Goal: Information Seeking & Learning: Find specific fact

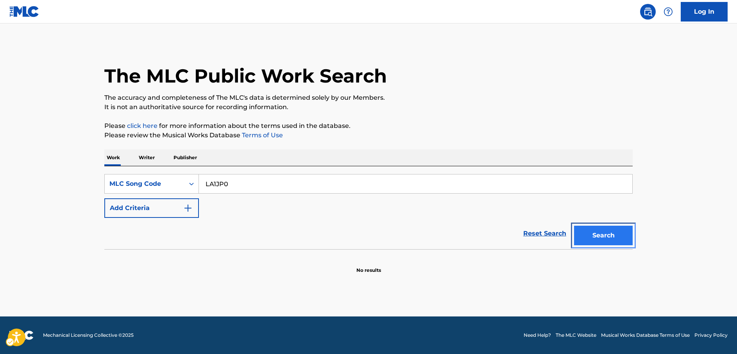
click at [596, 239] on button "Search" at bounding box center [603, 235] width 59 height 20
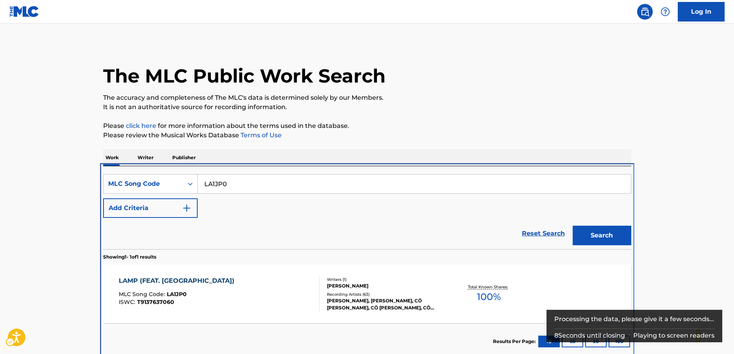
scroll to position [6, 0]
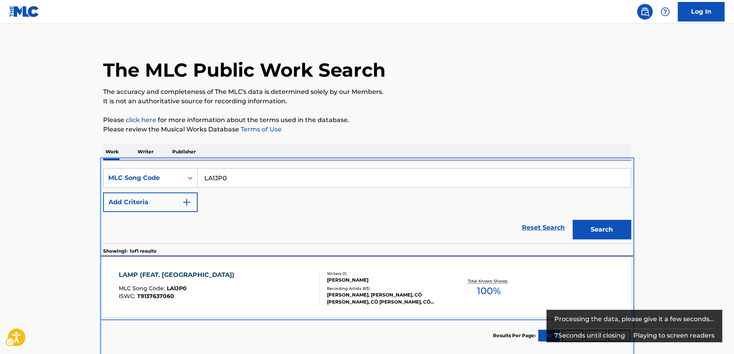
click at [287, 285] on div "LAMP (FEAT. NUJABES) MLC Song Code : LA1JP0 ISWC : T9137637060" at bounding box center [219, 287] width 201 height 35
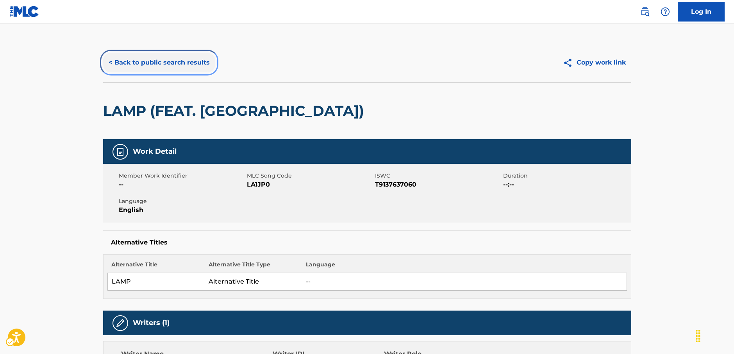
click at [163, 56] on button "< Back to public search results" at bounding box center [159, 63] width 112 height 20
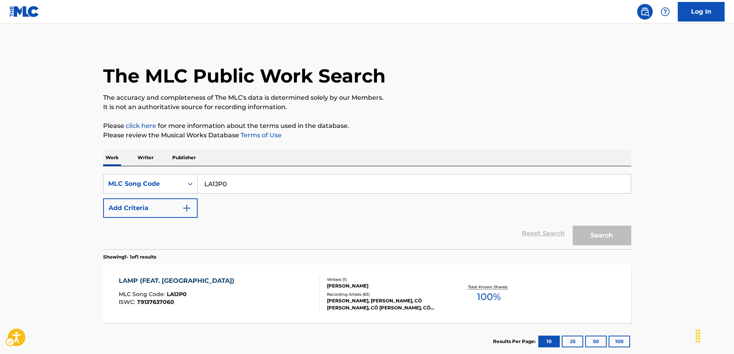
scroll to position [6, 0]
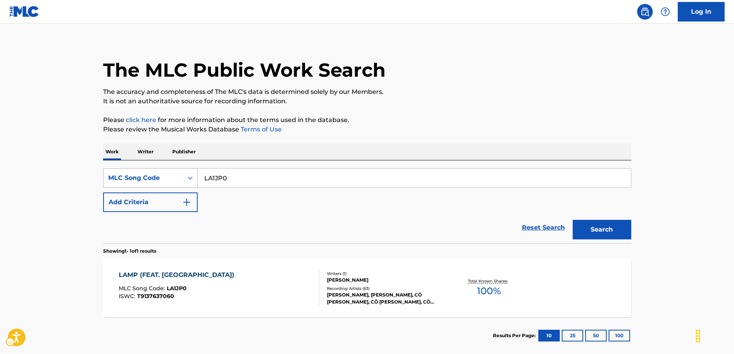
drag, startPoint x: 186, startPoint y: 177, endPoint x: 184, endPoint y: 187, distance: 9.7
click at [186, 177] on icon "Search Form" at bounding box center [190, 178] width 8 height 8
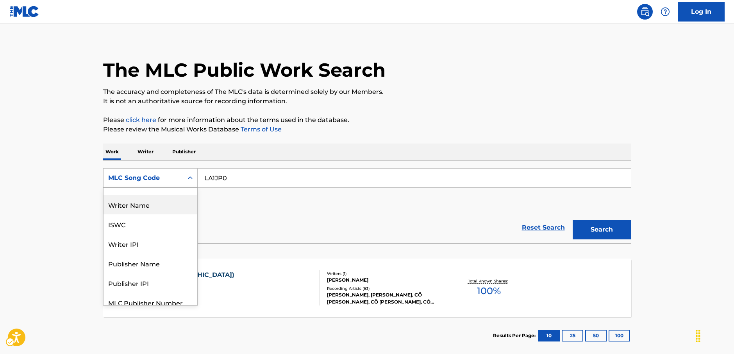
scroll to position [0, 0]
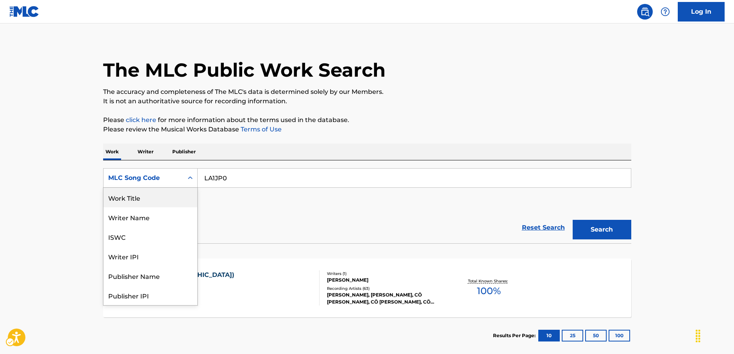
click at [166, 197] on div "Work Title" at bounding box center [151, 198] width 94 height 20
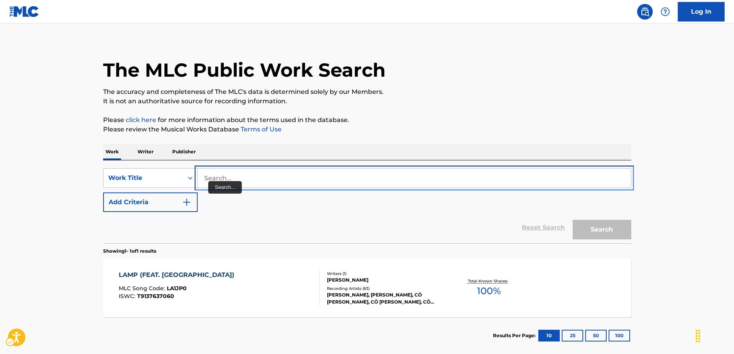
click at [227, 179] on input "Search..." at bounding box center [414, 177] width 433 height 19
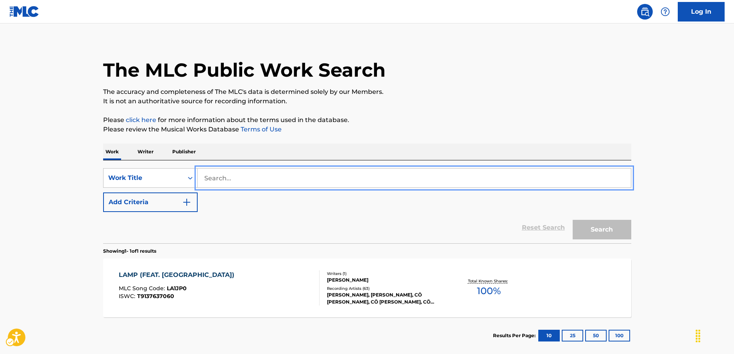
paste input "Proof of a Hero"
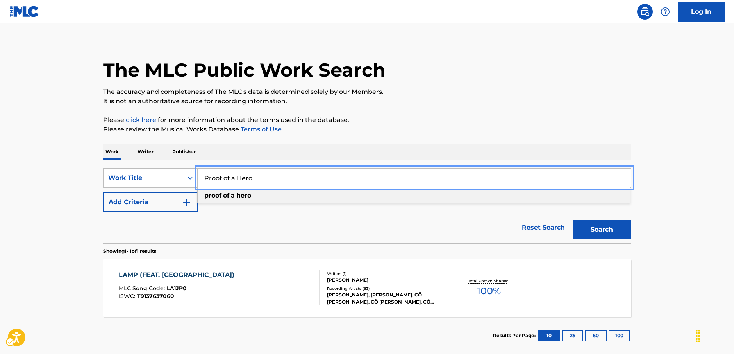
type input "Proof of a Hero"
click at [585, 231] on button "Search" at bounding box center [602, 230] width 59 height 20
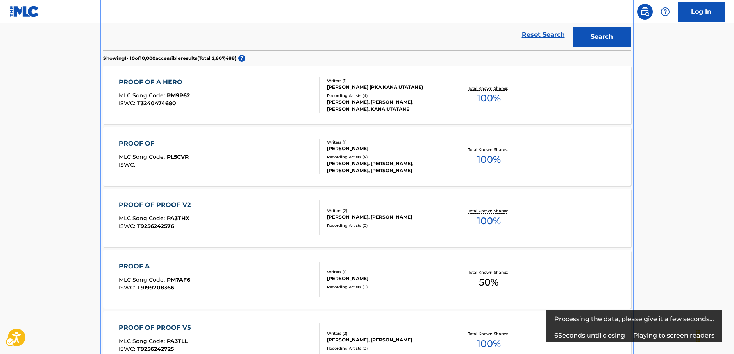
scroll to position [161, 0]
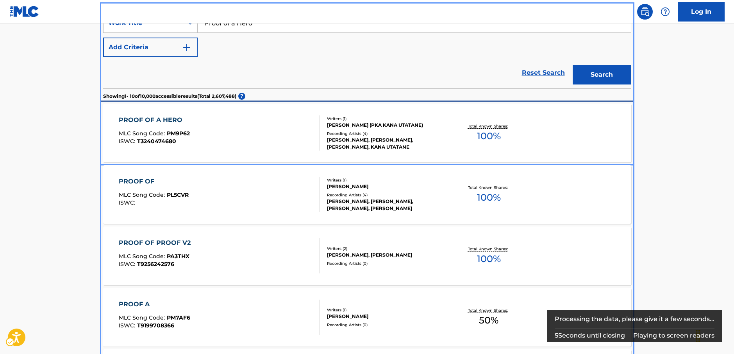
click at [233, 145] on div "PROOF OF A HERO MLC Song Code : PM9P62 ISWC : T3240474680" at bounding box center [219, 132] width 201 height 35
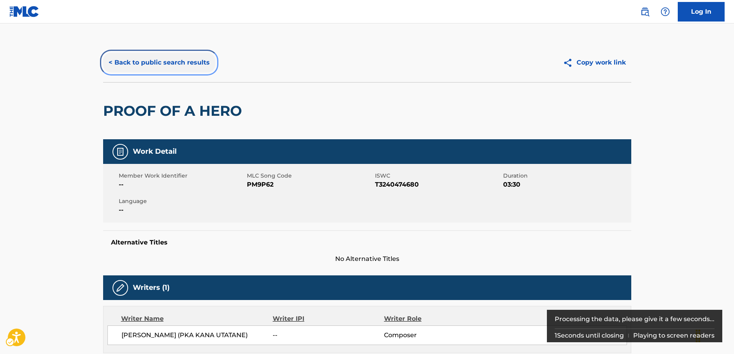
click at [155, 63] on button "< Back to public search results" at bounding box center [159, 63] width 112 height 20
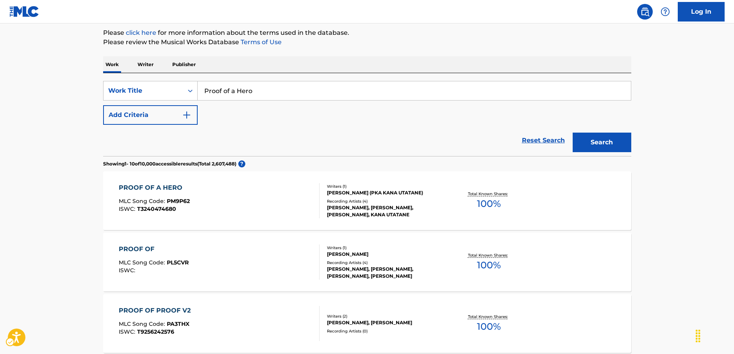
scroll to position [43, 0]
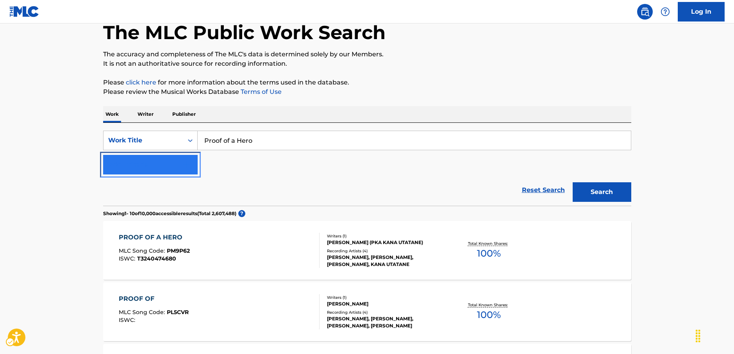
click at [183, 160] on img "Search Form" at bounding box center [186, 164] width 9 height 9
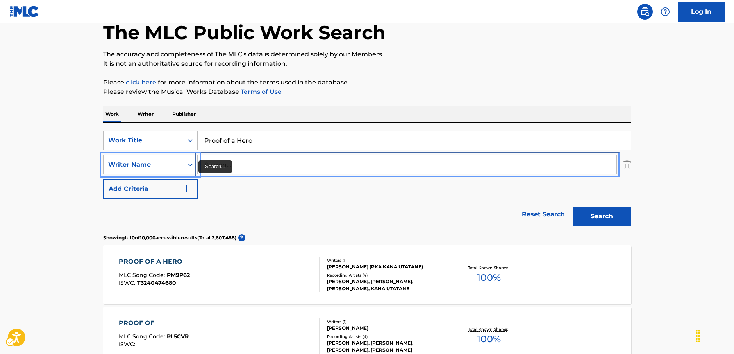
click at [222, 163] on input "Search..." at bounding box center [407, 164] width 419 height 19
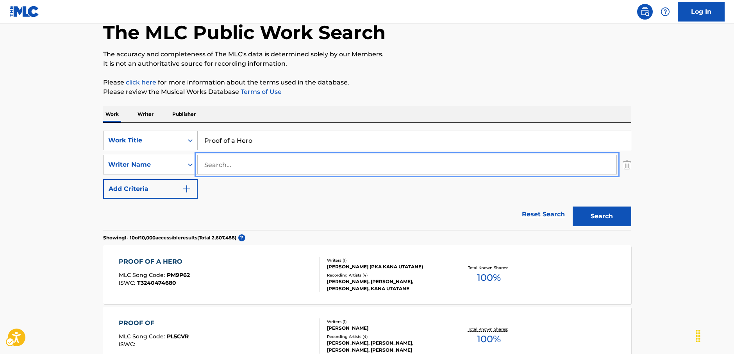
paste input "Kouda"
click at [605, 218] on button "Search" at bounding box center [602, 216] width 59 height 20
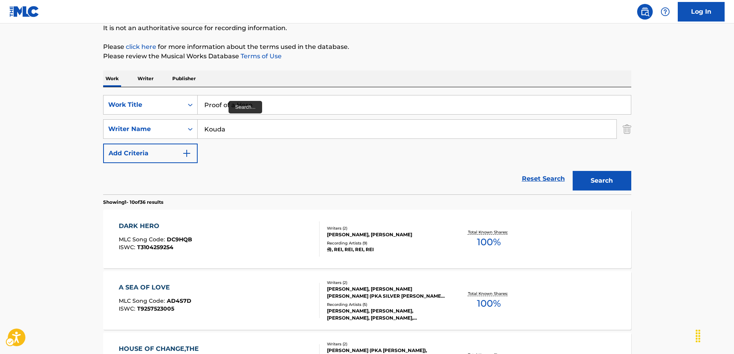
scroll to position [10, 0]
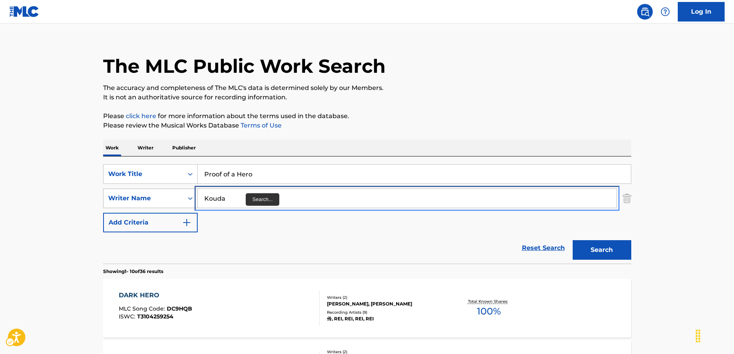
click at [177, 196] on div "SearchWithCriteria036cbc46-a486-4e28-af56-31561a9d3799 Writer Name [PERSON_NAME]" at bounding box center [367, 198] width 528 height 20
paste input "umagai"
type input "Kumagai"
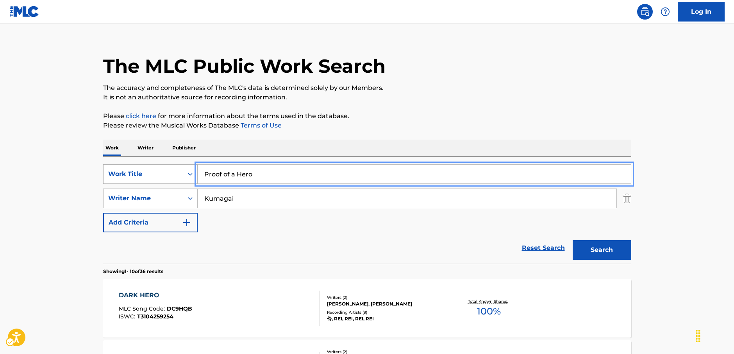
drag, startPoint x: 233, startPoint y: 172, endPoint x: 103, endPoint y: 170, distance: 129.8
click at [103, 170] on div "SearchWithCriteria0a43a572-9e48-4e22-bdf4-77ae3c4df114 Work Title Proof of a He…" at bounding box center [367, 174] width 528 height 20
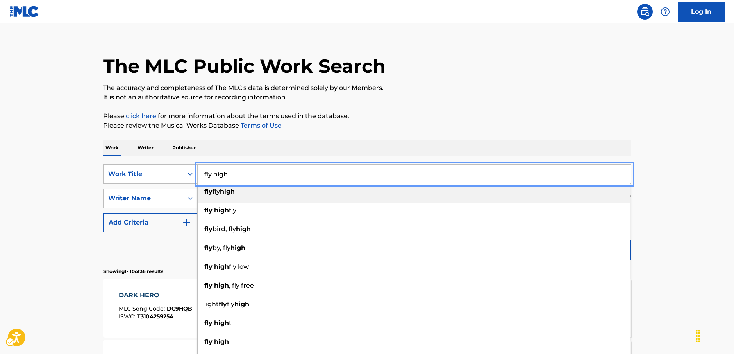
type input "fly high"
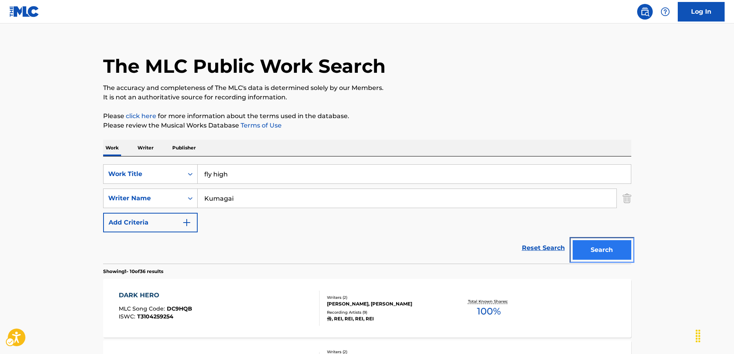
click at [593, 251] on button "Search" at bounding box center [602, 250] width 59 height 20
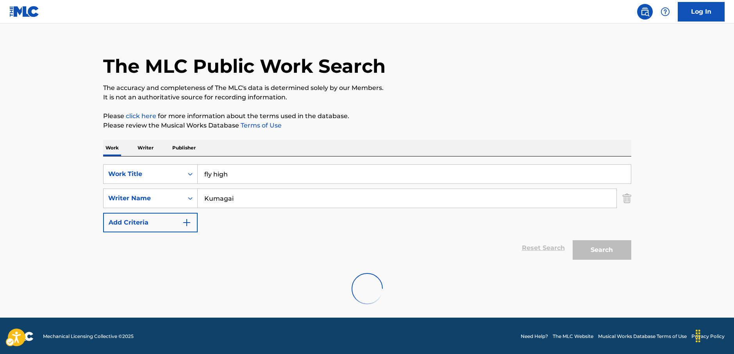
scroll to position [0, 0]
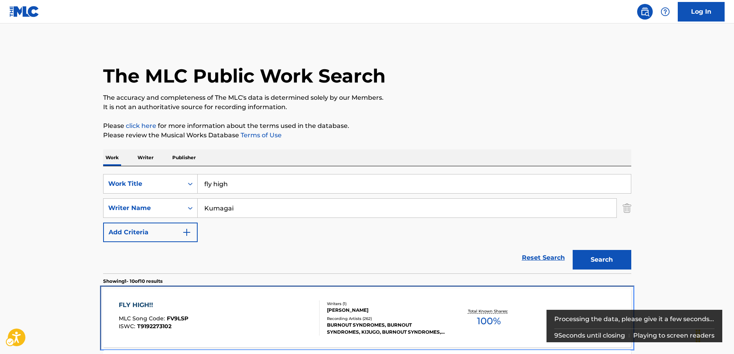
click at [208, 300] on div "FLY HIGH!! MLC Song Code : FV9LSP ISWC : T9192273102" at bounding box center [219, 317] width 201 height 35
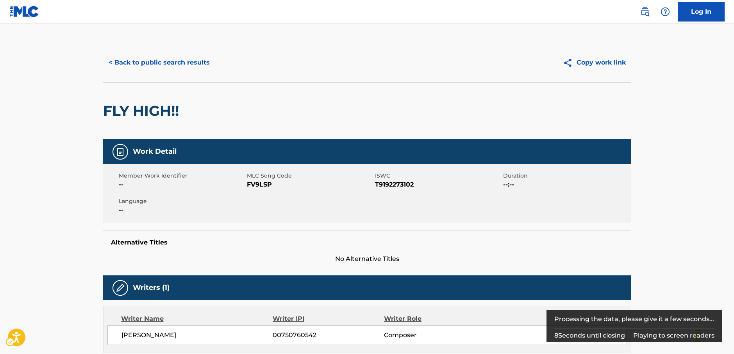
scroll to position [270, 0]
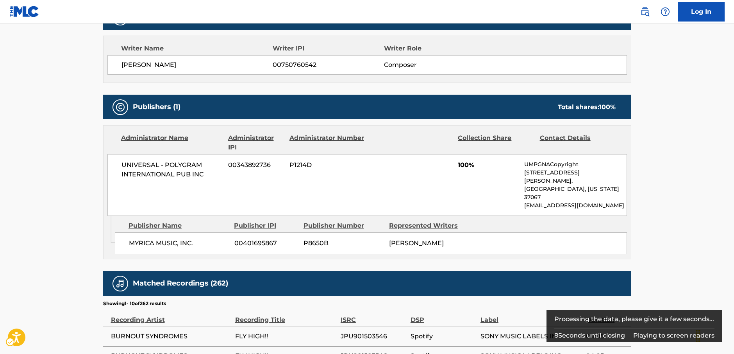
click at [257, 184] on div "UNIVERSAL - POLYGRAM INTERNATIONAL PUB INC 00343892736 P1214D 100% UMPGNACopyri…" at bounding box center [367, 185] width 520 height 62
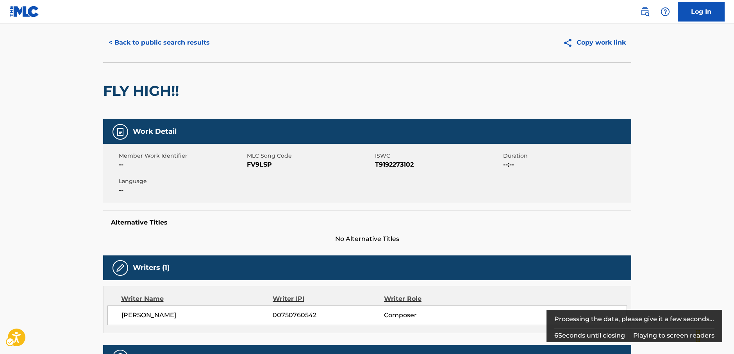
scroll to position [0, 0]
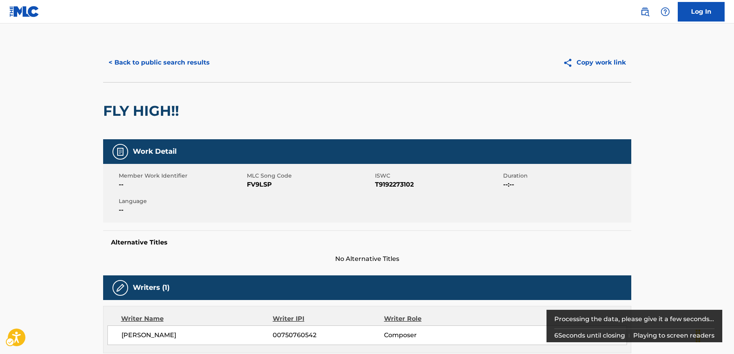
click at [266, 183] on span "MLC Song Code - FV9LSP" at bounding box center [310, 184] width 126 height 9
click at [265, 183] on span "MLC Song Code - FV9LSP" at bounding box center [310, 184] width 126 height 9
copy span "FV9LSP"
click at [390, 181] on span "ISWC - T9192273102" at bounding box center [438, 184] width 126 height 9
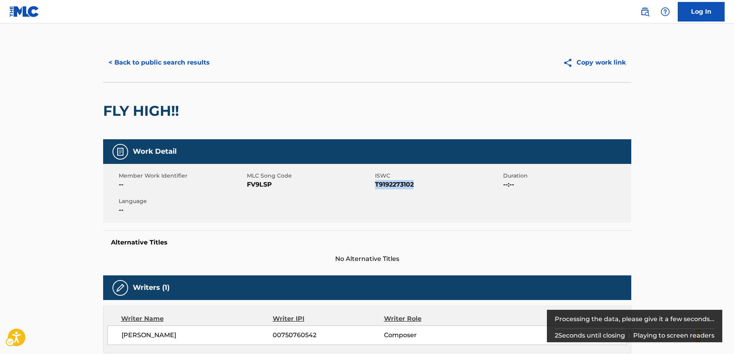
copy span "T9192273102"
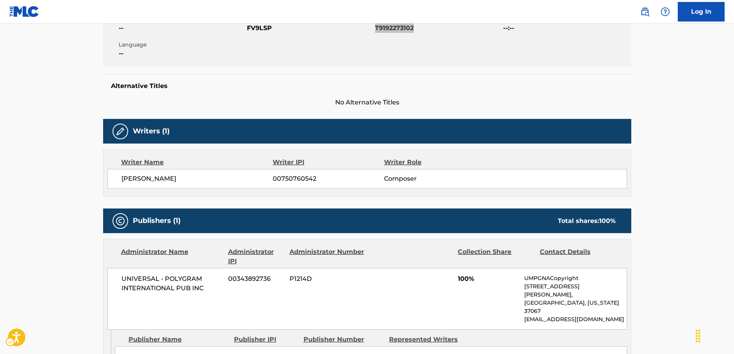
scroll to position [274, 0]
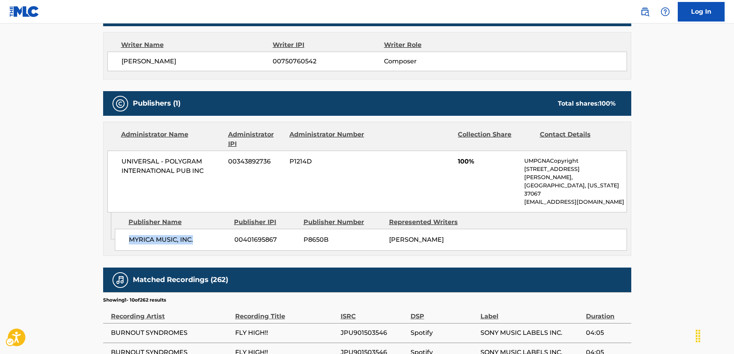
drag, startPoint x: 197, startPoint y: 225, endPoint x: 128, endPoint y: 223, distance: 68.4
click at [128, 229] on div "MYRICA MUSIC, INC. 00401695867 P8650B KAZUUMI KUMAGAI" at bounding box center [371, 240] width 512 height 22
copy span "MYRICA MUSIC, INC."
drag, startPoint x: 168, startPoint y: 166, endPoint x: 100, endPoint y: 162, distance: 68.9
click at [100, 162] on div "< Back to public search results Copy work link FLY HIGH!! Work Detail Member Wo…" at bounding box center [367, 157] width 547 height 777
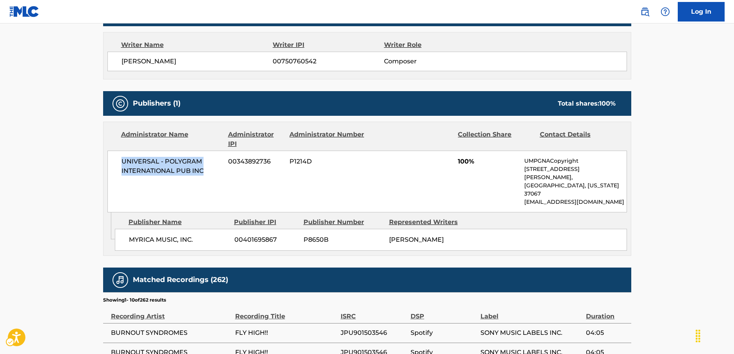
copy span "UNIVERSAL - POLYGRAM INTERNATIONAL PUB INC"
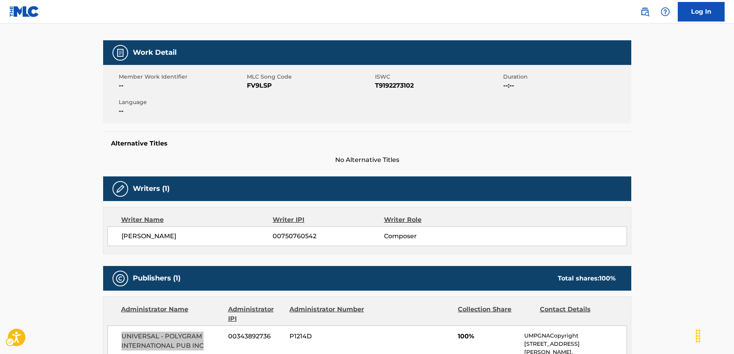
scroll to position [0, 0]
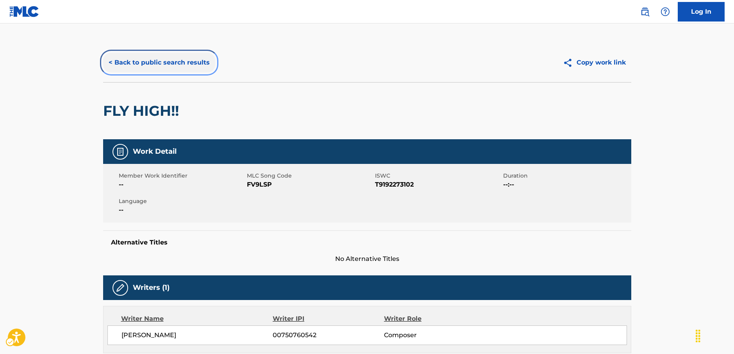
click at [168, 68] on button "< Back to public search results" at bounding box center [159, 63] width 112 height 20
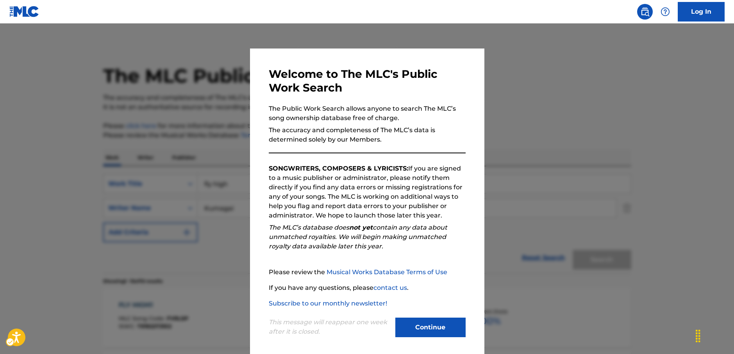
scroll to position [78, 0]
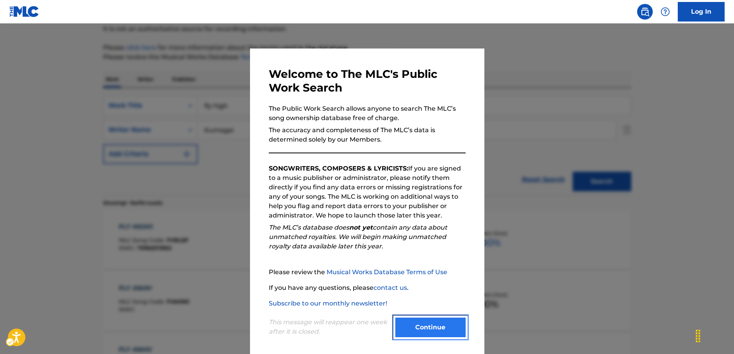
drag, startPoint x: 434, startPoint y: 329, endPoint x: 438, endPoint y: 326, distance: 5.6
click at [435, 328] on button "Continue" at bounding box center [430, 327] width 70 height 20
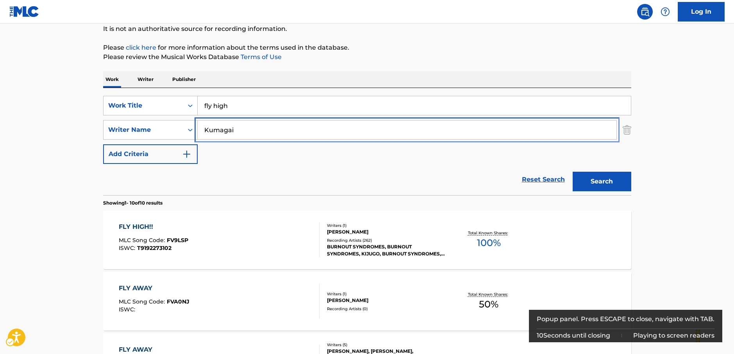
drag, startPoint x: 258, startPoint y: 129, endPoint x: 224, endPoint y: 137, distance: 35.3
click at [168, 129] on div "SearchWithCriteria036cbc46-a486-4e28-af56-31561a9d3799 Writer Name [PERSON_NAME]" at bounding box center [367, 130] width 528 height 20
paste input "[PERSON_NAME]"
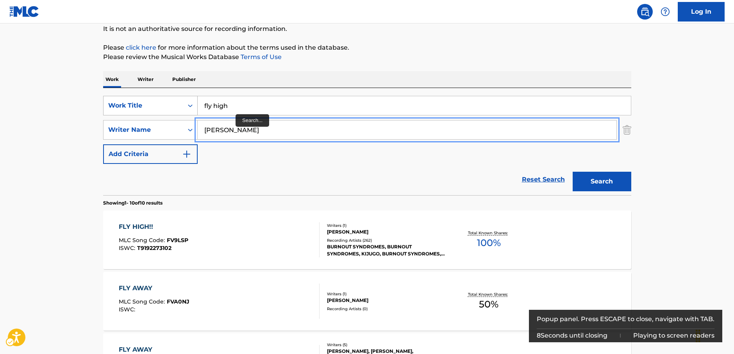
type input "[PERSON_NAME]"
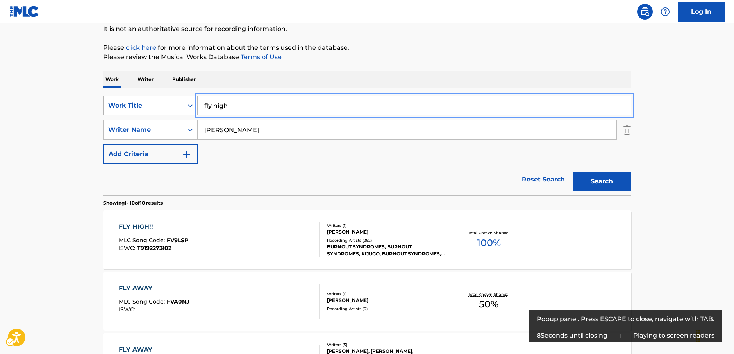
drag, startPoint x: 186, startPoint y: 101, endPoint x: 180, endPoint y: 101, distance: 6.3
click at [180, 101] on div "SearchWithCriteria0a43a572-9e48-4e22-bdf4-77ae3c4df114 Work Title fly high" at bounding box center [367, 106] width 528 height 20
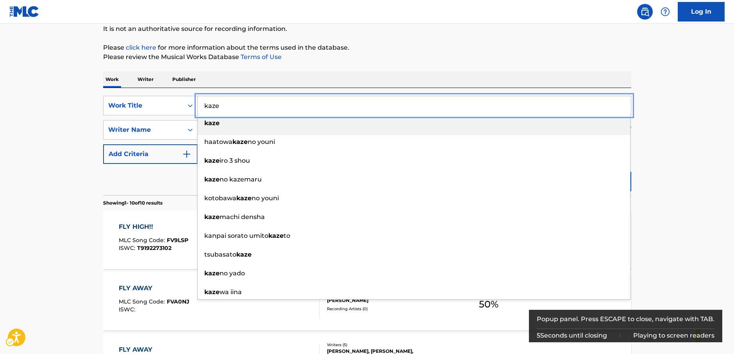
type input "kaze"
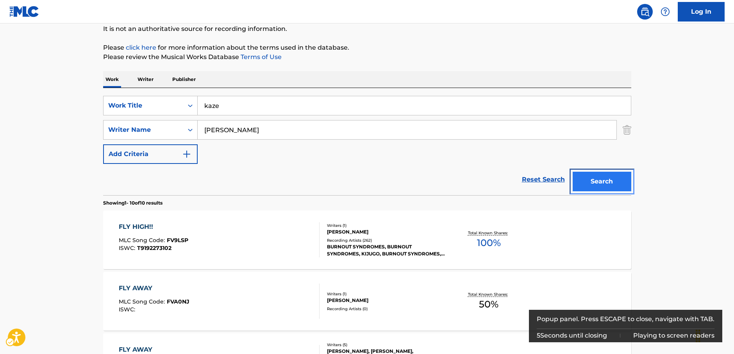
click at [619, 182] on button "Search" at bounding box center [602, 182] width 59 height 20
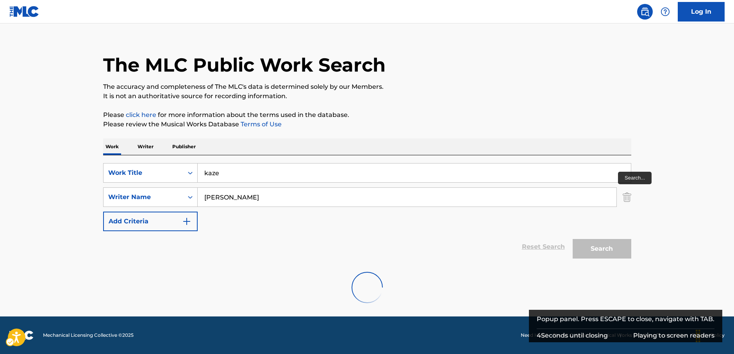
scroll to position [0, 0]
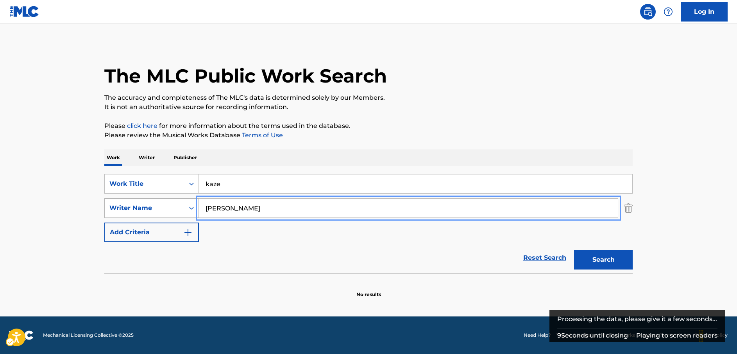
drag, startPoint x: 219, startPoint y: 210, endPoint x: 172, endPoint y: 210, distance: 46.5
click at [173, 210] on div "SearchWithCriteria036cbc46-a486-4e28-af56-31561a9d3799 Writer Name [PERSON_NAME]" at bounding box center [368, 208] width 528 height 20
type input "Takahara"
click at [574, 250] on button "Search" at bounding box center [603, 260] width 59 height 20
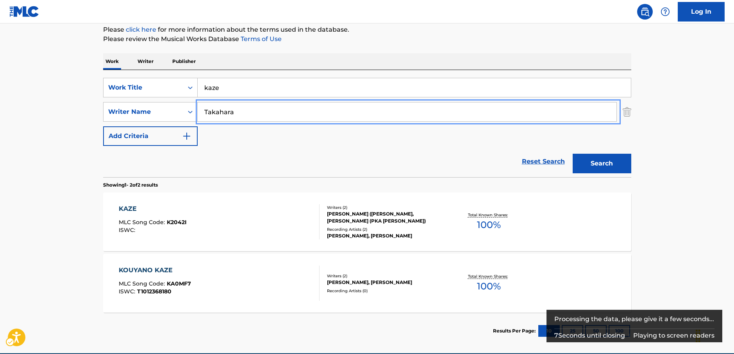
scroll to position [133, 0]
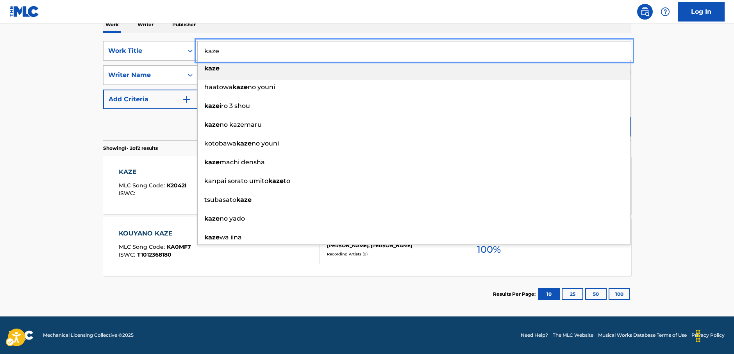
drag, startPoint x: 165, startPoint y: 59, endPoint x: 127, endPoint y: 62, distance: 37.3
click at [133, 61] on div "SearchWithCriteria0a43a572-9e48-4e22-bdf4-77ae3c4df114 Work Title kaze kaze haa…" at bounding box center [367, 75] width 528 height 68
paste input "KAZEO SAGASHITE"
type input "KAZEO SAGASHITE"
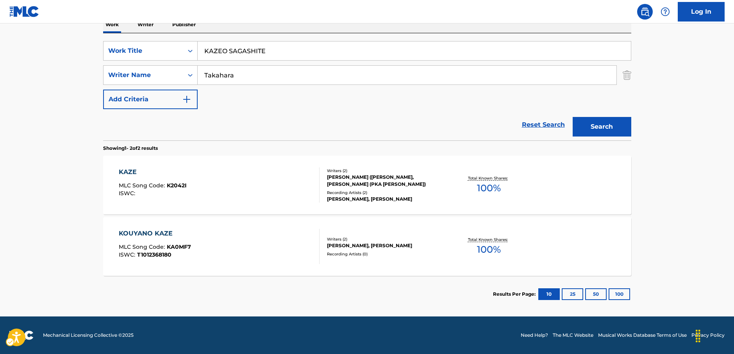
click at [46, 82] on main "The MLC Public Work Search The accuracy and completeness of The MLC's data is d…" at bounding box center [367, 104] width 734 height 426
click at [589, 126] on button "Search" at bounding box center [602, 127] width 59 height 20
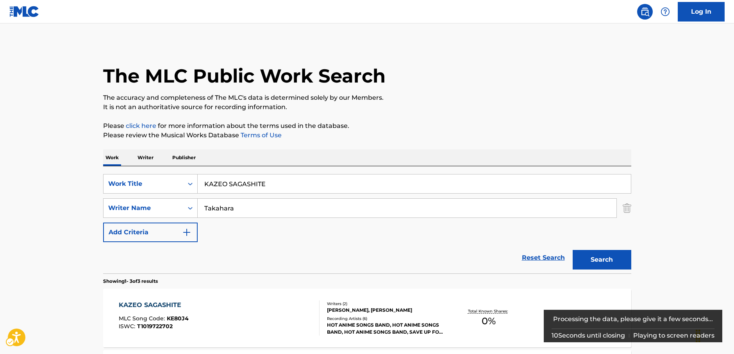
scroll to position [156, 0]
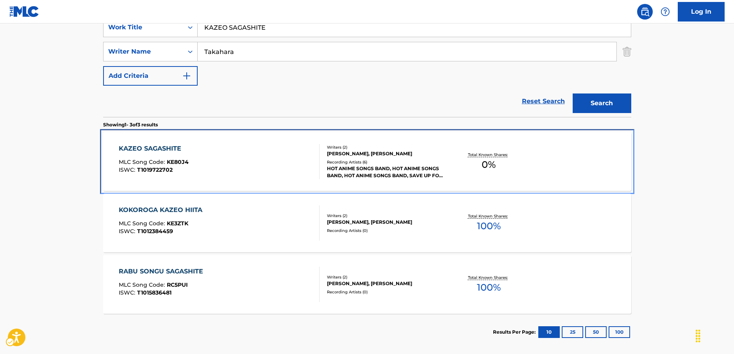
click at [241, 165] on div "KAZEO SAGASHITE MLC Song Code : KE80J4 ISWC : T1019722702" at bounding box center [219, 161] width 201 height 35
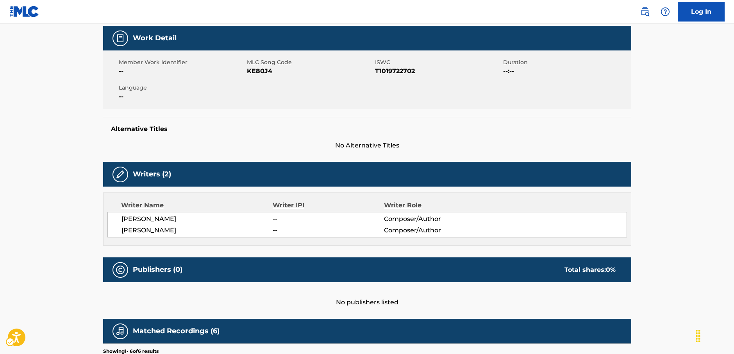
scroll to position [117, 0]
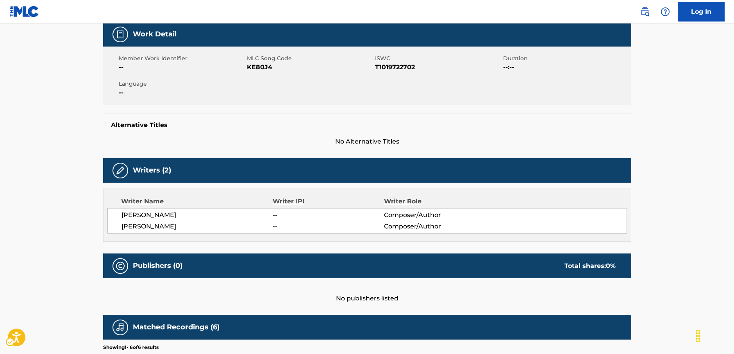
drag, startPoint x: 183, startPoint y: 216, endPoint x: 122, endPoint y: 218, distance: 61.0
click at [122, 218] on span "[PERSON_NAME]" at bounding box center [198, 214] width 152 height 9
copy span "[PERSON_NAME]"
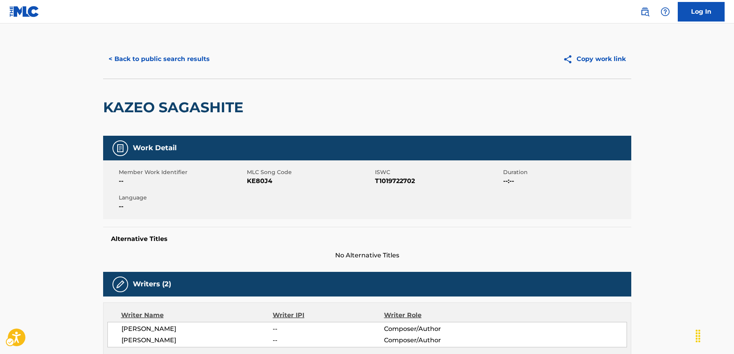
scroll to position [0, 0]
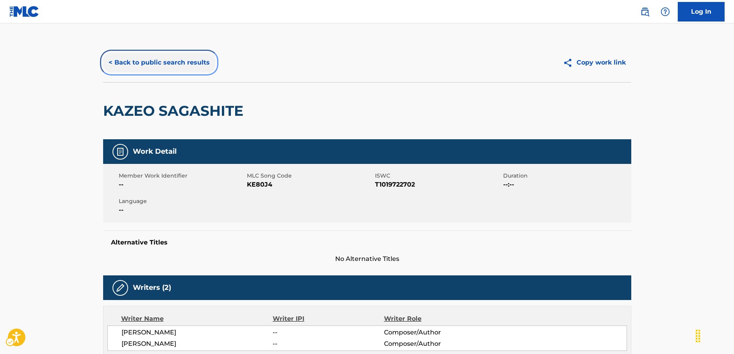
click at [157, 67] on button "< Back to public search results" at bounding box center [159, 63] width 112 height 20
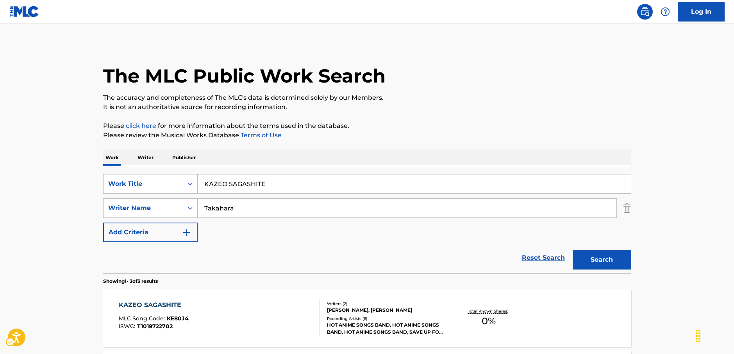
scroll to position [150, 0]
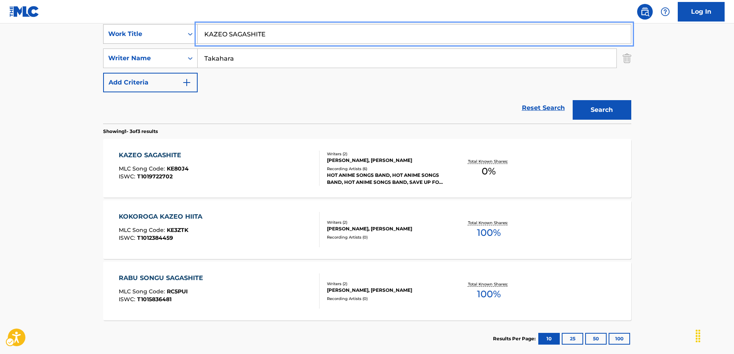
drag, startPoint x: 279, startPoint y: 38, endPoint x: 157, endPoint y: 40, distance: 121.2
click at [183, 36] on div "SearchWithCriteria0a43a572-9e48-4e22-bdf4-77ae3c4df114 Work Title KAZEO SAGASHI…" at bounding box center [367, 34] width 528 height 20
paste input "Dear Friends"
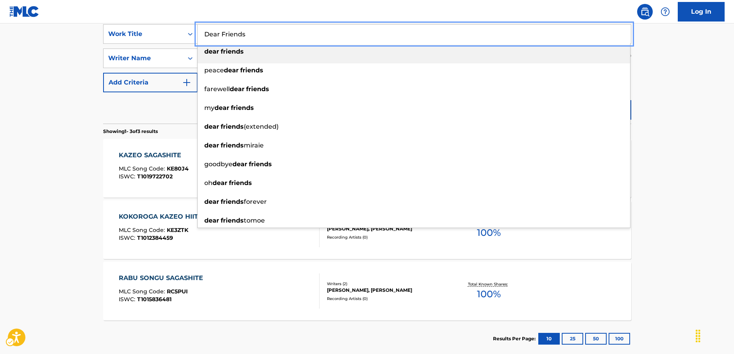
type input "Dear Friends"
click at [65, 92] on main "The MLC Public Work Search The accuracy and completeness of The MLC's data is d…" at bounding box center [367, 117] width 734 height 487
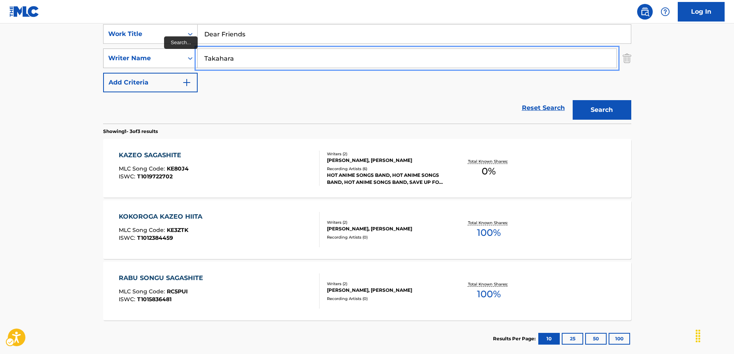
drag, startPoint x: 207, startPoint y: 59, endPoint x: 128, endPoint y: 63, distance: 79.4
click at [128, 63] on div "SearchWithCriteria036cbc46-a486-4e28-af56-31561a9d3799 Writer Name [PERSON_NAME]" at bounding box center [367, 58] width 528 height 20
type input "ebata"
click at [573, 100] on button "Search" at bounding box center [602, 110] width 59 height 20
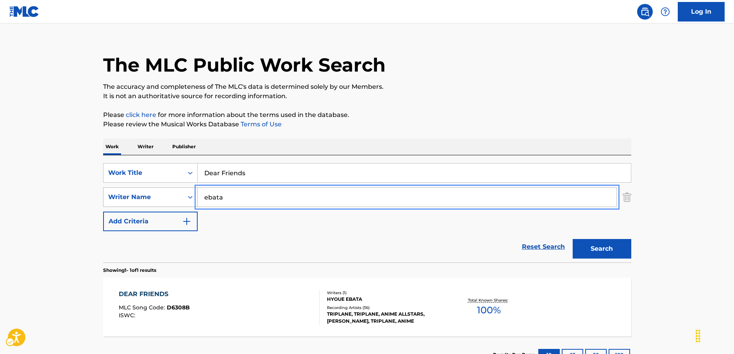
scroll to position [72, 0]
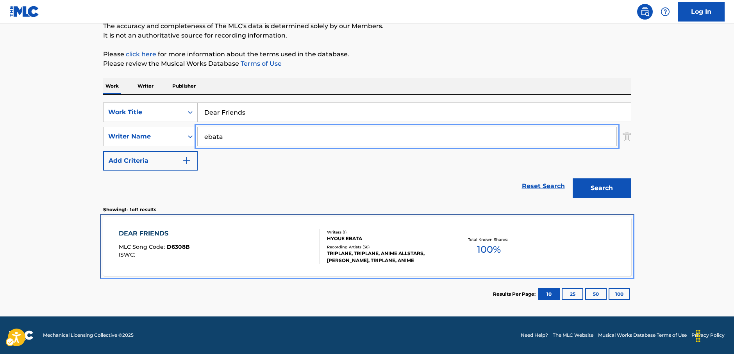
click at [246, 246] on div "DEAR FRIENDS MLC Song Code : D6308B ISWC :" at bounding box center [219, 246] width 201 height 35
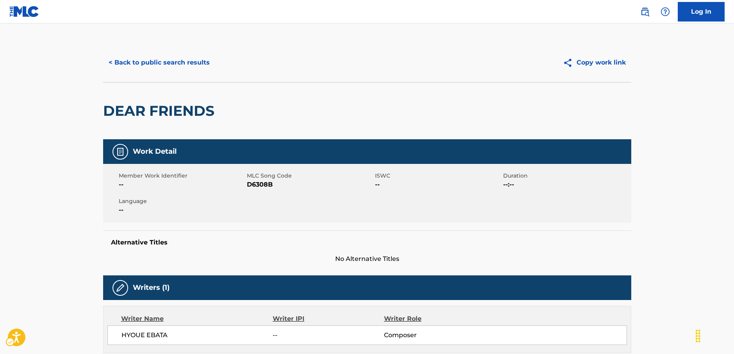
click at [259, 186] on span "MLC Song Code - D6308B" at bounding box center [310, 184] width 126 height 9
copy span "D6308B"
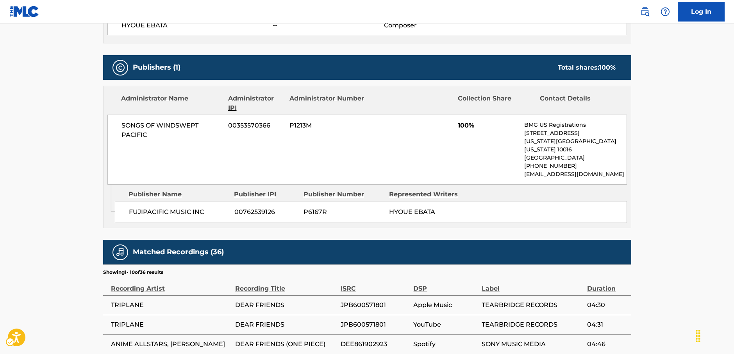
scroll to position [313, 0]
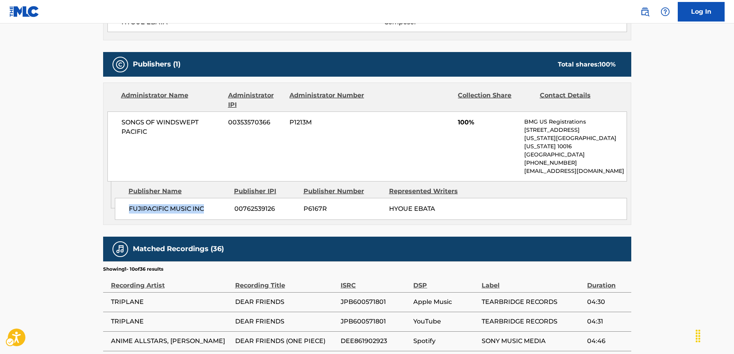
drag, startPoint x: 212, startPoint y: 202, endPoint x: 125, endPoint y: 204, distance: 86.8
click at [125, 204] on div "FUJIPACIFIC MUSIC INC 00762539126 P6167R HYOUE EBATA" at bounding box center [371, 209] width 512 height 22
copy span "FUJIPACIFIC MUSIC INC"
drag, startPoint x: 141, startPoint y: 126, endPoint x: 119, endPoint y: 120, distance: 22.6
click at [120, 120] on div "SONGS OF WINDSWEPT PACIFIC 00353570366 P1213M 100% BMG US Registrations [STREET…" at bounding box center [367, 146] width 520 height 70
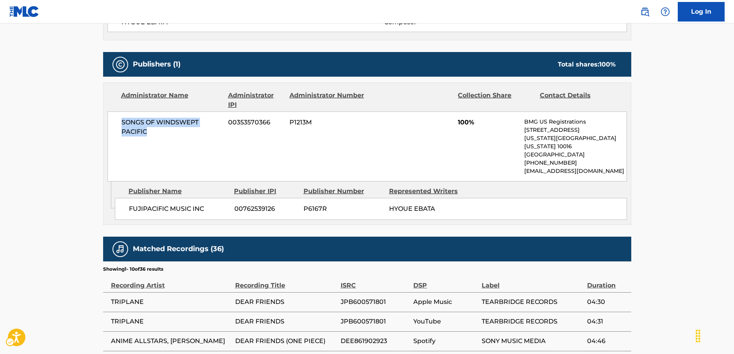
copy span "SONGS OF WINDSWEPT PACIFIC"
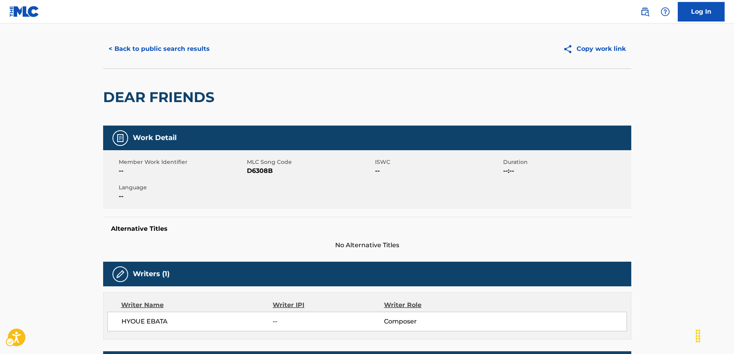
scroll to position [0, 0]
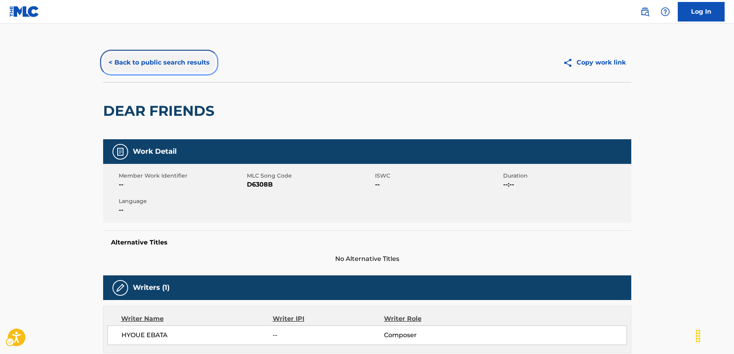
click at [159, 60] on button "< Back to public search results" at bounding box center [159, 63] width 112 height 20
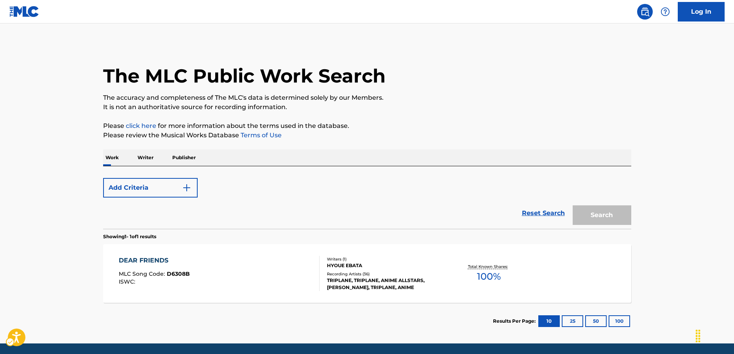
scroll to position [27, 0]
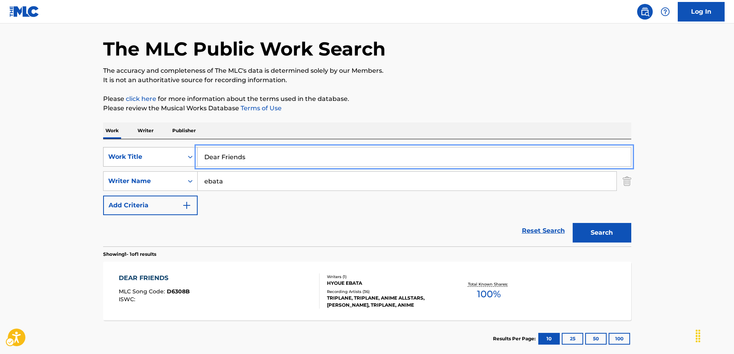
drag, startPoint x: 200, startPoint y: 161, endPoint x: 148, endPoint y: 159, distance: 52.0
click at [148, 159] on div "SearchWithCriteria0a43a572-9e48-4e22-bdf4-77ae3c4df114 Work Title Dear Friends" at bounding box center [367, 157] width 528 height 20
paste input "aisy"
type input "Daisy"
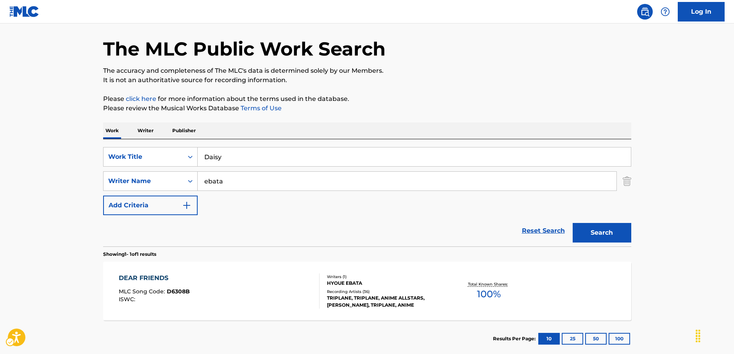
click at [42, 150] on main "The MLC Public Work Search The accuracy and completeness of The MLC's data is d…" at bounding box center [367, 178] width 734 height 364
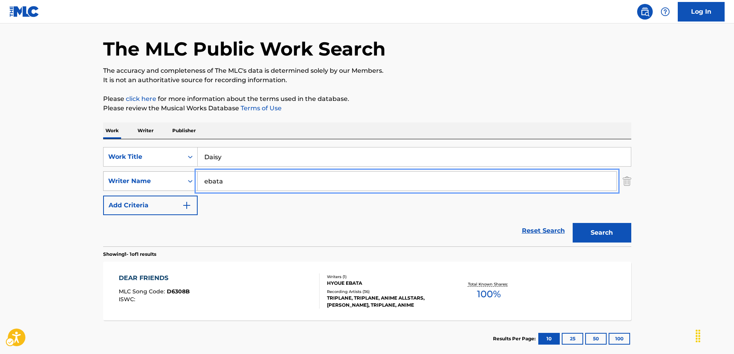
drag, startPoint x: 238, startPoint y: 183, endPoint x: 148, endPoint y: 183, distance: 90.3
click at [148, 183] on div "SearchWithCriteria036cbc46-a486-4e28-af56-31561a9d3799 Writer Name ebata" at bounding box center [367, 181] width 528 height 20
click at [573, 223] on button "Search" at bounding box center [602, 233] width 59 height 20
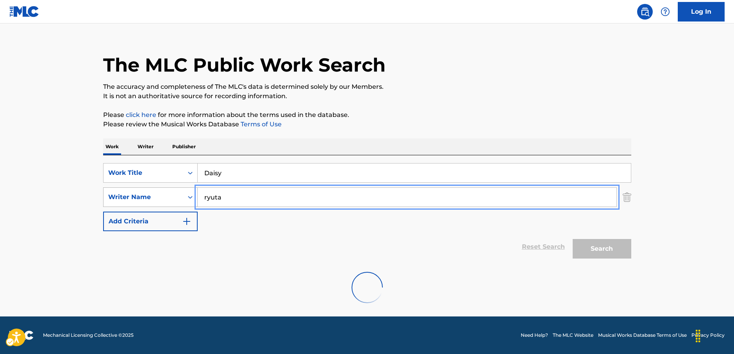
scroll to position [0, 0]
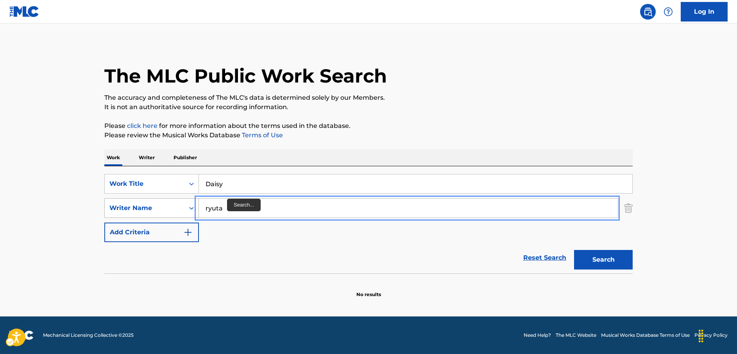
drag, startPoint x: 233, startPoint y: 206, endPoint x: 119, endPoint y: 203, distance: 114.2
click at [119, 203] on div "SearchWithCriteria036cbc46-a486-4e28-af56-31561a9d3799 Writer Name [PERSON_NAME]" at bounding box center [368, 208] width 528 height 20
type input "[PERSON_NAME]"
click at [574, 250] on button "Search" at bounding box center [603, 260] width 59 height 20
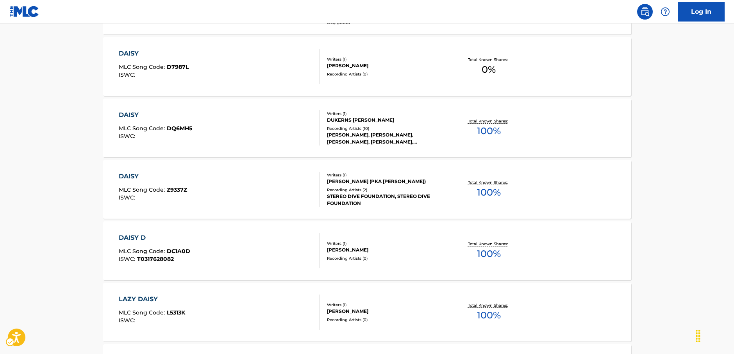
scroll to position [430, 0]
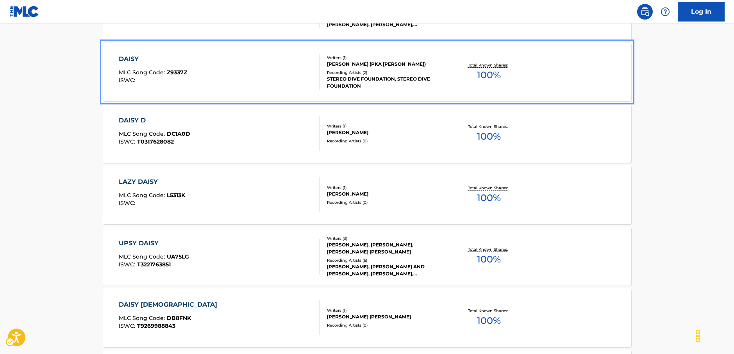
click at [274, 70] on div "DAISY MLC Song Code : Z9337Z ISWC :" at bounding box center [219, 71] width 201 height 35
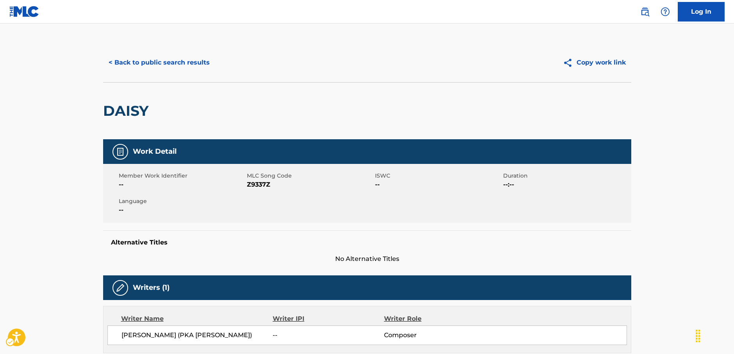
click at [259, 182] on span "MLC Song Code - Z9337Z" at bounding box center [310, 184] width 126 height 9
copy span "Z9337Z"
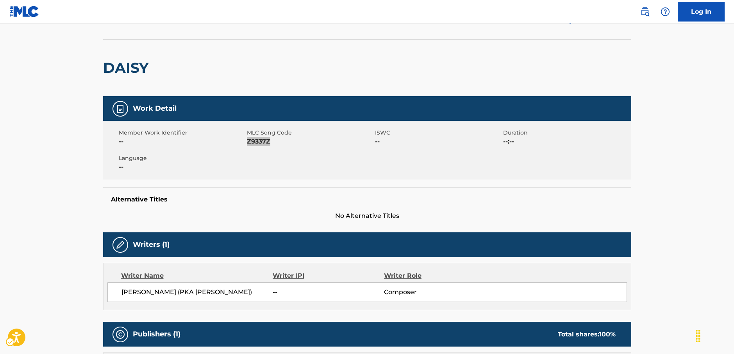
scroll to position [78, 0]
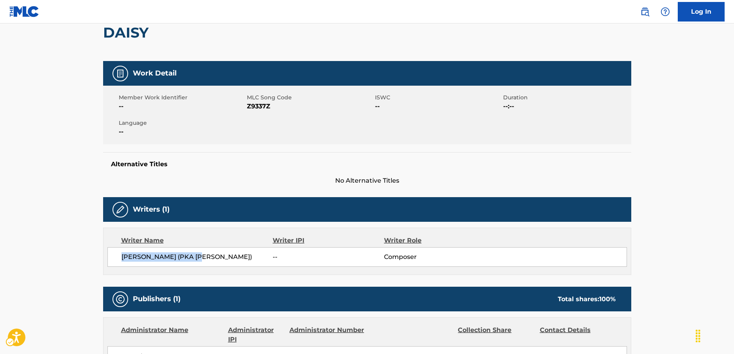
drag, startPoint x: 158, startPoint y: 252, endPoint x: 119, endPoint y: 255, distance: 39.2
click at [119, 255] on div "[PERSON_NAME] ([PERSON_NAME]) -- Composer" at bounding box center [367, 257] width 520 height 20
copy span "[PERSON_NAME] (PKA [PERSON_NAME])"
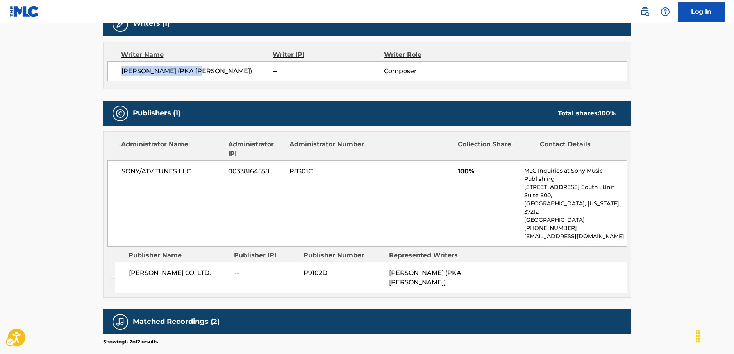
scroll to position [313, 0]
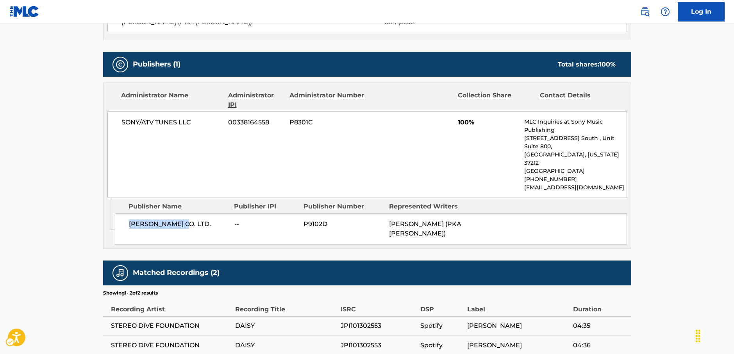
drag, startPoint x: 186, startPoint y: 211, endPoint x: 127, endPoint y: 212, distance: 58.6
click at [127, 213] on div "[PERSON_NAME] CO. LTD. -- P9102D [PERSON_NAME] (PKA [PERSON_NAME])" at bounding box center [371, 228] width 512 height 31
drag, startPoint x: 178, startPoint y: 130, endPoint x: 119, endPoint y: 130, distance: 58.6
click at [119, 130] on div "SONY/ATV TUNES LLC 00338164558 P8301C 100% MLC Inquiries at Sony Music Publishi…" at bounding box center [367, 154] width 520 height 86
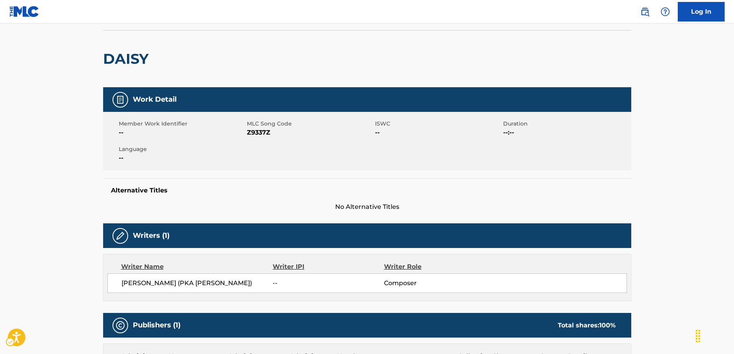
scroll to position [0, 0]
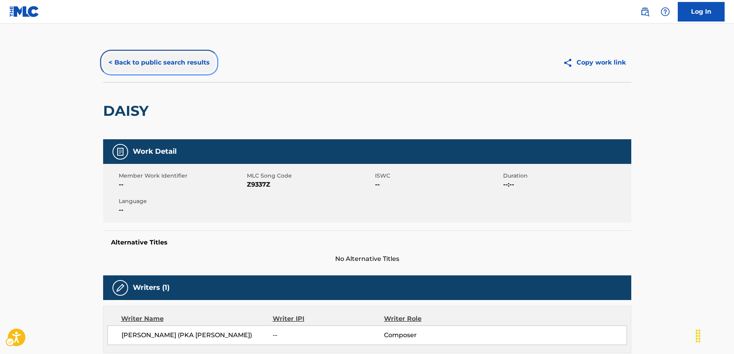
click at [169, 64] on button "< Back to public search results" at bounding box center [159, 63] width 112 height 20
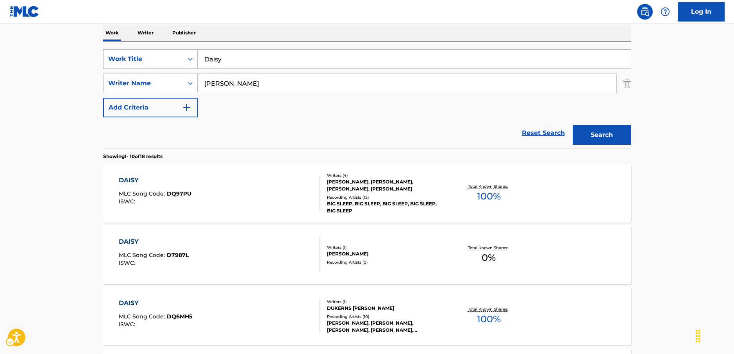
scroll to position [84, 0]
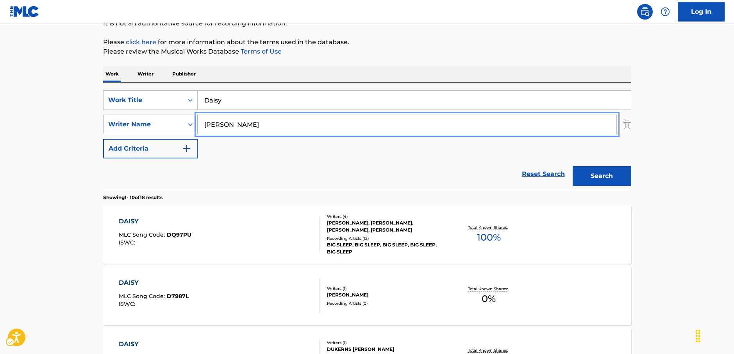
drag, startPoint x: 174, startPoint y: 128, endPoint x: 136, endPoint y: 131, distance: 38.0
click at [141, 131] on div "SearchWithCriteria036cbc46-a486-4e28-af56-31561a9d3799 Writer Name [PERSON_NAME]" at bounding box center [367, 125] width 528 height 20
paste input "Shinnosuke"
type input "Shinnosuke"
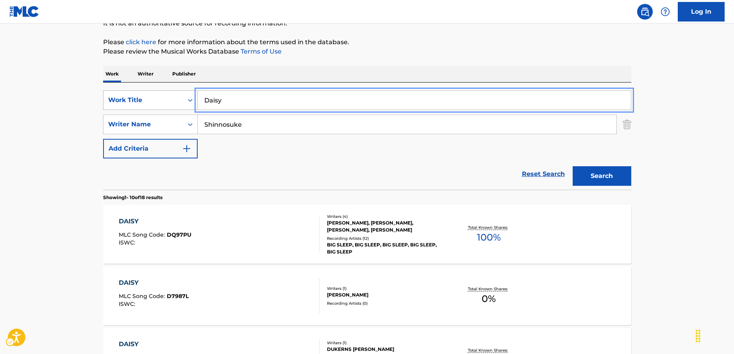
drag, startPoint x: 183, startPoint y: 102, endPoint x: 113, endPoint y: 106, distance: 70.4
click at [160, 104] on div "SearchWithCriteria0a43a572-9e48-4e22-bdf4-77ae3c4df114 Work Title Daisy" at bounding box center [367, 100] width 528 height 20
paste input "Complication"
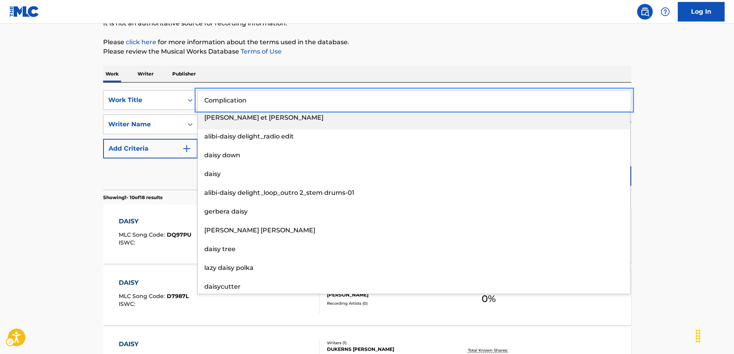
type input "Complication"
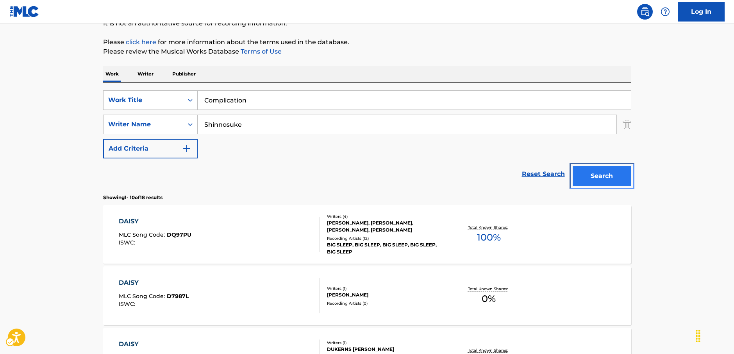
click at [589, 174] on button "Search" at bounding box center [602, 176] width 59 height 20
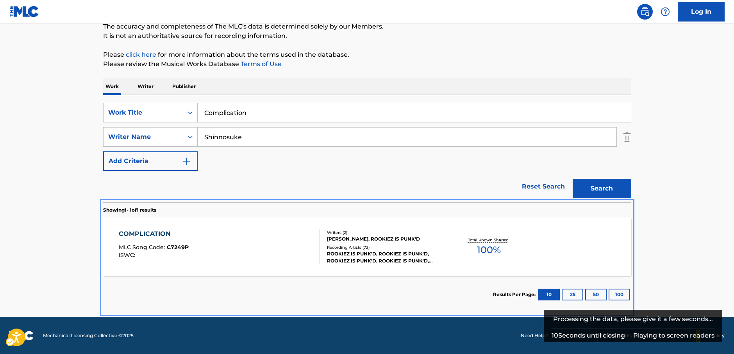
scroll to position [72, 0]
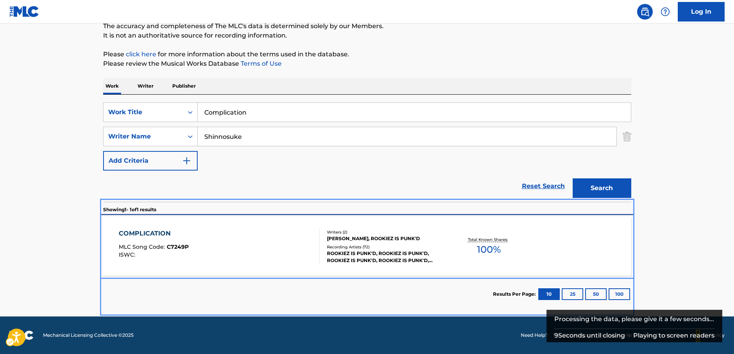
click at [289, 242] on div "COMPLICATION MLC Song Code : C7249P ISWC :" at bounding box center [219, 246] width 201 height 35
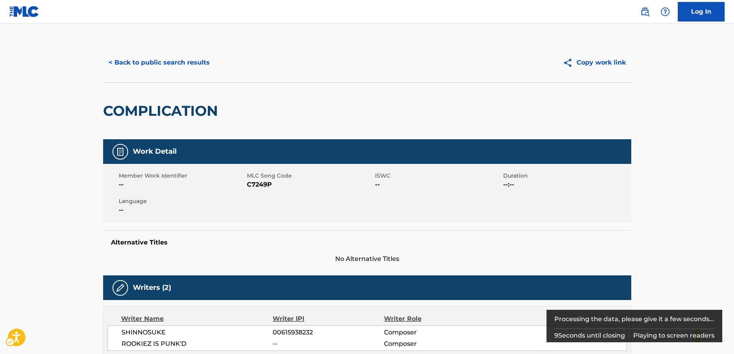
click at [244, 245] on h5 "Alternative Titles" at bounding box center [367, 242] width 513 height 8
click at [258, 186] on span "MLC Song Code - C7249P" at bounding box center [310, 184] width 126 height 9
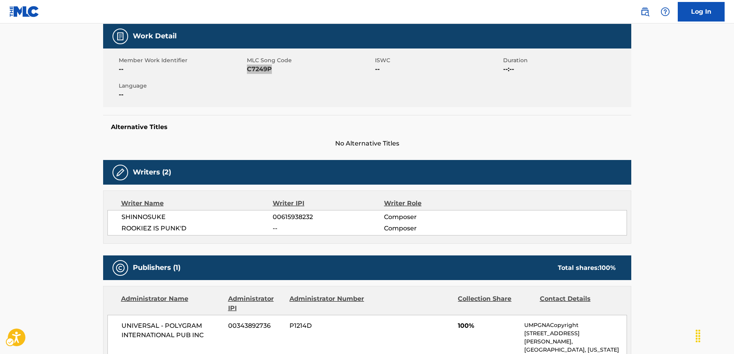
scroll to position [117, 0]
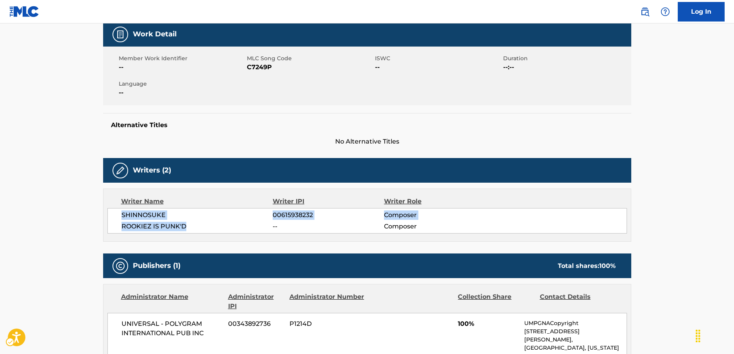
drag, startPoint x: 176, startPoint y: 225, endPoint x: 119, endPoint y: 214, distance: 57.9
click at [119, 214] on div "SHINNOSUKE 00615938232 Composer ROOKIEZ IS PUNK'D -- Composer" at bounding box center [367, 220] width 520 height 25
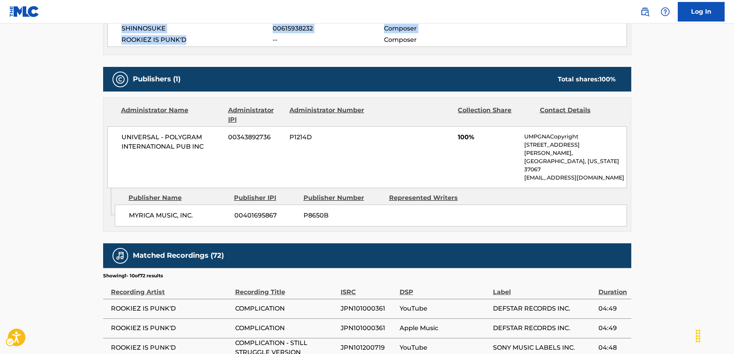
scroll to position [313, 0]
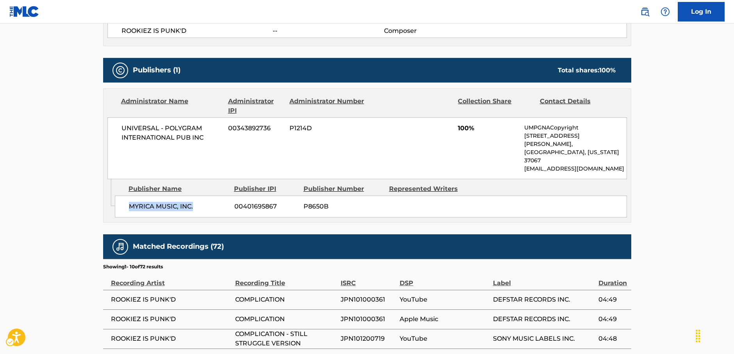
drag, startPoint x: 203, startPoint y: 191, endPoint x: 125, endPoint y: 191, distance: 77.8
click at [125, 195] on div "MYRICA MUSIC, INC. 00401695867 P8650B" at bounding box center [371, 206] width 512 height 22
drag, startPoint x: 215, startPoint y: 139, endPoint x: 104, endPoint y: 129, distance: 111.8
click at [106, 128] on div "Administrator Name Administrator IPI Administrator Number Collection Share Cont…" at bounding box center [368, 134] width 528 height 90
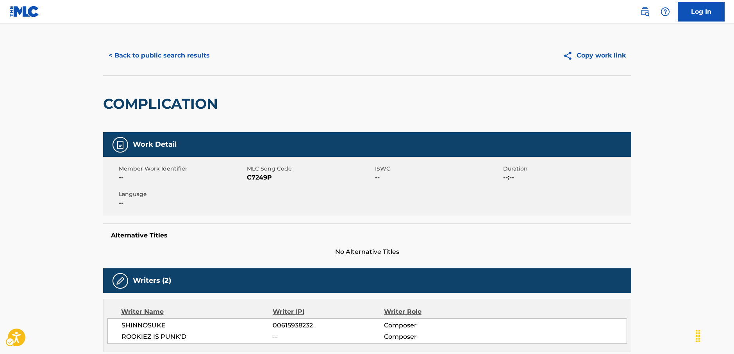
scroll to position [0, 0]
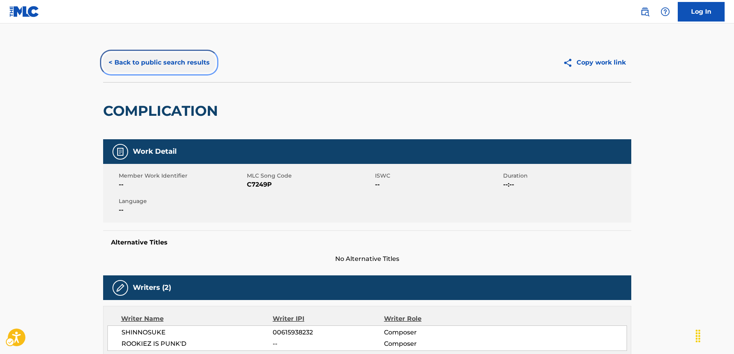
click at [149, 55] on button "< Back to public search results" at bounding box center [159, 63] width 112 height 20
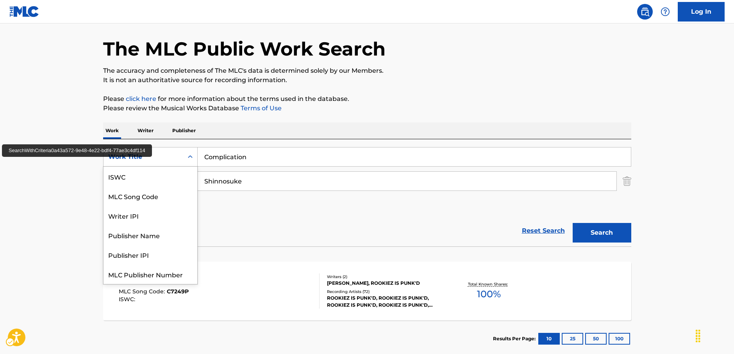
click at [187, 161] on div "Search Form" at bounding box center [190, 157] width 14 height 14
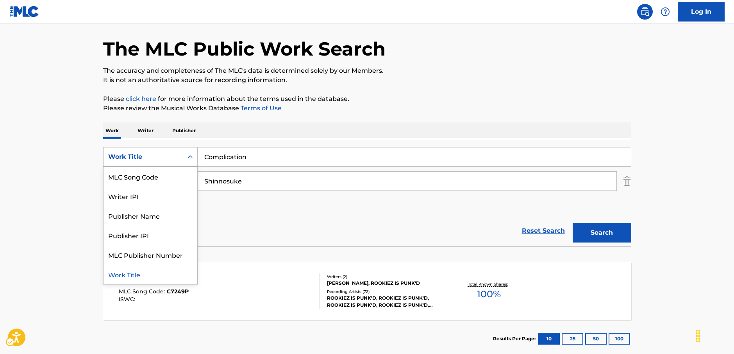
scroll to position [0, 0]
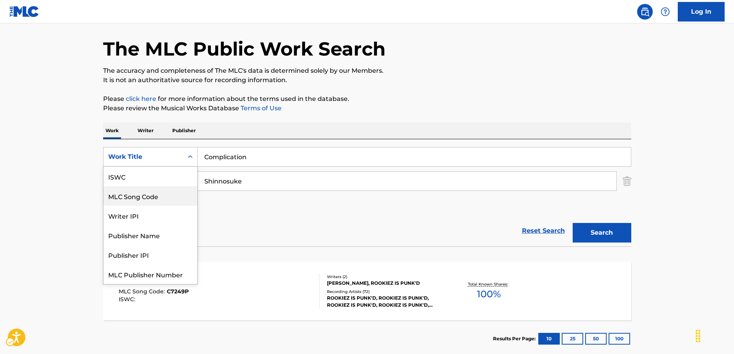
click at [163, 194] on div "MLC Song Code" at bounding box center [151, 196] width 94 height 20
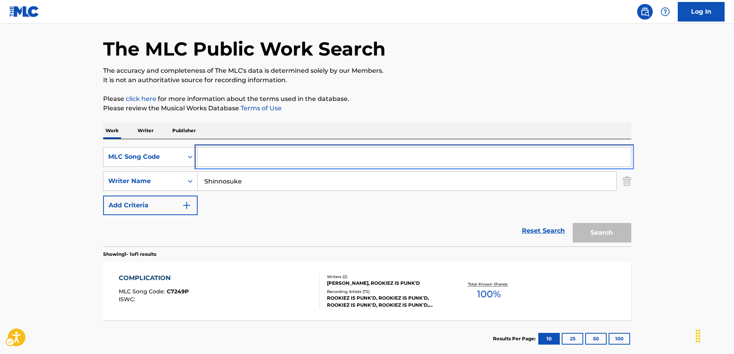
click at [217, 157] on input "Search Form" at bounding box center [414, 156] width 433 height 19
paste input "LA1JP0"
type input "LA1JP0"
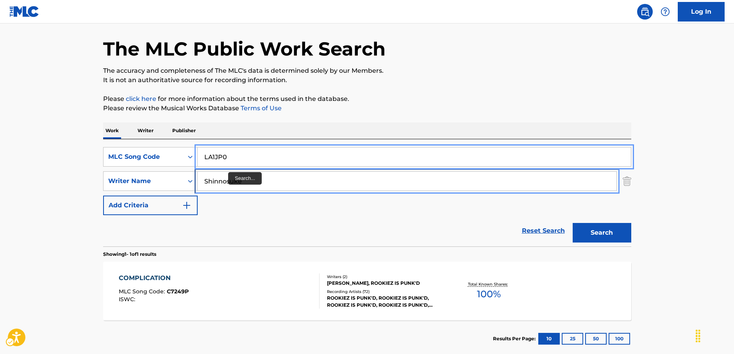
click at [222, 184] on input "Shinnosuke" at bounding box center [407, 181] width 419 height 19
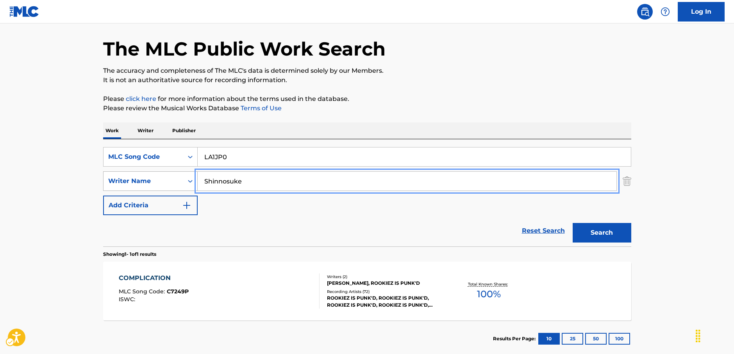
drag, startPoint x: 246, startPoint y: 180, endPoint x: 149, endPoint y: 189, distance: 97.7
click at [150, 189] on div "SearchWithCriteria036cbc46-a486-4e28-af56-31561a9d3799 Writer Name [PERSON_NAME]" at bounding box center [367, 181] width 528 height 20
click at [573, 223] on button "Search" at bounding box center [602, 233] width 59 height 20
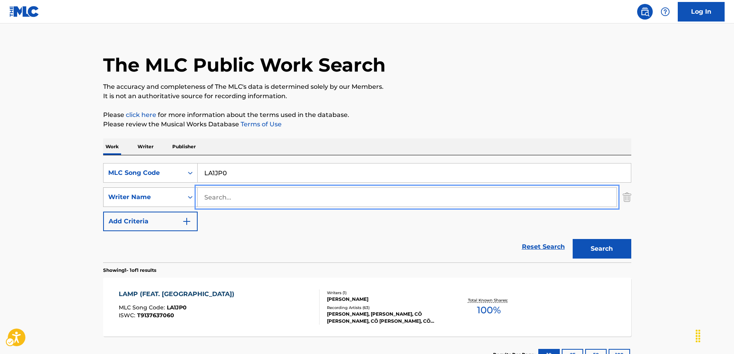
scroll to position [27, 0]
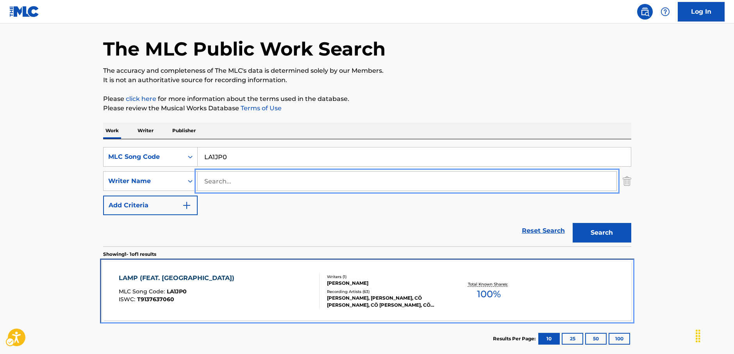
click at [253, 295] on div "LAMP (FEAT. NUJABES) MLC Song Code : LA1JP0 ISWC : T9137637060" at bounding box center [219, 290] width 201 height 35
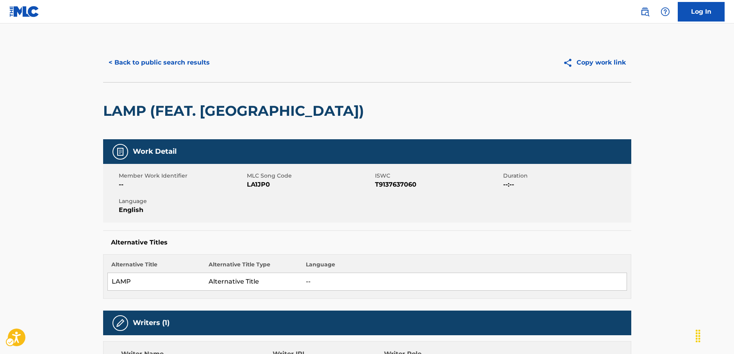
click at [258, 184] on span "MLC Song Code - LA1JP0" at bounding box center [310, 184] width 126 height 9
click at [391, 184] on span "ISWC - T9137637060" at bounding box center [438, 184] width 126 height 9
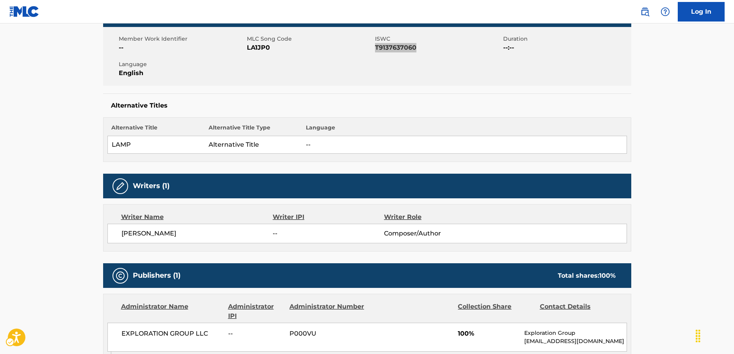
scroll to position [234, 0]
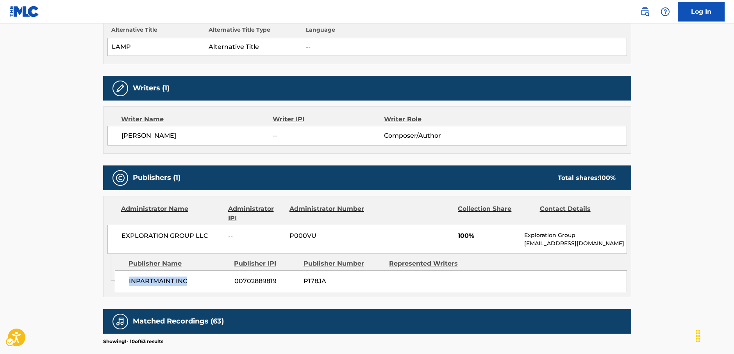
drag, startPoint x: 181, startPoint y: 282, endPoint x: 129, endPoint y: 281, distance: 52.8
click at [129, 281] on span "INPARTMAINT INC" at bounding box center [179, 280] width 100 height 9
drag, startPoint x: 212, startPoint y: 234, endPoint x: 107, endPoint y: 233, distance: 104.3
click at [107, 233] on div "EXPLORATION GROUP LLC -- P000VU 100% Exploration Group [EMAIL_ADDRESS][DOMAIN_N…" at bounding box center [367, 239] width 520 height 29
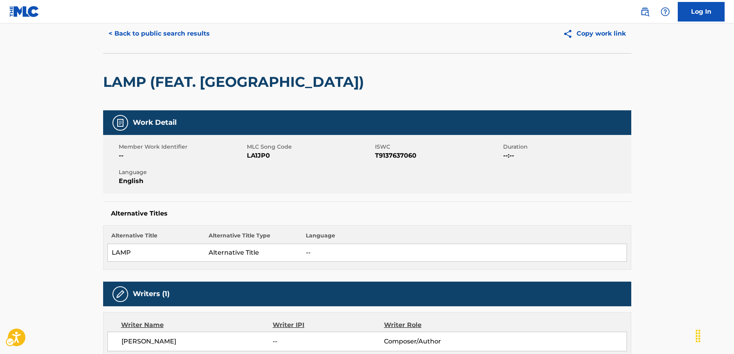
scroll to position [0, 0]
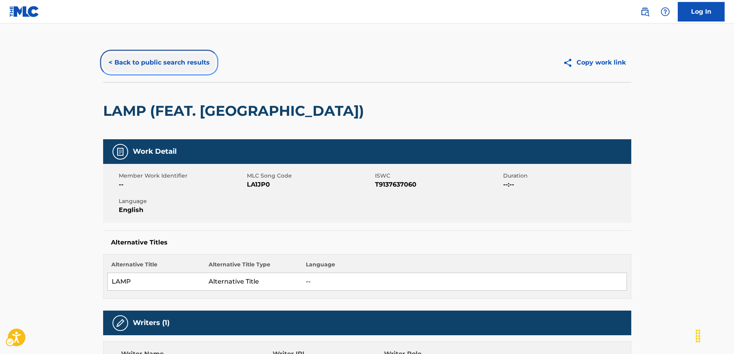
click at [168, 62] on button "< Back to public search results" at bounding box center [159, 63] width 112 height 20
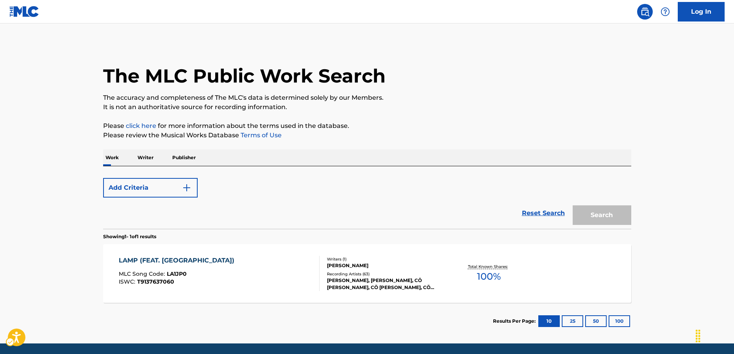
scroll to position [27, 0]
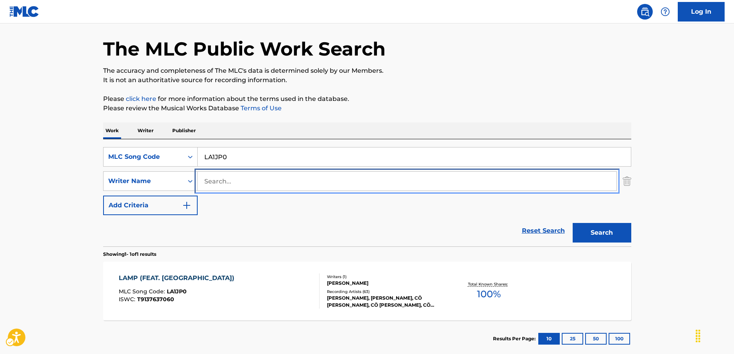
drag, startPoint x: 228, startPoint y: 183, endPoint x: 203, endPoint y: 165, distance: 30.3
click at [228, 183] on input "Search..." at bounding box center [407, 181] width 419 height 19
paste input "Igano"
type input "Igano"
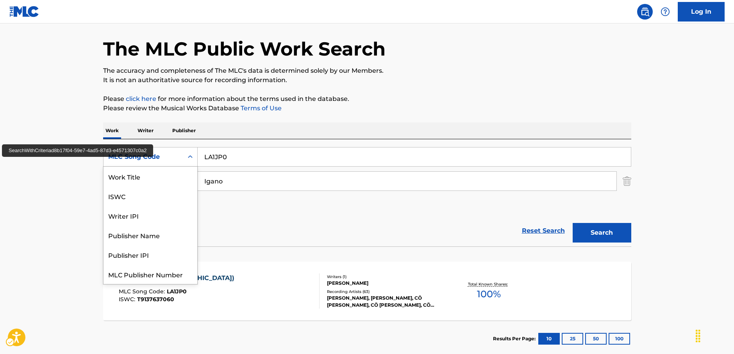
click at [190, 155] on icon "Search Form" at bounding box center [190, 157] width 8 height 8
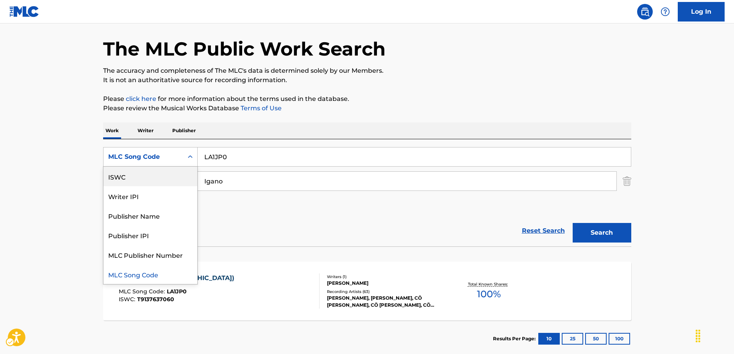
scroll to position [0, 0]
click at [157, 176] on div "Work Title" at bounding box center [151, 176] width 94 height 20
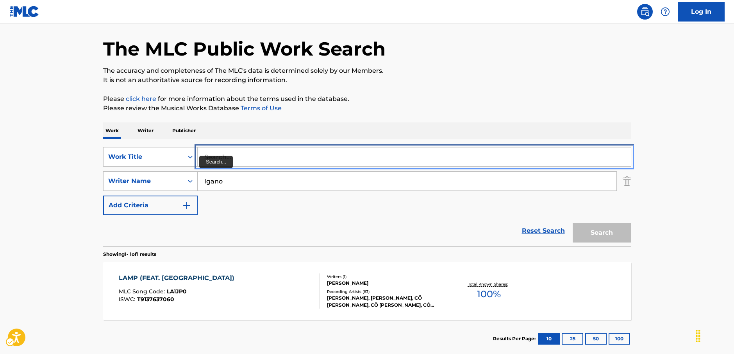
click at [212, 155] on input "Search..." at bounding box center [414, 156] width 433 height 19
paste input "Newsong"
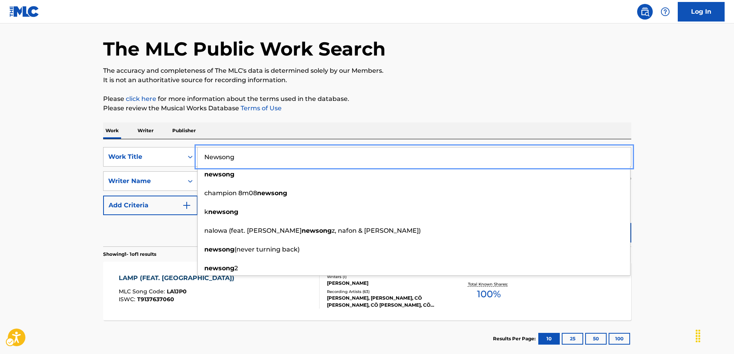
type input "Newsong"
click at [675, 233] on main "The MLC Public Work Search The accuracy and completeness of The MLC's data is d…" at bounding box center [367, 178] width 734 height 364
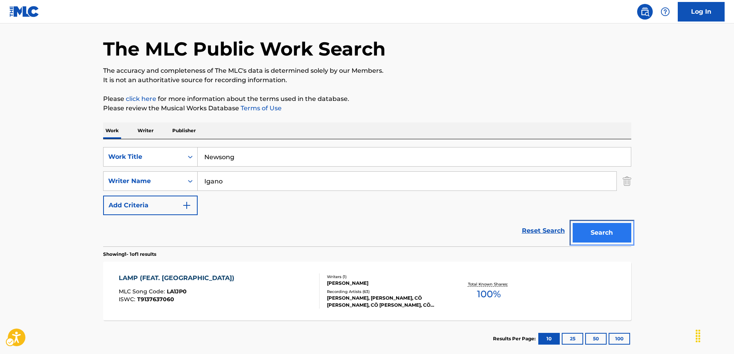
click at [620, 233] on button "Search" at bounding box center [602, 233] width 59 height 20
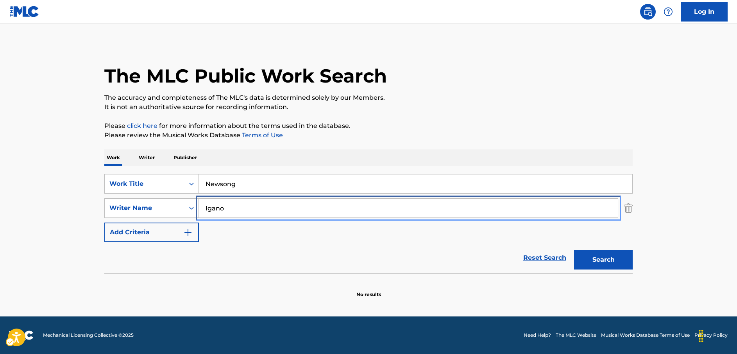
click at [200, 211] on input "Igano" at bounding box center [408, 208] width 419 height 19
paste input "[PERSON_NAME]"
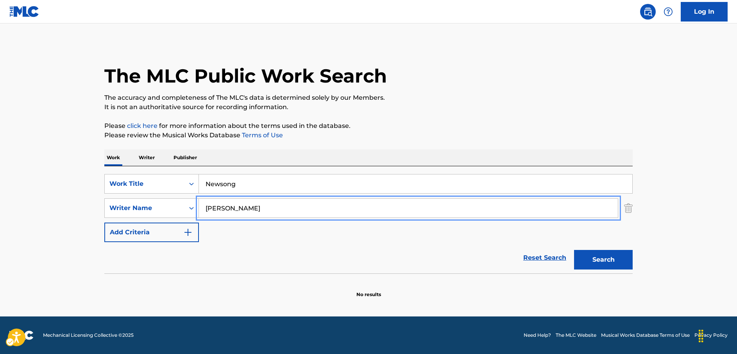
type input "[PERSON_NAME]"
click at [599, 259] on button "Search" at bounding box center [603, 260] width 59 height 20
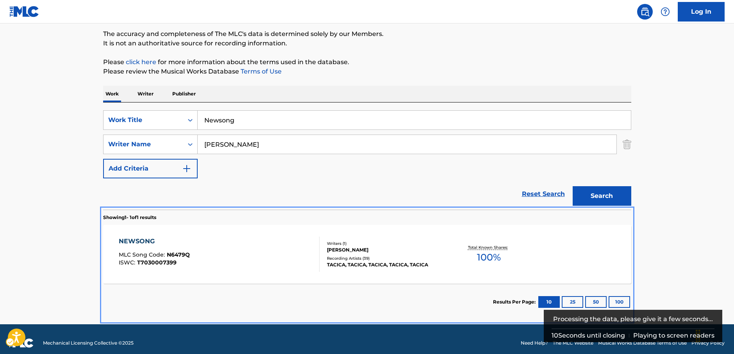
scroll to position [72, 0]
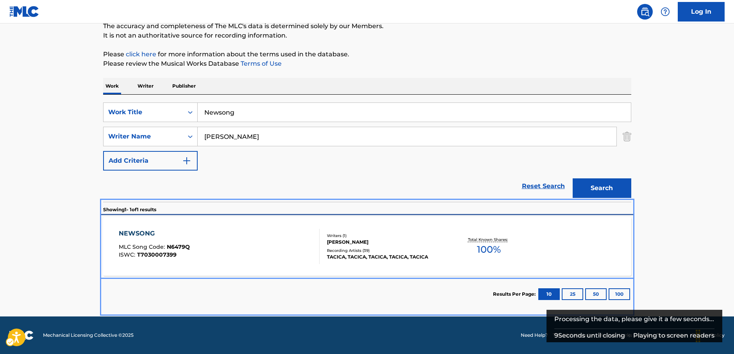
click at [247, 243] on div "NEWSONG MLC Song Code : N6479Q ISWC : T7030007399" at bounding box center [219, 246] width 201 height 35
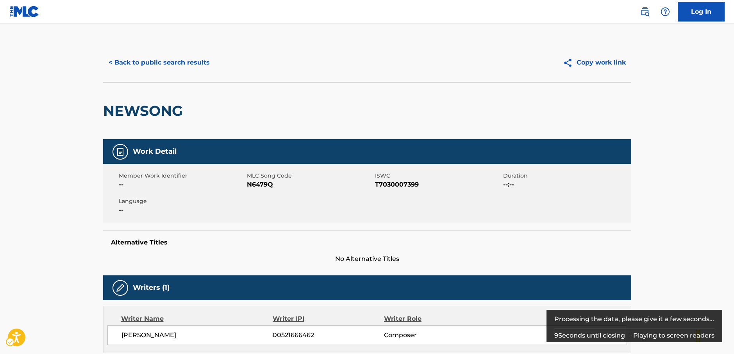
click at [265, 185] on span "N6479Q" at bounding box center [310, 184] width 126 height 9
click at [265, 185] on span "MLC Song Code - N6479Q" at bounding box center [310, 184] width 126 height 9
click at [264, 183] on span "MLC Song Code - N6479Q" at bounding box center [310, 184] width 126 height 9
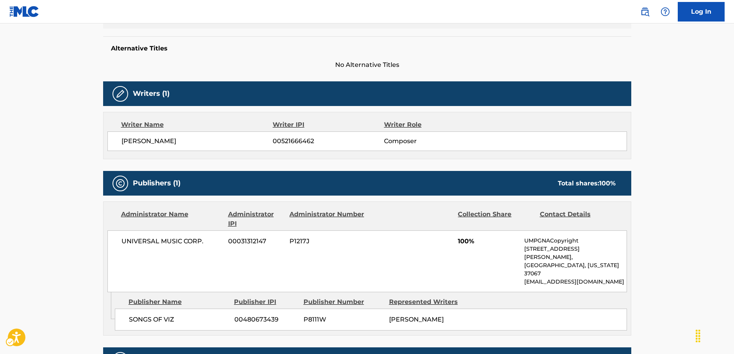
scroll to position [274, 0]
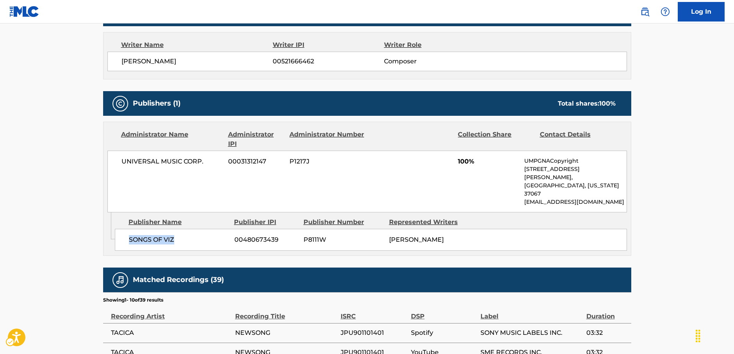
drag, startPoint x: 184, startPoint y: 224, endPoint x: 129, endPoint y: 225, distance: 55.1
click at [129, 235] on span "SONGS OF VIZ" at bounding box center [179, 239] width 100 height 9
drag, startPoint x: 211, startPoint y: 163, endPoint x: 111, endPoint y: 166, distance: 99.3
click at [111, 166] on div "UNIVERSAL MUSIC CORP. 00031312147 P1217J 100% UMPGNACopyright [STREET_ADDRESS][…" at bounding box center [367, 181] width 520 height 62
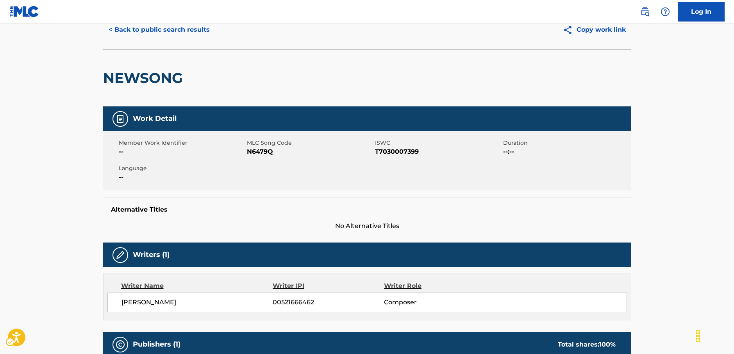
scroll to position [0, 0]
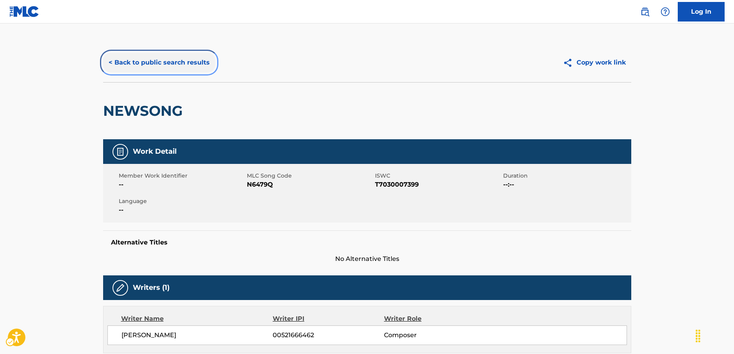
click at [161, 68] on button "< Back to public search results" at bounding box center [159, 63] width 112 height 20
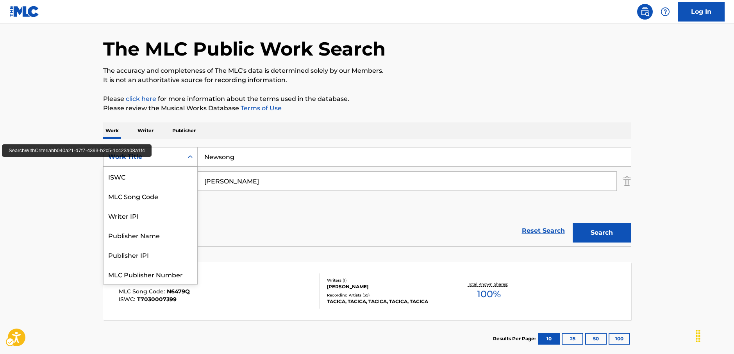
click at [186, 160] on div "Search Form" at bounding box center [190, 157] width 14 height 14
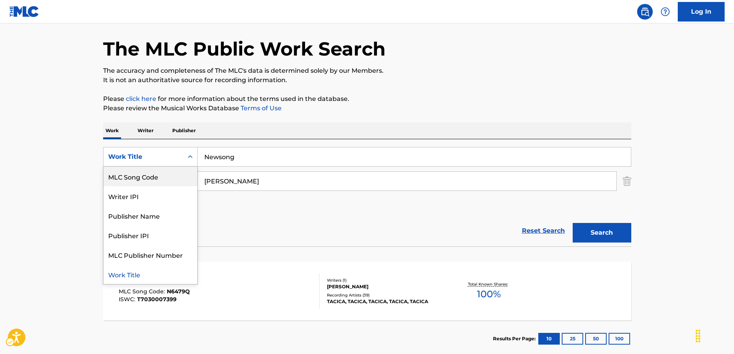
click at [163, 175] on div "MLC Song Code" at bounding box center [151, 176] width 94 height 20
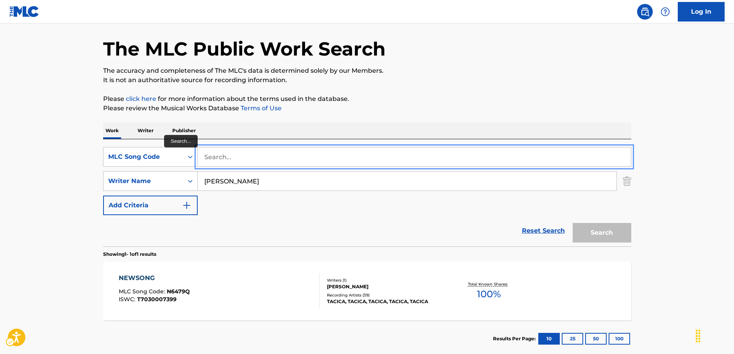
click at [220, 152] on input "Search..." at bounding box center [414, 156] width 433 height 19
paste input "AE2ROG"
type input "AE2ROG"
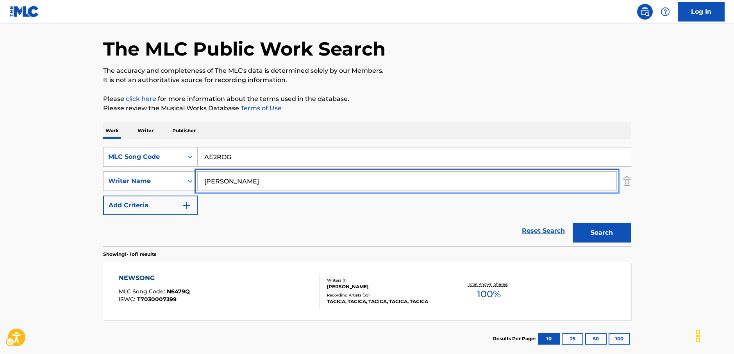
drag, startPoint x: 280, startPoint y: 183, endPoint x: 141, endPoint y: 192, distance: 139.4
click at [142, 192] on div "SearchWithCriteria7695fb52-be09-4ed3-883b-062f7bb238d6 MLC Song Code AE2ROG Sea…" at bounding box center [367, 181] width 528 height 68
click at [573, 223] on button "Search" at bounding box center [602, 233] width 59 height 20
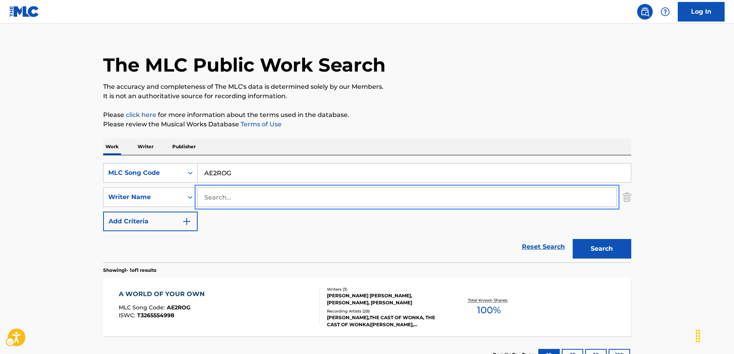
scroll to position [27, 0]
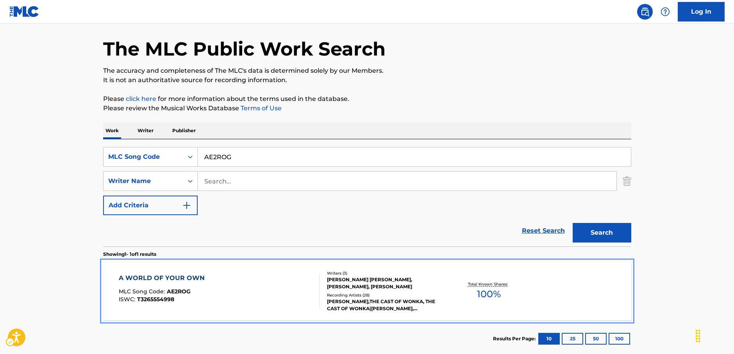
click at [225, 290] on div "A WORLD OF YOUR OWN MLC Song Code : AE2ROG ISWC : T3265554998" at bounding box center [219, 290] width 201 height 35
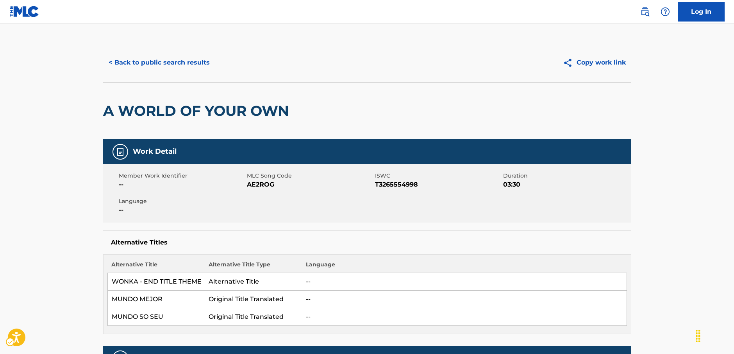
click at [388, 182] on span "ISWC - T3265554998" at bounding box center [438, 184] width 126 height 9
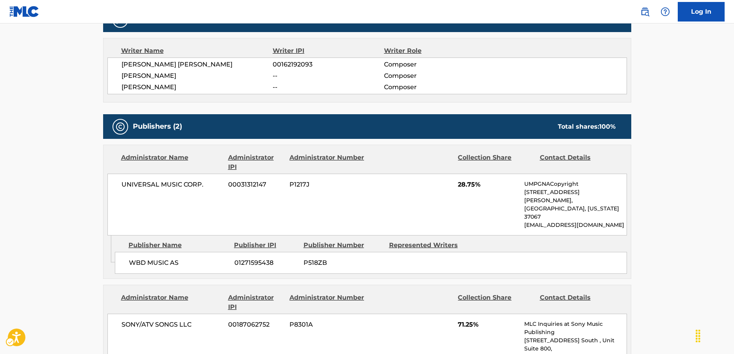
scroll to position [352, 0]
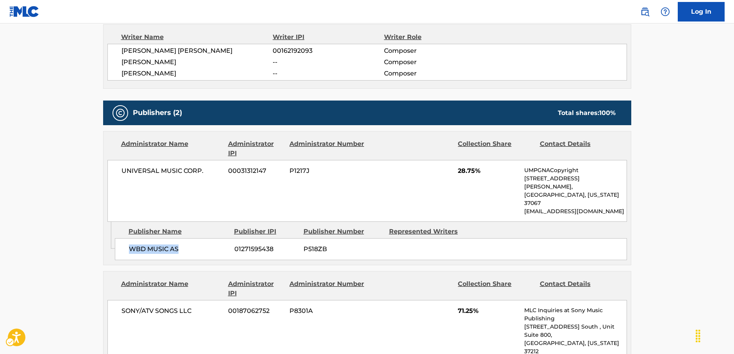
drag, startPoint x: 187, startPoint y: 231, endPoint x: 127, endPoint y: 232, distance: 60.2
click at [127, 238] on div "WBD MUSIC AS 01271595438 P518ZB" at bounding box center [371, 249] width 512 height 22
drag, startPoint x: 214, startPoint y: 168, endPoint x: 120, endPoint y: 172, distance: 94.6
click at [120, 172] on div "UNIVERSAL MUSIC CORP. 00031312147 P1217J 28.75% UMPGNACopyright [STREET_ADDRESS…" at bounding box center [367, 191] width 520 height 62
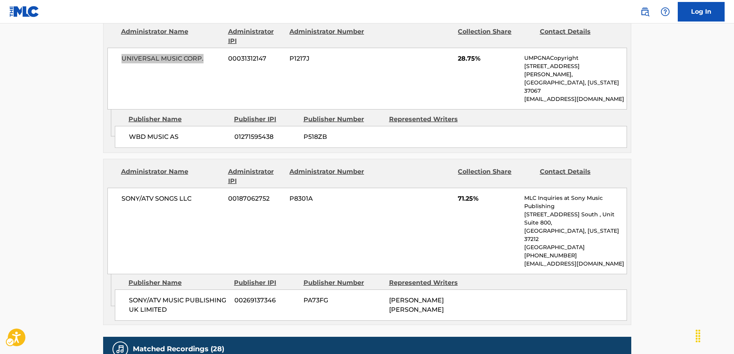
scroll to position [469, 0]
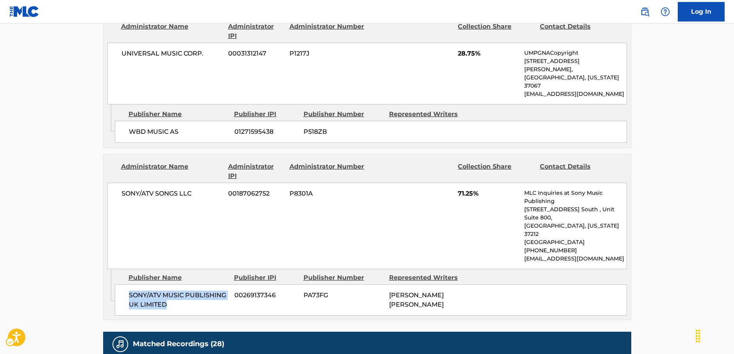
drag, startPoint x: 179, startPoint y: 273, endPoint x: 102, endPoint y: 252, distance: 79.6
click at [126, 284] on div "SONY/ATV MUSIC PUBLISHING UK LIMITED 00269137346 PA73FG [PERSON_NAME] [PERSON_N…" at bounding box center [371, 299] width 512 height 31
drag, startPoint x: 200, startPoint y: 181, endPoint x: 1, endPoint y: 152, distance: 201.7
click at [120, 183] on div "SONY/ATV SONGS LLC 00187062752 P8301A 71.25% MLC Inquiries at Sony Music Publis…" at bounding box center [367, 226] width 520 height 86
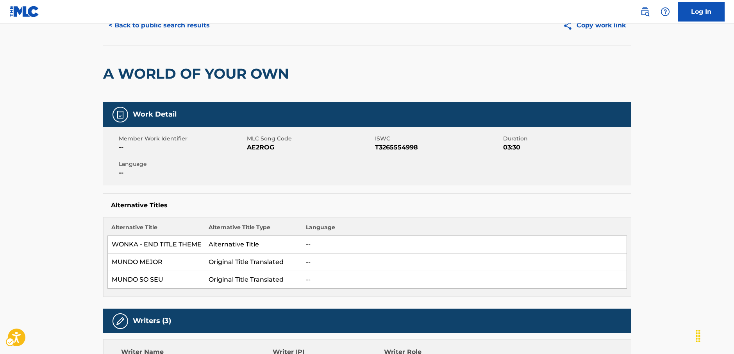
scroll to position [0, 0]
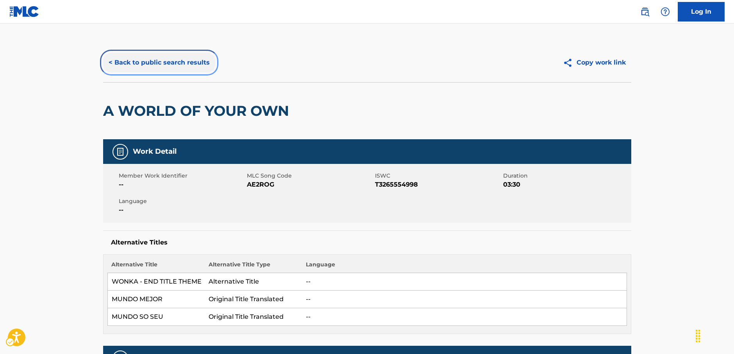
drag, startPoint x: 163, startPoint y: 63, endPoint x: 258, endPoint y: 130, distance: 116.0
click at [163, 63] on button "< Back to public search results" at bounding box center [159, 63] width 112 height 20
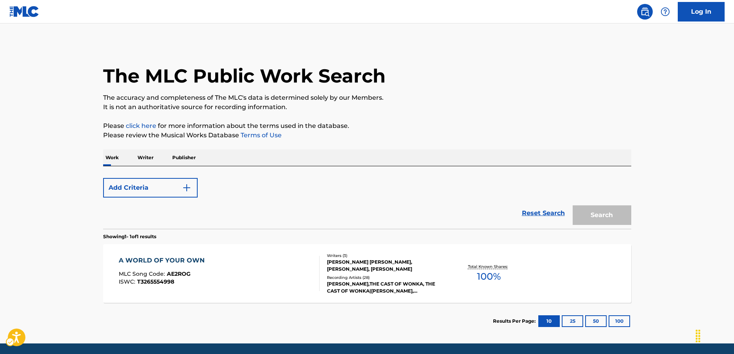
scroll to position [27, 0]
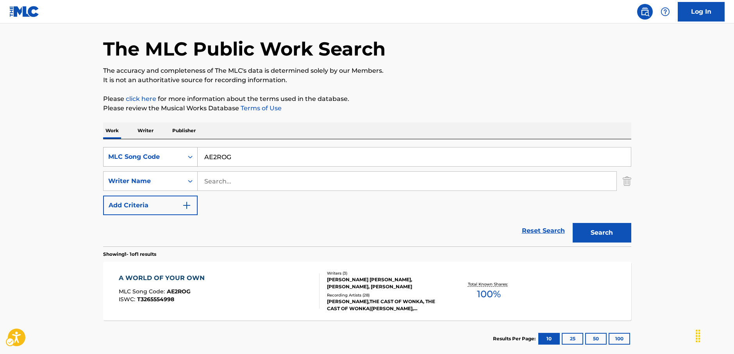
click at [182, 157] on div "MLC Song Code" at bounding box center [144, 156] width 80 height 15
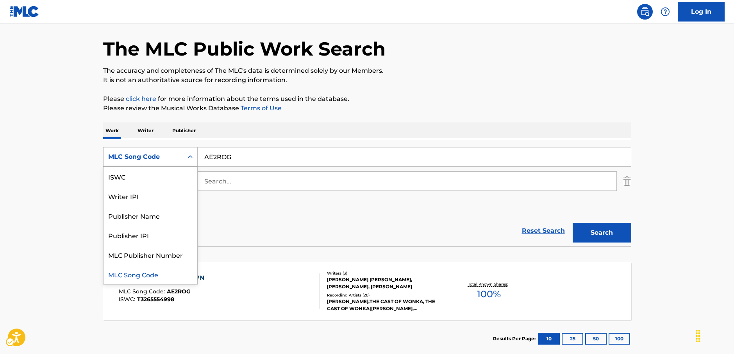
scroll to position [0, 0]
click at [134, 179] on div "Work Title" at bounding box center [151, 176] width 94 height 20
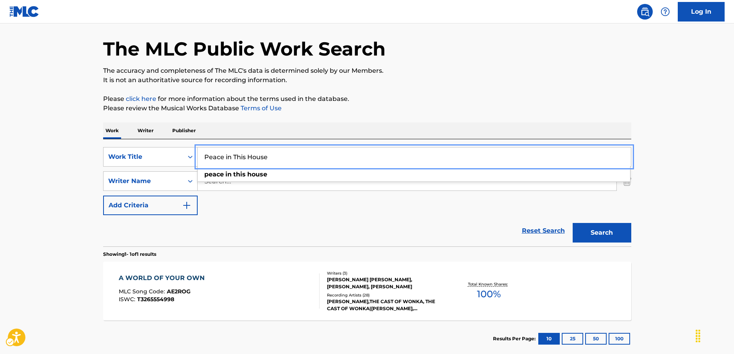
type input "Peace in This House"
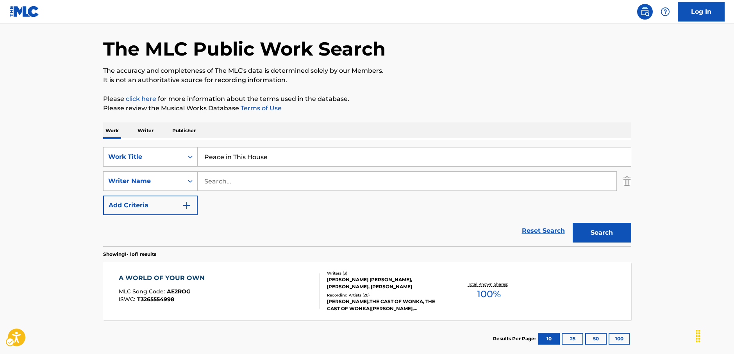
click at [21, 196] on main "The MLC Public Work Search The accuracy and completeness of The MLC's data is d…" at bounding box center [367, 178] width 734 height 364
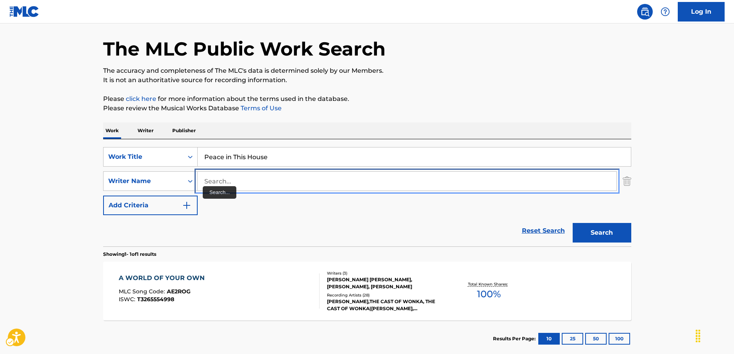
click at [220, 183] on input "Search..." at bounding box center [407, 181] width 419 height 19
type input "[PERSON_NAME]"
click at [573, 223] on button "Search" at bounding box center [602, 233] width 59 height 20
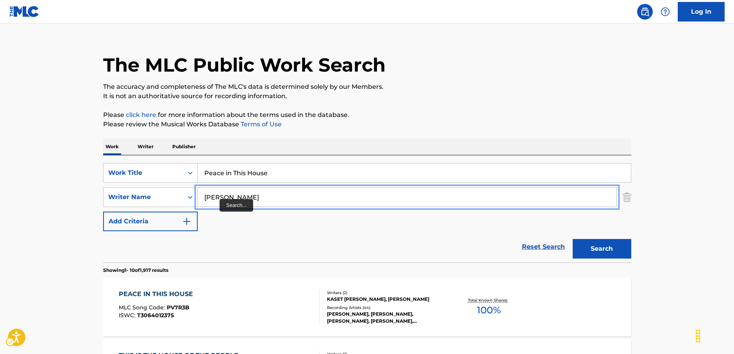
scroll to position [27, 0]
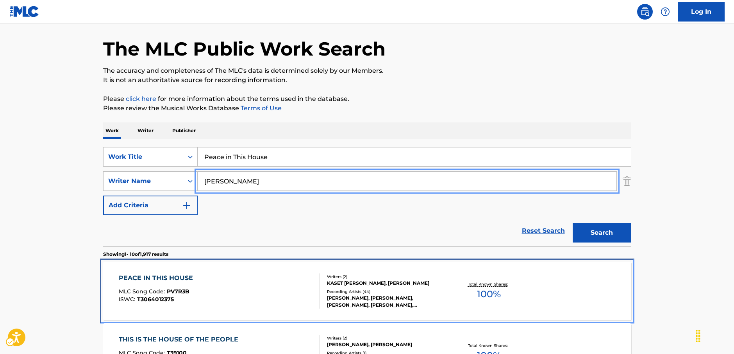
click at [276, 290] on div "PEACE IN THIS HOUSE MLC Song Code : PV7R3B ISWC : T3064012375" at bounding box center [219, 290] width 201 height 35
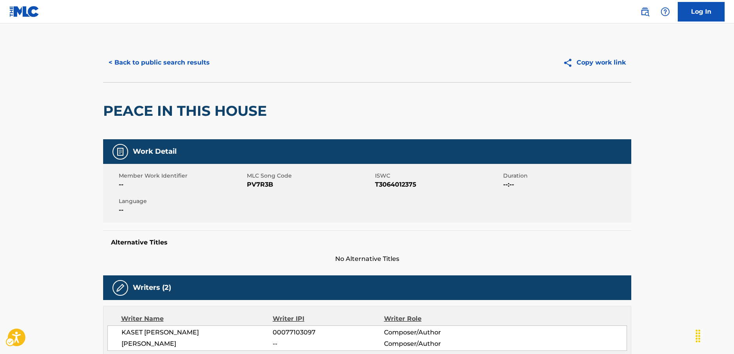
click at [267, 187] on span "PV7R3B" at bounding box center [310, 184] width 126 height 9
click at [267, 187] on span "MLC Song Code - PV7R3B" at bounding box center [310, 184] width 126 height 9
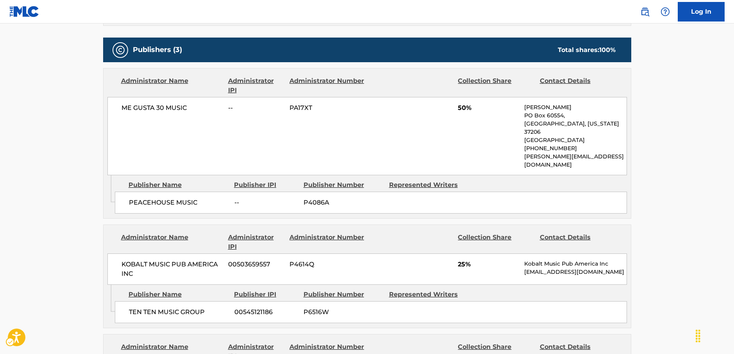
scroll to position [352, 0]
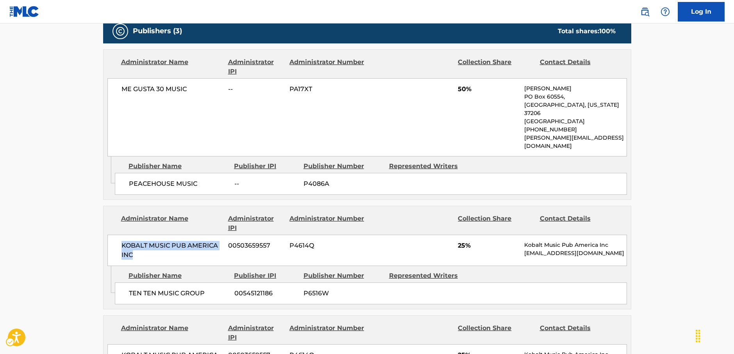
drag, startPoint x: 137, startPoint y: 237, endPoint x: 118, endPoint y: 230, distance: 20.2
click at [118, 234] on div "KOBALT MUSIC PUB AMERICA INC 00503659557 P4614Q 25% Kobalt Music Pub America In…" at bounding box center [367, 249] width 520 height 31
drag, startPoint x: 213, startPoint y: 277, endPoint x: 128, endPoint y: 277, distance: 84.8
click at [128, 282] on div "TEN TEN MUSIC GROUP 00545121186 P6516W" at bounding box center [371, 293] width 512 height 22
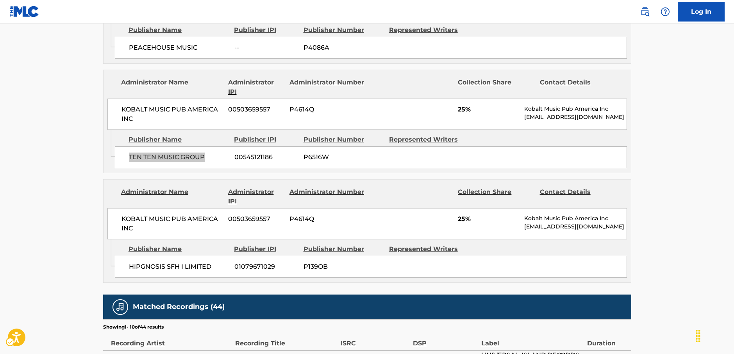
scroll to position [508, 0]
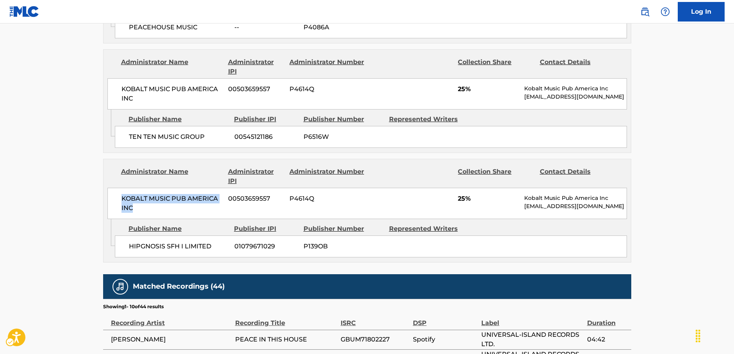
drag, startPoint x: 149, startPoint y: 191, endPoint x: 114, endPoint y: 184, distance: 35.6
click at [114, 188] on div "KOBALT MUSIC PUB AMERICA INC 00503659557 P4614Q 25% Kobalt Music Pub America In…" at bounding box center [367, 203] width 520 height 31
drag, startPoint x: 215, startPoint y: 231, endPoint x: 131, endPoint y: 228, distance: 84.1
click at [131, 242] on span "HIPGNOSIS SFH I LIMITED" at bounding box center [179, 246] width 100 height 9
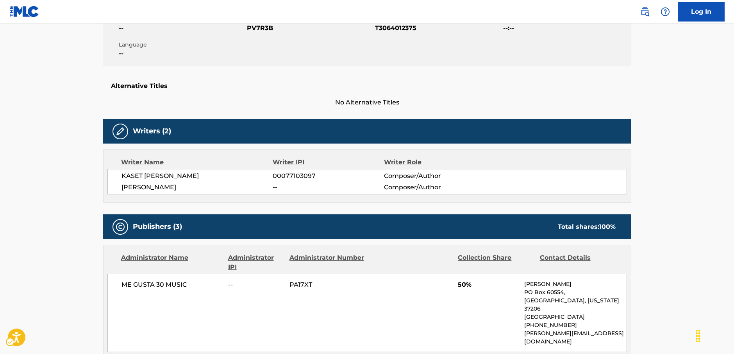
scroll to position [0, 0]
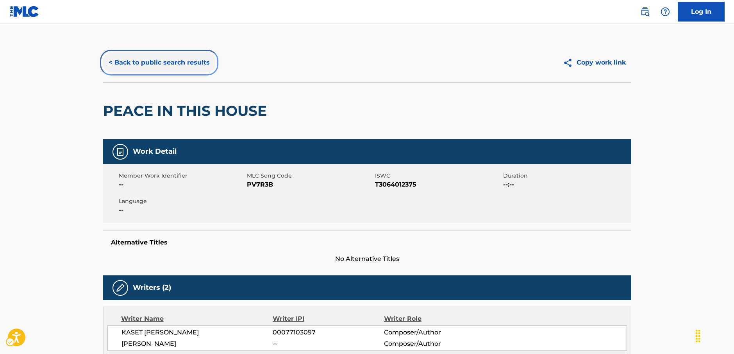
drag, startPoint x: 200, startPoint y: 59, endPoint x: 247, endPoint y: 127, distance: 82.6
click at [200, 59] on button "< Back to public search results" at bounding box center [159, 63] width 112 height 20
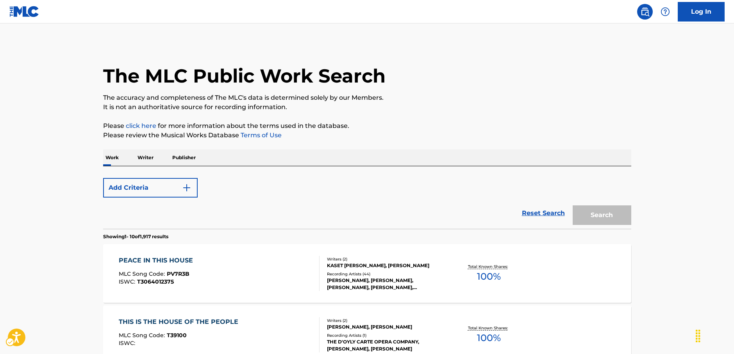
scroll to position [27, 0]
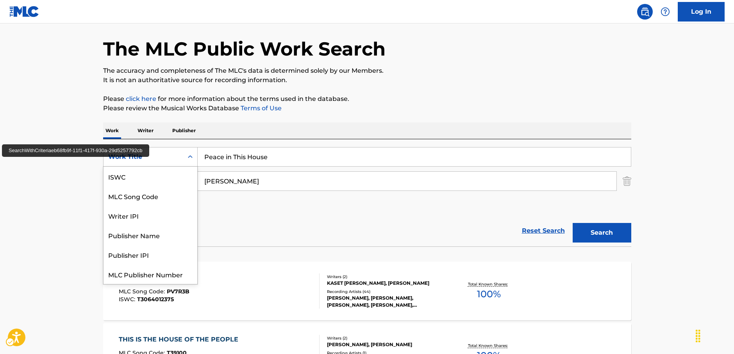
click at [188, 159] on icon "Search Form" at bounding box center [190, 157] width 8 height 8
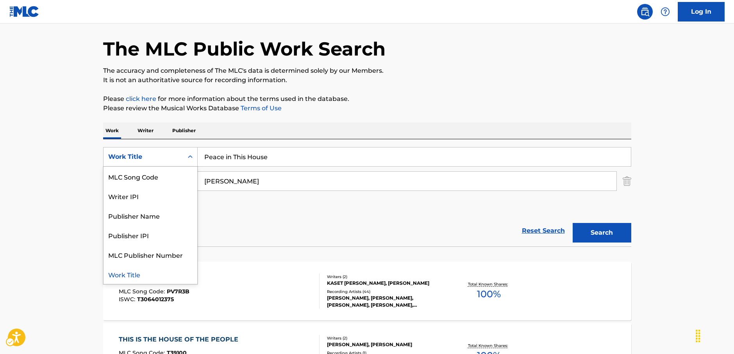
scroll to position [0, 0]
click at [154, 195] on div "MLC Song Code" at bounding box center [151, 196] width 94 height 20
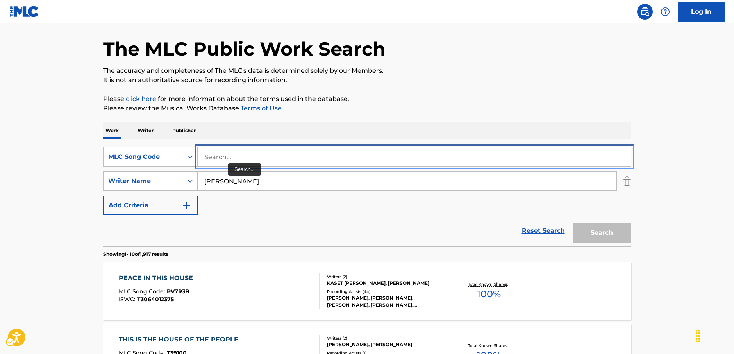
click at [244, 150] on input "Search..." at bounding box center [414, 156] width 433 height 19
paste input "GV9KYF"
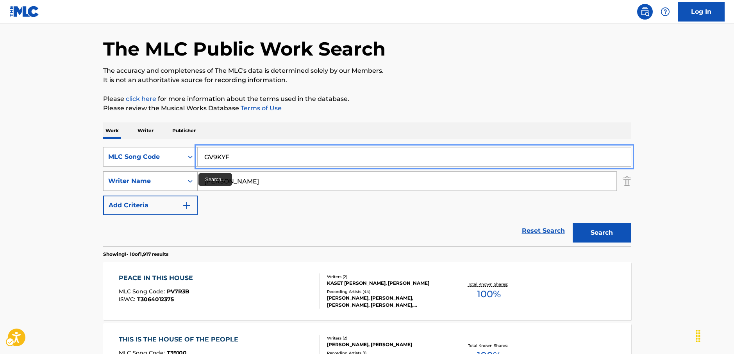
type input "GV9KYF"
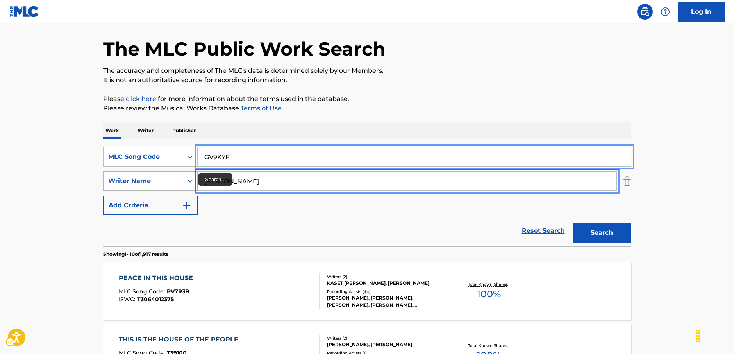
click at [183, 183] on div "SearchWithCriteria036cbc46-a486-4e28-af56-31561a9d3799 Writer Name [PERSON_NAME]" at bounding box center [367, 181] width 528 height 20
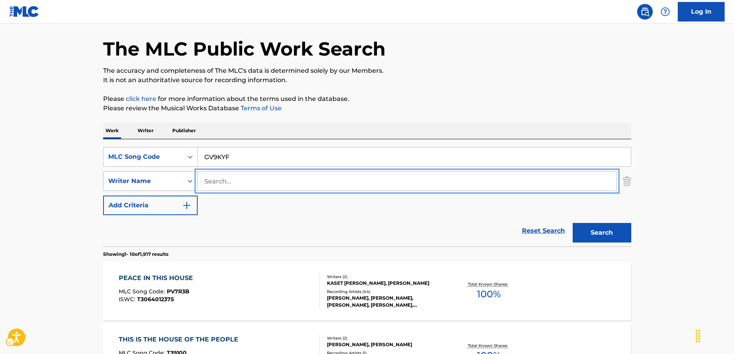
click at [573, 223] on button "Search" at bounding box center [602, 233] width 59 height 20
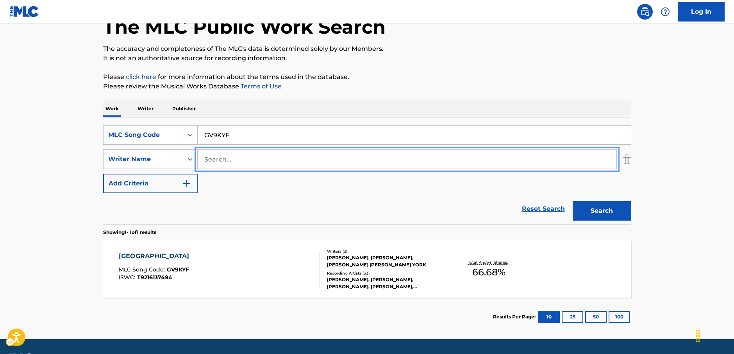
scroll to position [72, 0]
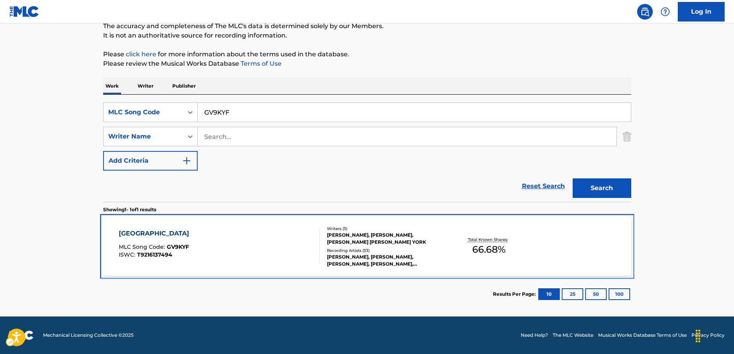
click at [254, 244] on div "GLASGOW MLC Song Code : GV9KYF ISWC : T9216137494" at bounding box center [219, 246] width 201 height 35
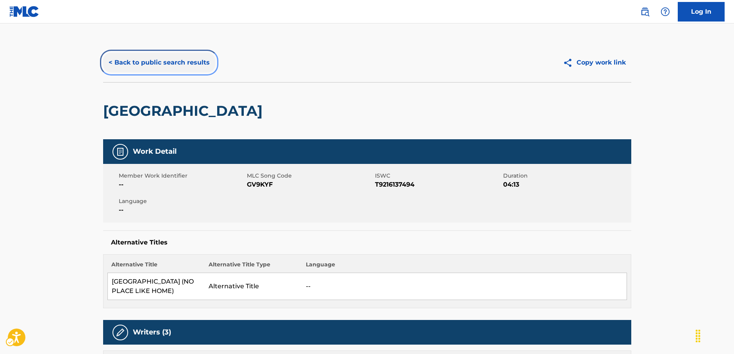
click at [137, 60] on button "< Back to public search results" at bounding box center [159, 63] width 112 height 20
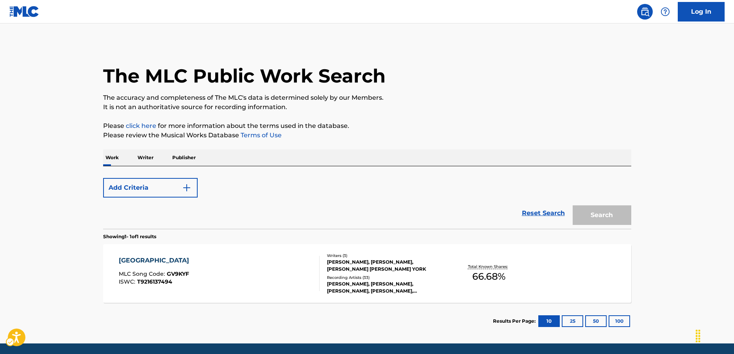
scroll to position [27, 0]
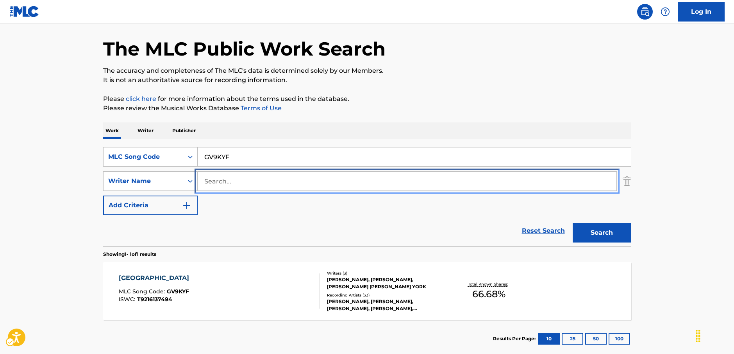
drag, startPoint x: 222, startPoint y: 178, endPoint x: 217, endPoint y: 175, distance: 5.4
click at [222, 178] on input "Search..." at bounding box center [407, 181] width 419 height 19
paste input "Salanio"
type input "Salanio"
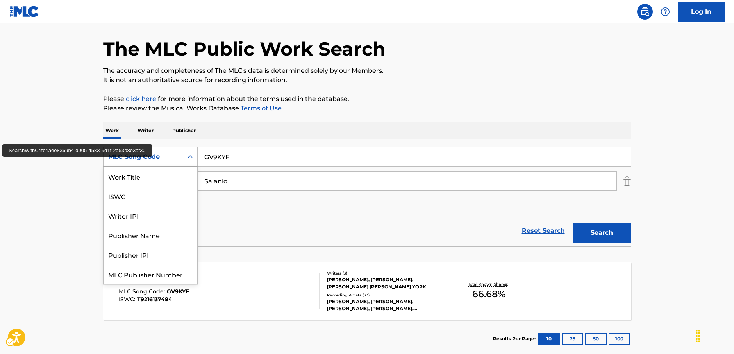
click at [191, 157] on icon "Search Form" at bounding box center [190, 157] width 8 height 8
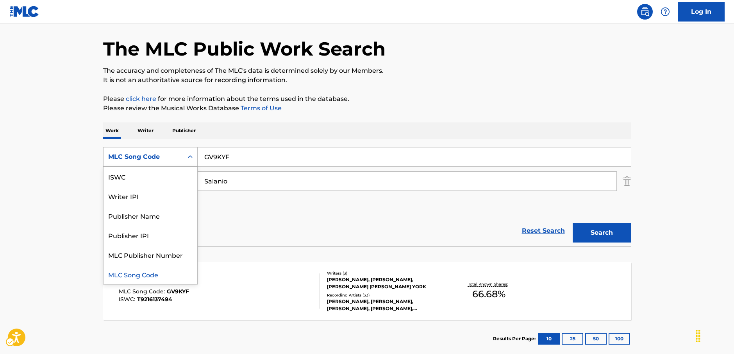
scroll to position [0, 0]
click at [136, 180] on div "Work Title" at bounding box center [151, 176] width 94 height 20
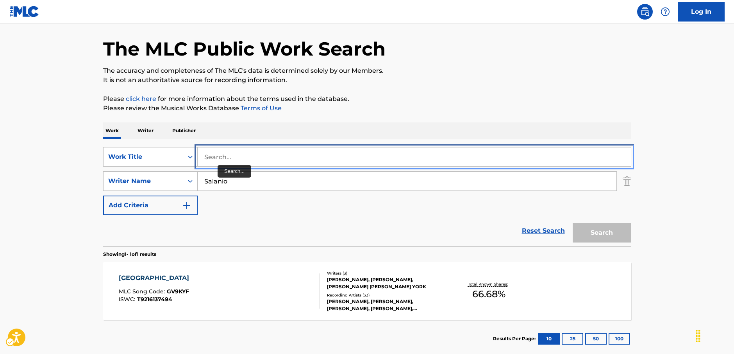
click at [227, 162] on input "Search..." at bounding box center [414, 156] width 433 height 19
click at [270, 159] on input "Search..." at bounding box center [414, 156] width 433 height 19
paste input "Overdose"
type input "Overdose"
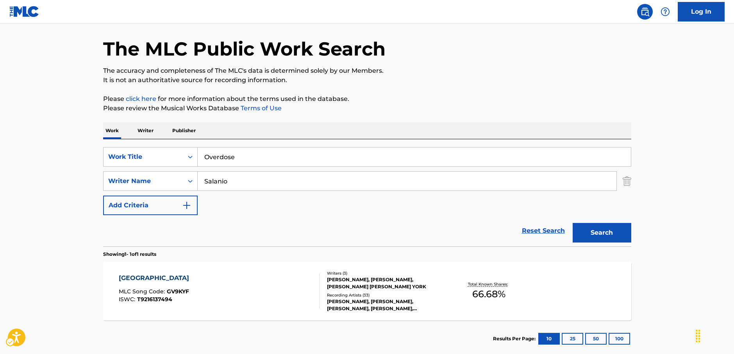
click at [660, 239] on main "The MLC Public Work Search The accuracy and completeness of The MLC's data is d…" at bounding box center [367, 178] width 734 height 364
click at [610, 234] on button "Search" at bounding box center [602, 233] width 59 height 20
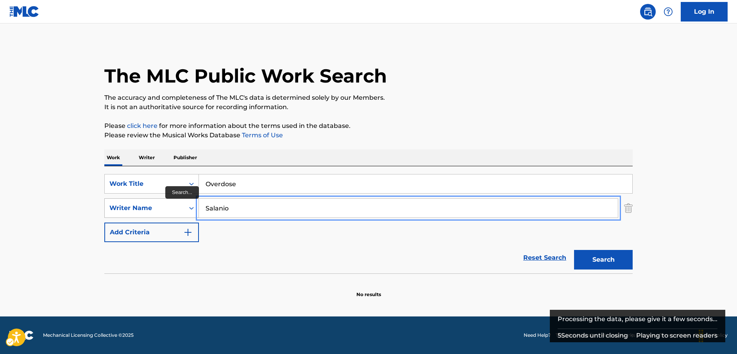
drag, startPoint x: 237, startPoint y: 210, endPoint x: 175, endPoint y: 208, distance: 62.2
click at [175, 208] on div "SearchWithCriteria036cbc46-a486-4e28-af56-31561a9d3799 Writer Name [PERSON_NAME]" at bounding box center [368, 208] width 528 height 20
paste input "[PERSON_NAME]"
type input "[PERSON_NAME]"
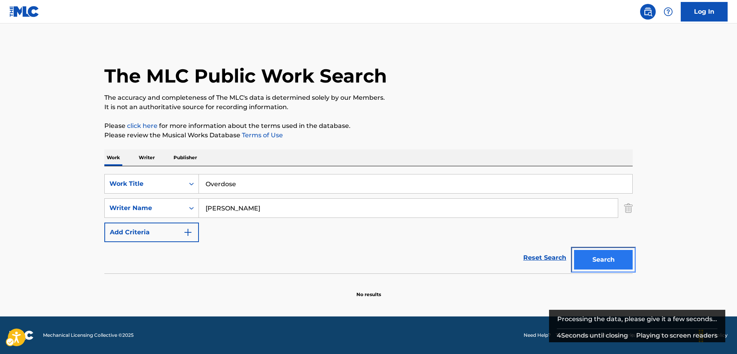
click at [624, 258] on button "Search" at bounding box center [603, 260] width 59 height 20
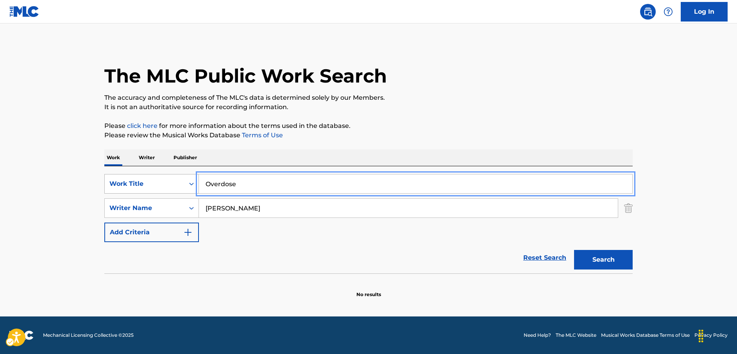
drag, startPoint x: 250, startPoint y: 183, endPoint x: 154, endPoint y: 186, distance: 97.0
click at [162, 185] on div "SearchWithCriteria4f8e4647-68cf-49a9-b83d-ffe427ae3b61 Work Title Overdose" at bounding box center [368, 184] width 528 height 20
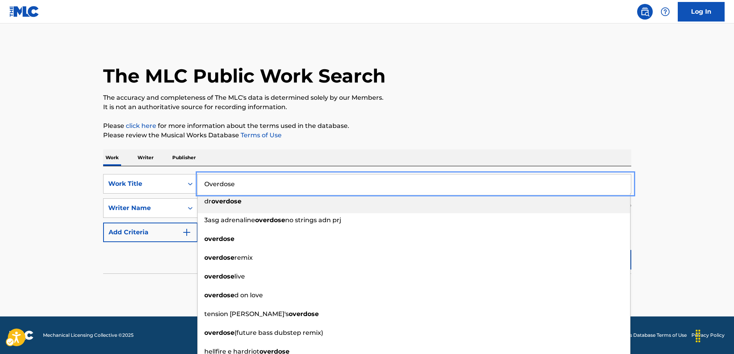
paste input "Golden"
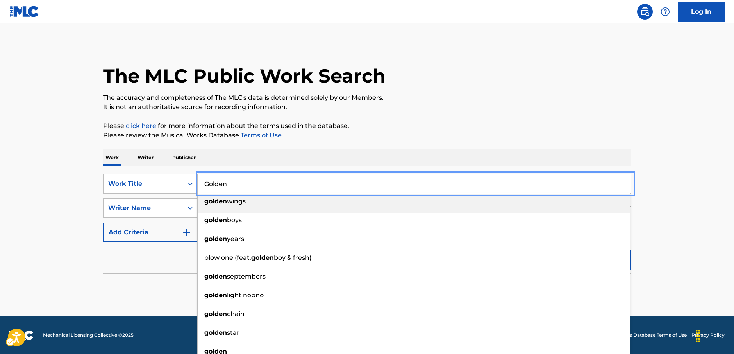
type input "Golden"
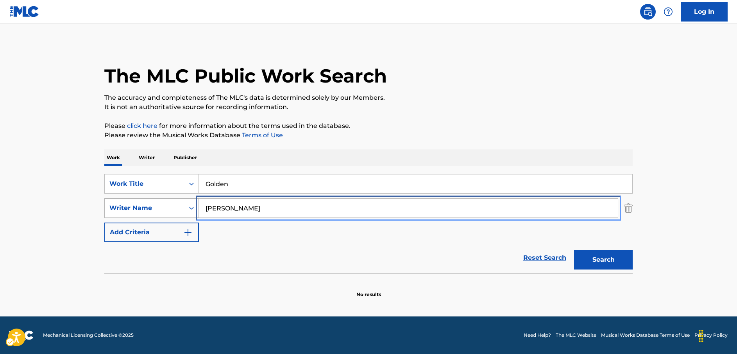
click at [176, 213] on div "SearchWithCriteria036cbc46-a486-4e28-af56-31561a9d3799 Writer Name [PERSON_NAME]" at bounding box center [368, 208] width 528 height 20
paste input "Sonnenblick"
type input "Sonnenblick"
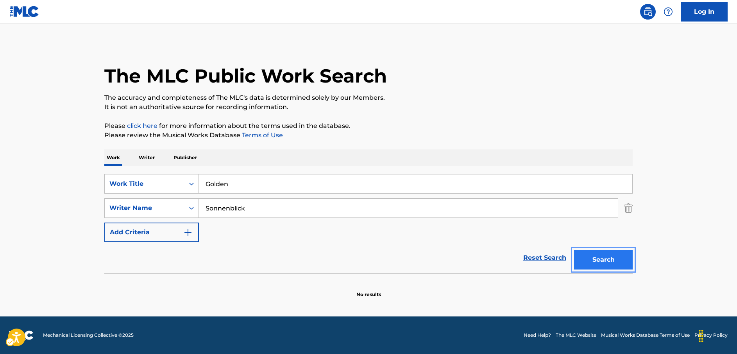
click at [597, 262] on button "Search" at bounding box center [603, 260] width 59 height 20
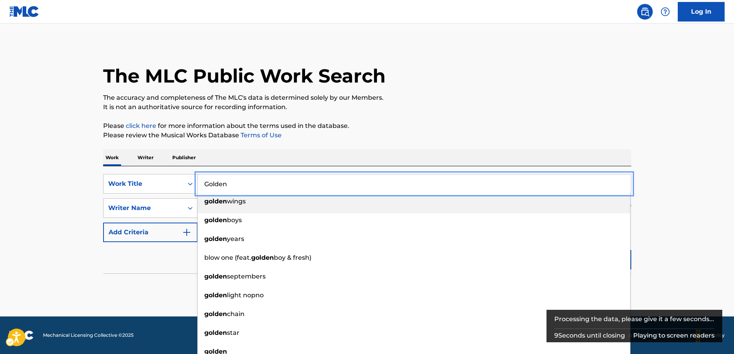
drag, startPoint x: 172, startPoint y: 183, endPoint x: 219, endPoint y: 152, distance: 56.8
click at [165, 182] on div "SearchWithCriteria4f8e4647-68cf-49a9-b83d-ffe427ae3b61 Work Title Golden golden…" at bounding box center [367, 184] width 528 height 20
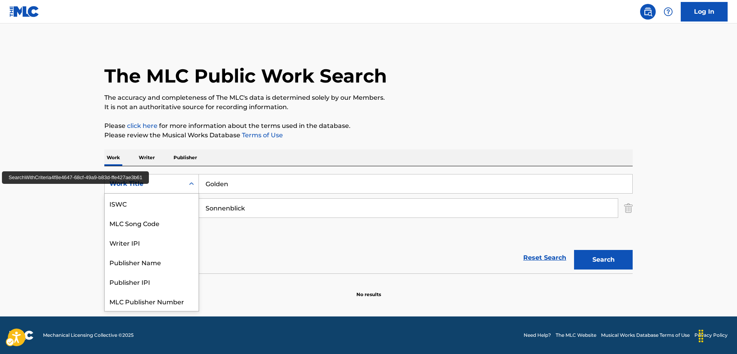
click at [188, 184] on icon "Search Form" at bounding box center [192, 184] width 8 height 8
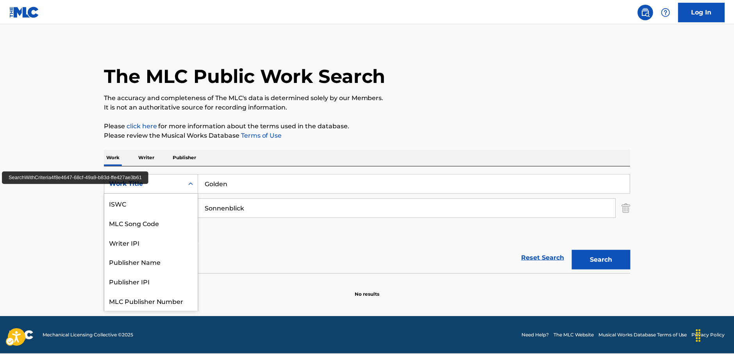
scroll to position [20, 0]
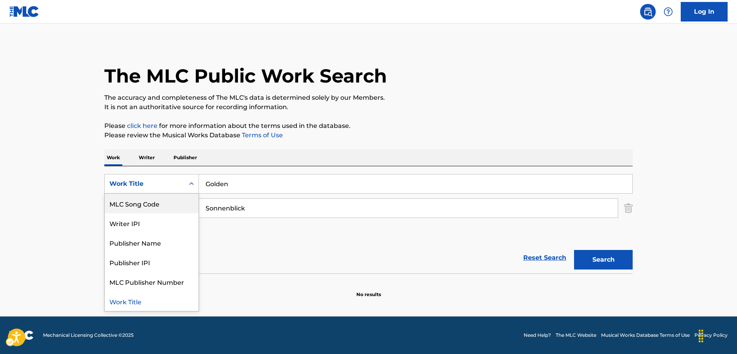
click at [154, 202] on div "MLC Song Code" at bounding box center [152, 203] width 94 height 20
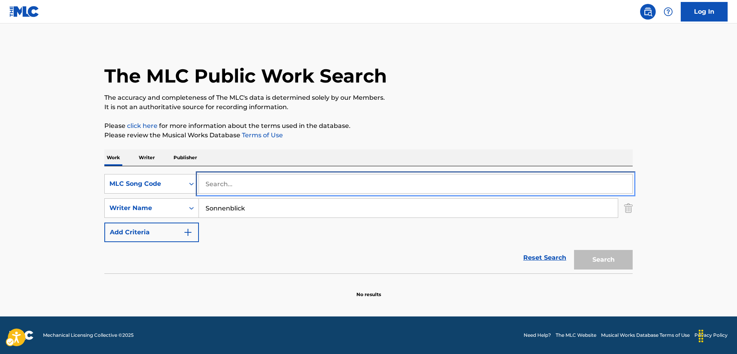
click at [227, 182] on input "Search..." at bounding box center [415, 183] width 433 height 19
paste input "X61334"
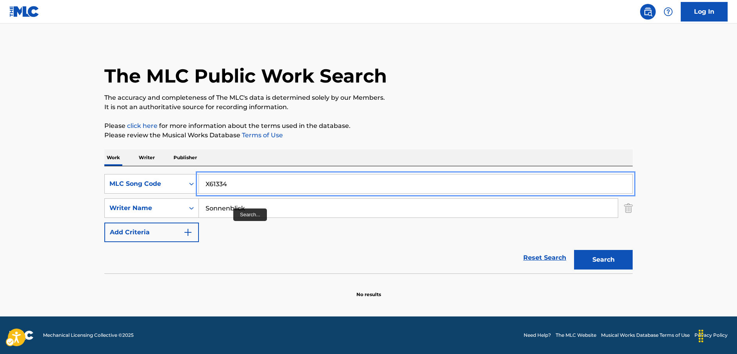
type input "X61334"
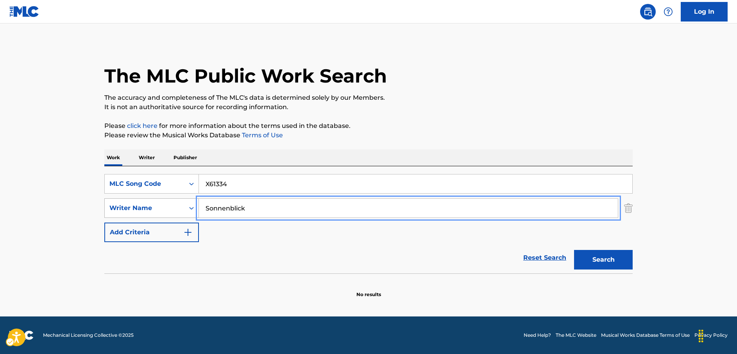
drag, startPoint x: 234, startPoint y: 208, endPoint x: 183, endPoint y: 211, distance: 50.9
click at [184, 211] on div "SearchWithCriteria036cbc46-a486-4e28-af56-31561a9d3799 Writer Name [PERSON_NAME]" at bounding box center [368, 208] width 528 height 20
click at [574, 250] on button "Search" at bounding box center [603, 260] width 59 height 20
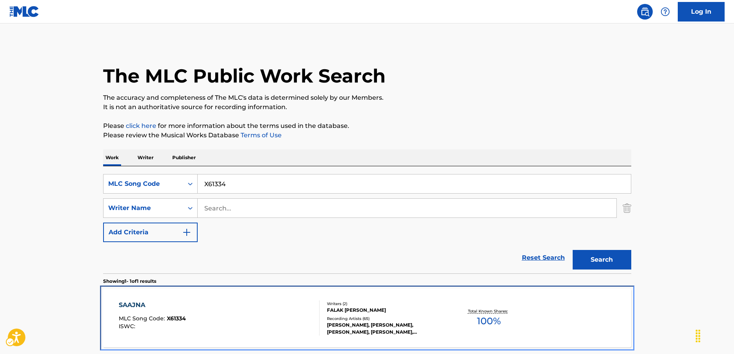
click at [260, 311] on div "SAAJNA MLC Song Code : X61334 ISWC :" at bounding box center [219, 317] width 201 height 35
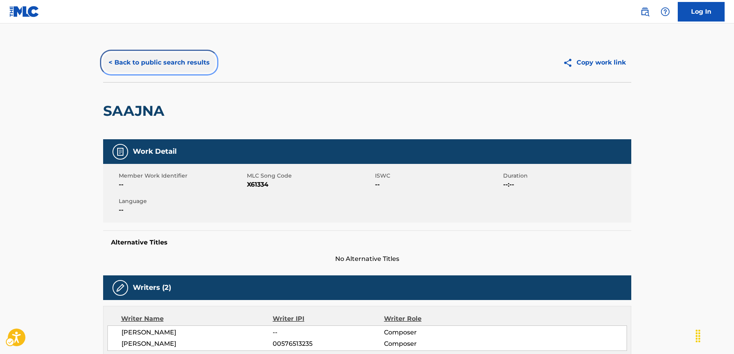
click at [153, 62] on button "< Back to public search results" at bounding box center [159, 63] width 112 height 20
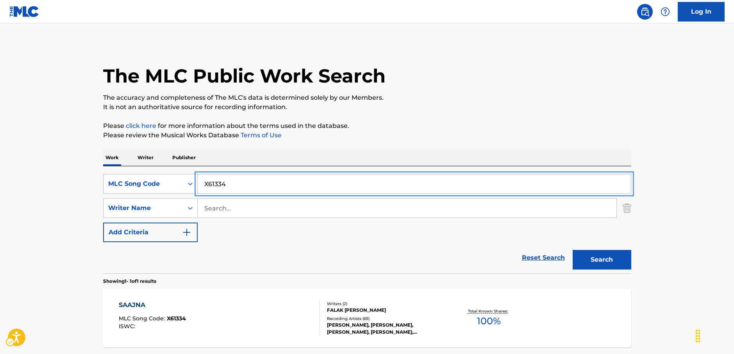
drag, startPoint x: 180, startPoint y: 185, endPoint x: 161, endPoint y: 188, distance: 18.6
click at [159, 188] on div "SearchWithCriteria9c4d41ce-5b9f-40d2-b3b4-340896c691d4 MLC Song Code X61334" at bounding box center [367, 184] width 528 height 20
paste input "AVBUYO"
type input "AVBUYO"
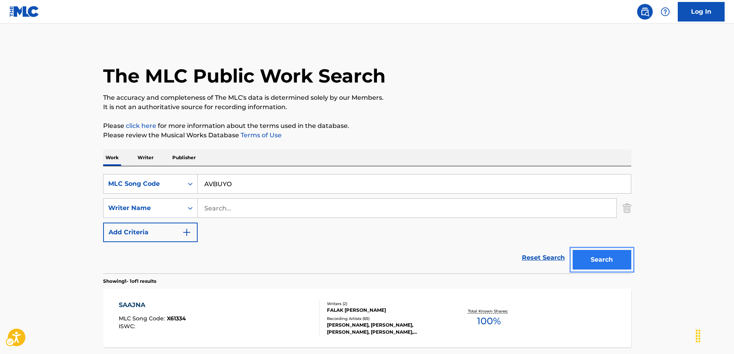
click at [598, 261] on button "Search" at bounding box center [602, 260] width 59 height 20
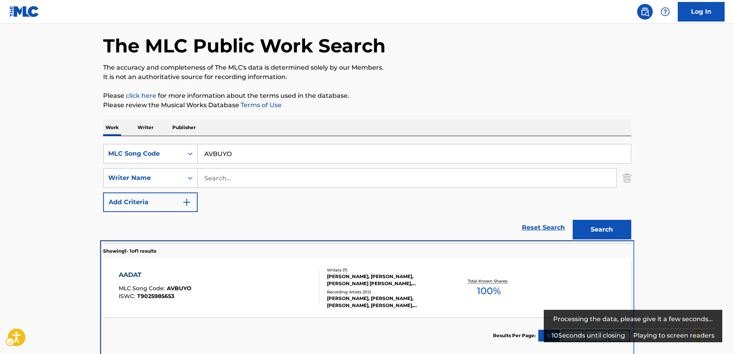
scroll to position [72, 0]
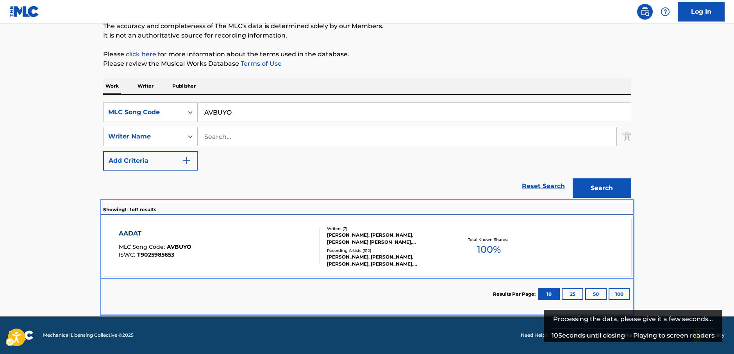
click at [211, 242] on div "AADAT MLC Song Code : AVBUYO ISWC : T9025985653" at bounding box center [219, 246] width 201 height 35
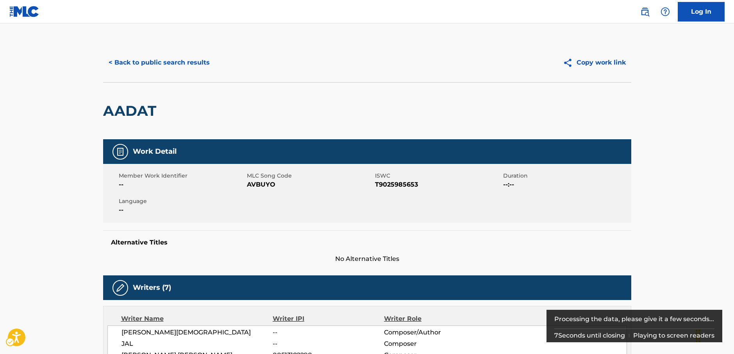
click at [386, 183] on span "ISWC - T9025985653" at bounding box center [438, 184] width 126 height 9
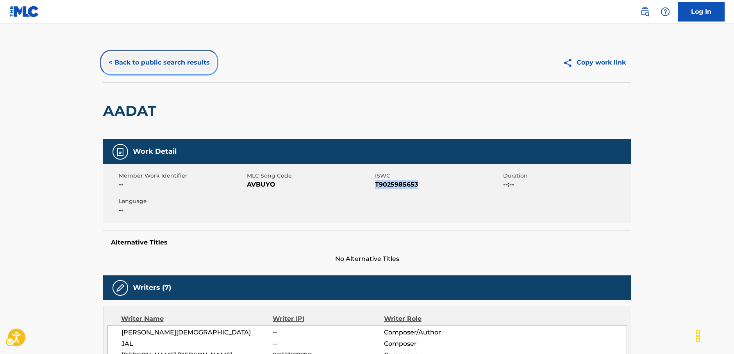
click at [167, 59] on button "< Back to public search results" at bounding box center [159, 63] width 112 height 20
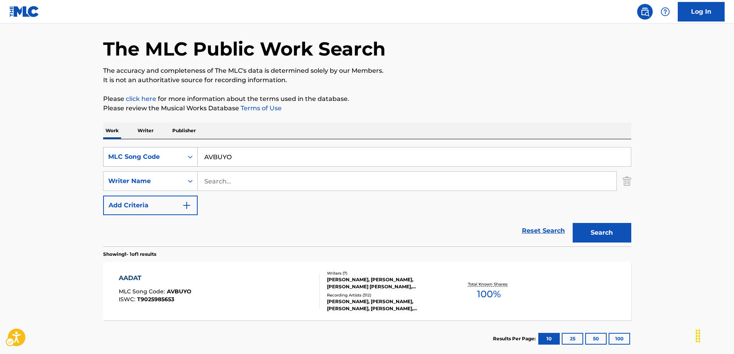
click at [175, 155] on div "MLC Song Code" at bounding box center [143, 156] width 70 height 9
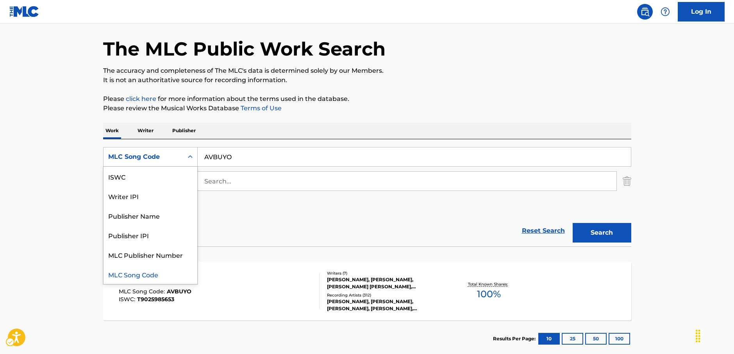
scroll to position [0, 0]
click at [157, 177] on div "Work Title" at bounding box center [151, 176] width 94 height 20
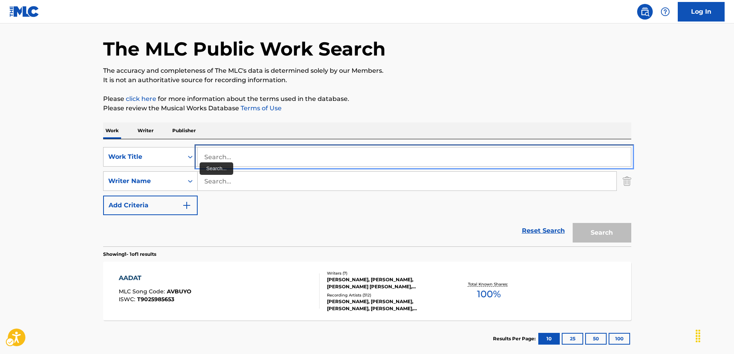
click at [221, 154] on input "Search..." at bounding box center [414, 156] width 433 height 19
paste input "Love Sick"
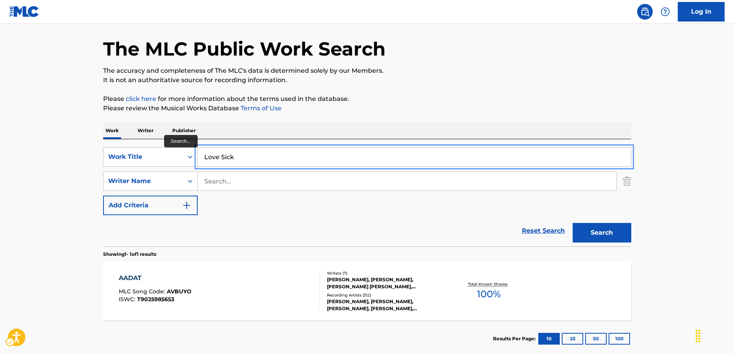
type input "Love Sick"
click at [70, 154] on main "The MLC Public Work Search The accuracy and completeness of The MLC's data is d…" at bounding box center [367, 178] width 734 height 364
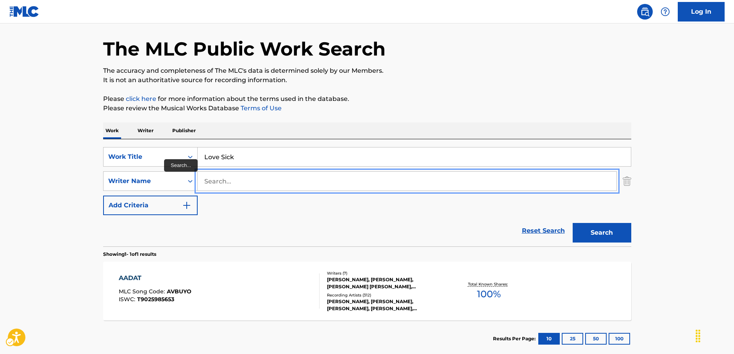
click at [216, 178] on input "Search..." at bounding box center [407, 181] width 419 height 19
type input "[PERSON_NAME]"
click at [573, 223] on button "Search" at bounding box center [602, 233] width 59 height 20
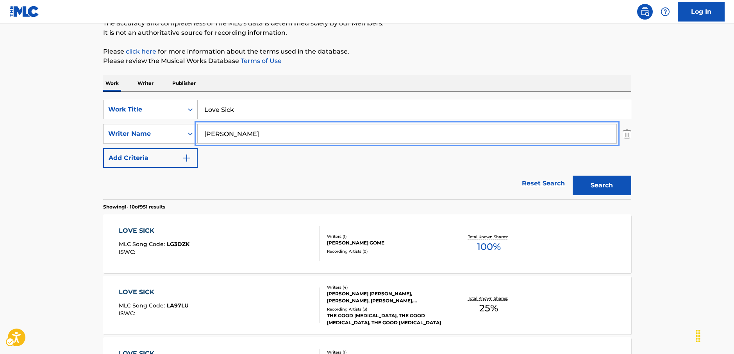
scroll to position [144, 0]
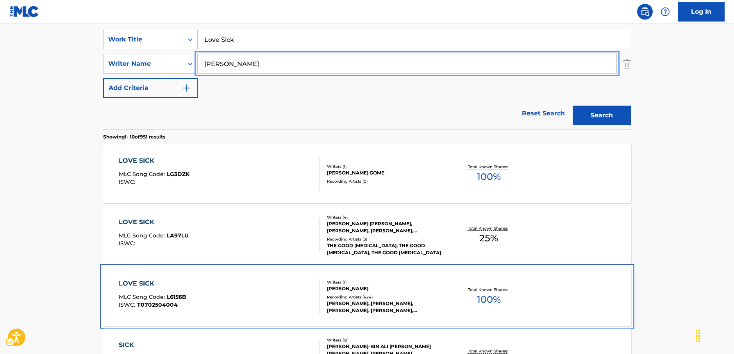
click at [242, 290] on div "LOVE SICK MLC Song Code : L6156B ISWC : T0702504004" at bounding box center [219, 296] width 201 height 35
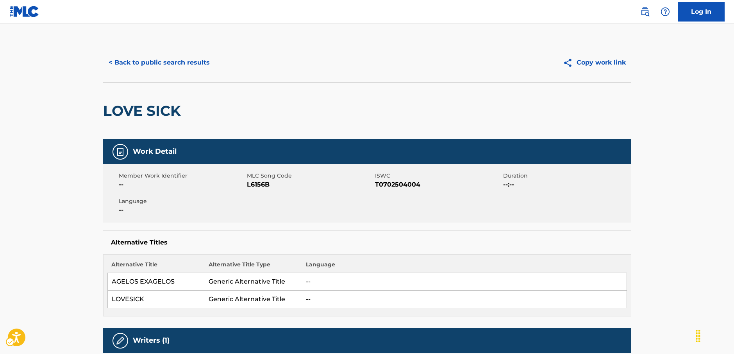
click at [257, 185] on span "L6156B" at bounding box center [310, 184] width 126 height 9
click at [257, 185] on span "MLC Song Code - L6156B" at bounding box center [310, 184] width 126 height 9
click at [406, 183] on span "ISWC - T0702504004" at bounding box center [438, 184] width 126 height 9
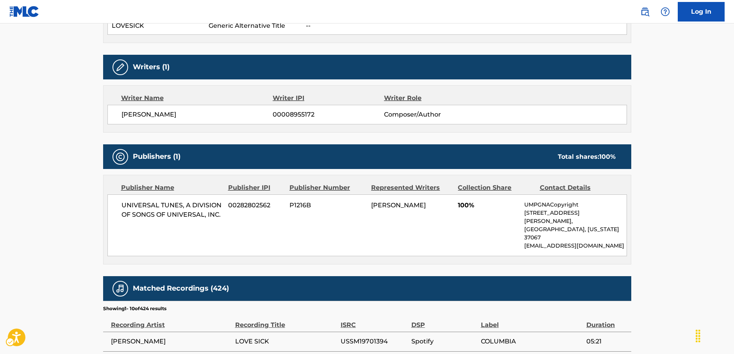
scroll to position [274, 0]
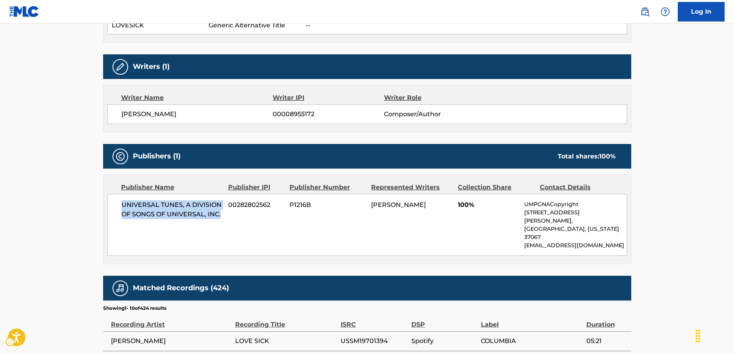
drag, startPoint x: 222, startPoint y: 214, endPoint x: 116, endPoint y: 204, distance: 106.4
click at [116, 204] on div "UNIVERSAL TUNES, A DIVISION OF SONGS OF UNIVERSAL, INC. 00282802562 P1216B [PER…" at bounding box center [367, 225] width 520 height 62
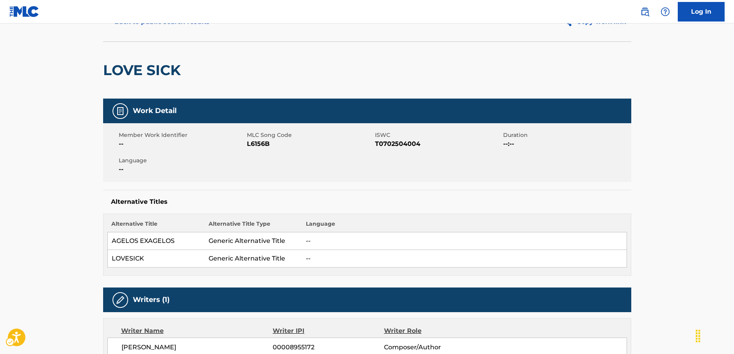
scroll to position [0, 0]
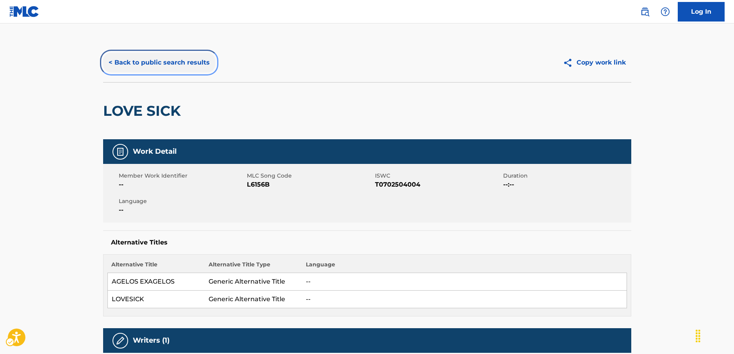
click at [152, 60] on button "< Back to public search results" at bounding box center [159, 63] width 112 height 20
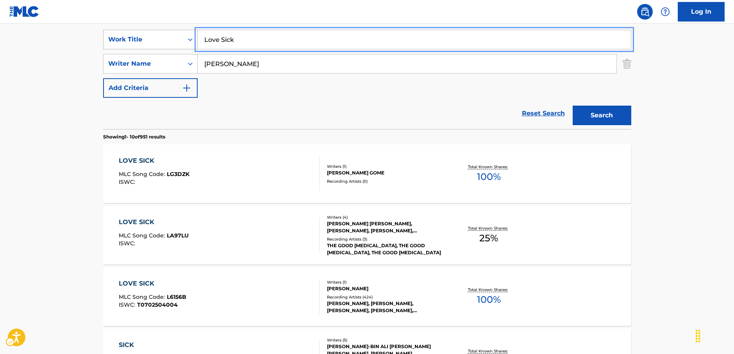
drag, startPoint x: 168, startPoint y: 39, endPoint x: 144, endPoint y: 42, distance: 24.0
click at [153, 40] on div "SearchWithCriteria001498dc-12ce-4f25-bf4f-edffa1a059b5 Work Title Love Sick" at bounding box center [367, 40] width 528 height 20
paste input "Hang Me, Oh Hang Me"
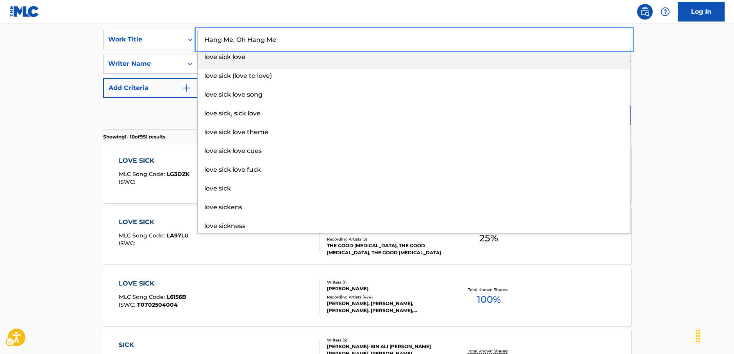
type input "Hang Me, Oh Hang Me"
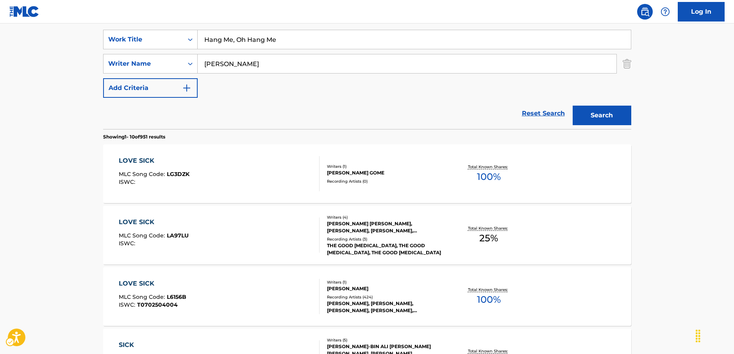
click at [52, 69] on main "The MLC Public Work Search The accuracy and completeness of The MLC's data is d…" at bounding box center [367, 339] width 734 height 920
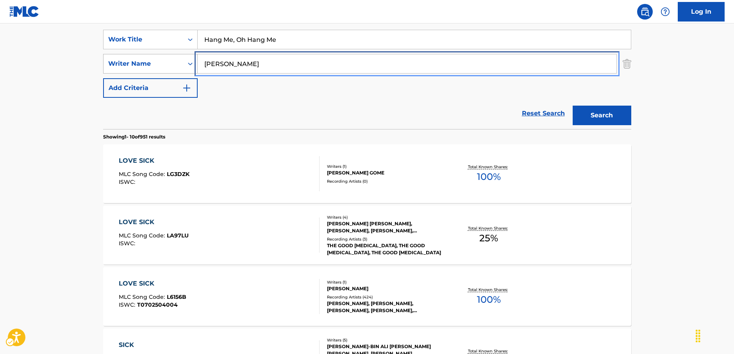
click at [118, 64] on div "SearchWithCriteria036cbc46-a486-4e28-af56-31561a9d3799 Writer Name [PERSON_NAME]" at bounding box center [367, 64] width 528 height 20
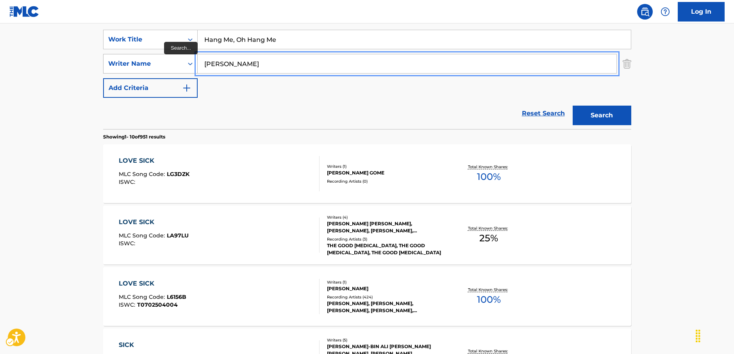
type input "[PERSON_NAME]"
click at [573, 106] on button "Search" at bounding box center [602, 116] width 59 height 20
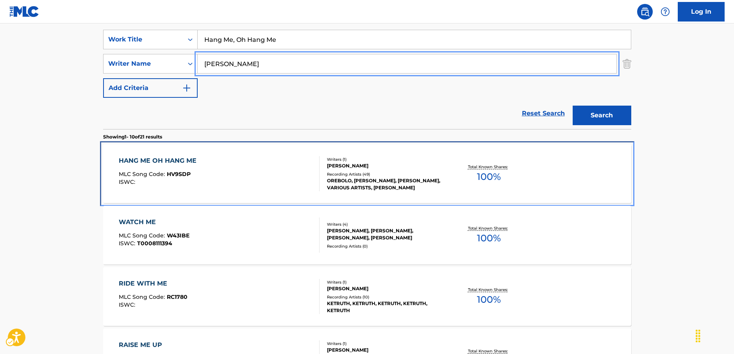
click at [242, 173] on div "HANG ME OH HANG ME MLC Song Code : HV9SDP ISWC :" at bounding box center [219, 173] width 201 height 35
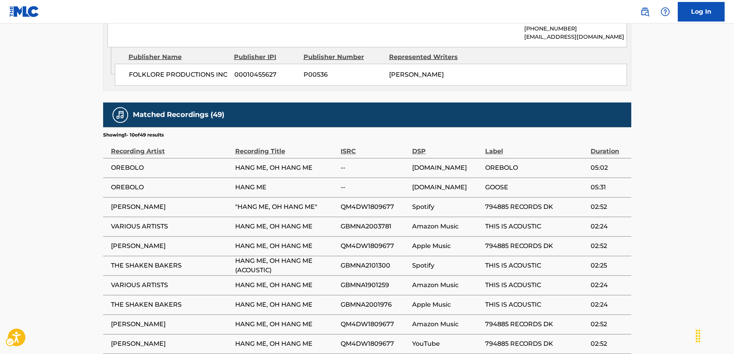
scroll to position [508, 0]
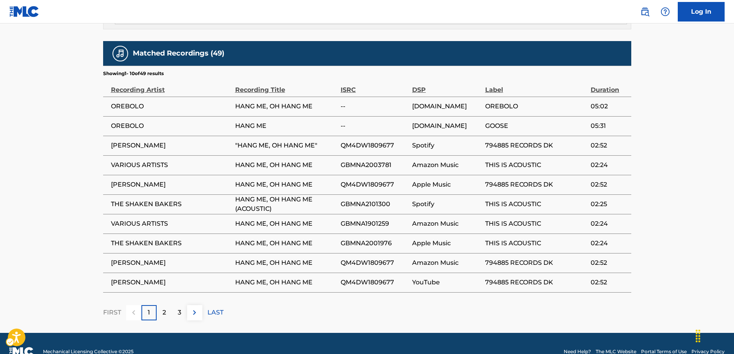
click at [163, 308] on p "2" at bounding box center [165, 312] width 4 height 9
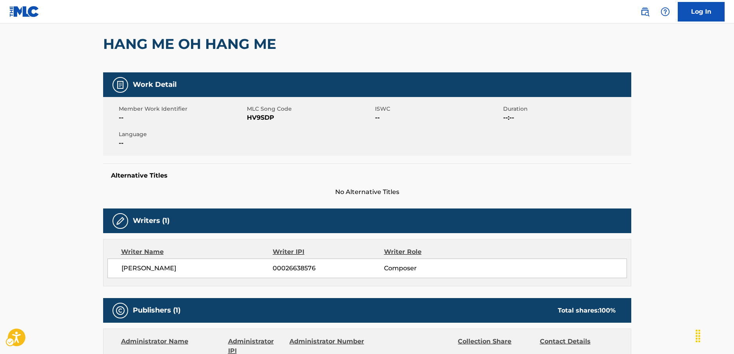
scroll to position [0, 0]
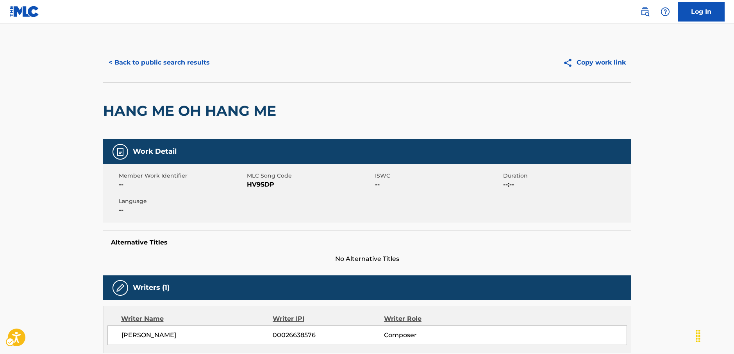
click at [264, 184] on span "MLC Song Code - HV9SDP" at bounding box center [310, 184] width 126 height 9
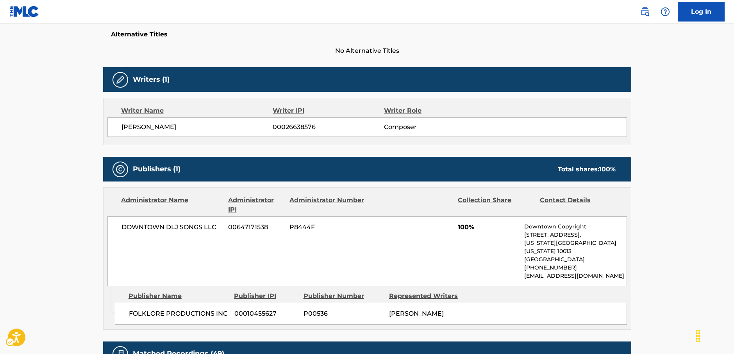
scroll to position [274, 0]
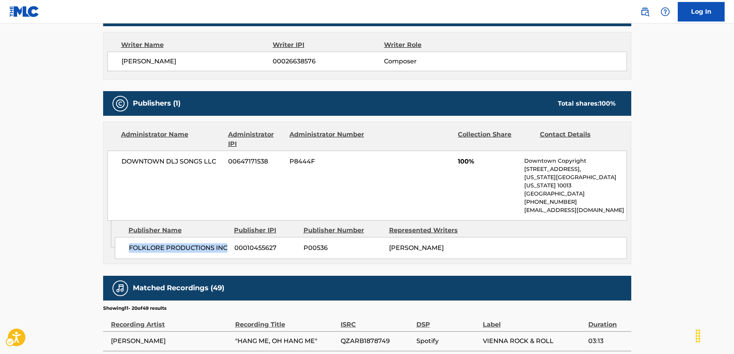
drag, startPoint x: 202, startPoint y: 241, endPoint x: 120, endPoint y: 244, distance: 82.9
click at [120, 244] on div "FOLKLORE PRODUCTIONS INC 00010455627 P00536 [PERSON_NAME]" at bounding box center [371, 248] width 512 height 22
drag, startPoint x: 218, startPoint y: 159, endPoint x: 116, endPoint y: 164, distance: 101.7
click at [116, 164] on div "DOWNTOWN DLJ SONGS LLC 00647171538 P8444F 100% Downtown Copyright [STREET_ADDRE…" at bounding box center [367, 185] width 520 height 70
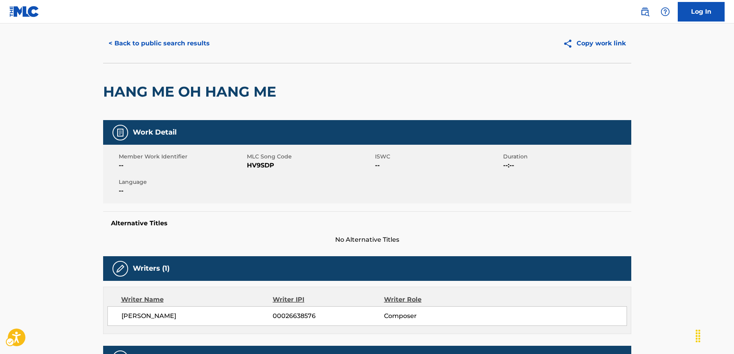
scroll to position [0, 0]
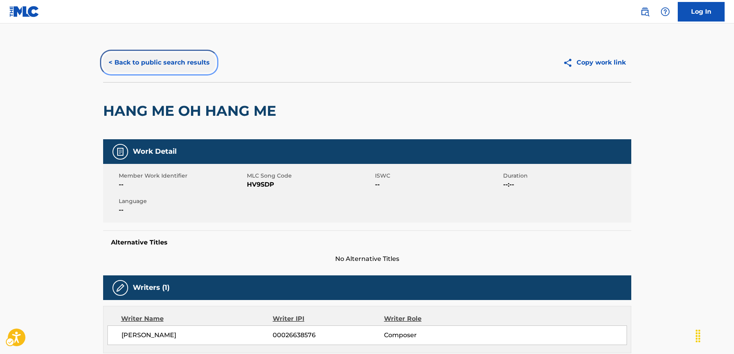
click at [150, 53] on button "< Back to public search results" at bounding box center [159, 63] width 112 height 20
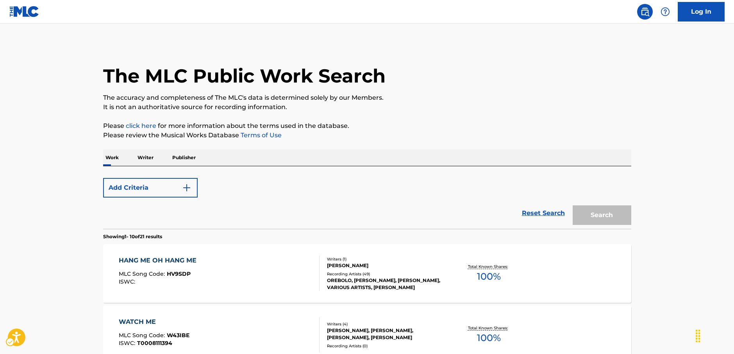
scroll to position [144, 0]
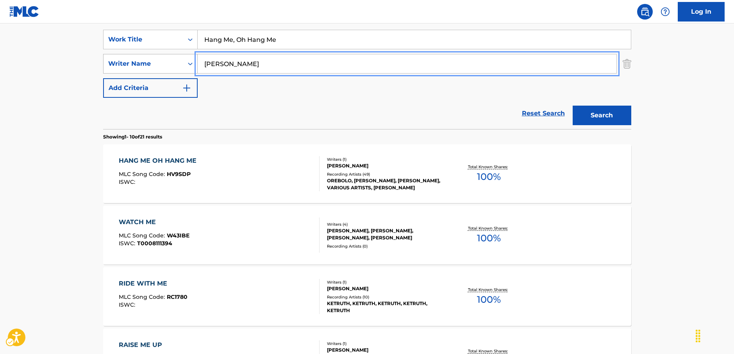
drag, startPoint x: 240, startPoint y: 66, endPoint x: 141, endPoint y: 66, distance: 98.9
click at [138, 66] on div "SearchWithCriteria036cbc46-a486-4e28-af56-31561a9d3799 Writer Name [PERSON_NAME]" at bounding box center [367, 64] width 528 height 20
paste input "Bakshi"
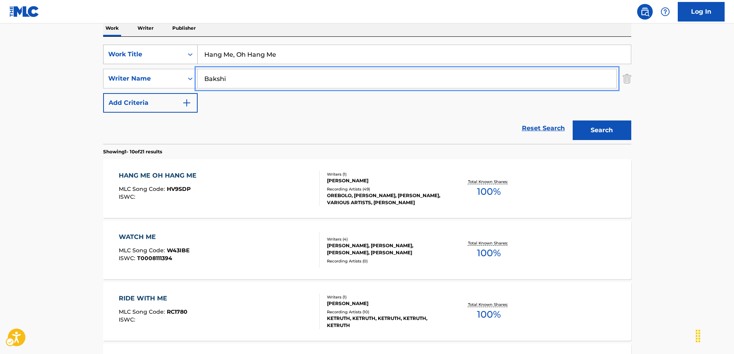
type input "Bakshi"
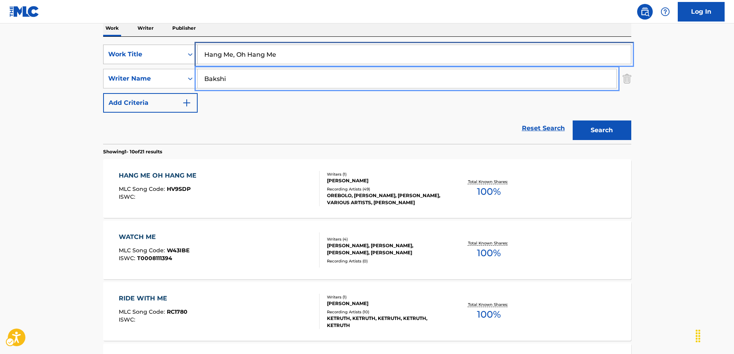
click at [164, 64] on div "SearchWithCriteria001498dc-12ce-4f25-bf4f-edffa1a059b5 Work Title Hang Me, Oh H…" at bounding box center [367, 55] width 528 height 20
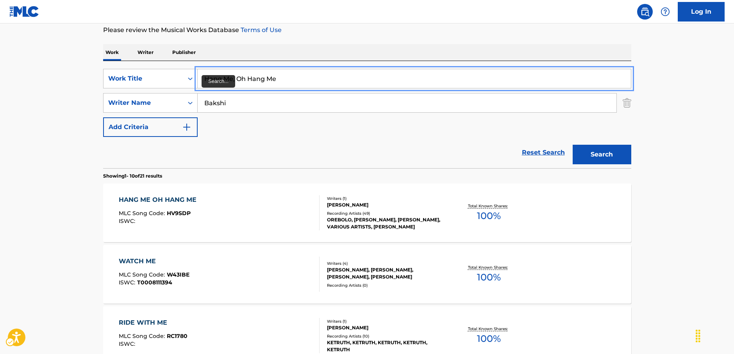
paste input "[PERSON_NAME]"
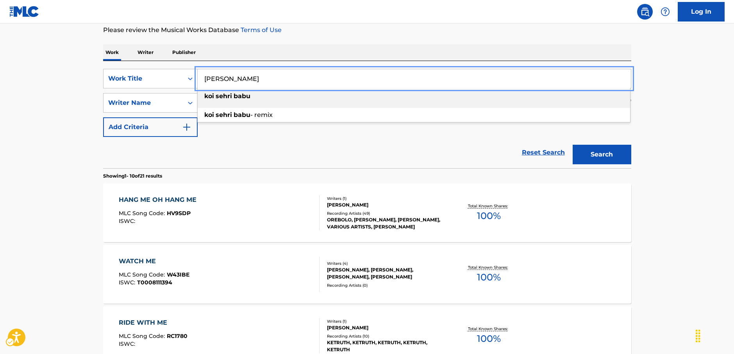
type input "[PERSON_NAME]"
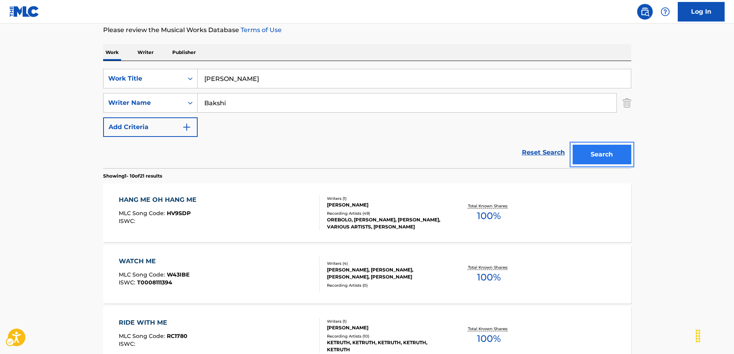
click at [601, 155] on button "Search" at bounding box center [602, 155] width 59 height 20
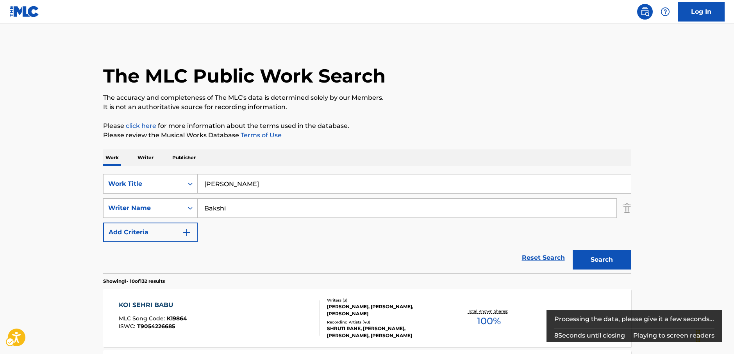
scroll to position [166, 0]
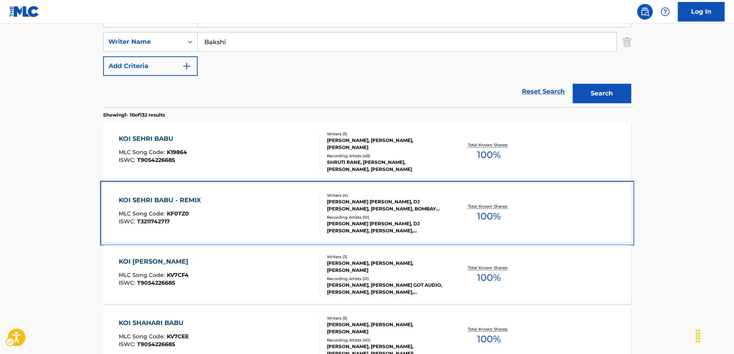
click at [270, 216] on div "KOI SEHRI BABU - REMIX MLC Song Code : KF0TZ0 ISWC : T3211742717" at bounding box center [219, 212] width 201 height 35
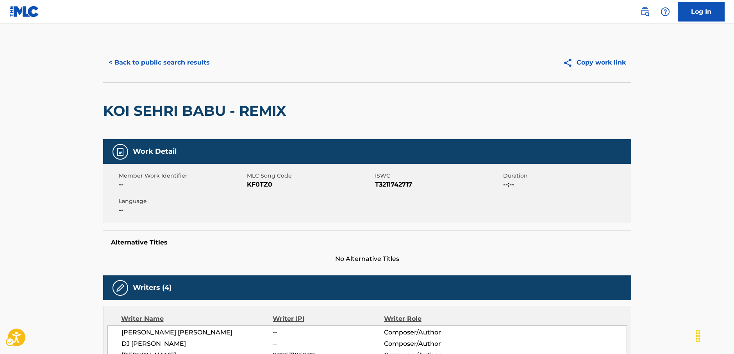
click at [266, 186] on span "MLC Song Code - KF0TZ0" at bounding box center [310, 184] width 126 height 9
click at [405, 182] on span "ISWC - T3211742717" at bounding box center [438, 184] width 126 height 9
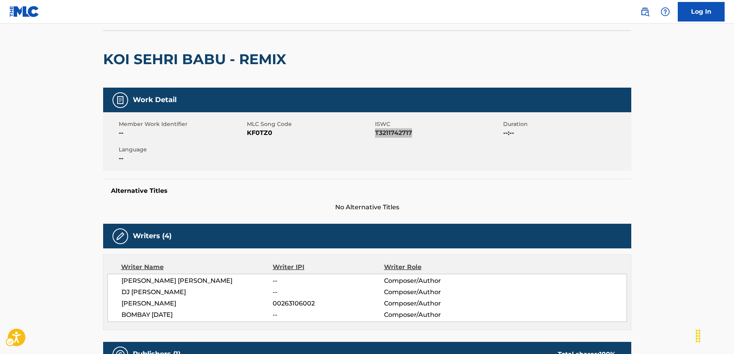
scroll to position [117, 0]
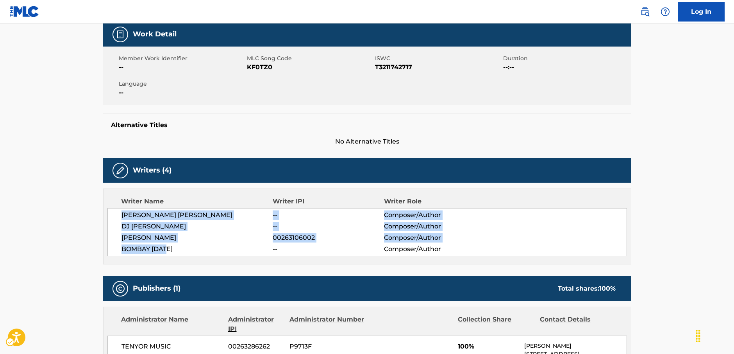
drag, startPoint x: 181, startPoint y: 249, endPoint x: 120, endPoint y: 217, distance: 68.5
click at [120, 217] on div "[PERSON_NAME] [PERSON_NAME] -- Composer/Author DJ [PERSON_NAME] -- Composer/Aut…" at bounding box center [367, 232] width 520 height 48
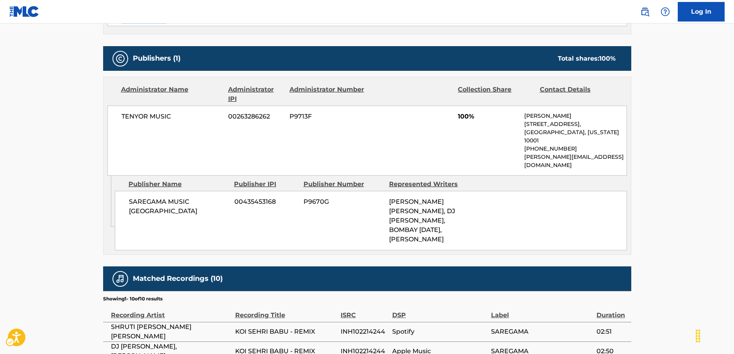
scroll to position [391, 0]
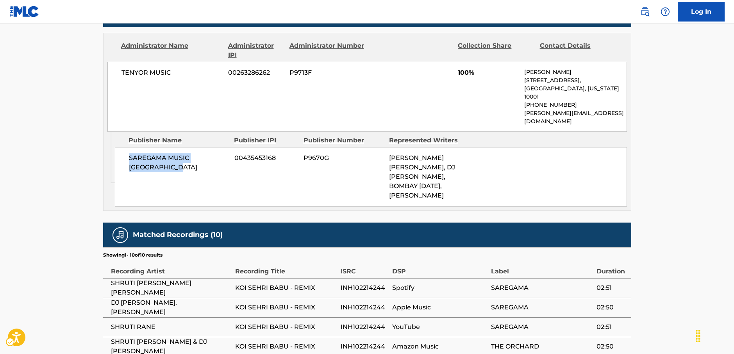
drag, startPoint x: 156, startPoint y: 153, endPoint x: 48, endPoint y: 168, distance: 109.3
click at [128, 147] on div "SAREGAMA MUSIC UNITED STATES 00435453168 P9670G [PERSON_NAME] [PERSON_NAME], DJ…" at bounding box center [371, 176] width 512 height 59
drag, startPoint x: 152, startPoint y: 77, endPoint x: 104, endPoint y: 77, distance: 48.9
click at [110, 75] on div "TENYOR MUSIC 00263286262 P9713F 100% [PERSON_NAME] [STREET_ADDRESS][US_STATE] […" at bounding box center [367, 97] width 520 height 70
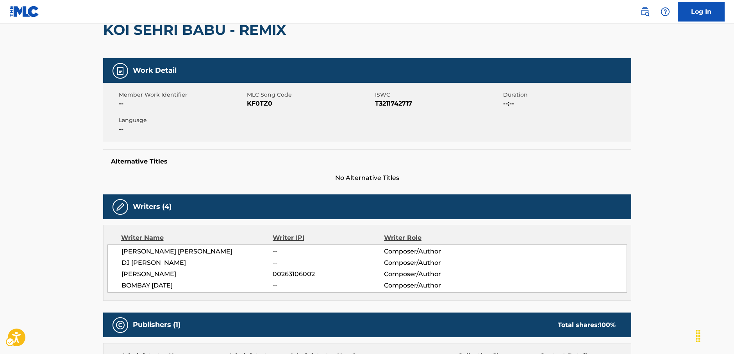
scroll to position [0, 0]
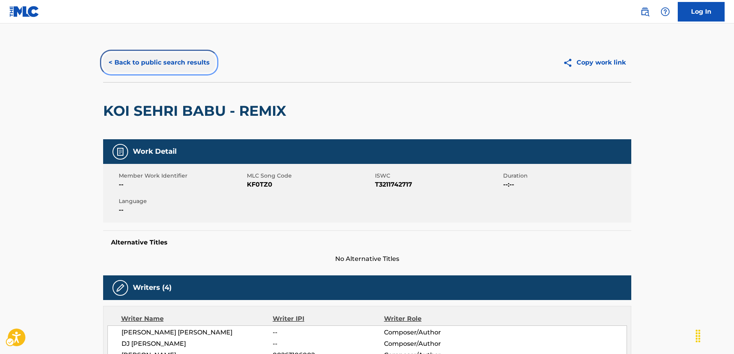
click at [134, 59] on button "< Back to public search results" at bounding box center [159, 63] width 112 height 20
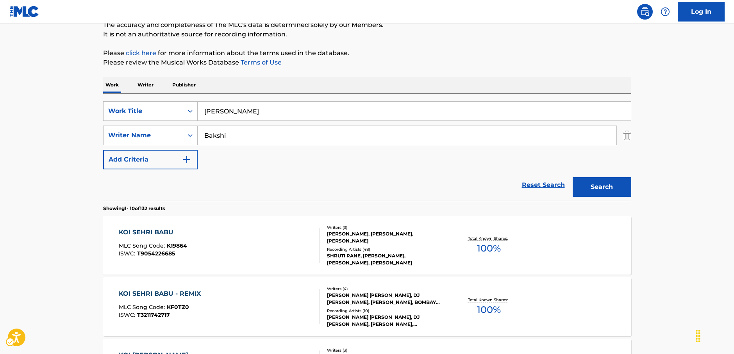
scroll to position [49, 0]
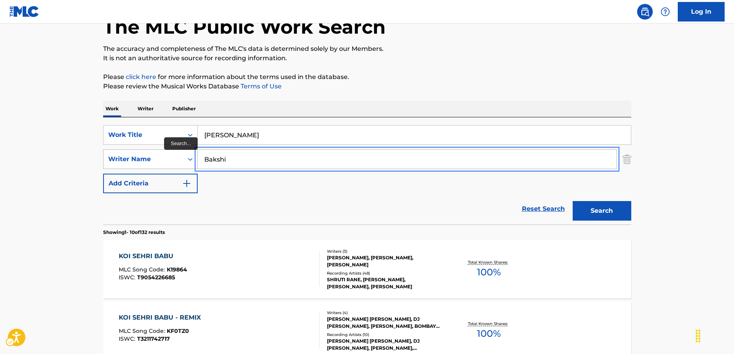
drag, startPoint x: 202, startPoint y: 163, endPoint x: 134, endPoint y: 163, distance: 68.4
click at [134, 163] on div "SearchWithCriteria036cbc46-a486-4e28-af56-31561a9d3799 Writer Name [PERSON_NAME]" at bounding box center [367, 159] width 528 height 20
paste input "[PERSON_NAME]"
type input "[PERSON_NAME]"
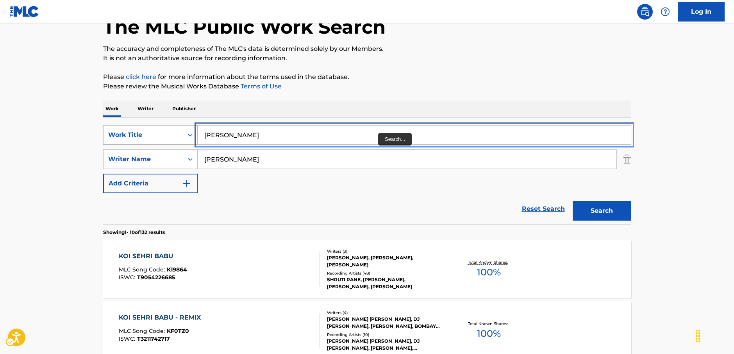
drag, startPoint x: 187, startPoint y: 134, endPoint x: 165, endPoint y: 134, distance: 21.5
click at [166, 134] on div "SearchWithCriteria001498dc-12ce-4f25-bf4f-edffa1a059b5 Work Title Koi Sehri Babu" at bounding box center [367, 135] width 528 height 20
paste input "Conquistador"
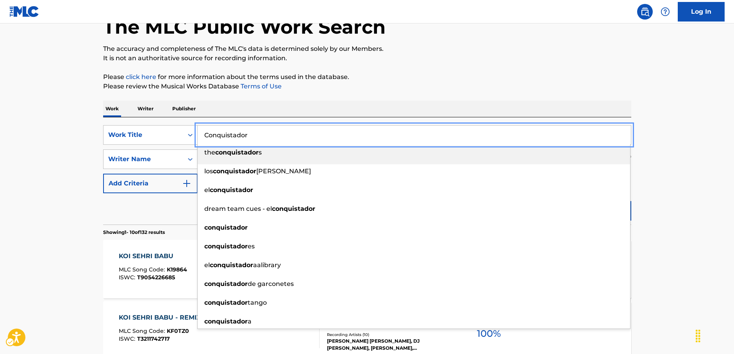
type input "Conquistador"
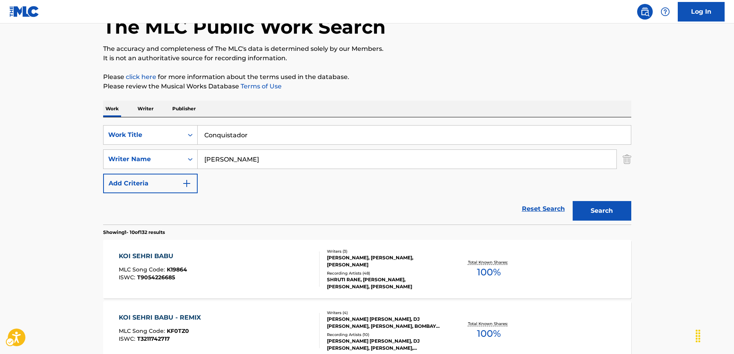
click at [607, 209] on button "Search" at bounding box center [602, 211] width 59 height 20
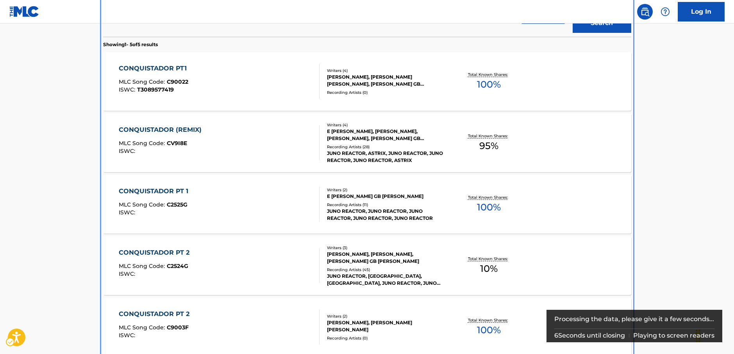
scroll to position [276, 0]
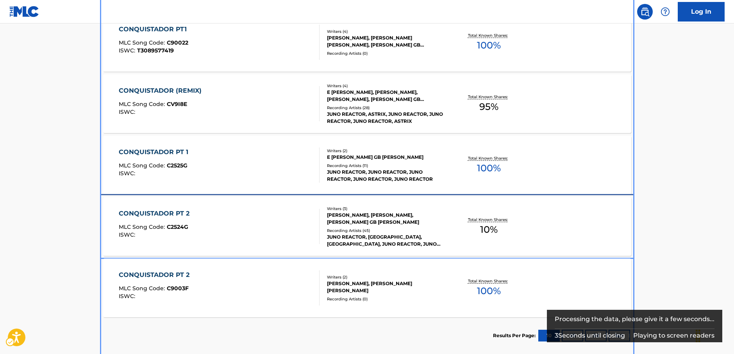
click at [262, 231] on div "CONQUISTADOR PT 2 MLC Song Code : C2524G ISWC :" at bounding box center [219, 226] width 201 height 35
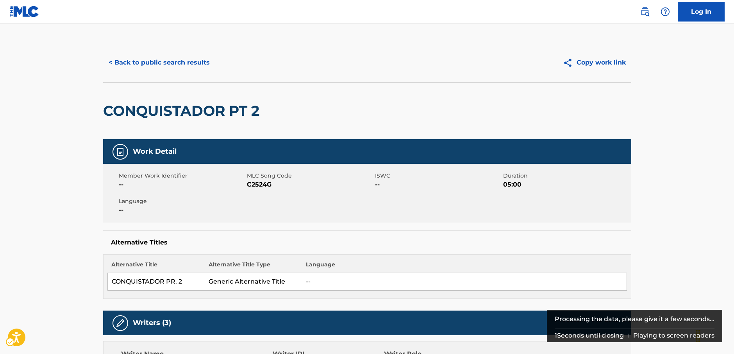
click at [257, 183] on span "MLC Song Code - C2524G" at bounding box center [310, 184] width 126 height 9
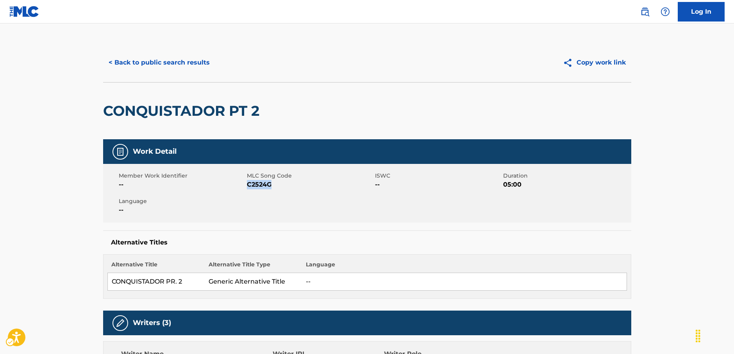
click at [257, 183] on span "MLC Song Code - C2524G" at bounding box center [310, 184] width 126 height 9
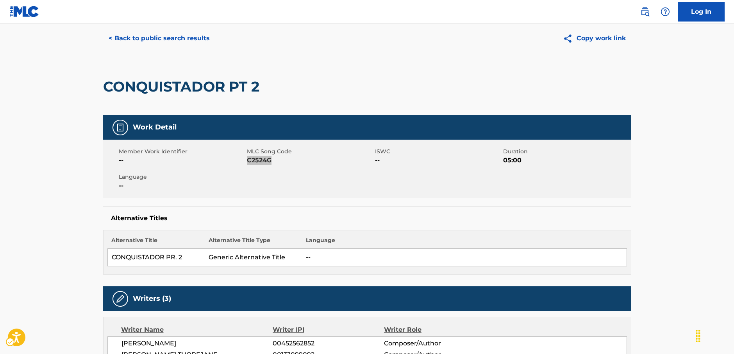
scroll to position [195, 0]
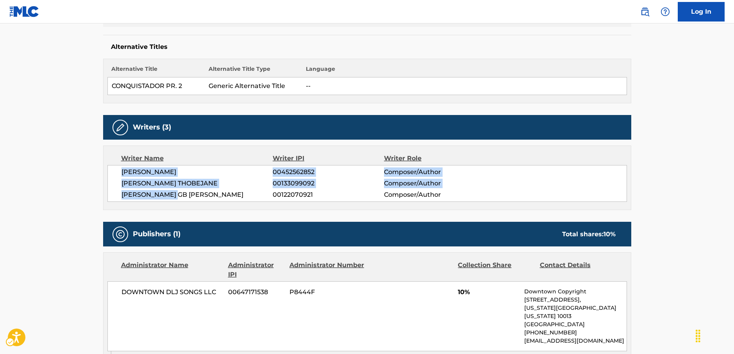
drag, startPoint x: 192, startPoint y: 194, endPoint x: 440, endPoint y: 35, distance: 294.5
click at [115, 173] on div "[PERSON_NAME] 00452562852 Composer/Author [PERSON_NAME] THOBEJANE 00133099092 C…" at bounding box center [367, 183] width 520 height 37
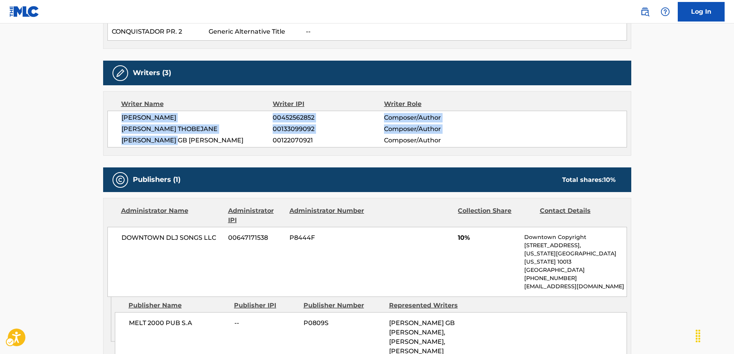
scroll to position [352, 0]
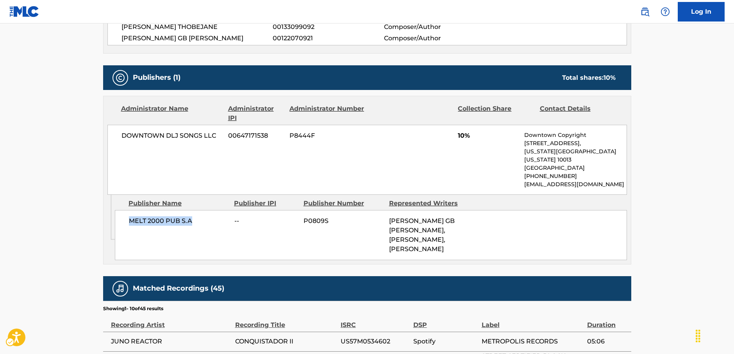
drag, startPoint x: 193, startPoint y: 214, endPoint x: 124, endPoint y: 213, distance: 68.8
click at [124, 213] on div "MELT 2000 PUB S.A -- P0809S [PERSON_NAME] GB [PERSON_NAME], [PERSON_NAME], [PER…" at bounding box center [371, 235] width 512 height 50
drag, startPoint x: 215, startPoint y: 136, endPoint x: 122, endPoint y: 141, distance: 92.8
click at [122, 141] on div "DOWNTOWN DLJ SONGS LLC 00647171538 P8444F 10% Downtown Copyright [STREET_ADDRES…" at bounding box center [367, 160] width 520 height 70
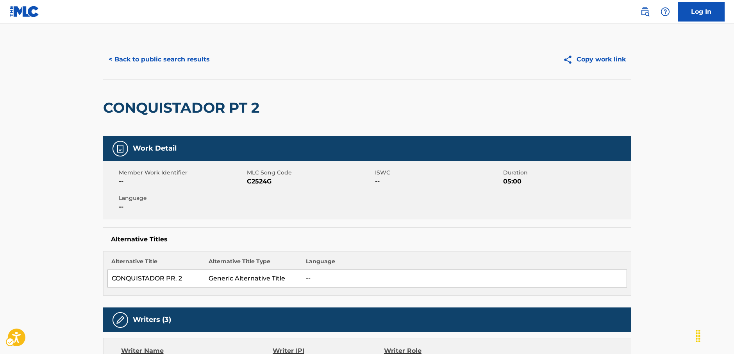
scroll to position [0, 0]
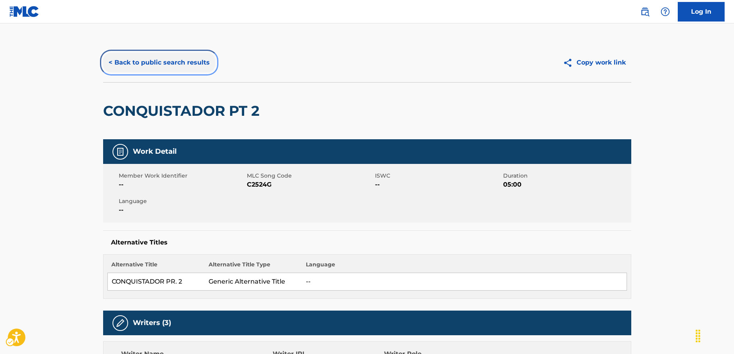
click at [147, 59] on button "< Back to public search results" at bounding box center [159, 63] width 112 height 20
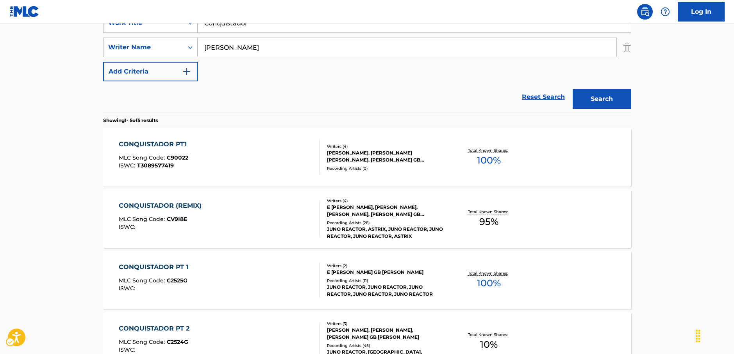
scroll to position [43, 0]
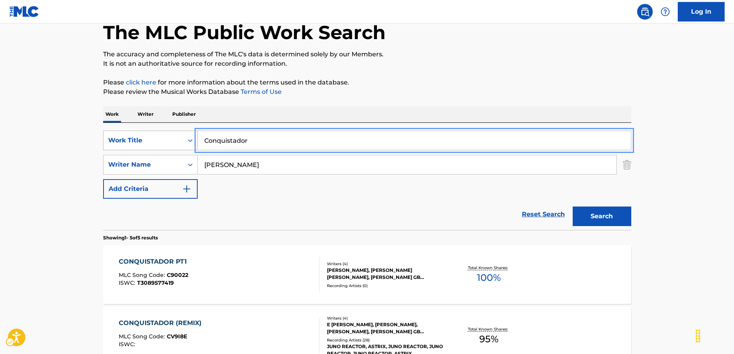
drag, startPoint x: 253, startPoint y: 138, endPoint x: 150, endPoint y: 131, distance: 103.0
click at [170, 131] on div "SearchWithCriteria001498dc-12ce-4f25-bf4f-edffa1a059b5 Work Title Conquistador" at bounding box center [367, 141] width 528 height 20
paste input "kamriya [PERSON_NAME] kes ho jai"
type input "kamriya [PERSON_NAME] kes ho jai"
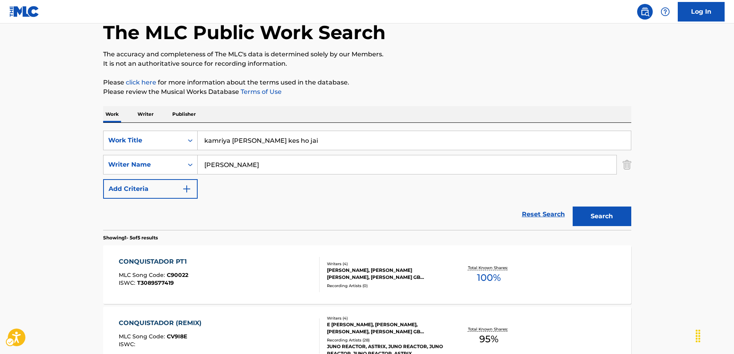
click at [73, 125] on main "The MLC Public Work Search The accuracy and completeness of The MLC's data is d…" at bounding box center [367, 285] width 734 height 610
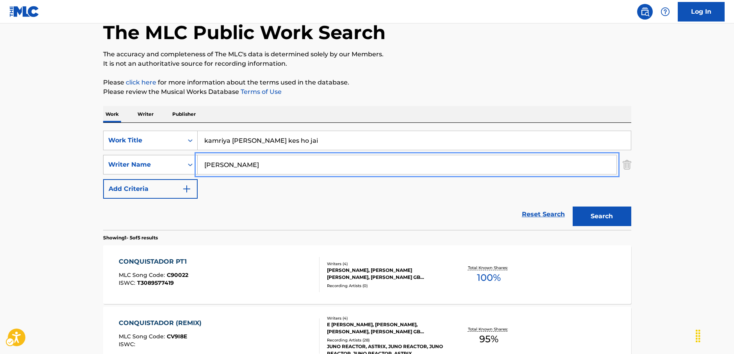
drag, startPoint x: 247, startPoint y: 168, endPoint x: 190, endPoint y: 164, distance: 57.6
click at [190, 164] on div "SearchWithCriteria036cbc46-a486-4e28-af56-31561a9d3799 Writer Name [PERSON_NAME]" at bounding box center [367, 165] width 528 height 20
click at [573, 206] on button "Search" at bounding box center [602, 216] width 59 height 20
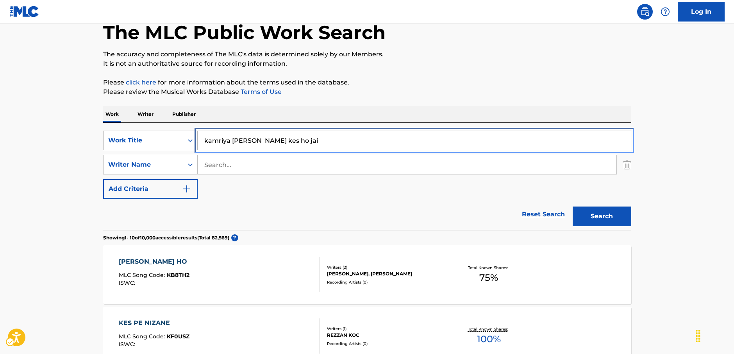
click at [167, 139] on div "SearchWithCriteria001498dc-12ce-4f25-bf4f-edffa1a059b5 Work Title kamriya [PERS…" at bounding box center [367, 141] width 528 height 20
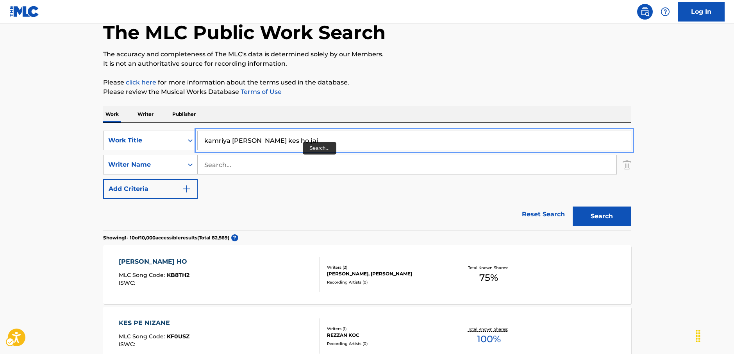
paste input "I Hope, I Think, I Know"
type input "I Hope, I Think, I Know"
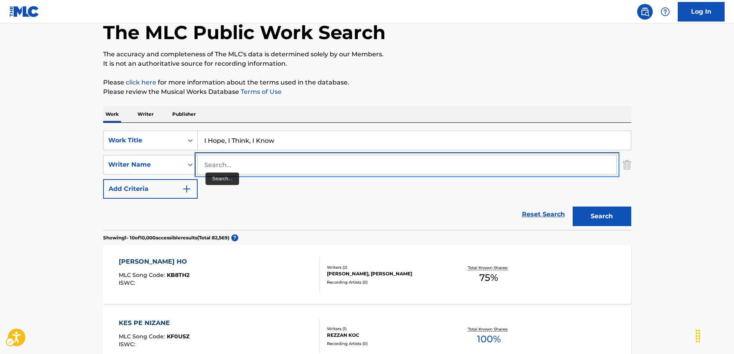
click at [237, 165] on input "Search..." at bounding box center [407, 164] width 419 height 19
type input "[PERSON_NAME]"
click at [573, 206] on button "Search" at bounding box center [602, 216] width 59 height 20
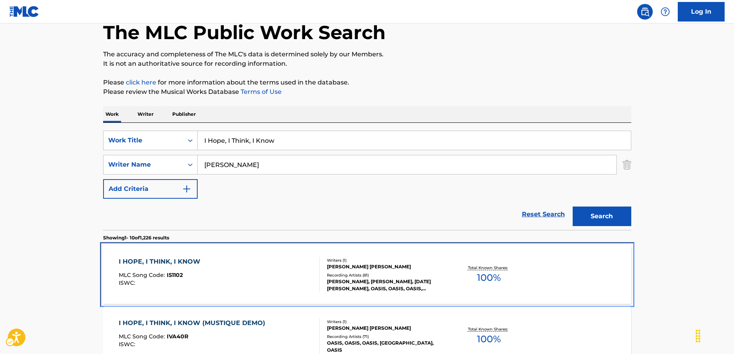
click at [284, 270] on div "I HOPE, I THINK, I KNOW MLC Song Code : I51102 ISWC :" at bounding box center [219, 274] width 201 height 35
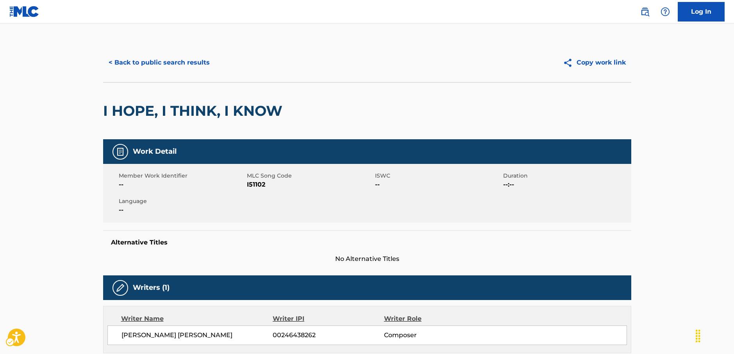
click at [255, 183] on span "MLC Song Code - I51102" at bounding box center [310, 184] width 126 height 9
click at [126, 59] on button "< Back to public search results" at bounding box center [159, 63] width 112 height 20
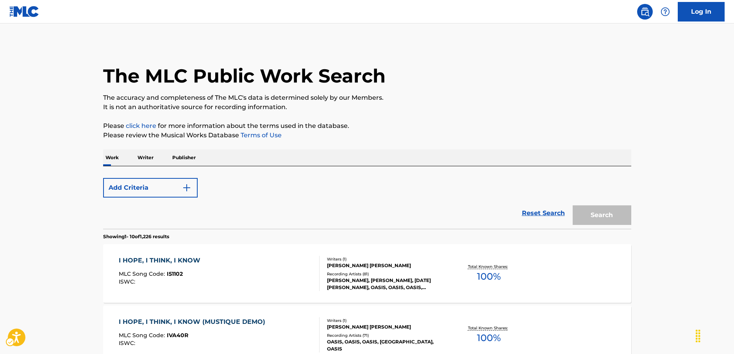
scroll to position [43, 0]
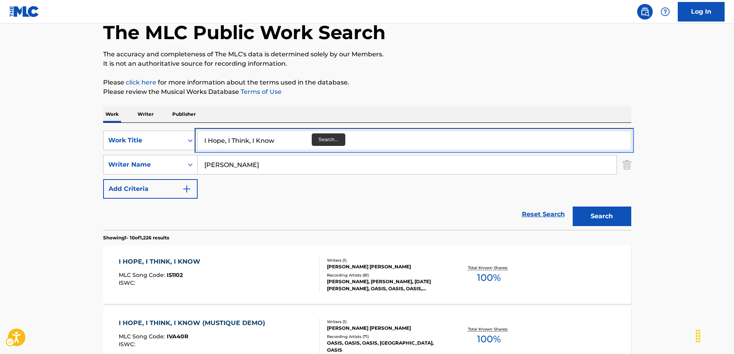
drag, startPoint x: 204, startPoint y: 141, endPoint x: 74, endPoint y: 142, distance: 130.5
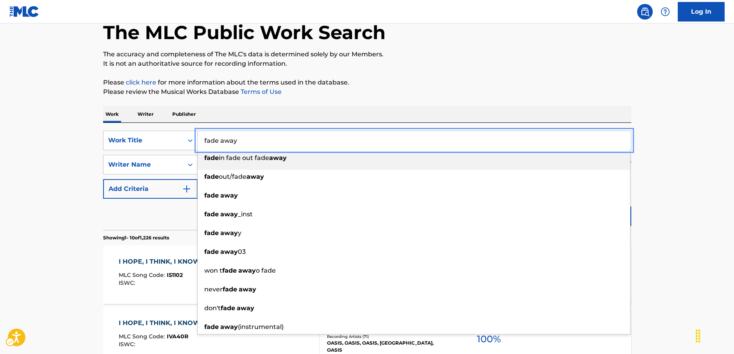
type input "fade away"
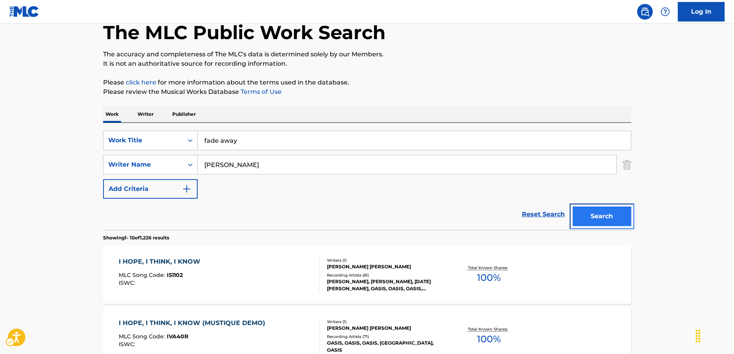
drag, startPoint x: 601, startPoint y: 214, endPoint x: 447, endPoint y: 213, distance: 154.8
click at [601, 214] on button "Search" at bounding box center [602, 216] width 59 height 20
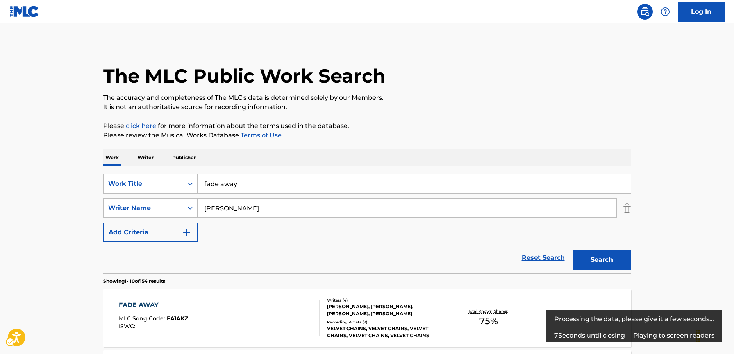
scroll to position [166, 0]
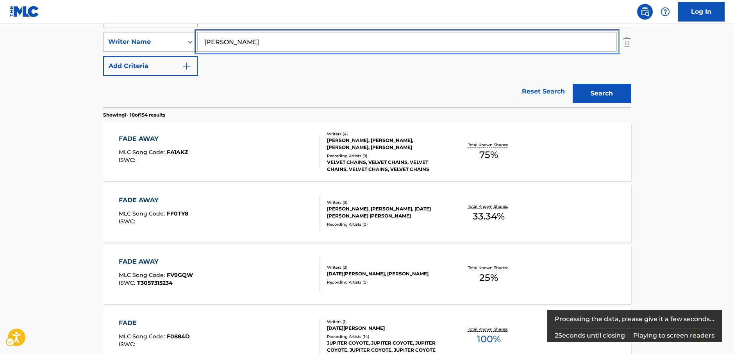
click at [177, 41] on div "SearchWithCriteria036cbc46-a486-4e28-af56-31561a9d3799 Writer Name [PERSON_NAME]" at bounding box center [367, 42] width 528 height 20
paste input "[DATE][PERSON_NAME]"
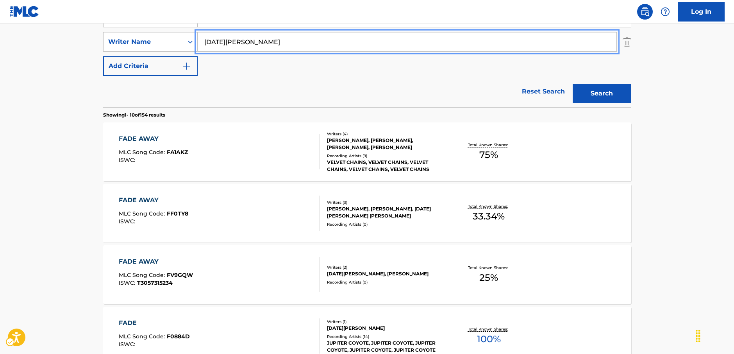
type input "[DATE][PERSON_NAME]"
click at [620, 95] on button "Search" at bounding box center [602, 94] width 59 height 20
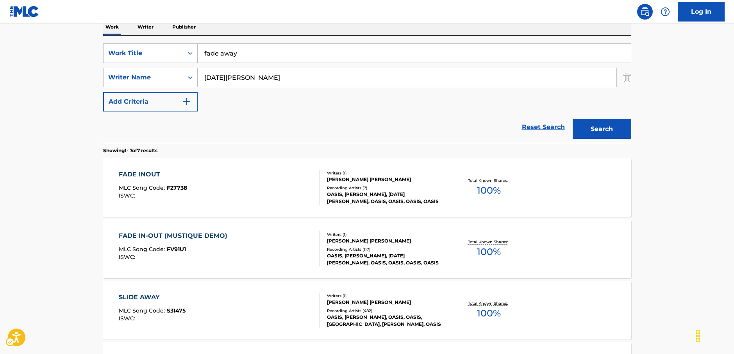
scroll to position [127, 0]
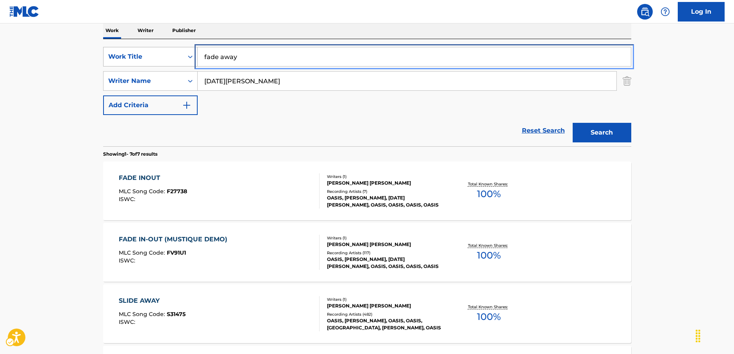
click at [150, 61] on div "SearchWithCriteria001498dc-12ce-4f25-bf4f-edffa1a059b5 Work Title fade away" at bounding box center [367, 57] width 528 height 20
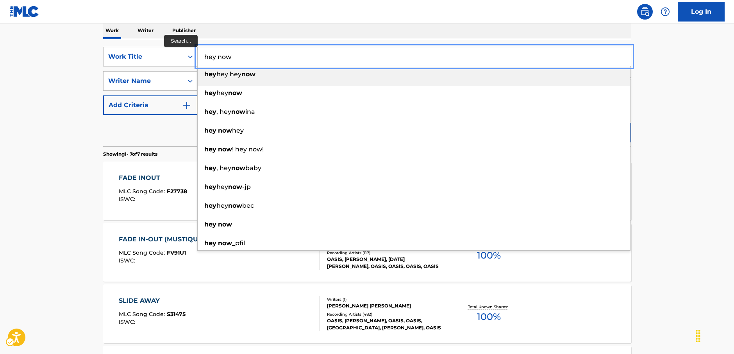
type input "hey now"
click at [84, 94] on main "The MLC Public Work Search The accuracy and completeness of The MLC's data is d…" at bounding box center [367, 262] width 734 height 732
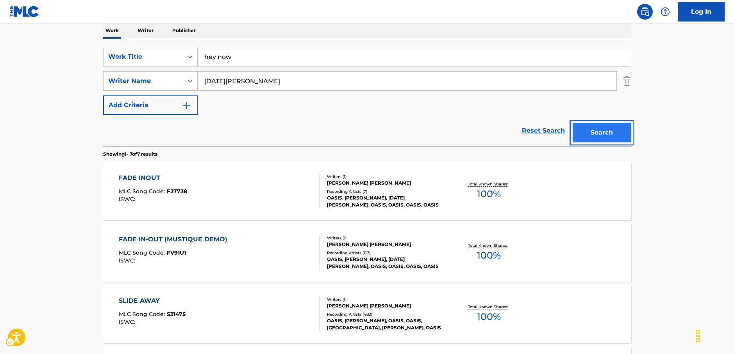
drag, startPoint x: 631, startPoint y: 134, endPoint x: 9, endPoint y: 165, distance: 622.1
click at [630, 134] on button "Search" at bounding box center [602, 133] width 59 height 20
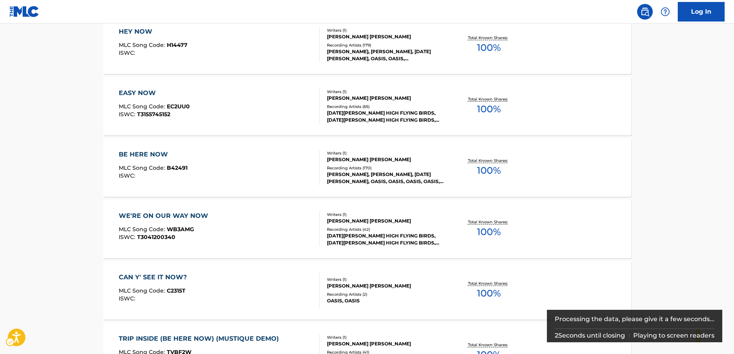
scroll to position [156, 0]
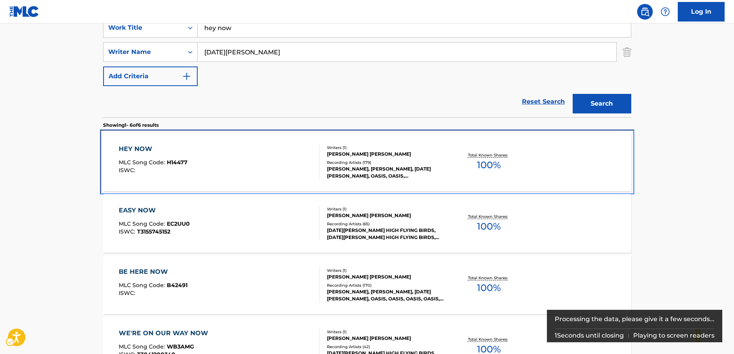
click at [284, 159] on div "HEY NOW MLC Song Code : H14477 ISWC :" at bounding box center [219, 161] width 201 height 35
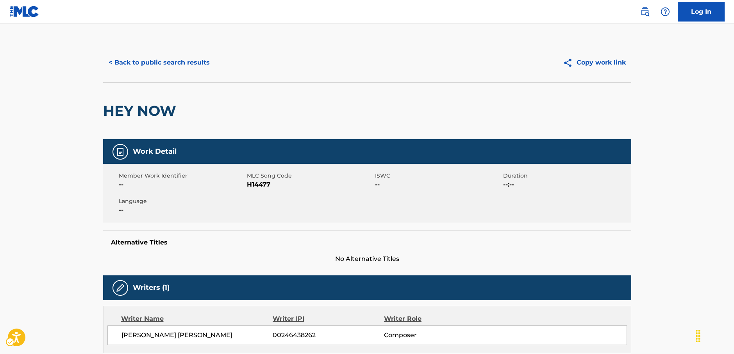
click at [261, 184] on span "MLC Song Code - H14477" at bounding box center [310, 184] width 126 height 9
drag, startPoint x: 197, startPoint y: 64, endPoint x: 245, endPoint y: 108, distance: 65.3
click at [197, 64] on button "< Back to public search results" at bounding box center [159, 63] width 112 height 20
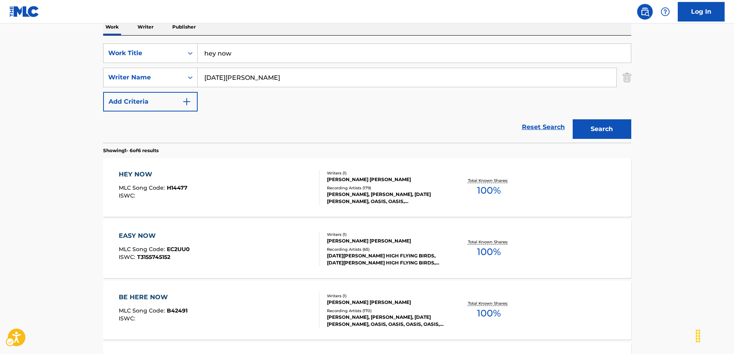
scroll to position [117, 0]
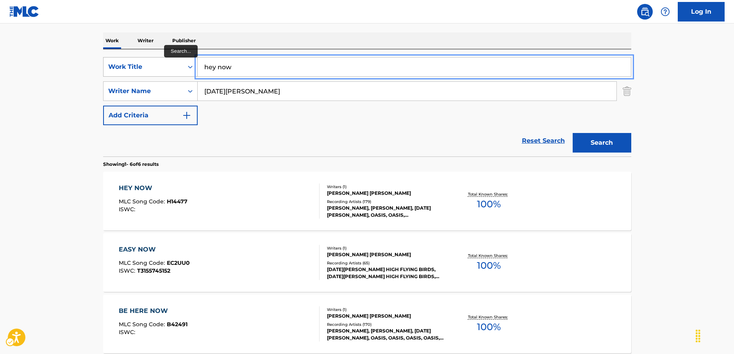
drag, startPoint x: 218, startPoint y: 65, endPoint x: 132, endPoint y: 69, distance: 85.7
click at [166, 67] on div "SearchWithCriteria001498dc-12ce-4f25-bf4f-edffa1a059b5 Work Title hey now" at bounding box center [367, 67] width 528 height 20
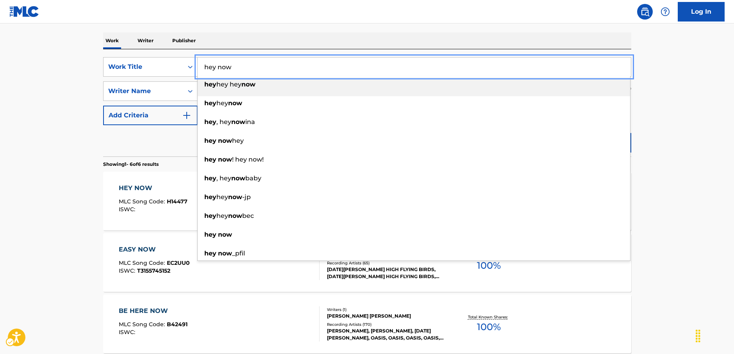
paste input "Phoenix"
type input "Phoenix"
click at [27, 84] on main "The MLC Public Work Search The accuracy and completeness of The MLC's data is d…" at bounding box center [367, 242] width 734 height 671
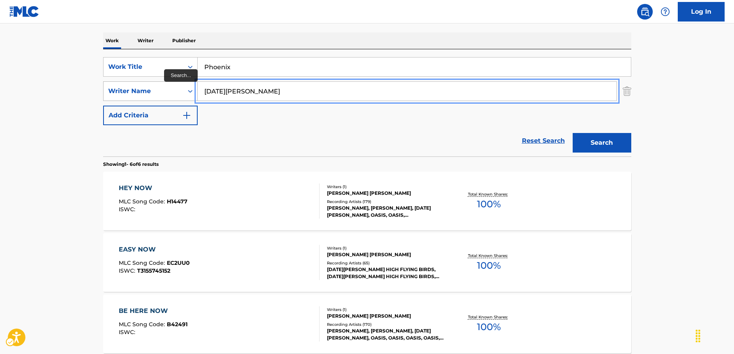
drag, startPoint x: 275, startPoint y: 95, endPoint x: 179, endPoint y: 94, distance: 95.4
click at [179, 94] on div "SearchWithCriteria036cbc46-a486-4e28-af56-31561a9d3799 Writer Name [DATE][PERSO…" at bounding box center [367, 91] width 528 height 20
type input "[PERSON_NAME]"
click at [573, 133] on button "Search" at bounding box center [602, 143] width 59 height 20
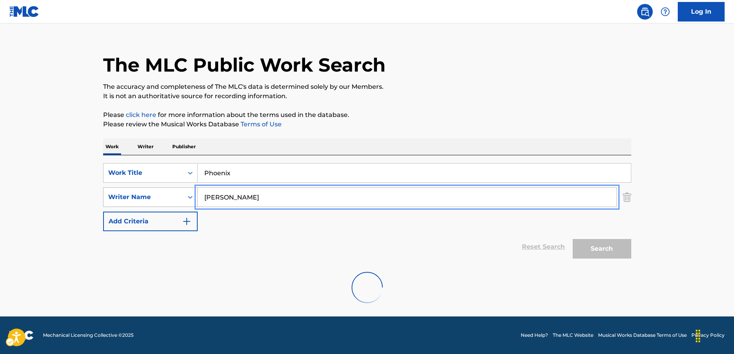
scroll to position [72, 0]
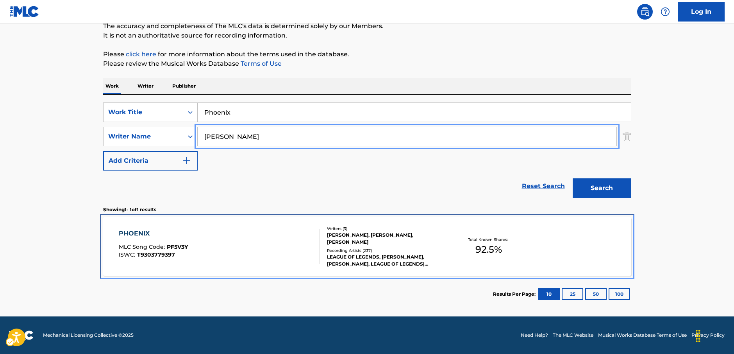
click at [268, 247] on div "PHOENIX MLC Song Code : PF5V3Y ISWC : T9303779397" at bounding box center [219, 246] width 201 height 35
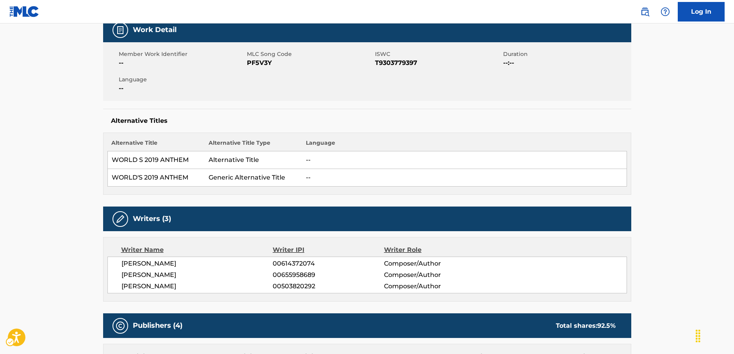
scroll to position [78, 0]
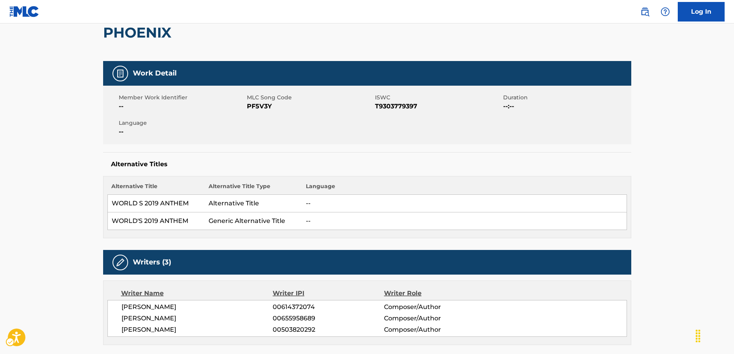
click at [264, 108] on span "MLC Song Code - PF5V3Y" at bounding box center [310, 106] width 126 height 9
click at [385, 106] on span "ISWC - T9303779397" at bounding box center [438, 106] width 126 height 9
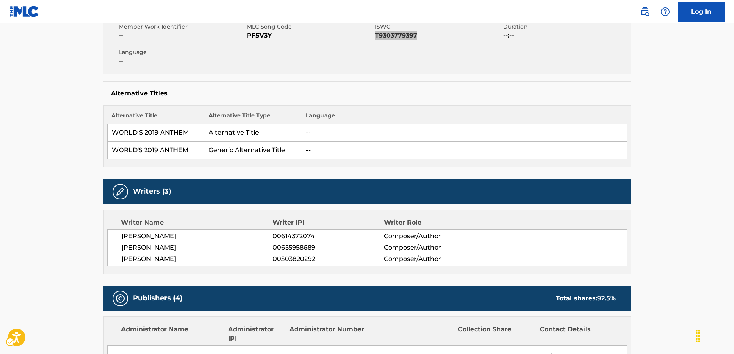
scroll to position [156, 0]
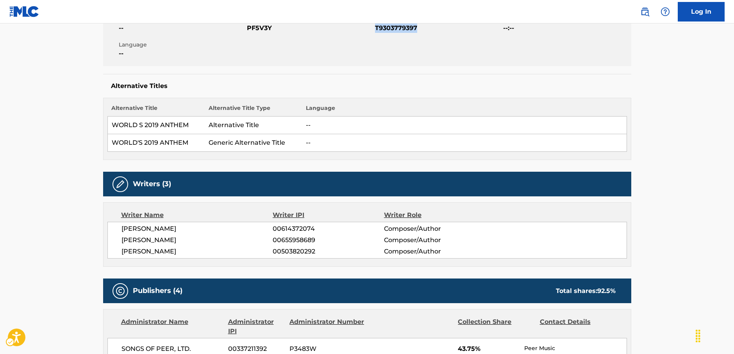
drag, startPoint x: 216, startPoint y: 250, endPoint x: 116, endPoint y: 222, distance: 103.5
click at [116, 222] on div "[PERSON_NAME] 00614372074 Composer/Author [PERSON_NAME] 00655958689 Composer/Au…" at bounding box center [367, 240] width 520 height 37
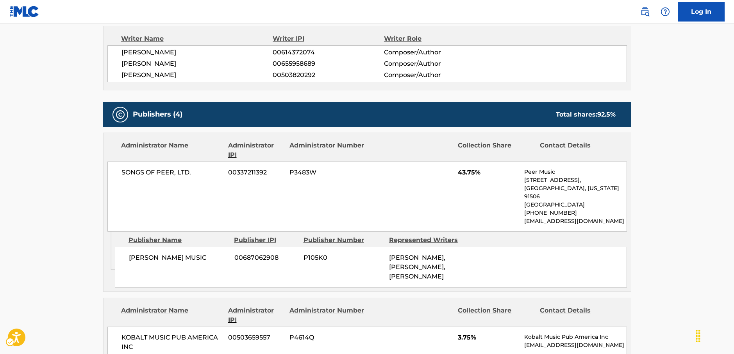
scroll to position [352, 0]
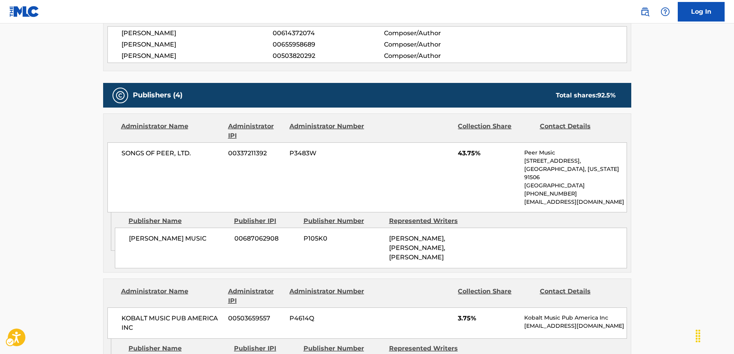
drag, startPoint x: 220, startPoint y: 239, endPoint x: 125, endPoint y: 238, distance: 95.0
click at [125, 238] on div "[PERSON_NAME] MUSIC 00687062908 P105K0 [PERSON_NAME], [PERSON_NAME], [PERSON_NA…" at bounding box center [371, 247] width 512 height 41
drag, startPoint x: 151, startPoint y: 153, endPoint x: 110, endPoint y: 154, distance: 41.0
click at [111, 154] on div "SONGS OF PEER, LTD. 00337211392 P3483W 43.75% Peer Music [STREET_ADDRESS][US_ST…" at bounding box center [367, 177] width 520 height 70
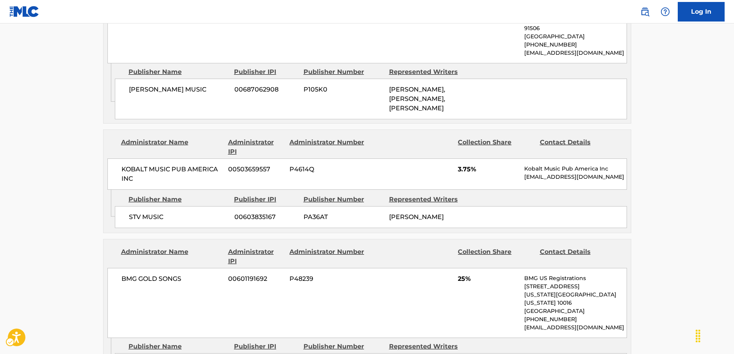
scroll to position [508, 0]
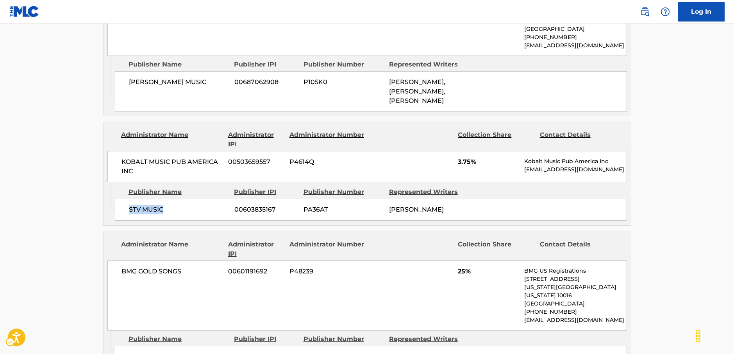
drag, startPoint x: 182, startPoint y: 218, endPoint x: 114, endPoint y: 217, distance: 68.0
click at [126, 217] on div "STV MUSIC 00603835167 PA36AT [PERSON_NAME]" at bounding box center [371, 210] width 512 height 22
drag, startPoint x: 151, startPoint y: 180, endPoint x: 114, endPoint y: 172, distance: 37.6
click at [114, 172] on div "KOBALT MUSIC PUB AMERICA INC 00503659557 P4614Q 3.75% Kobalt Music Pub America …" at bounding box center [367, 166] width 520 height 31
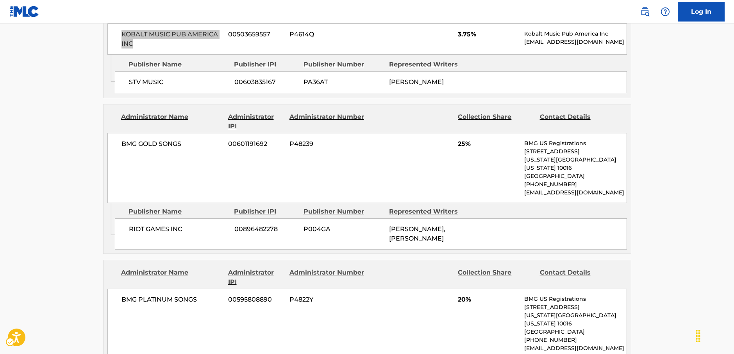
scroll to position [664, 0]
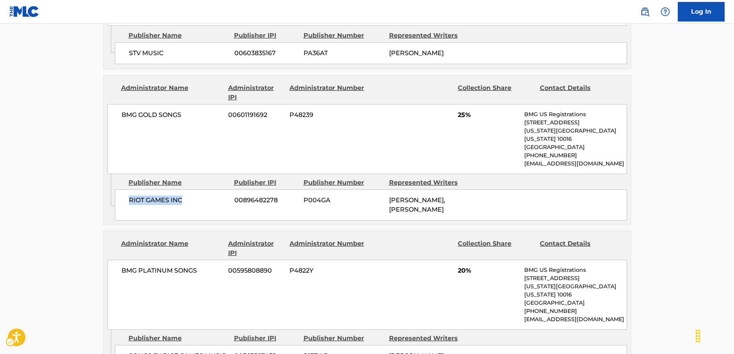
drag, startPoint x: 191, startPoint y: 203, endPoint x: 116, endPoint y: 204, distance: 75.4
click at [116, 204] on div "RIOT GAMES INC 00896482278 P004GA [PERSON_NAME], [PERSON_NAME]" at bounding box center [371, 204] width 512 height 31
drag, startPoint x: 195, startPoint y: 137, endPoint x: 96, endPoint y: 143, distance: 99.0
click at [106, 140] on div "Administrator Name Administrator IPI Administrator Number Collection Share Cont…" at bounding box center [368, 124] width 528 height 98
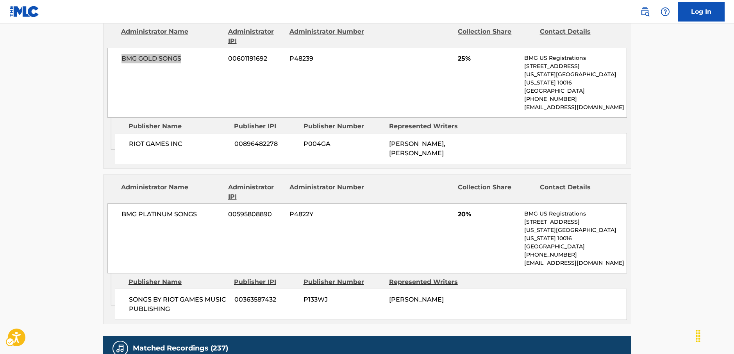
scroll to position [782, 0]
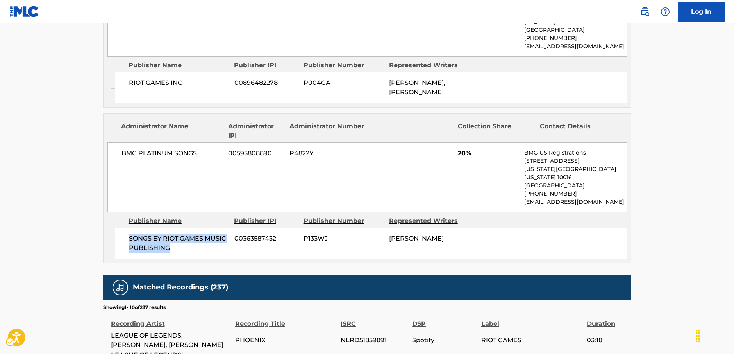
drag, startPoint x: 143, startPoint y: 250, endPoint x: 128, endPoint y: 245, distance: 15.9
click at [128, 245] on div "SONGS BY RIOT GAMES MUSIC PUBLISHING 00363587432 P133WJ [PERSON_NAME]" at bounding box center [371, 242] width 512 height 31
drag, startPoint x: 206, startPoint y: 170, endPoint x: 110, endPoint y: 168, distance: 95.8
click at [110, 168] on div "BMG PLATINUM SONGS 00595808890 P4822Y 20% BMG US Registrations [STREET_ADDRESS]…" at bounding box center [367, 177] width 520 height 70
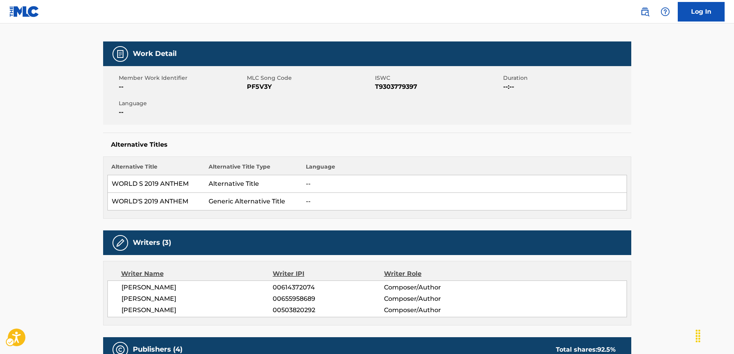
scroll to position [0, 0]
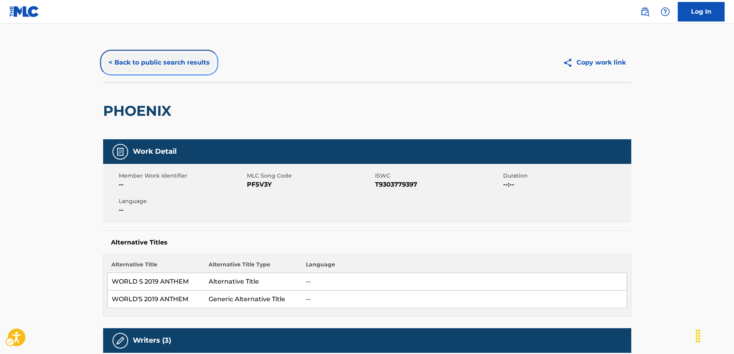
click at [166, 61] on button "< Back to public search results" at bounding box center [159, 63] width 112 height 20
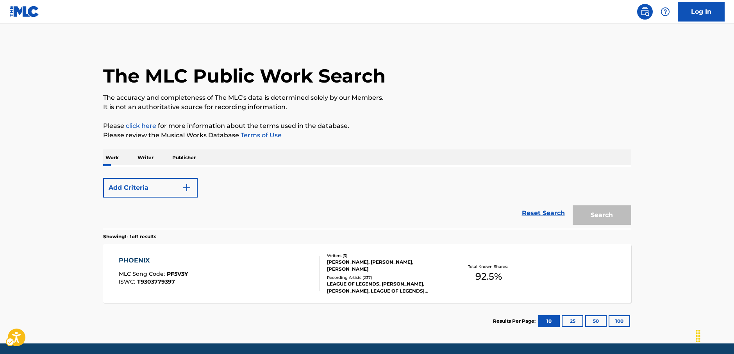
scroll to position [27, 0]
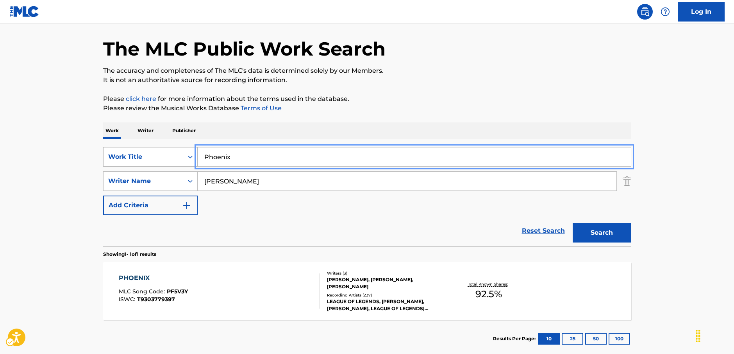
drag, startPoint x: 252, startPoint y: 156, endPoint x: 121, endPoint y: 159, distance: 131.4
click at [132, 159] on div "SearchWithCriteria001498dc-12ce-4f25-bf4f-edffa1a059b5 Work Title Phoenix" at bounding box center [367, 157] width 528 height 20
paste input "Football Head"
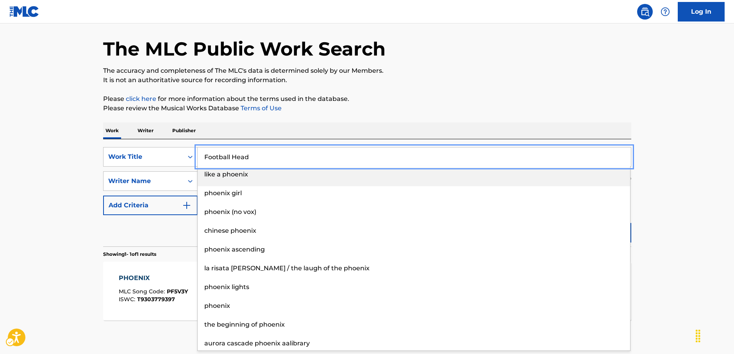
type input "Football Head"
click at [59, 153] on main "The MLC Public Work Search The accuracy and completeness of The MLC's data is d…" at bounding box center [367, 178] width 734 height 364
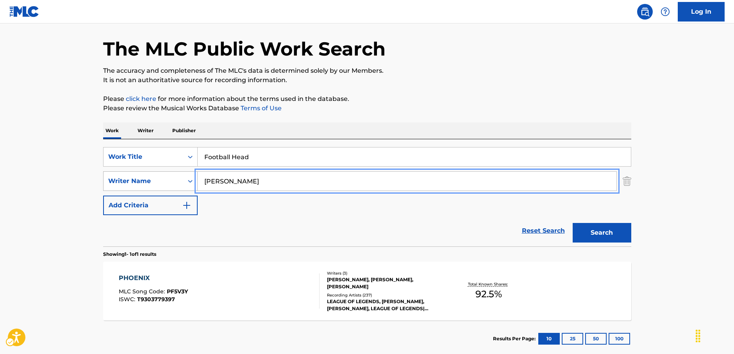
drag, startPoint x: 243, startPoint y: 183, endPoint x: 181, endPoint y: 183, distance: 62.5
click at [181, 183] on div "SearchWithCriteria036cbc46-a486-4e28-af56-31561a9d3799 Writer Name [PERSON_NAME]" at bounding box center [367, 181] width 528 height 20
click at [573, 223] on button "Search" at bounding box center [602, 233] width 59 height 20
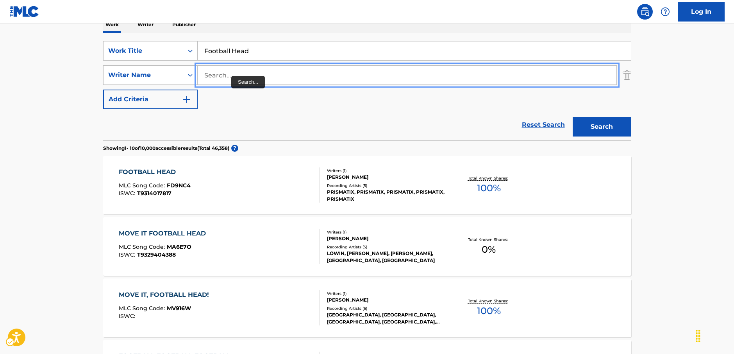
scroll to position [80, 0]
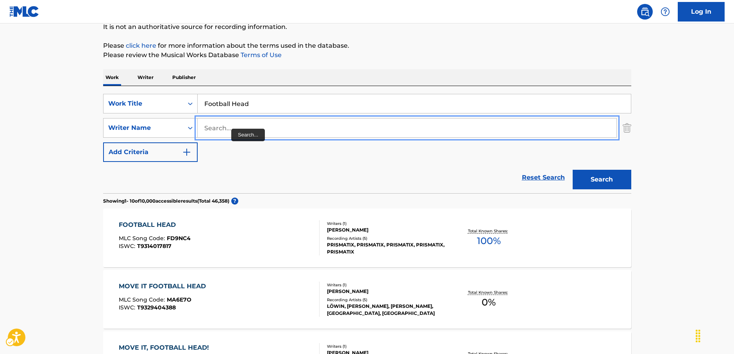
paste input "[PERSON_NAME]"
type input "[PERSON_NAME]"
click at [601, 177] on button "Search" at bounding box center [602, 180] width 59 height 20
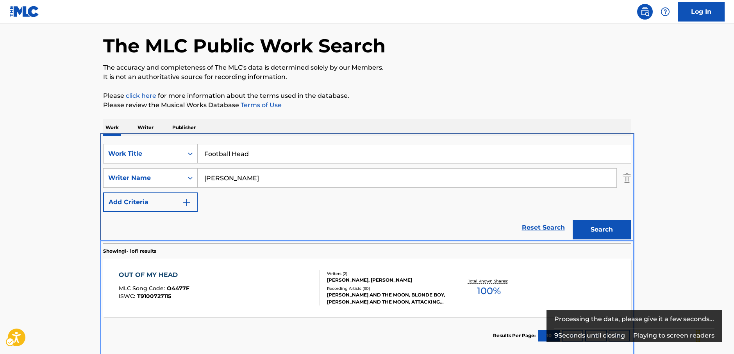
scroll to position [72, 0]
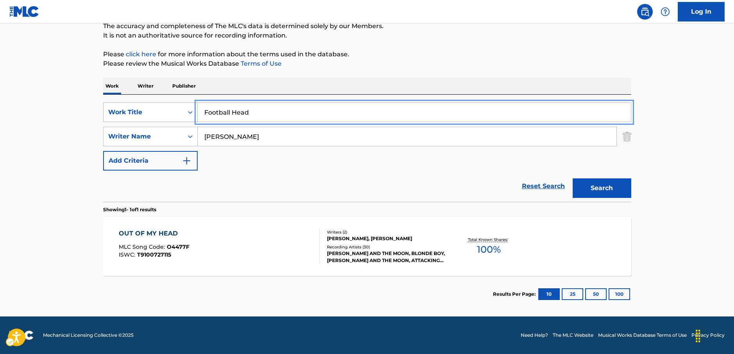
drag, startPoint x: 156, startPoint y: 109, endPoint x: 108, endPoint y: 115, distance: 48.1
click at [108, 115] on div "SearchWithCriteria001498dc-12ce-4f25-bf4f-edffa1a059b5 Work Title Football Head" at bounding box center [367, 112] width 528 height 20
paste input "Needle and Thread"
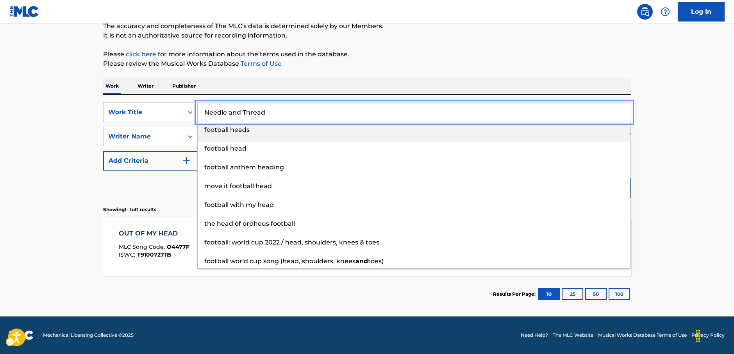
type input "Needle and Thread"
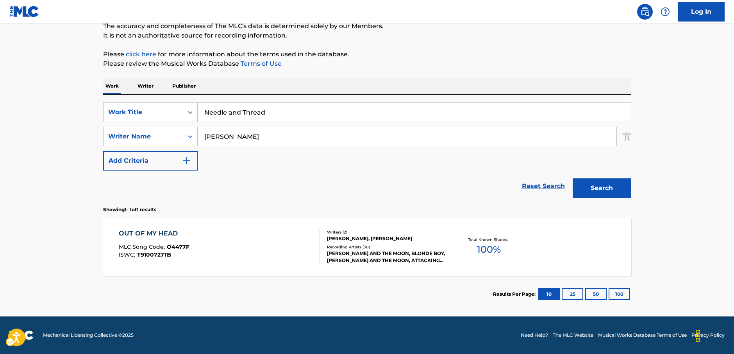
click at [66, 120] on main "The MLC Public Work Search The accuracy and completeness of The MLC's data is d…" at bounding box center [367, 134] width 734 height 364
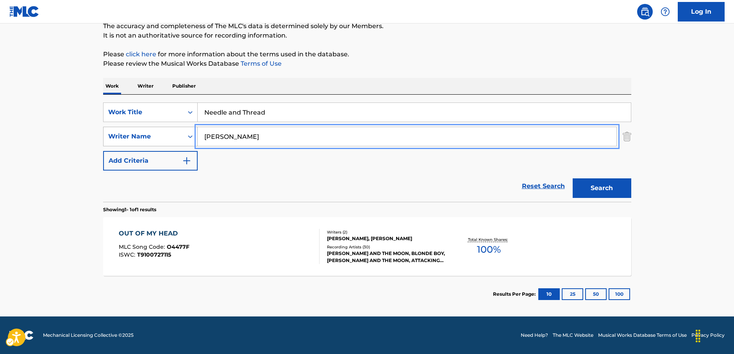
drag, startPoint x: 211, startPoint y: 136, endPoint x: 164, endPoint y: 141, distance: 46.8
click at [164, 141] on div "SearchWithCriteria036cbc46-a486-4e28-af56-31561a9d3799 Writer Name [PERSON_NAME]" at bounding box center [367, 137] width 528 height 20
type input "[PERSON_NAME]"
click at [103, 151] on button "Add Criteria" at bounding box center [150, 161] width 95 height 20
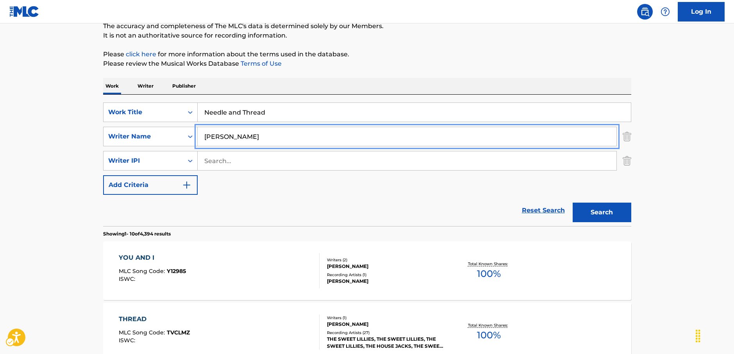
click at [629, 162] on img "Search Form" at bounding box center [627, 161] width 9 height 20
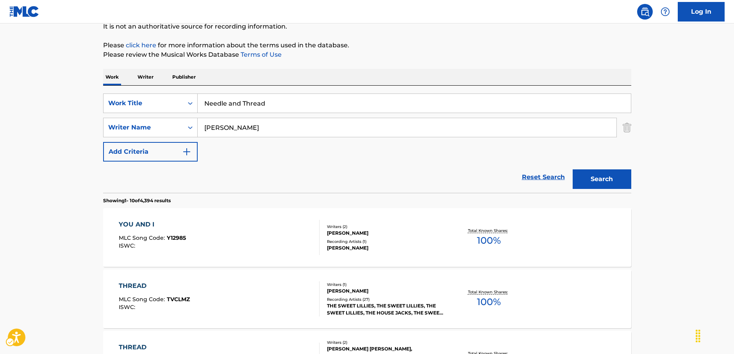
scroll to position [111, 0]
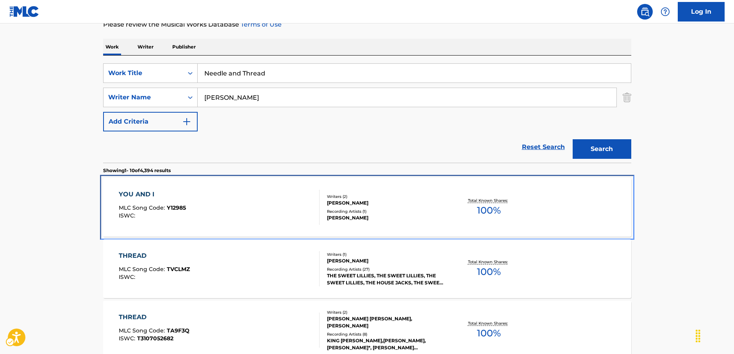
click at [247, 204] on div "YOU AND I MLC Song Code : Y12985 ISWC :" at bounding box center [219, 207] width 201 height 35
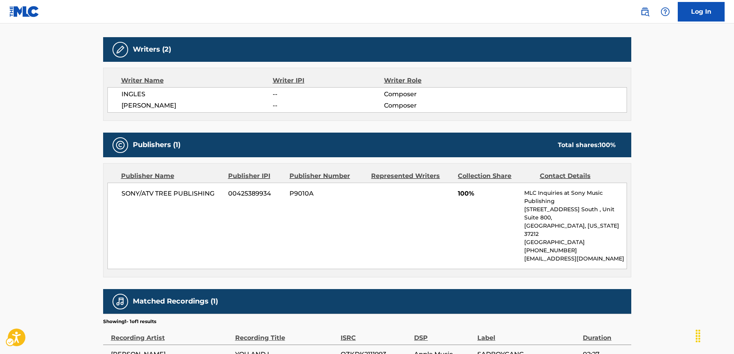
scroll to position [281, 0]
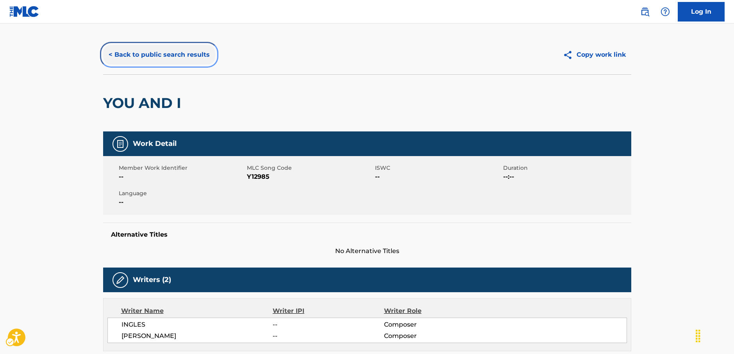
click at [126, 57] on button "< Back to public search results" at bounding box center [159, 55] width 112 height 20
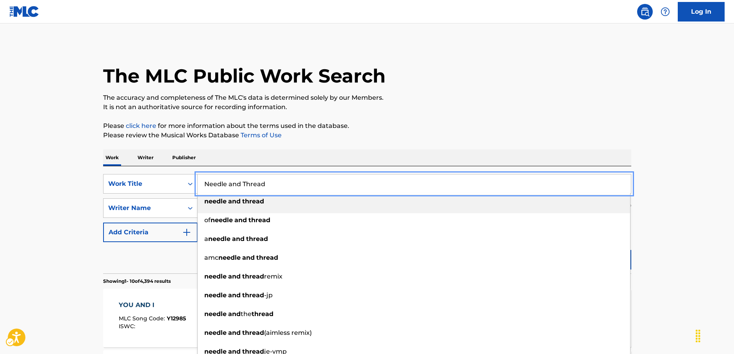
drag, startPoint x: 206, startPoint y: 184, endPoint x: 247, endPoint y: 91, distance: 102.0
click at [172, 177] on div "SearchWithCriteria001498dc-12ce-4f25-bf4f-edffa1a059b5 Work Title Needle and Th…" at bounding box center [367, 184] width 528 height 20
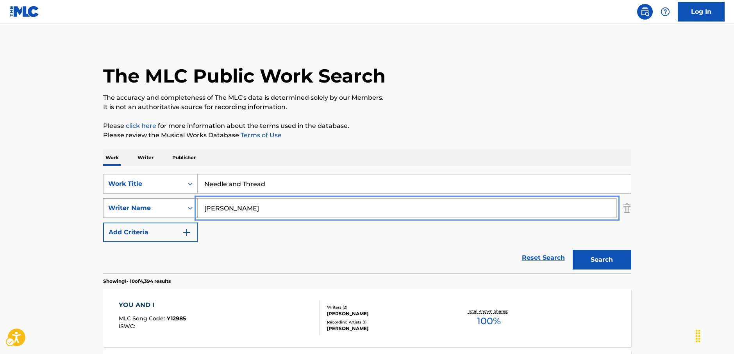
drag, startPoint x: 232, startPoint y: 210, endPoint x: 171, endPoint y: 208, distance: 61.0
click at [171, 208] on div "SearchWithCriteria036cbc46-a486-4e28-af56-31561a9d3799 Writer Name [PERSON_NAME]" at bounding box center [367, 208] width 528 height 20
type input "stone"
click at [573, 250] on button "Search" at bounding box center [602, 260] width 59 height 20
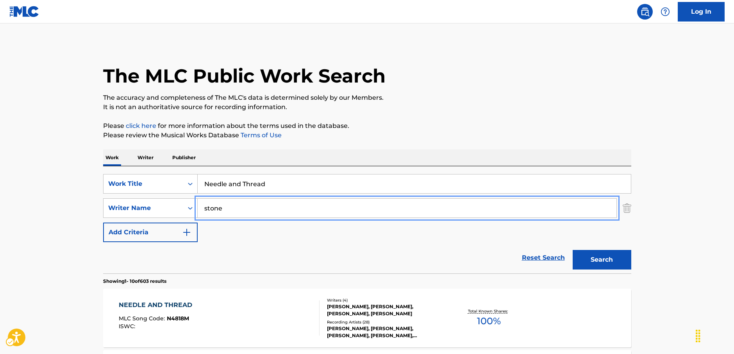
scroll to position [117, 0]
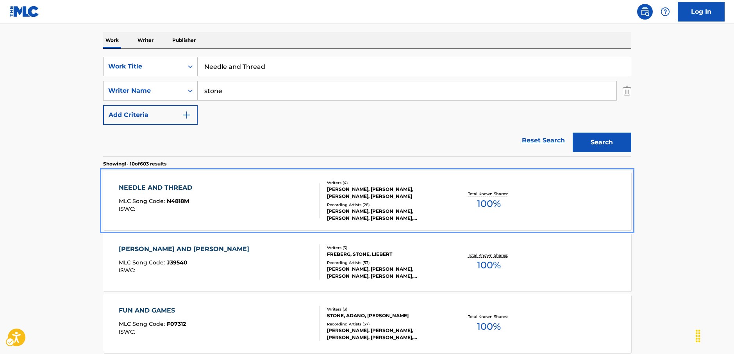
click at [266, 198] on div "NEEDLE AND THREAD MLC Song Code : N4818M ISWC :" at bounding box center [219, 200] width 201 height 35
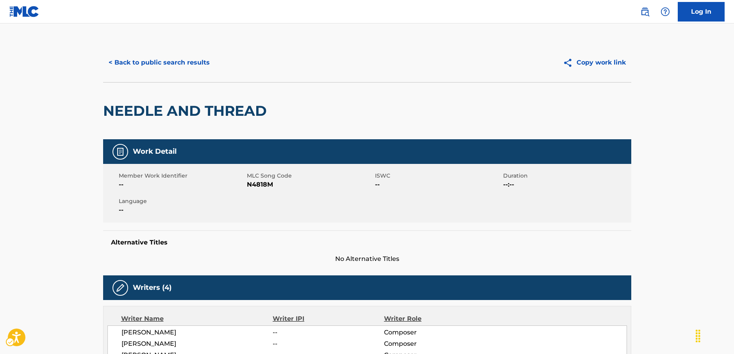
click at [263, 185] on span "MLC Song Code - N4818M" at bounding box center [310, 184] width 126 height 9
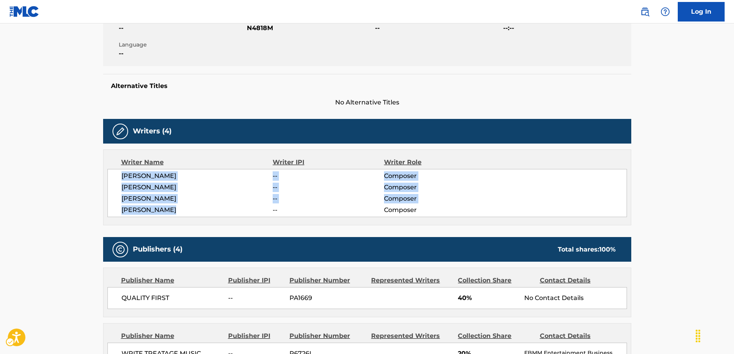
drag, startPoint x: 196, startPoint y: 211, endPoint x: 244, endPoint y: 132, distance: 93.1
click at [117, 172] on div "[PERSON_NAME] -- Composer [PERSON_NAME] -- Composer [PERSON_NAME] -- Composer […" at bounding box center [367, 193] width 520 height 48
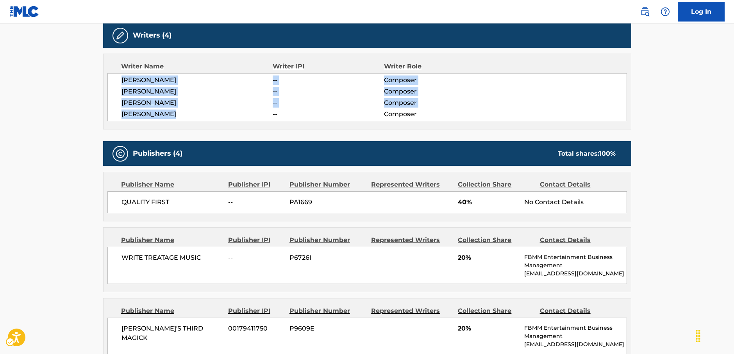
scroll to position [352, 0]
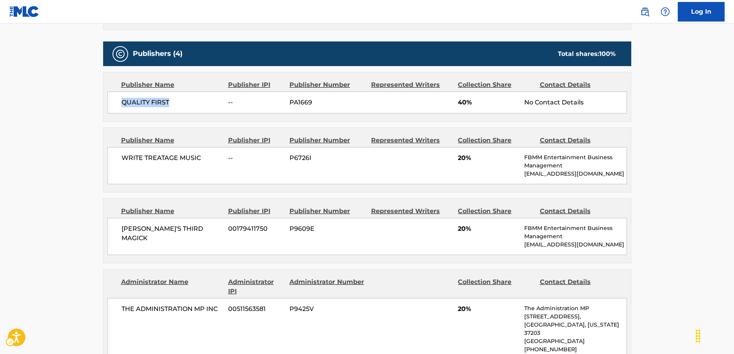
drag, startPoint x: 179, startPoint y: 100, endPoint x: 0, endPoint y: 125, distance: 180.7
click at [117, 101] on div "QUALITY FIRST -- PA1669 40% No Contact Details" at bounding box center [367, 102] width 520 height 22
drag, startPoint x: 191, startPoint y: 163, endPoint x: 115, endPoint y: 162, distance: 77.0
click at [117, 162] on div "WRITE TREATAGE MUSIC -- P6726I 20% FBMM Entertainment Business Management [EMAI…" at bounding box center [367, 165] width 520 height 37
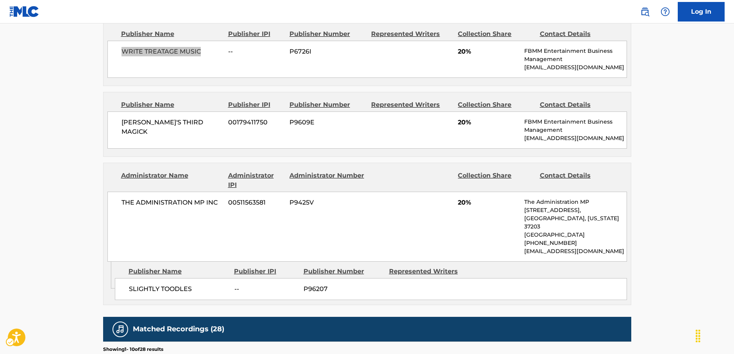
scroll to position [469, 0]
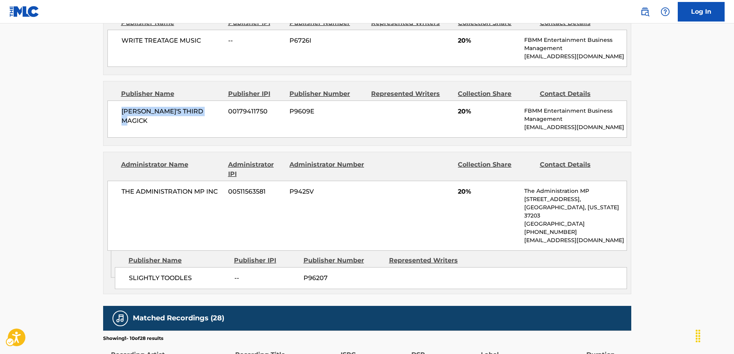
drag, startPoint x: 213, startPoint y: 117, endPoint x: 120, endPoint y: 120, distance: 93.4
click at [120, 120] on div "[PERSON_NAME]'S THIRD MAGICK 00179411750 P9609E 20% FBMM Entertainment Business…" at bounding box center [367, 118] width 520 height 37
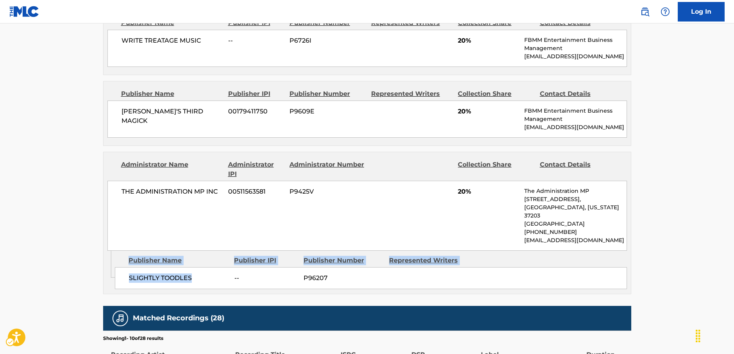
drag, startPoint x: 199, startPoint y: 271, endPoint x: 113, endPoint y: 268, distance: 86.4
click at [113, 268] on div "Admin Original Publisher Connecting Line Publisher Name Publisher IPI Publisher…" at bounding box center [368, 271] width 528 height 43
click at [165, 273] on span "SLIGHTLY TOODLES" at bounding box center [179, 277] width 100 height 9
drag, startPoint x: 202, startPoint y: 272, endPoint x: 127, endPoint y: 271, distance: 74.6
click at [127, 271] on div "SLIGHTLY TOODLES -- P96207" at bounding box center [371, 278] width 512 height 22
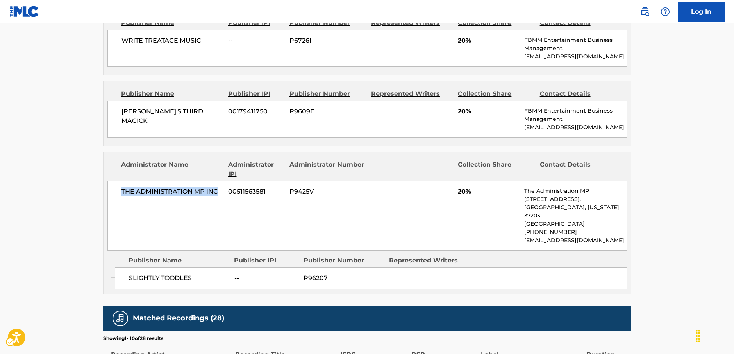
drag, startPoint x: 221, startPoint y: 192, endPoint x: 101, endPoint y: 191, distance: 120.0
click at [101, 191] on div "< Back to public search results Copy work link NEEDLE AND THREAD Work Detail Me…" at bounding box center [367, 79] width 547 height 1011
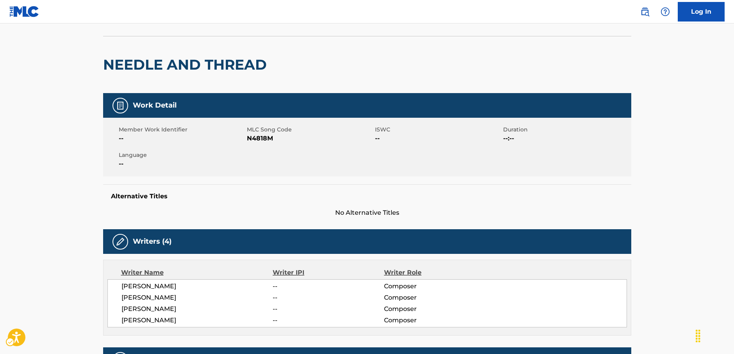
scroll to position [0, 0]
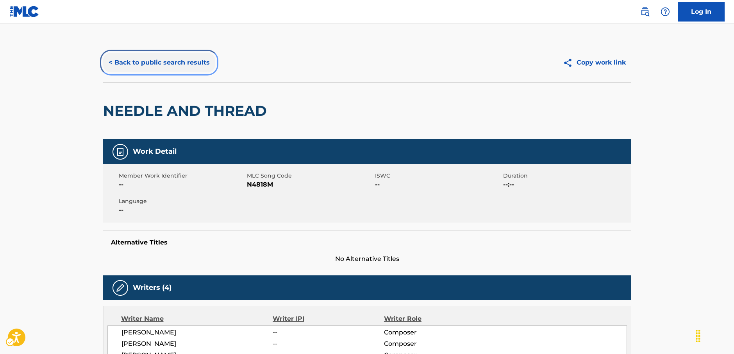
click at [163, 67] on button "< Back to public search results" at bounding box center [159, 63] width 112 height 20
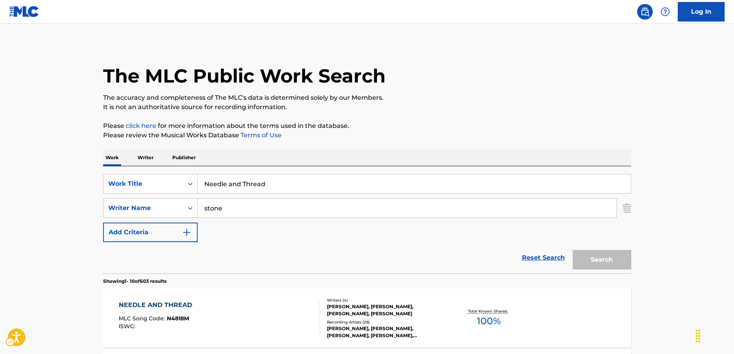
scroll to position [117, 0]
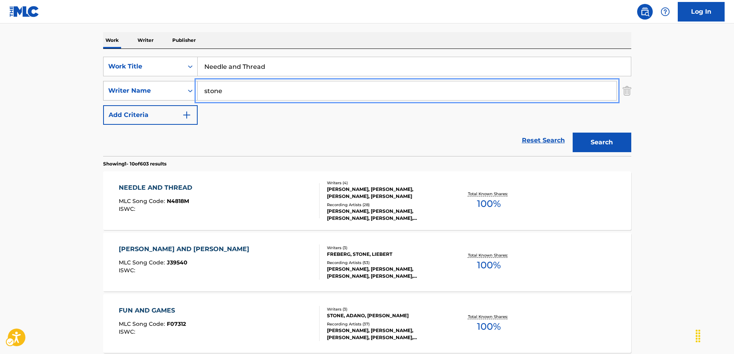
drag, startPoint x: 200, startPoint y: 90, endPoint x: 169, endPoint y: 91, distance: 30.9
click at [169, 91] on div "SearchWithCriteria036cbc46-a486-4e28-af56-31561a9d3799 Writer Name stone" at bounding box center [367, 91] width 528 height 20
paste input "Tiller"
type input "Tiller"
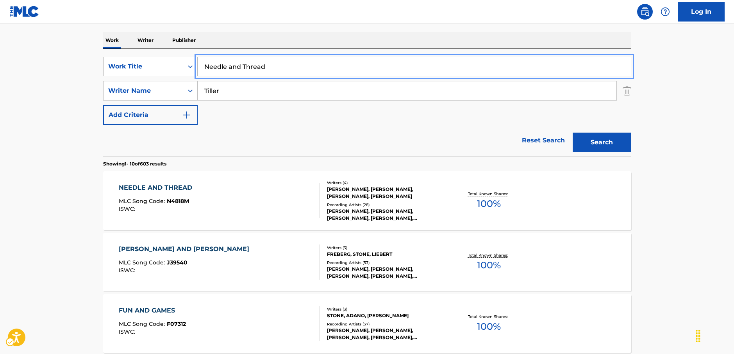
drag, startPoint x: 280, startPoint y: 65, endPoint x: 135, endPoint y: 66, distance: 145.0
click at [135, 66] on div "SearchWithCriteria001498dc-12ce-4f25-bf4f-edffa1a059b5 Work Title Needle and Th…" at bounding box center [367, 67] width 528 height 20
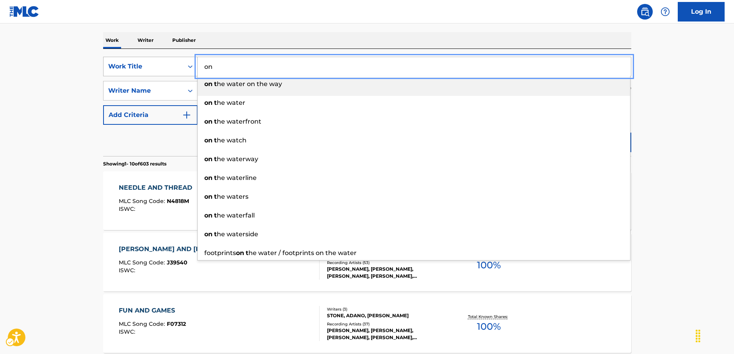
type input "o"
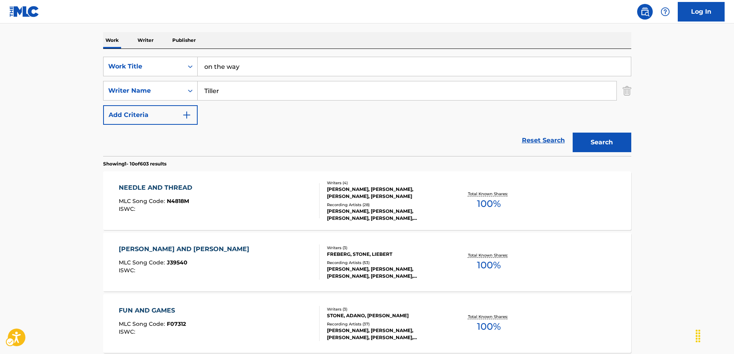
click at [598, 148] on button "Search" at bounding box center [602, 142] width 59 height 20
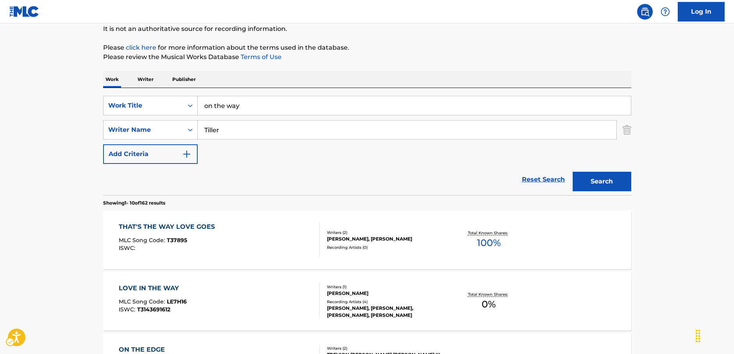
scroll to position [0, 0]
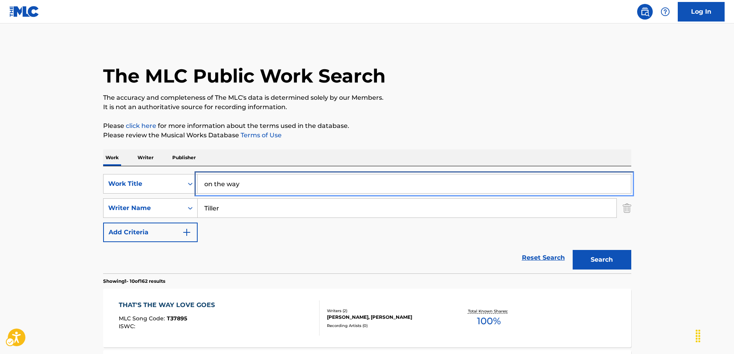
click at [136, 181] on div "SearchWithCriteria001498dc-12ce-4f25-bf4f-edffa1a059b5 Work Title on the way" at bounding box center [367, 184] width 528 height 20
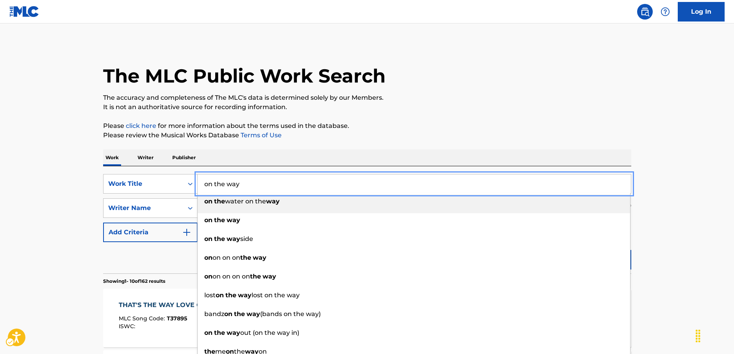
paste input "Your Idol"
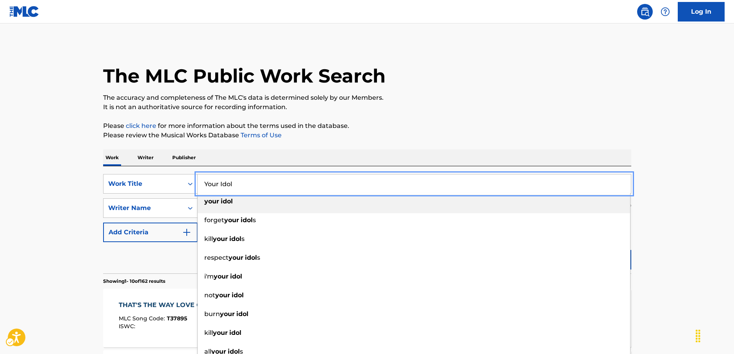
type input "Your Idol"
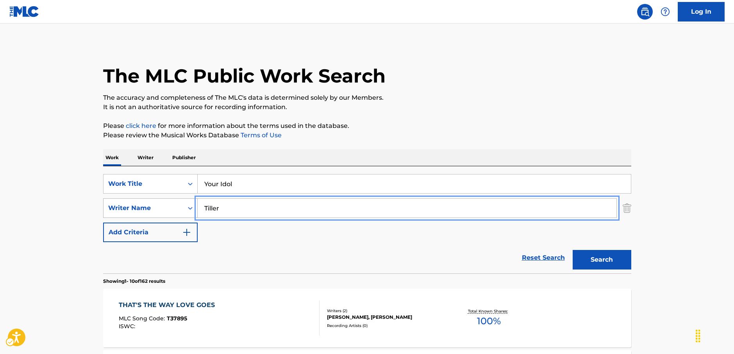
drag, startPoint x: 233, startPoint y: 209, endPoint x: 152, endPoint y: 206, distance: 80.6
click at [152, 206] on div "SearchWithCriteria036cbc46-a486-4e28-af56-31561a9d3799 Writer Name [PERSON_NAME]" at bounding box center [367, 208] width 528 height 20
type input "sonnenblick"
click at [103, 222] on button "Add Criteria" at bounding box center [150, 232] width 95 height 20
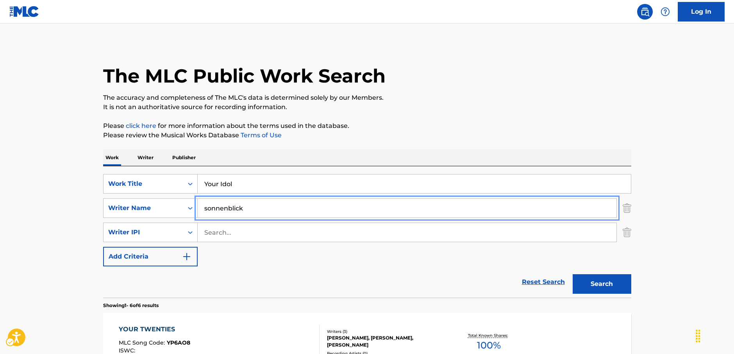
click at [629, 232] on img "Search Form" at bounding box center [627, 232] width 9 height 20
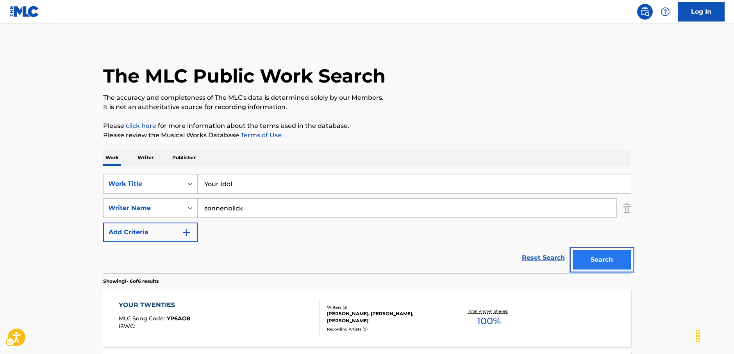
click at [604, 261] on button "Search" at bounding box center [602, 260] width 59 height 20
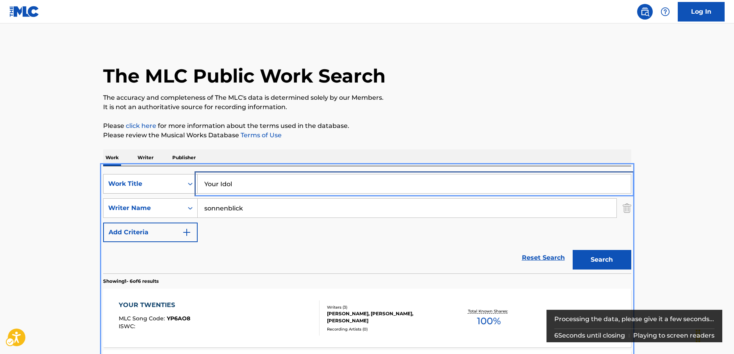
click at [163, 183] on div "SearchWithCriteria001498dc-12ce-4f25-bf4f-edffa1a059b5 Work Title Your Idol" at bounding box center [367, 184] width 528 height 20
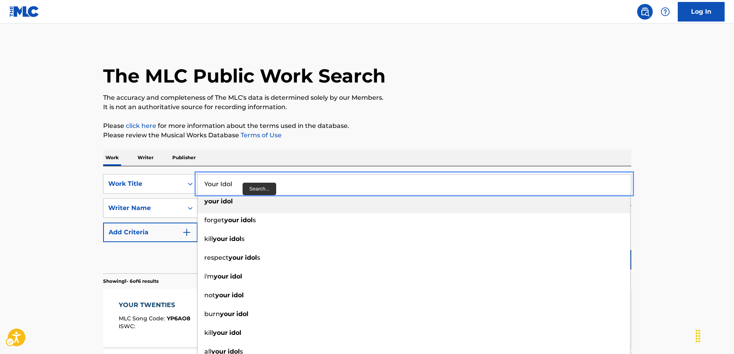
paste input "Worthy to Be Praised"
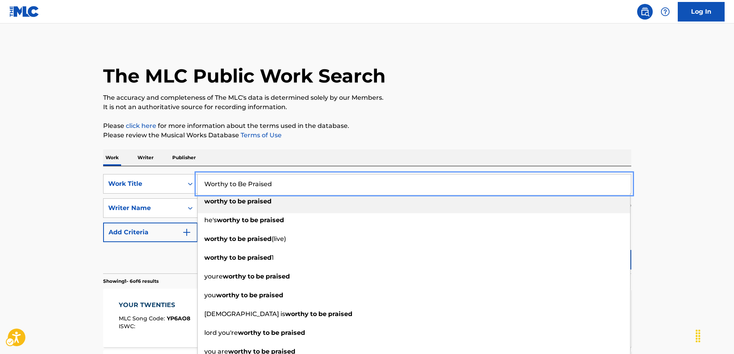
type input "Worthy to Be Praised"
click at [62, 182] on main "The MLC Public Work Search The accuracy and completeness of The MLC's data is d…" at bounding box center [367, 358] width 734 height 671
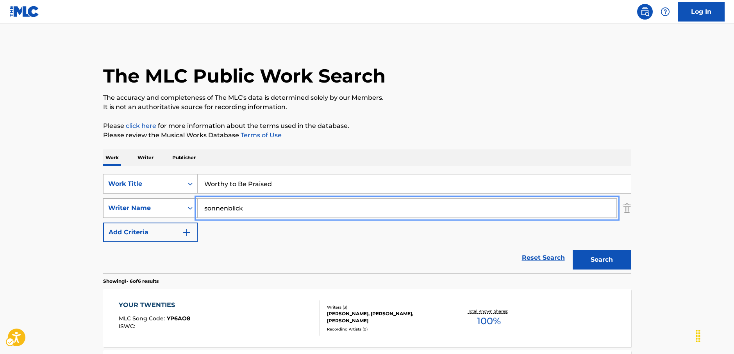
drag, startPoint x: 247, startPoint y: 208, endPoint x: 146, endPoint y: 204, distance: 100.9
click at [146, 204] on div "SearchWithCriteria036cbc46-a486-4e28-af56-31561a9d3799 Writer Name sonnenblick" at bounding box center [367, 208] width 528 height 20
paste input "[PERSON_NAME]"
type input "[PERSON_NAME]"
click at [83, 210] on main "The MLC Public Work Search The accuracy and completeness of The MLC's data is d…" at bounding box center [367, 358] width 734 height 671
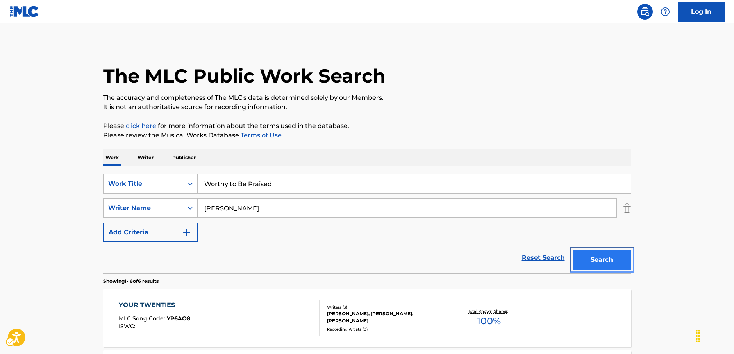
click at [613, 262] on button "Search" at bounding box center [602, 260] width 59 height 20
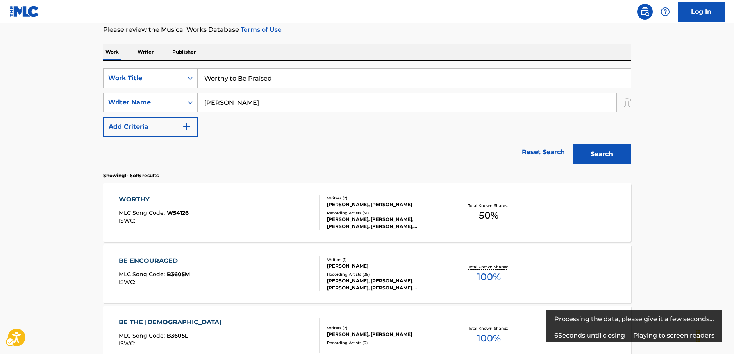
scroll to position [105, 0]
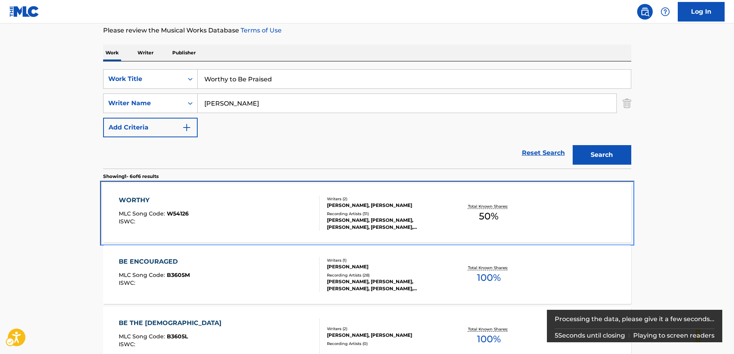
click at [262, 209] on div "WORTHY MLC Song Code : W54126 ISWC :" at bounding box center [219, 212] width 201 height 35
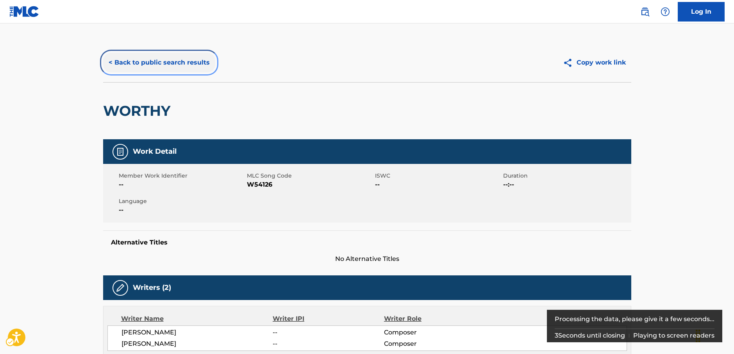
click at [148, 69] on button "< Back to public search results" at bounding box center [159, 63] width 112 height 20
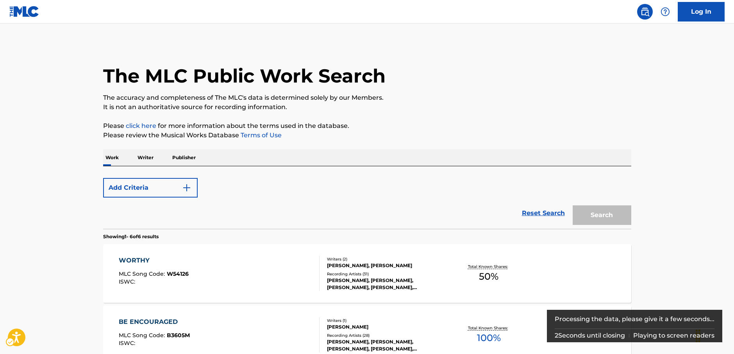
scroll to position [105, 0]
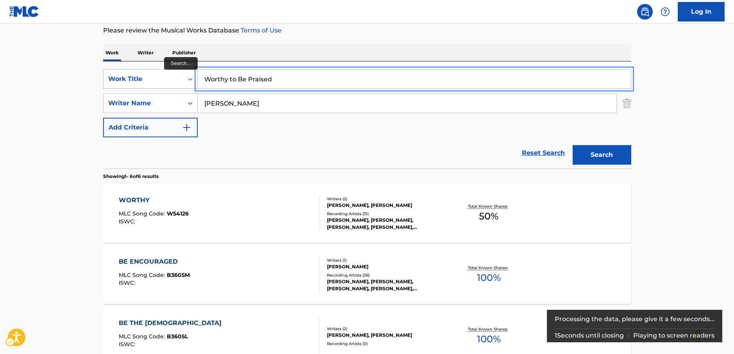
drag, startPoint x: 229, startPoint y: 76, endPoint x: 168, endPoint y: 83, distance: 61.8
click at [163, 76] on div "SearchWithCriteria001498dc-12ce-4f25-bf4f-edffa1a059b5 Work Title Worthy to Be …" at bounding box center [367, 79] width 528 height 20
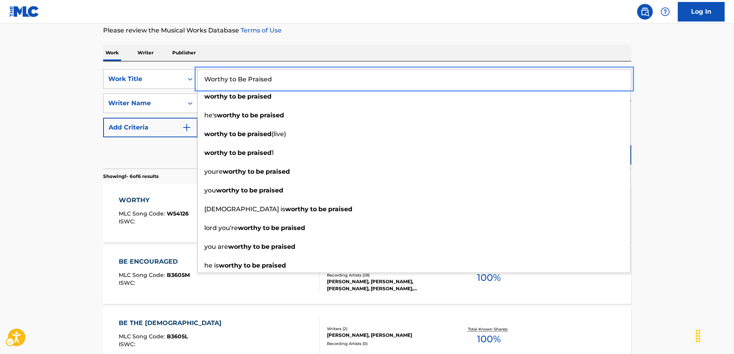
click at [60, 104] on main "The MLC Public Work Search The accuracy and completeness of The MLC's data is d…" at bounding box center [367, 254] width 734 height 671
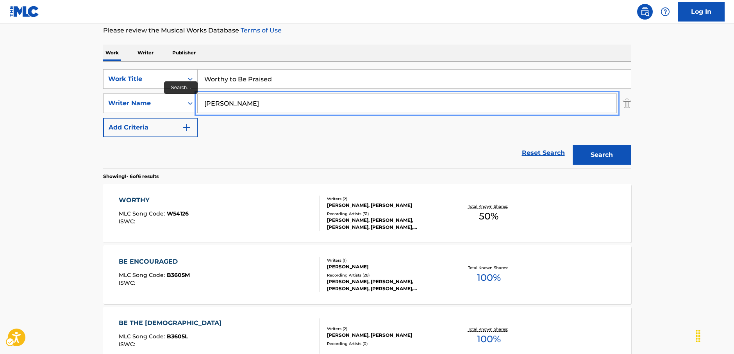
drag, startPoint x: 225, startPoint y: 103, endPoint x: 179, endPoint y: 103, distance: 46.5
click at [179, 103] on div "SearchWithCriteria036cbc46-a486-4e28-af56-31561a9d3799 Writer Name [PERSON_NAME]" at bounding box center [367, 103] width 528 height 20
type input "[PERSON_NAME]"
click at [573, 145] on button "Search" at bounding box center [602, 155] width 59 height 20
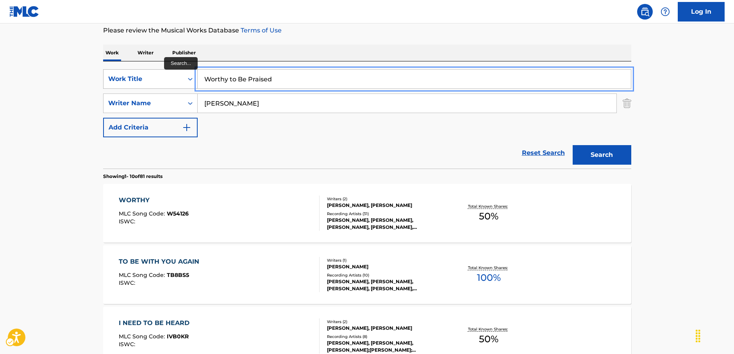
drag, startPoint x: 287, startPoint y: 76, endPoint x: 158, endPoint y: 85, distance: 129.3
click at [160, 84] on div "SearchWithCriteria001498dc-12ce-4f25-bf4f-edffa1a059b5 Work Title Worthy to Be …" at bounding box center [367, 79] width 528 height 20
paste input "hallelujah you're worthy"
type input "hallelujah you're worthy"
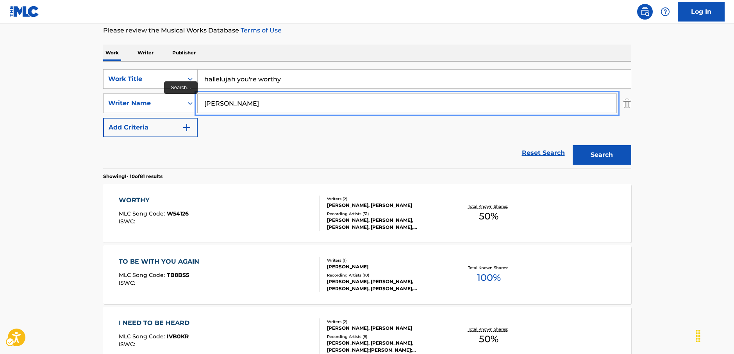
drag, startPoint x: 245, startPoint y: 104, endPoint x: 140, endPoint y: 110, distance: 104.9
click at [140, 110] on div "SearchWithCriteria036cbc46-a486-4e28-af56-31561a9d3799 Writer Name [PERSON_NAME]" at bounding box center [367, 103] width 528 height 20
type input "[PERSON_NAME]"
click at [573, 145] on button "Search" at bounding box center [602, 155] width 59 height 20
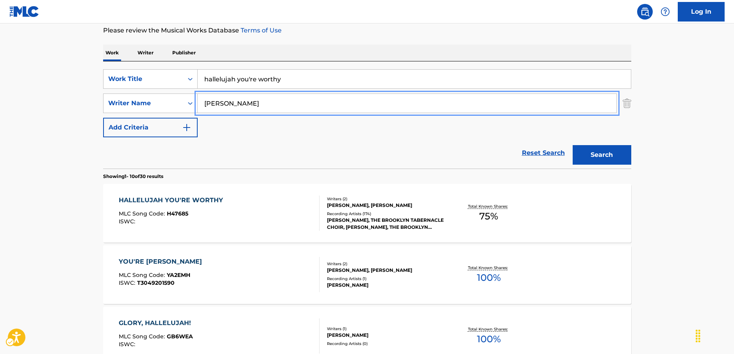
scroll to position [183, 0]
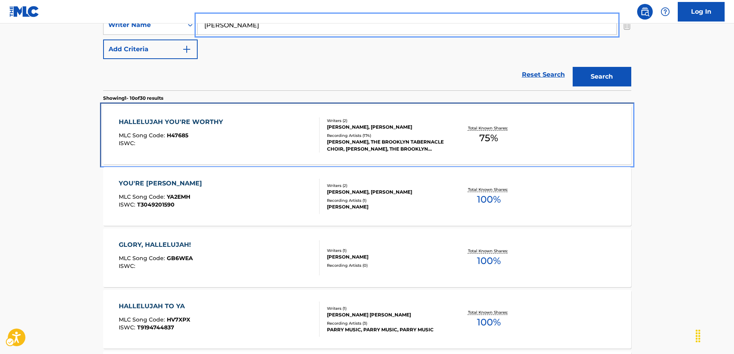
click at [247, 142] on div "HALLELUJAH YOU'RE WORTHY MLC Song Code : H47685 ISWC :" at bounding box center [219, 134] width 201 height 35
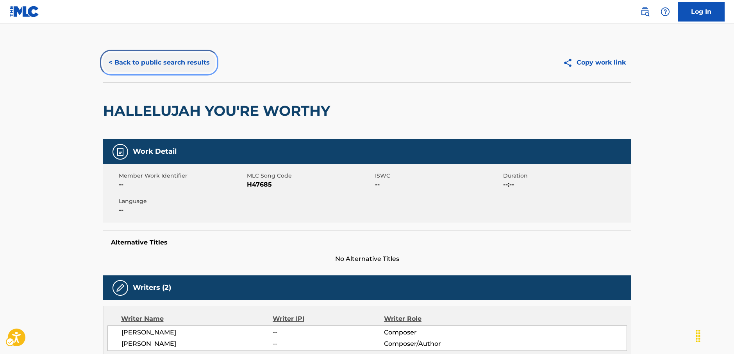
click at [141, 63] on button "< Back to public search results" at bounding box center [159, 63] width 112 height 20
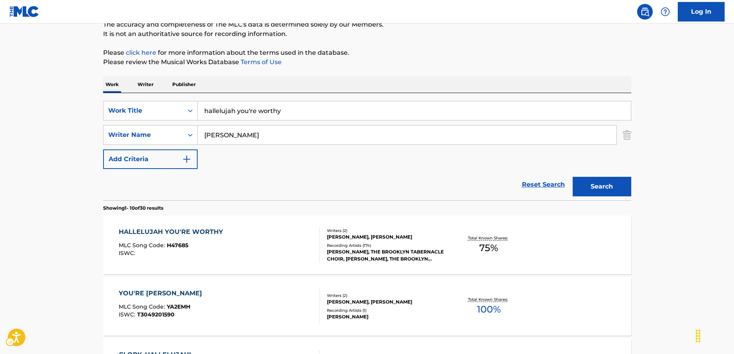
scroll to position [71, 0]
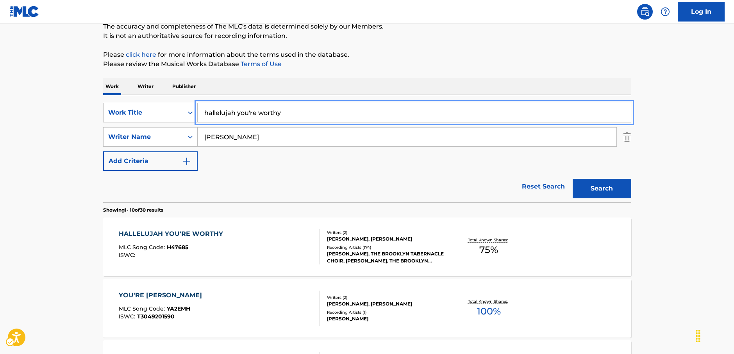
drag, startPoint x: 295, startPoint y: 111, endPoint x: 71, endPoint y: 111, distance: 224.3
paste input "The Sick"
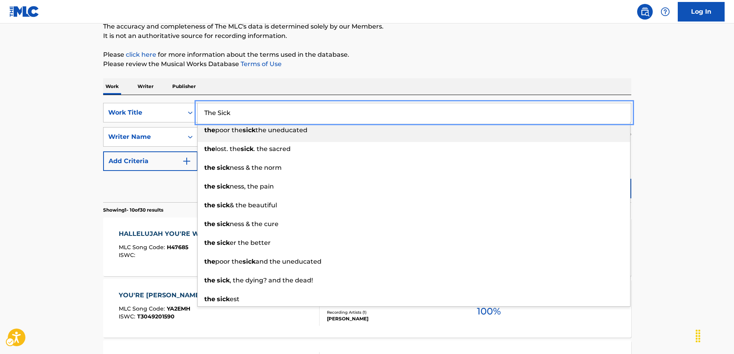
type input "The Sick"
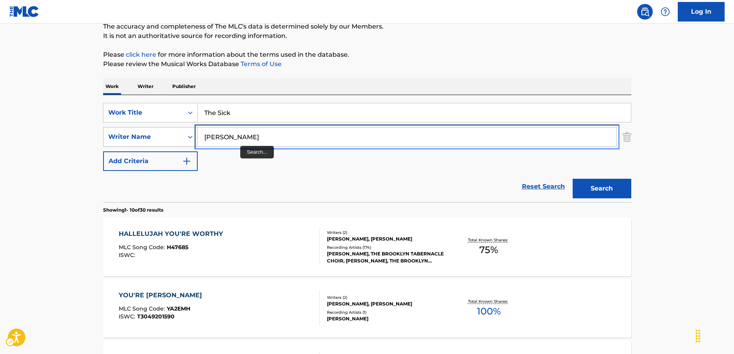
click at [170, 135] on div "SearchWithCriteria036cbc46-a486-4e28-af56-31561a9d3799 Writer Name [PERSON_NAME]" at bounding box center [367, 137] width 528 height 20
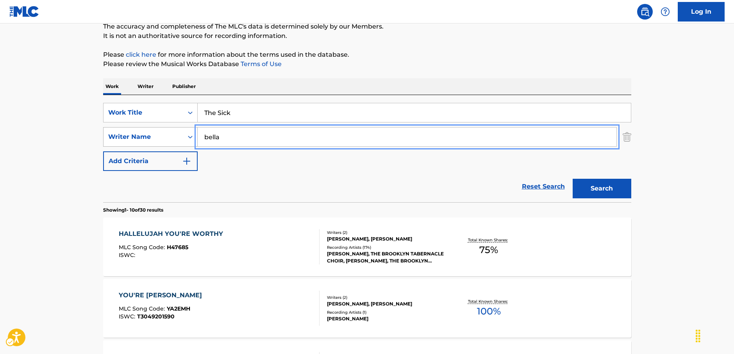
click at [573, 179] on button "Search" at bounding box center [602, 189] width 59 height 20
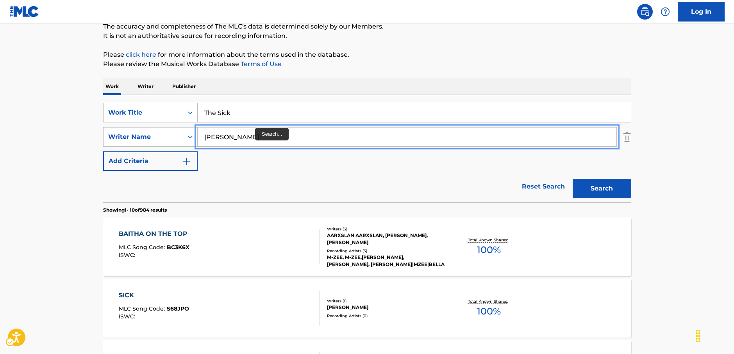
type input "[PERSON_NAME]"
click at [573, 179] on button "Search" at bounding box center [602, 189] width 59 height 20
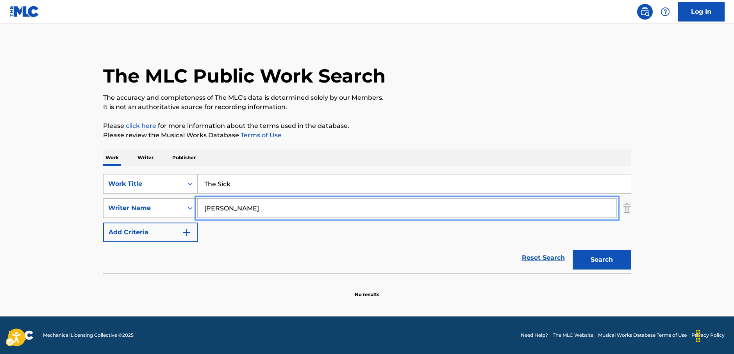
scroll to position [0, 0]
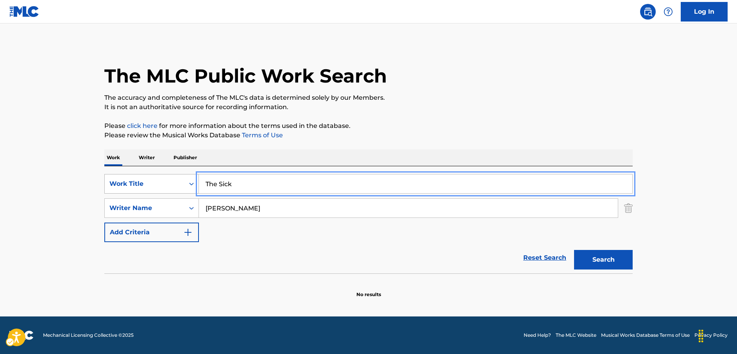
drag, startPoint x: 251, startPoint y: 183, endPoint x: 127, endPoint y: 186, distance: 123.5
click at [148, 187] on div "SearchWithCriteria001498dc-12ce-4f25-bf4f-edffa1a059b5 Work Title The Sick" at bounding box center [368, 184] width 528 height 20
paste input "Yellow Pearl"
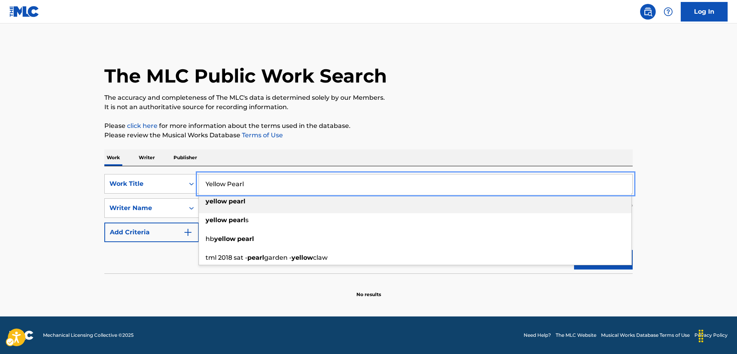
type input "Yellow Pearl"
drag, startPoint x: 1, startPoint y: 189, endPoint x: 28, endPoint y: 191, distance: 27.0
click at [3, 189] on main "The MLC Public Work Search The accuracy and completeness of The MLC's data is d…" at bounding box center [368, 169] width 737 height 293
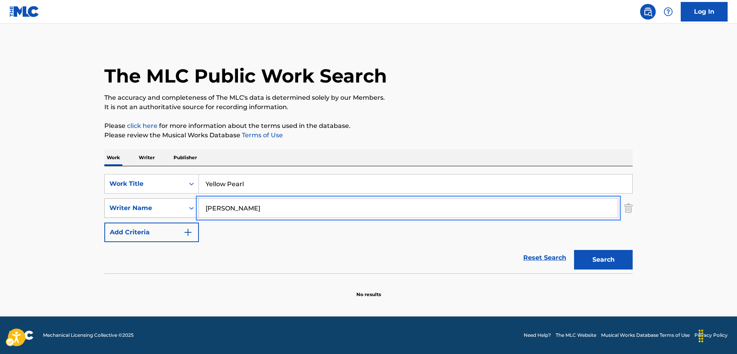
drag, startPoint x: 230, startPoint y: 208, endPoint x: 180, endPoint y: 211, distance: 50.5
click at [180, 211] on div "SearchWithCriteria036cbc46-a486-4e28-af56-31561a9d3799 Writer Name [PERSON_NAME]" at bounding box center [368, 208] width 528 height 20
paste input "Iijima"
click at [618, 264] on button "Search" at bounding box center [603, 260] width 59 height 20
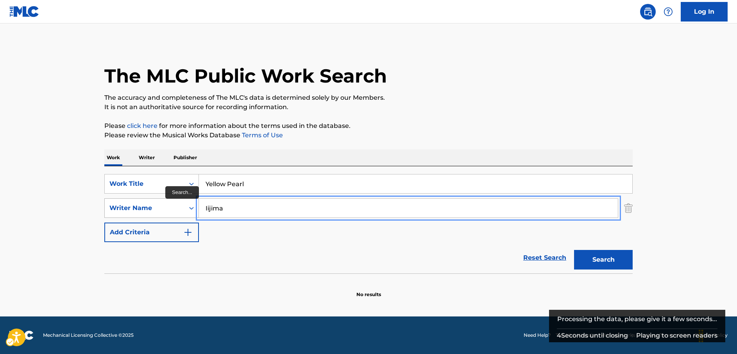
drag, startPoint x: 209, startPoint y: 214, endPoint x: 174, endPoint y: 215, distance: 35.2
click at [159, 213] on div "SearchWithCriteria036cbc46-a486-4e28-af56-31561a9d3799 Writer Name [PERSON_NAME]" at bounding box center [368, 208] width 528 height 20
paste input "[PERSON_NAME]"
click at [630, 255] on button "Search" at bounding box center [603, 260] width 59 height 20
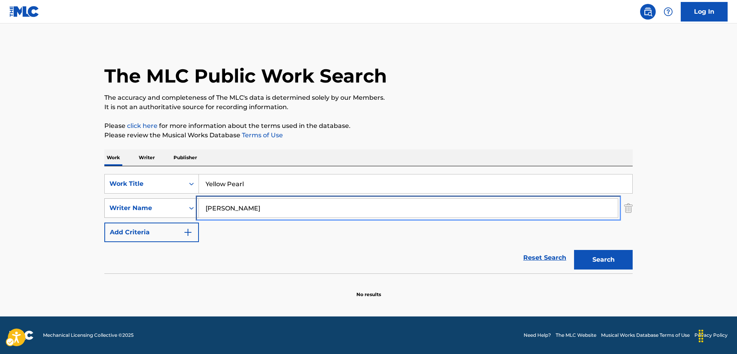
drag, startPoint x: 239, startPoint y: 209, endPoint x: 169, endPoint y: 208, distance: 70.3
click at [163, 211] on div "SearchWithCriteria036cbc46-a486-4e28-af56-31561a9d3799 Writer Name [PERSON_NAME]" at bounding box center [368, 208] width 528 height 20
paste input "Azcuaga"
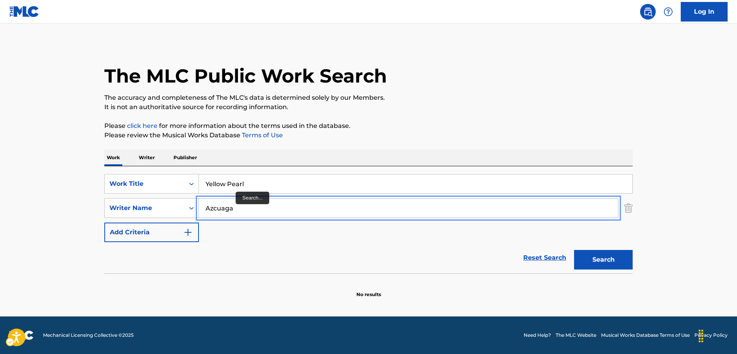
type input "Azcuaga"
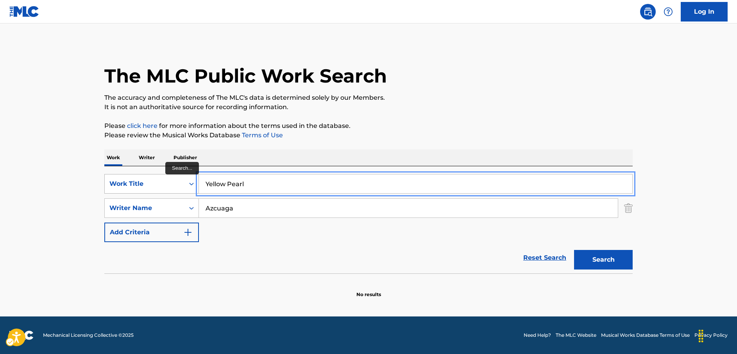
drag, startPoint x: 236, startPoint y: 183, endPoint x: 168, endPoint y: 183, distance: 68.4
click at [168, 183] on div "SearchWithCriteria001498dc-12ce-4f25-bf4f-edffa1a059b5 Work Title Yellow Pearl" at bounding box center [368, 184] width 528 height 20
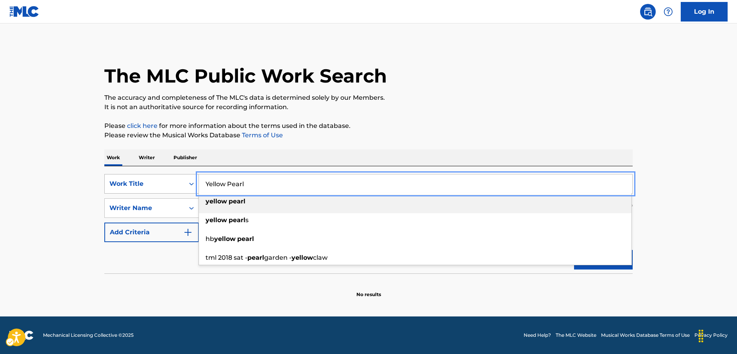
paste input "Tabasco"
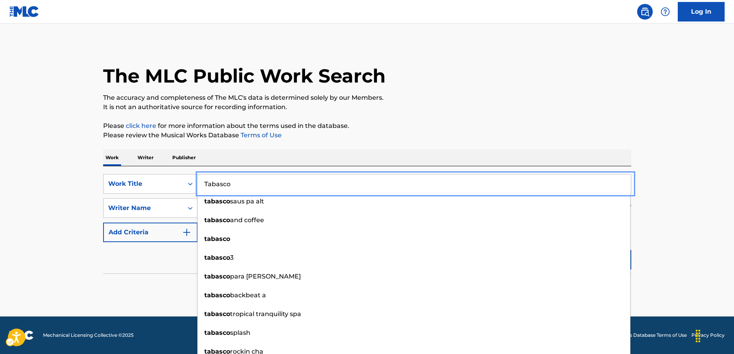
click at [673, 205] on main "The MLC Public Work Search The accuracy and completeness of The MLC's data is d…" at bounding box center [367, 169] width 734 height 293
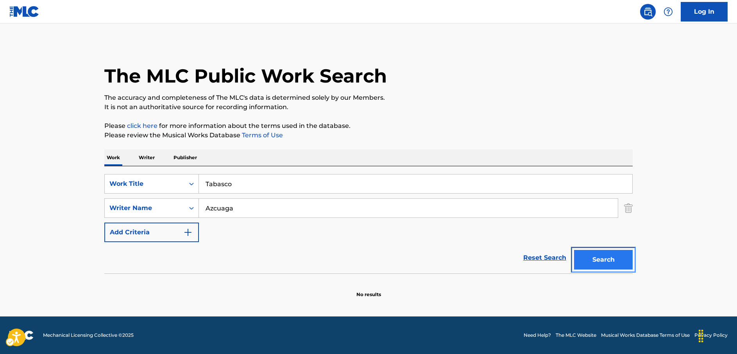
click at [630, 259] on button "Search" at bounding box center [603, 260] width 59 height 20
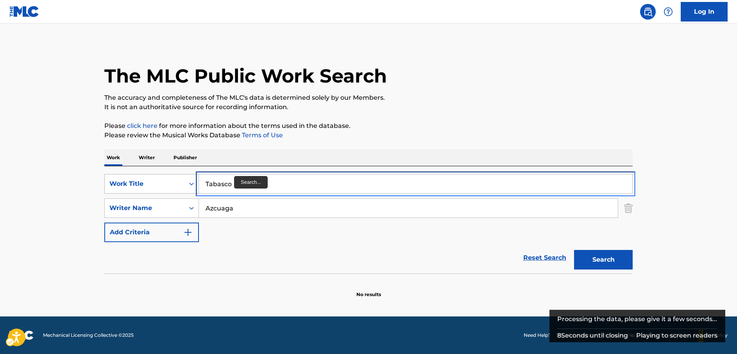
drag, startPoint x: 183, startPoint y: 183, endPoint x: 168, endPoint y: 186, distance: 15.2
click at [168, 186] on div "SearchWithCriteria001498dc-12ce-4f25-bf4f-edffa1a059b5 Work Title Tabasco" at bounding box center [368, 184] width 528 height 20
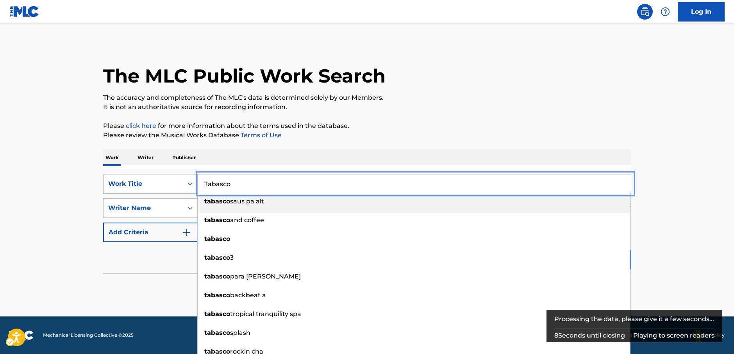
paste input "A"
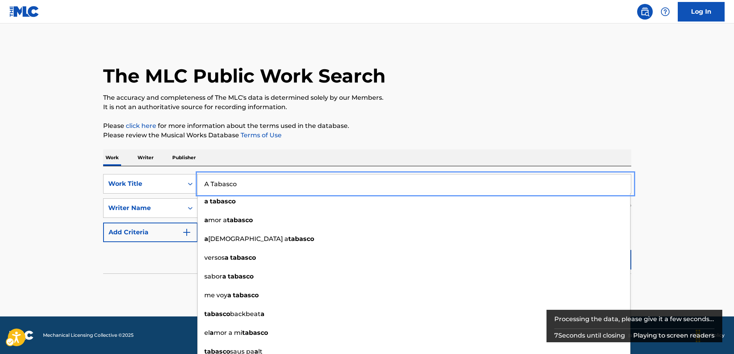
type input "A Tabasco"
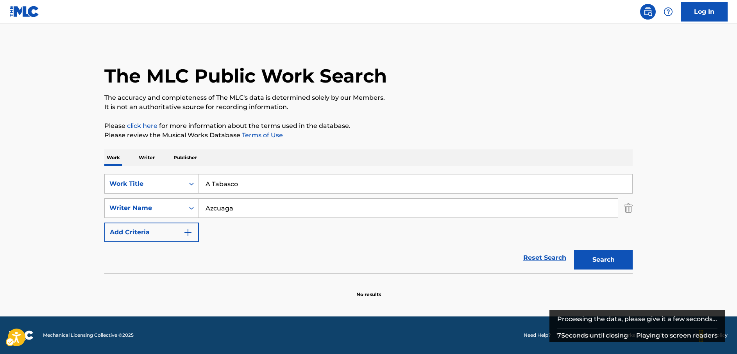
click at [658, 249] on main "The MLC Public Work Search The accuracy and completeness of The MLC's data is d…" at bounding box center [368, 169] width 737 height 293
click at [619, 258] on button "Search" at bounding box center [603, 260] width 59 height 20
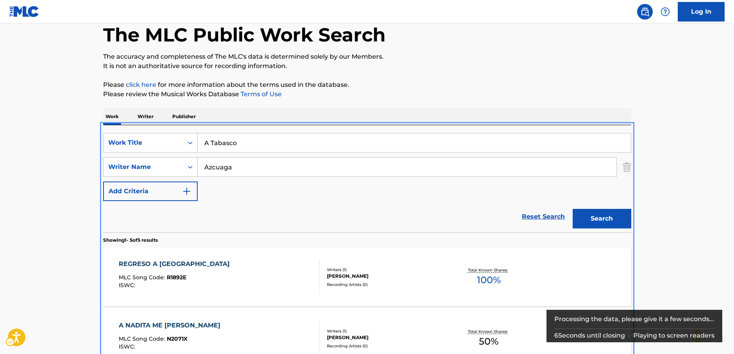
scroll to position [39, 0]
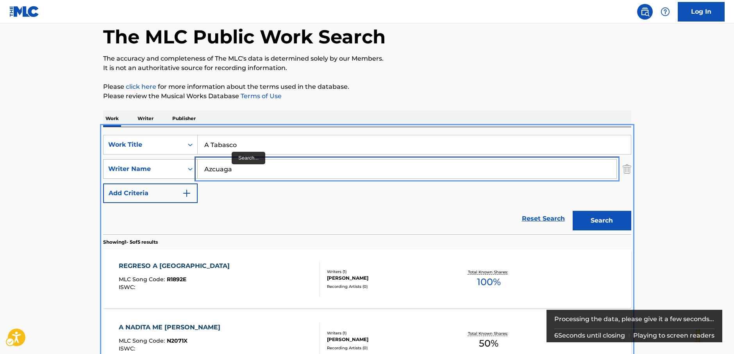
click at [180, 173] on div "SearchWithCriteria036cbc46-a486-4e28-af56-31561a9d3799 Writer Name Azcuaga" at bounding box center [367, 169] width 528 height 20
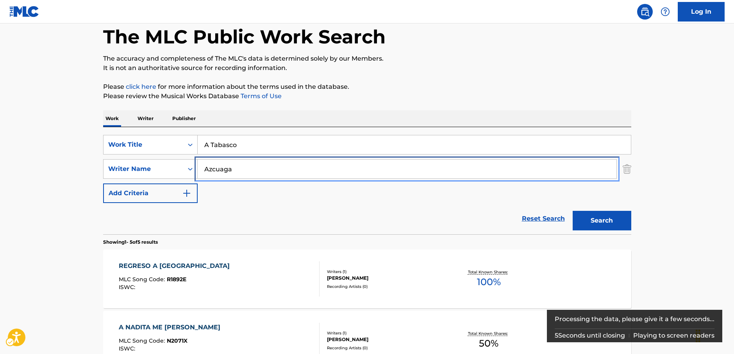
paste input "[PERSON_NAME]"
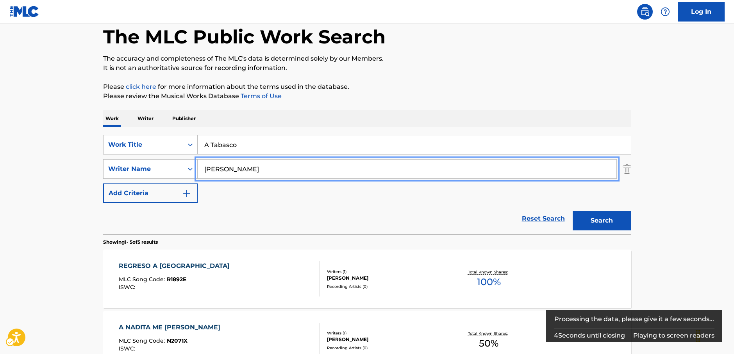
type input "[PERSON_NAME]"
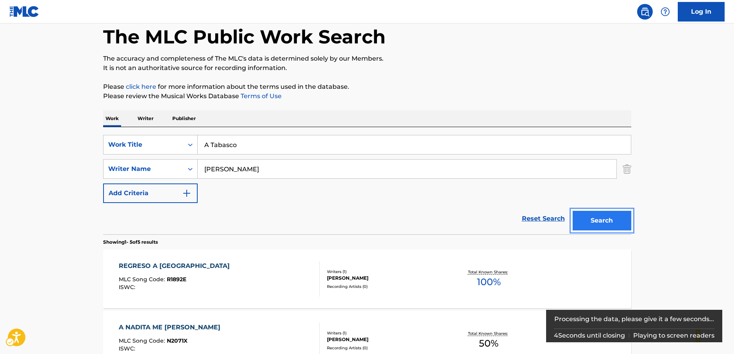
click at [621, 224] on button "Search" at bounding box center [602, 221] width 59 height 20
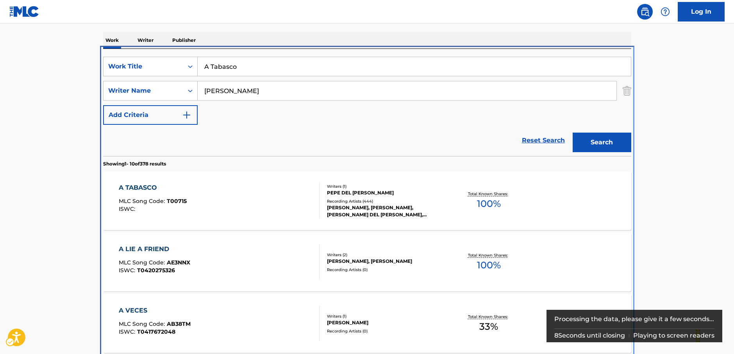
scroll to position [166, 0]
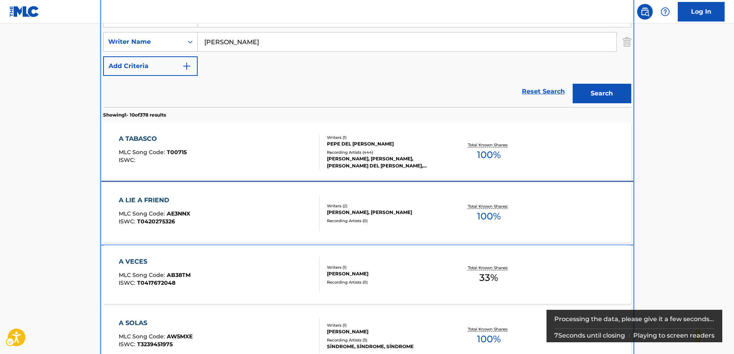
click at [285, 199] on div "A LIE A FRIEND MLC Song Code : AE3NNX ISWC : T0420275326" at bounding box center [219, 212] width 201 height 35
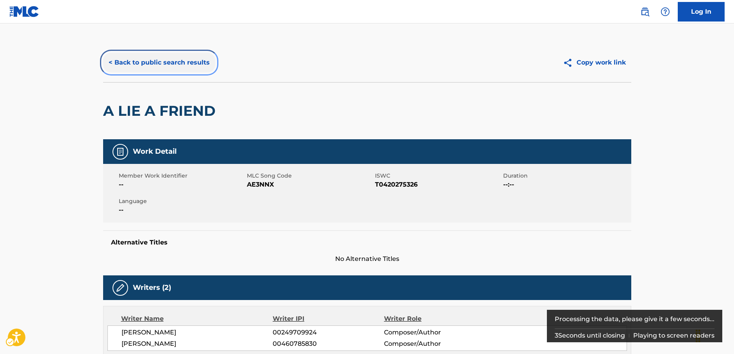
click at [182, 61] on button "< Back to public search results" at bounding box center [159, 63] width 112 height 20
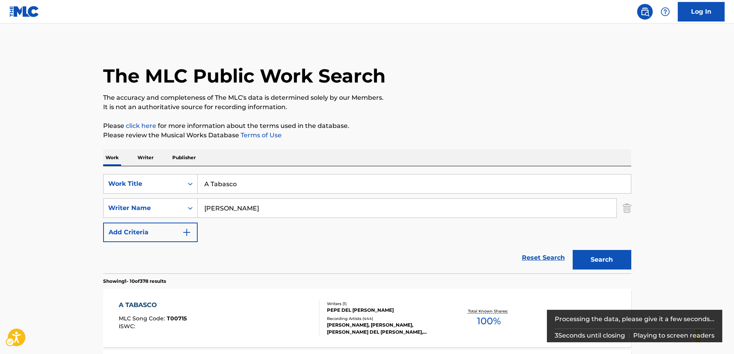
scroll to position [166, 0]
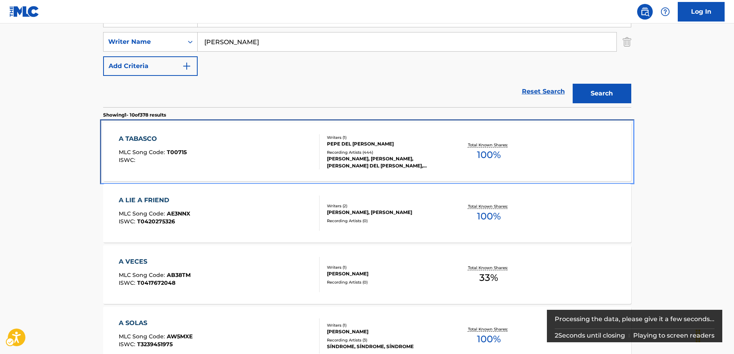
click at [248, 152] on div "A TABASCO MLC Song Code : T00715 ISWC :" at bounding box center [219, 151] width 201 height 35
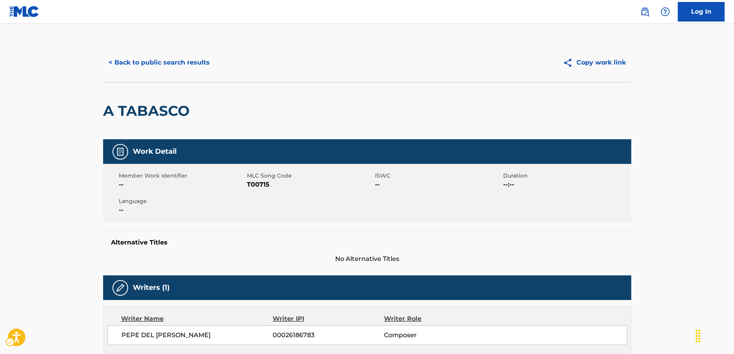
click at [175, 177] on span "Member Work Identifier" at bounding box center [182, 176] width 126 height 8
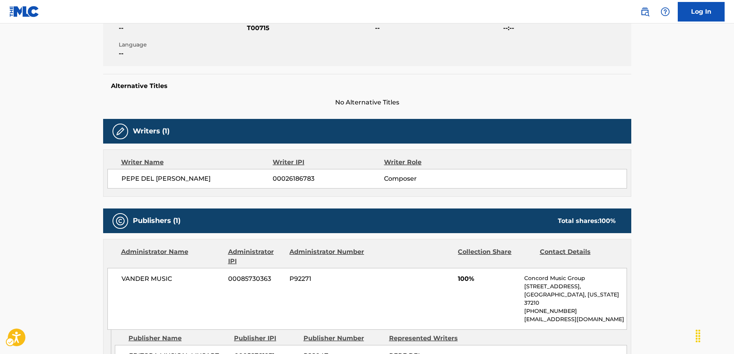
click at [170, 177] on span "PEPE DEL [PERSON_NAME]" at bounding box center [198, 178] width 152 height 9
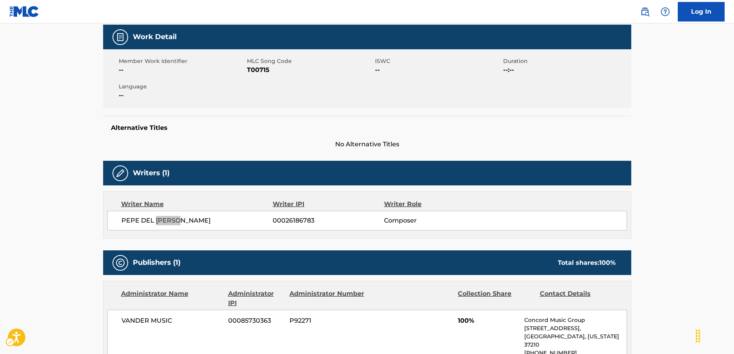
scroll to position [0, 0]
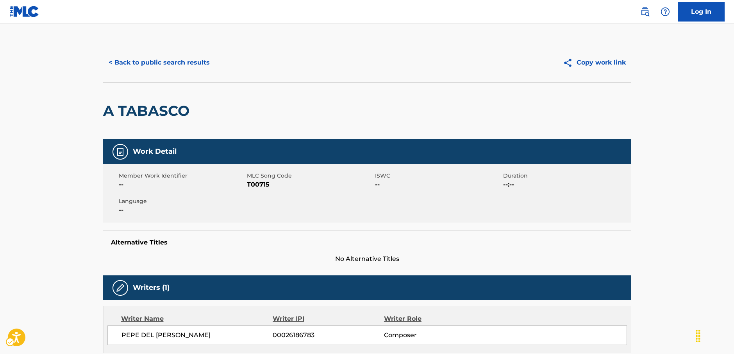
click at [263, 183] on span "MLC Song Code - T00715" at bounding box center [310, 184] width 126 height 9
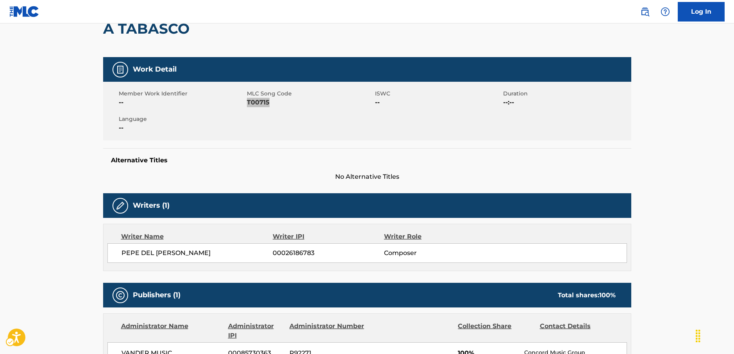
scroll to position [156, 0]
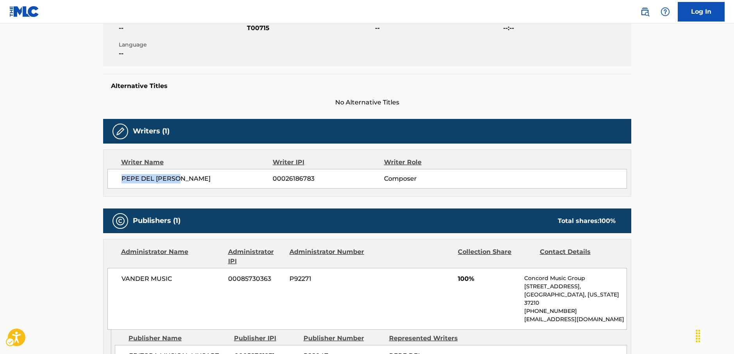
drag, startPoint x: 182, startPoint y: 178, endPoint x: 452, endPoint y: 39, distance: 304.1
click at [122, 181] on span "PEPE DEL [PERSON_NAME]" at bounding box center [198, 178] width 152 height 9
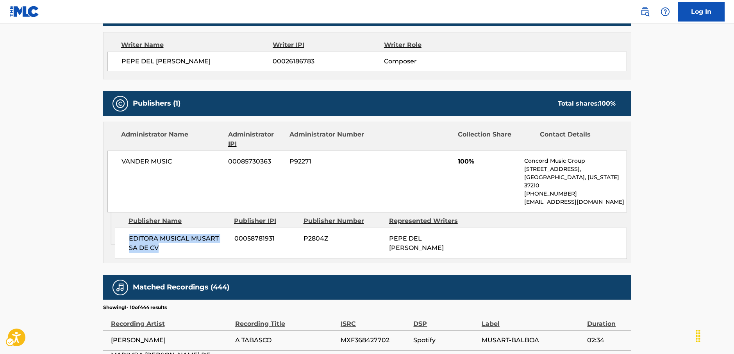
drag, startPoint x: 167, startPoint y: 239, endPoint x: 131, endPoint y: 229, distance: 37.7
click at [131, 234] on span "EDITORA MUSICAL MUSART SA DE CV" at bounding box center [179, 243] width 100 height 19
drag, startPoint x: 198, startPoint y: 161, endPoint x: 112, endPoint y: 161, distance: 85.6
click at [115, 161] on div "VANDER MUSIC 00085730363 P92271 100% Concord Music Group [STREET_ADDRESS][US_ST…" at bounding box center [367, 181] width 520 height 62
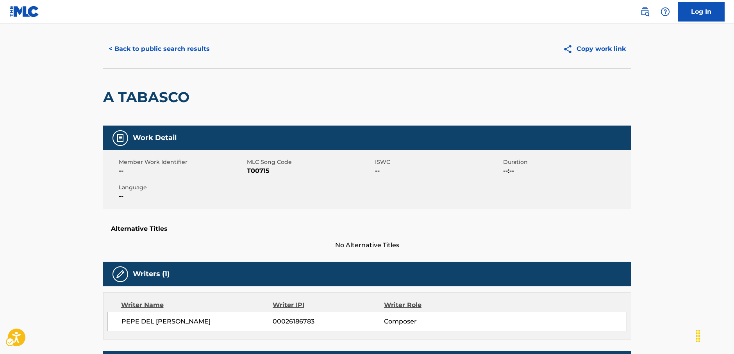
scroll to position [0, 0]
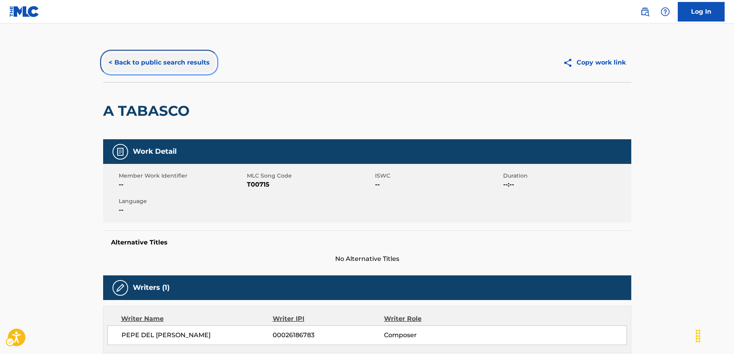
drag, startPoint x: 163, startPoint y: 62, endPoint x: 2, endPoint y: 101, distance: 165.6
click at [163, 62] on button "< Back to public search results" at bounding box center [159, 63] width 112 height 20
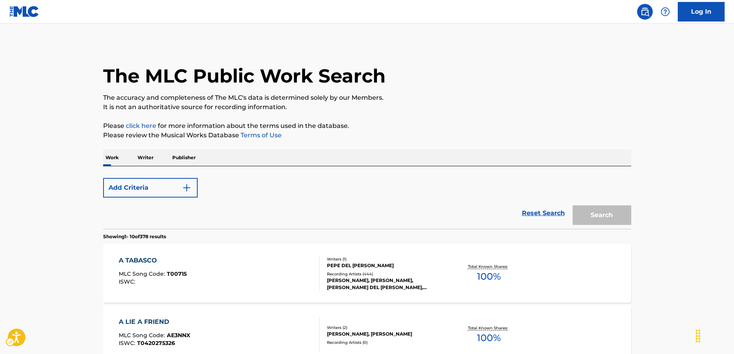
scroll to position [166, 0]
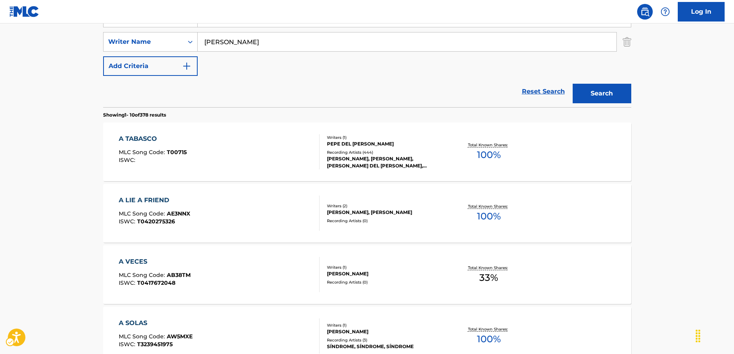
click at [151, 76] on div "SearchWithCriteria001498dc-12ce-4f25-bf4f-edffa1a059b5 Work Title A Tabasco Sea…" at bounding box center [367, 42] width 528 height 68
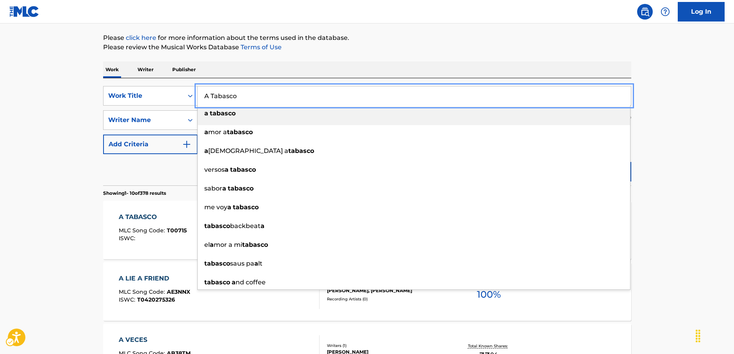
drag, startPoint x: 247, startPoint y: 95, endPoint x: 69, endPoint y: 118, distance: 178.9
click at [186, 94] on div "SearchWithCriteria001498dc-12ce-4f25-bf4f-edffa1a059b5 Work Title A Tabasco a t…" at bounding box center [367, 96] width 528 height 20
paste input "Para Que Me Haces Llorar"
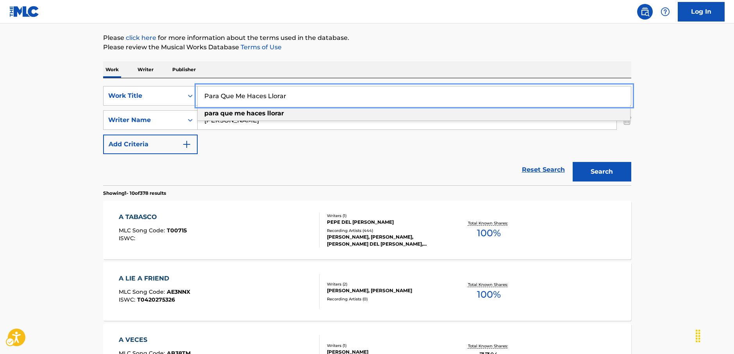
type input "Para Que Me Haces Llorar"
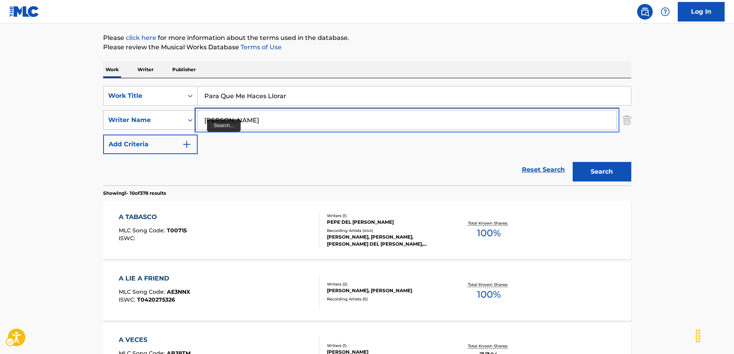
click at [172, 119] on div "SearchWithCriteria036cbc46-a486-4e28-af56-31561a9d3799 Writer Name [PERSON_NAME]" at bounding box center [367, 120] width 528 height 20
type input "[PERSON_NAME]"
click at [573, 162] on button "Search" at bounding box center [602, 172] width 59 height 20
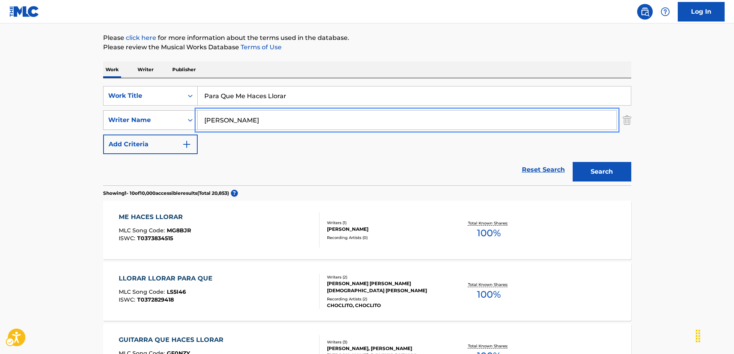
drag, startPoint x: 205, startPoint y: 118, endPoint x: 185, endPoint y: 120, distance: 20.0
click at [185, 120] on div "SearchWithCriteria036cbc46-a486-4e28-af56-31561a9d3799 Writer Name [PERSON_NAME]" at bounding box center [367, 120] width 528 height 20
click at [573, 162] on button "Search" at bounding box center [602, 172] width 59 height 20
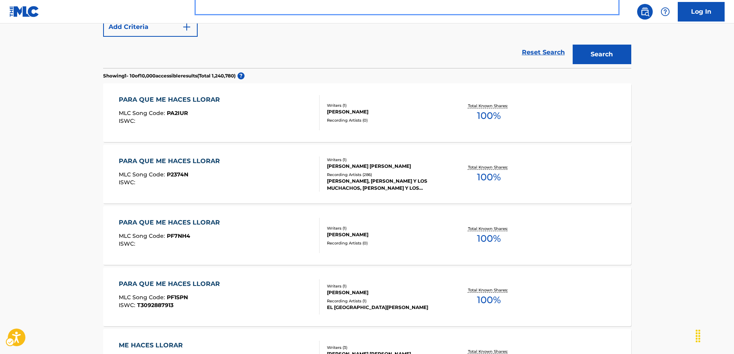
scroll to position [49, 0]
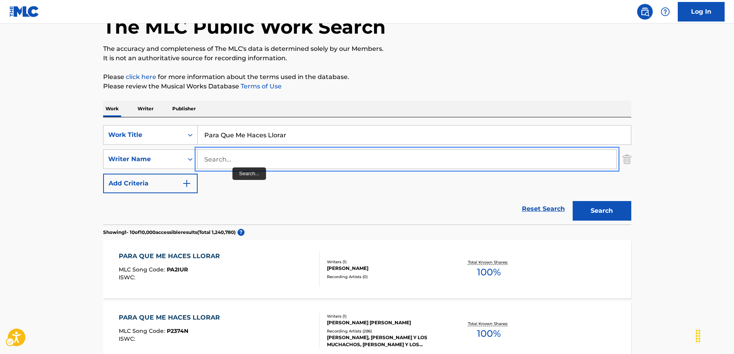
click at [233, 162] on input "Search..." at bounding box center [407, 159] width 419 height 19
paste input "Valadez"
type input "Valadez"
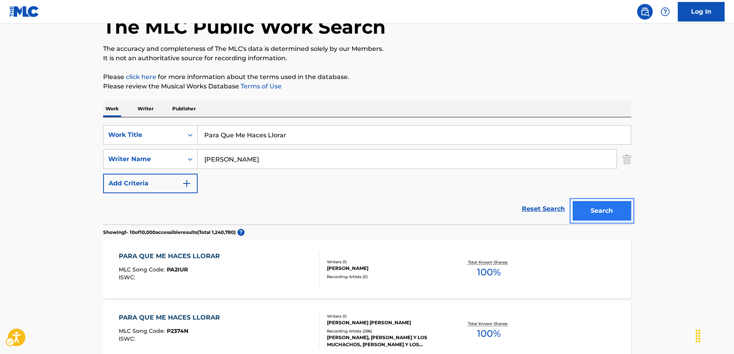
click at [612, 208] on button "Search" at bounding box center [602, 211] width 59 height 20
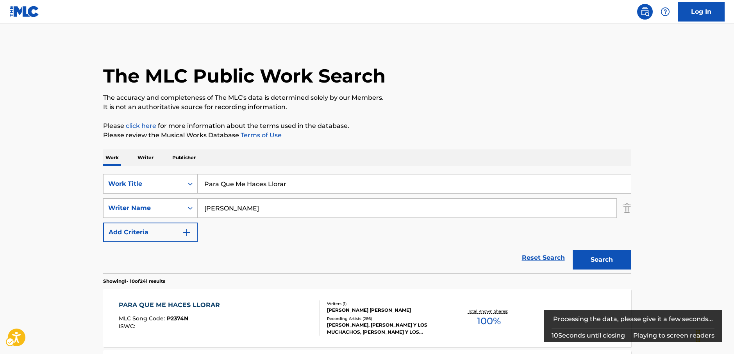
scroll to position [117, 0]
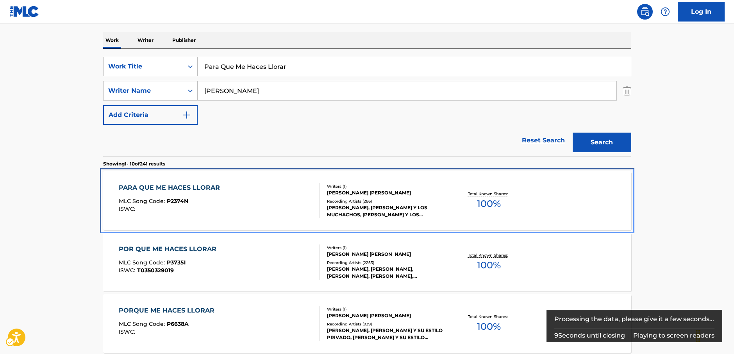
click at [247, 197] on div "PARA QUE ME HACES LLORAR MLC Song Code : P2374N ISWC :" at bounding box center [219, 200] width 201 height 35
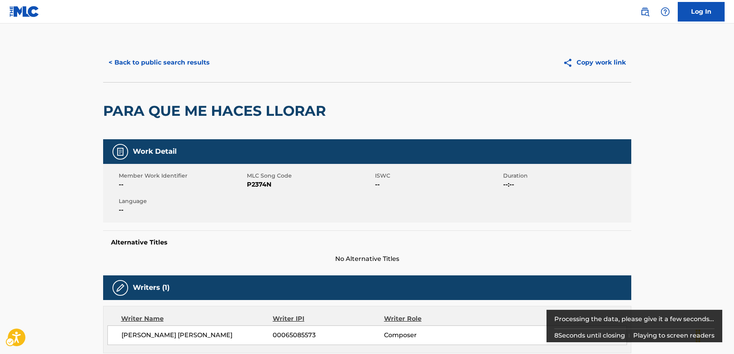
scroll to position [261, 0]
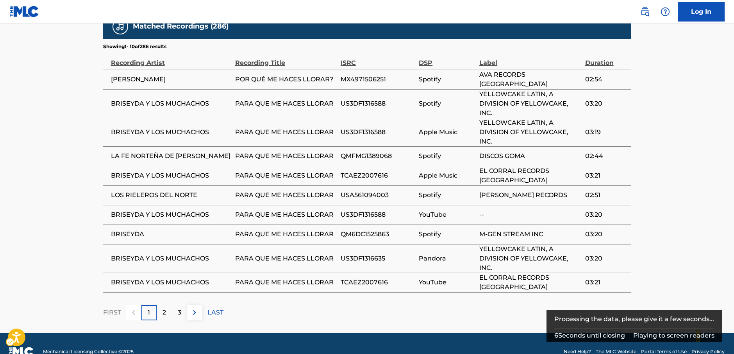
click at [166, 305] on div "2" at bounding box center [164, 312] width 15 height 15
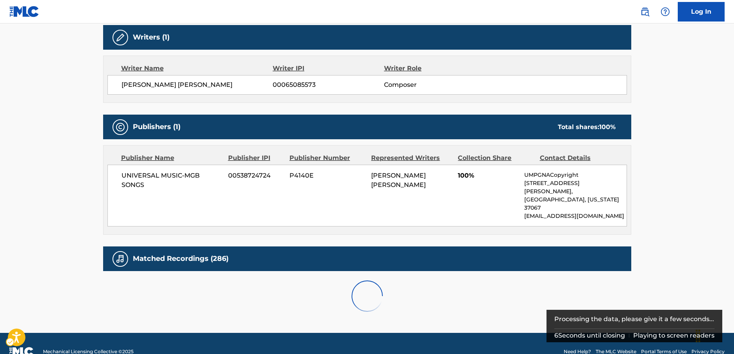
scroll to position [464, 0]
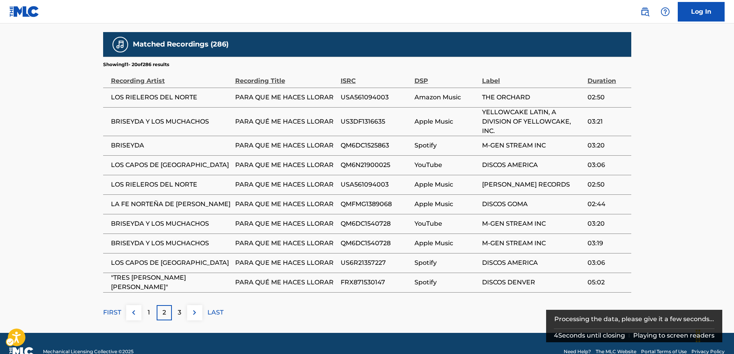
click at [175, 305] on div "3" at bounding box center [179, 312] width 15 height 15
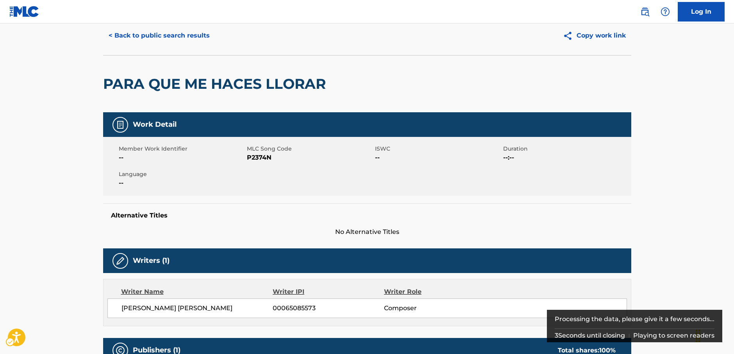
scroll to position [0, 0]
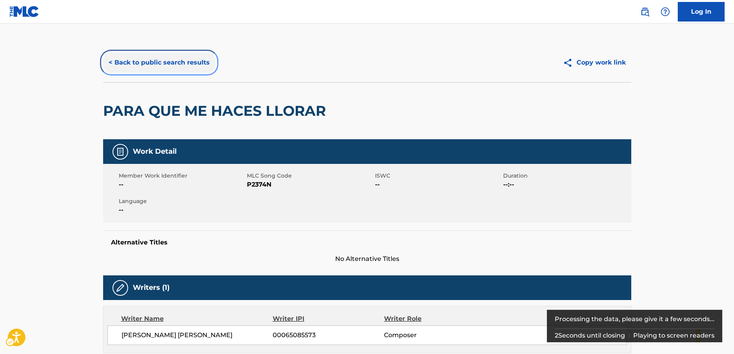
click at [169, 60] on button "< Back to public search results" at bounding box center [159, 63] width 112 height 20
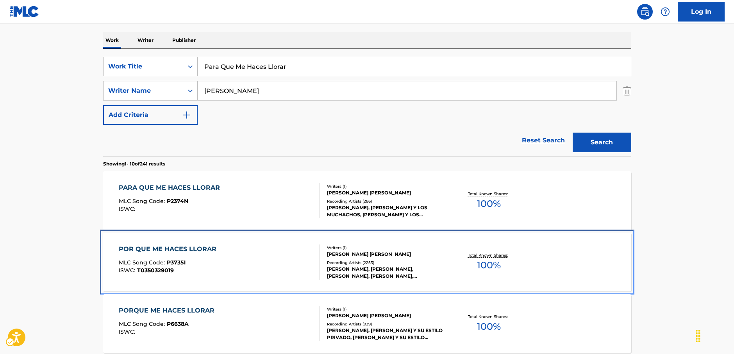
click at [266, 257] on div "POR QUE ME HACES LLORAR MLC Song Code : P37351 ISWC : T0350329019" at bounding box center [219, 261] width 201 height 35
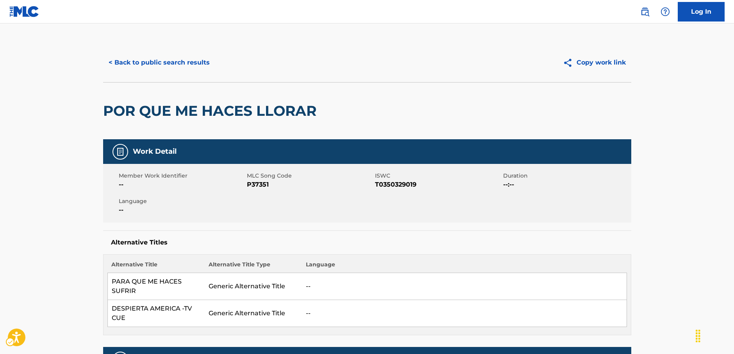
click at [255, 184] on span "MLC Song Code - P37351" at bounding box center [310, 184] width 126 height 9
copy span "P37351"
click at [395, 182] on span "ISWC - T0350329019" at bounding box center [438, 184] width 126 height 9
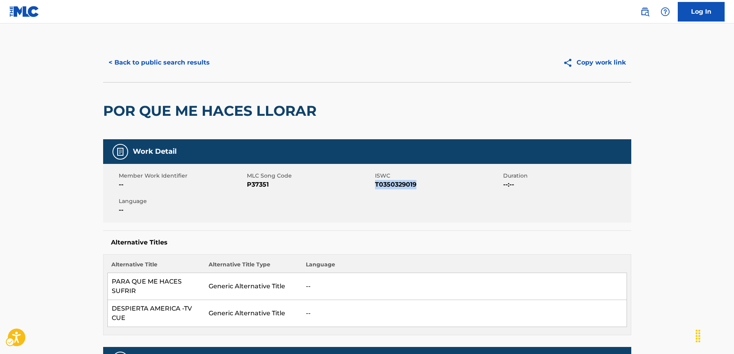
copy span "T0350329019"
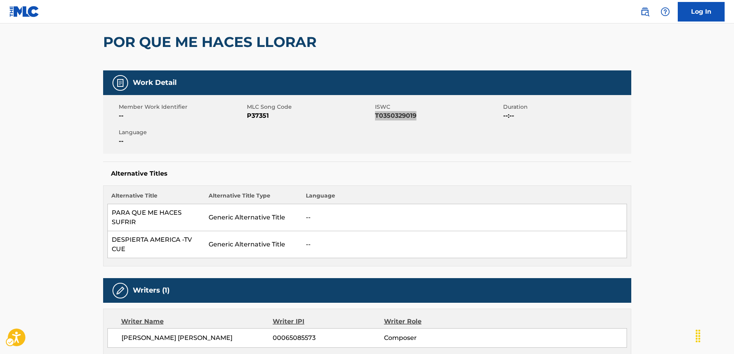
scroll to position [156, 0]
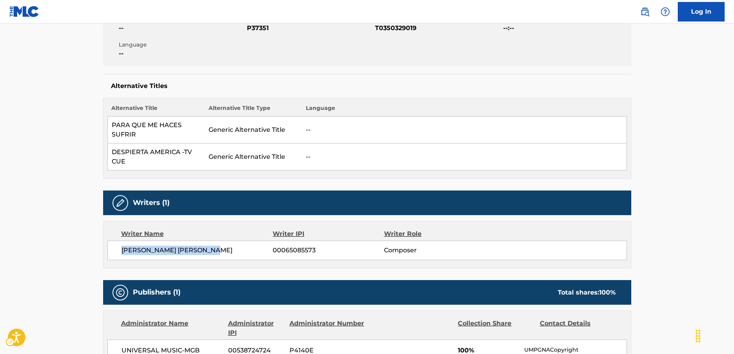
drag, startPoint x: 187, startPoint y: 251, endPoint x: 120, endPoint y: 253, distance: 67.2
click at [120, 253] on div "ALBERTO AGUILERA VALADEZ 00065085573 Composer" at bounding box center [367, 250] width 520 height 20
copy span "[PERSON_NAME] [PERSON_NAME]"
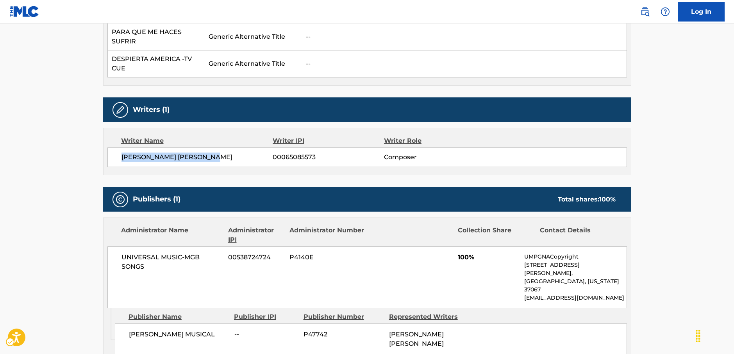
scroll to position [352, 0]
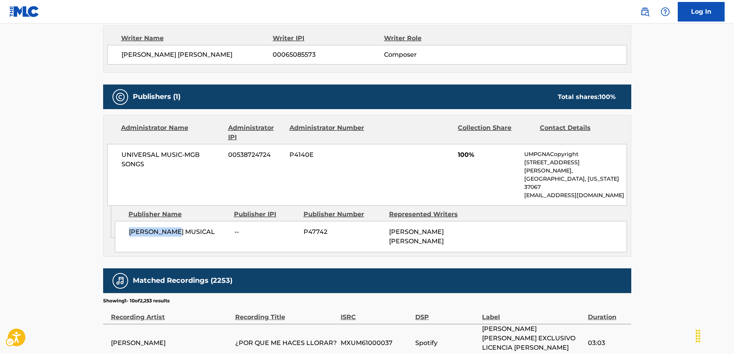
drag, startPoint x: 161, startPoint y: 218, endPoint x: 128, endPoint y: 219, distance: 33.6
click at [128, 221] on div "ALMA MUSICAL -- P47742 ALBERTO AGUILERA VALADEZ" at bounding box center [371, 236] width 512 height 31
copy span "ALMA MUSICAL"
drag, startPoint x: 176, startPoint y: 165, endPoint x: 114, endPoint y: 147, distance: 65.1
click at [115, 147] on div "UNIVERSAL MUSIC-MGB SONGS 00538724724 P4140E 100% UMPGNACopyright 1550 W. McEwe…" at bounding box center [367, 175] width 520 height 62
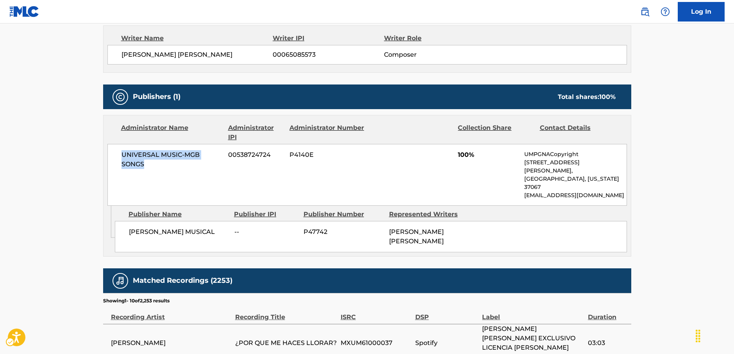
copy span "UNIVERSAL MUSIC-MGB SONGS"
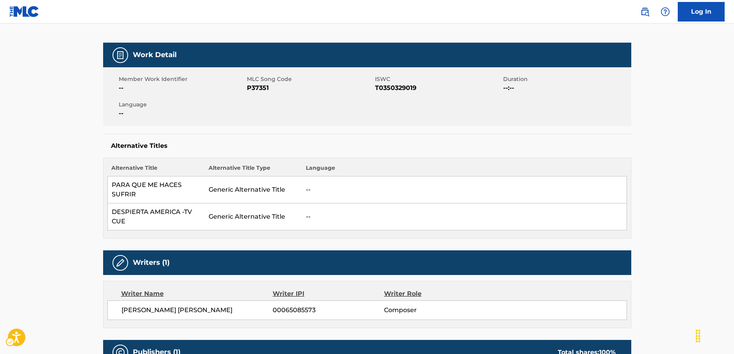
scroll to position [0, 0]
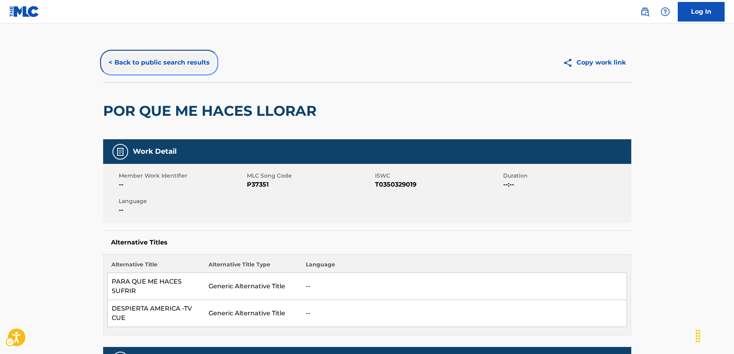
click at [172, 65] on button "< Back to public search results" at bounding box center [159, 63] width 112 height 20
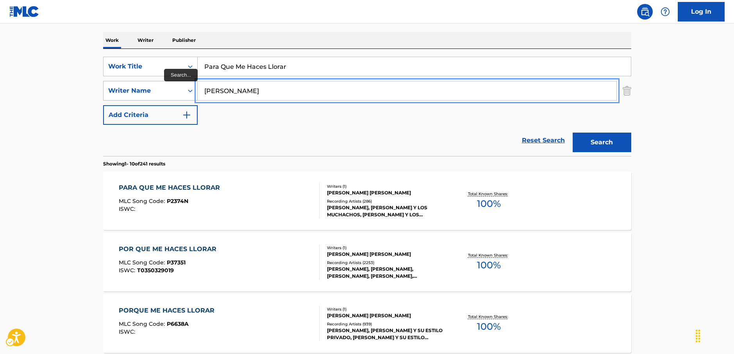
drag, startPoint x: 242, startPoint y: 93, endPoint x: 184, endPoint y: 90, distance: 58.7
click at [184, 90] on div "SearchWithCriteria036cbc46-a486-4e28-af56-31561a9d3799 Writer Name Valadez" at bounding box center [367, 91] width 528 height 20
paste input "Kelvigdam"
type input "Kelvigdam"
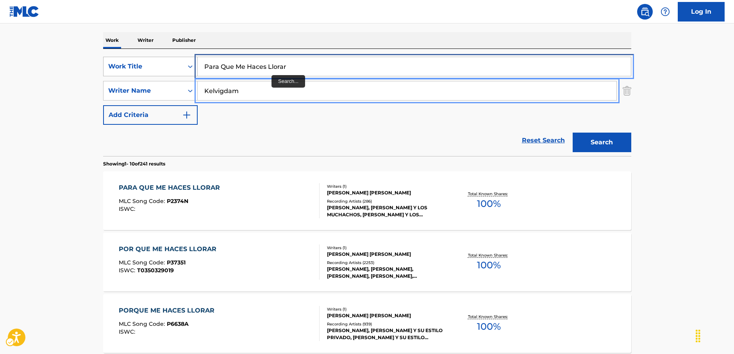
click at [161, 66] on div "SearchWithCriteria001498dc-12ce-4f25-bf4f-edffa1a059b5 Work Title Para Que Me H…" at bounding box center [367, 67] width 528 height 20
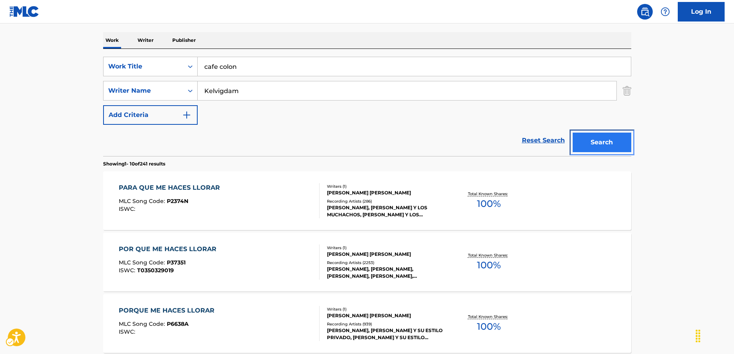
click at [593, 144] on button "Search" at bounding box center [602, 142] width 59 height 20
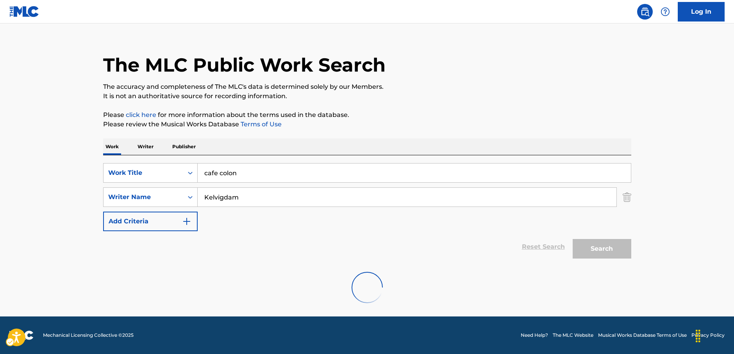
scroll to position [0, 0]
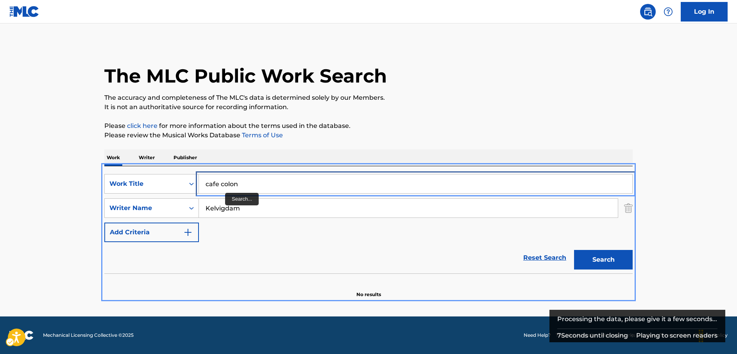
click at [160, 184] on div "SearchWithCriteria001498dc-12ce-4f25-bf4f-edffa1a059b5 Work Title cafe colon" at bounding box center [368, 184] width 528 height 20
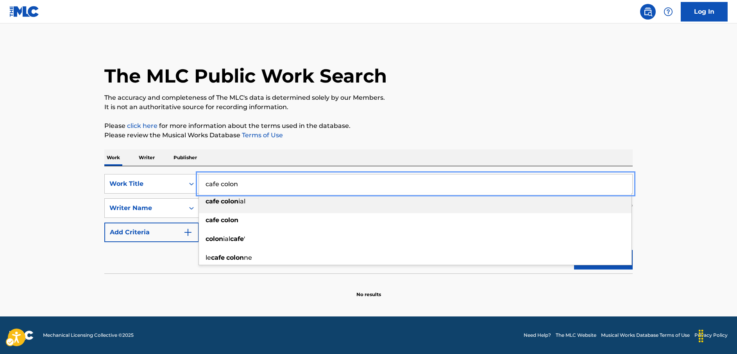
paste input "Yaysnoff"
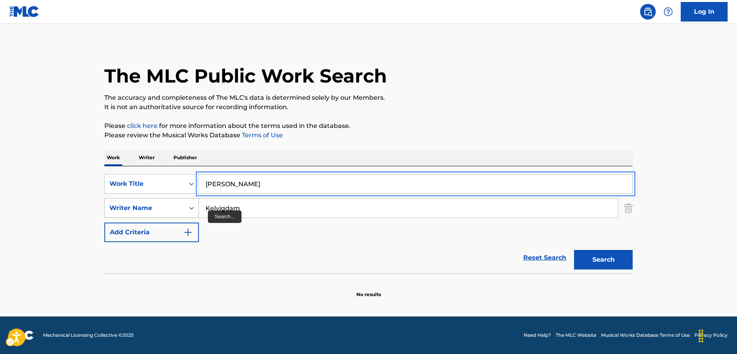
type input "Yaysnoff"
click at [188, 207] on div "SearchWithCriteria036cbc46-a486-4e28-af56-31561a9d3799 Writer Name Kelvigdam" at bounding box center [368, 208] width 528 height 20
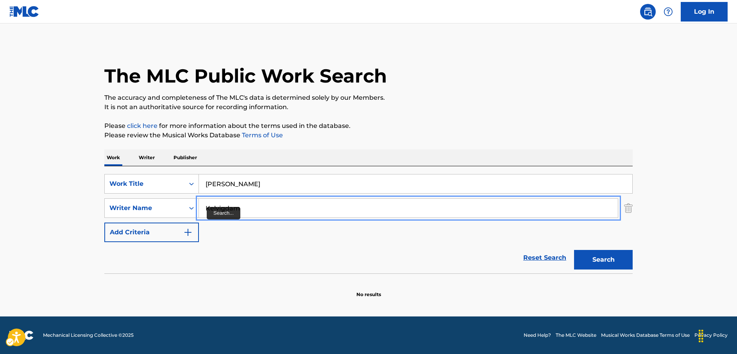
paste input "Yaysnoff"
type input "Yaysnoff"
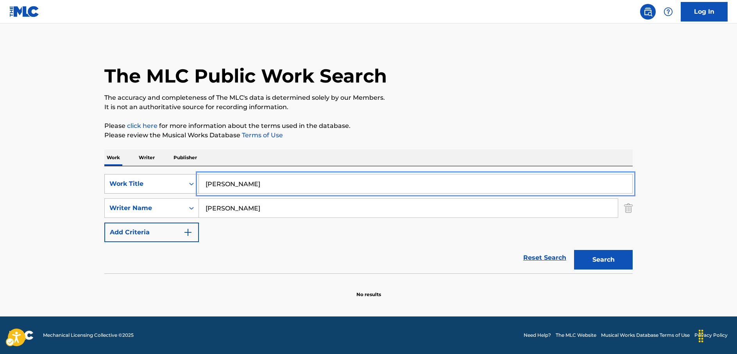
drag, startPoint x: 250, startPoint y: 183, endPoint x: 159, endPoint y: 183, distance: 91.8
click at [159, 183] on div "SearchWithCriteria001498dc-12ce-4f25-bf4f-edffa1a059b5 Work Title Yaysnoff" at bounding box center [368, 184] width 528 height 20
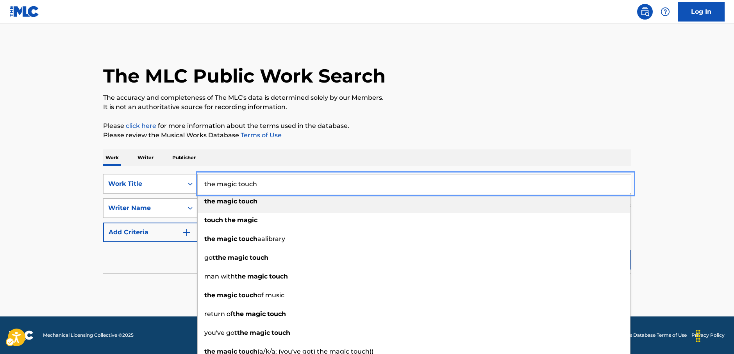
type input "the magic touch"
click at [61, 199] on main "The MLC Public Work Search The accuracy and completeness of The MLC's data is d…" at bounding box center [367, 169] width 734 height 293
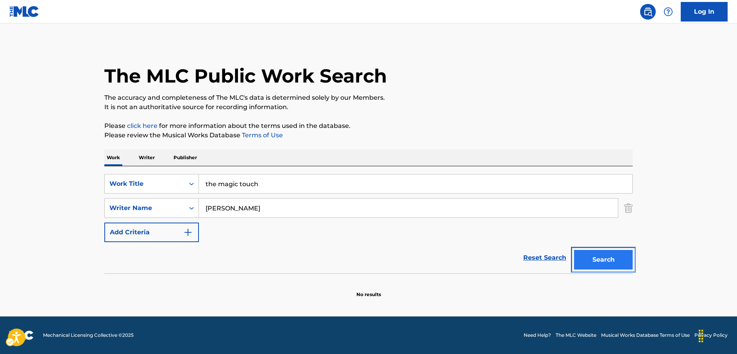
click at [619, 254] on button "Search" at bounding box center [603, 260] width 59 height 20
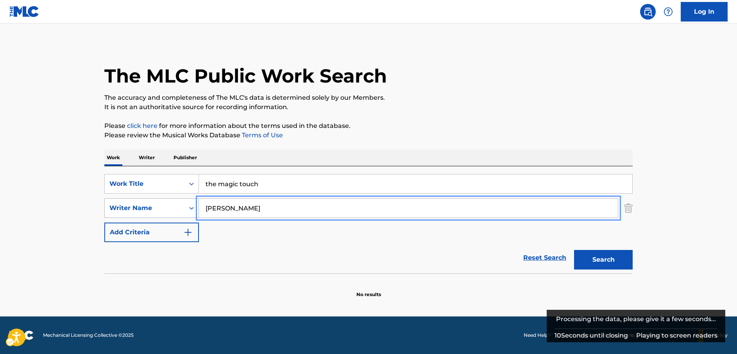
drag, startPoint x: 245, startPoint y: 204, endPoint x: 163, endPoint y: 209, distance: 82.2
click at [163, 209] on div "SearchWithCriteria036cbc46-a486-4e28-af56-31561a9d3799 Writer Name Yaysnoff" at bounding box center [368, 208] width 528 height 20
type input "ram"
click at [574, 250] on button "Search" at bounding box center [603, 260] width 59 height 20
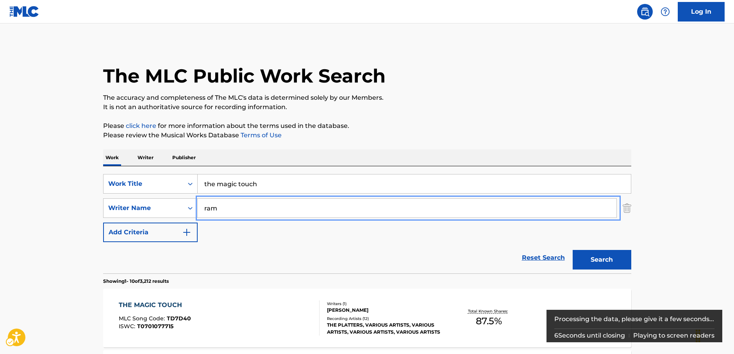
scroll to position [117, 0]
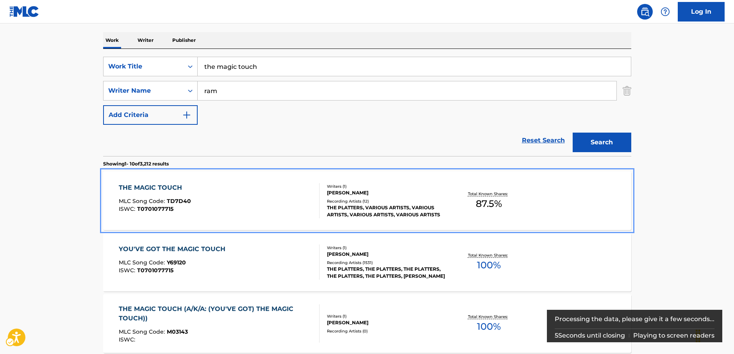
click at [194, 199] on div "THE MAGIC TOUCH MLC Song Code : TD7D40 ISWC : T0701077715" at bounding box center [219, 200] width 201 height 35
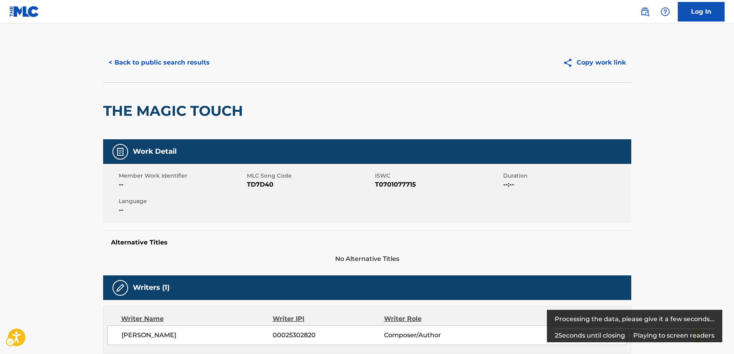
click at [267, 184] on span "MLC Song Code - TD7D40" at bounding box center [310, 184] width 126 height 9
copy span "TD7D40"
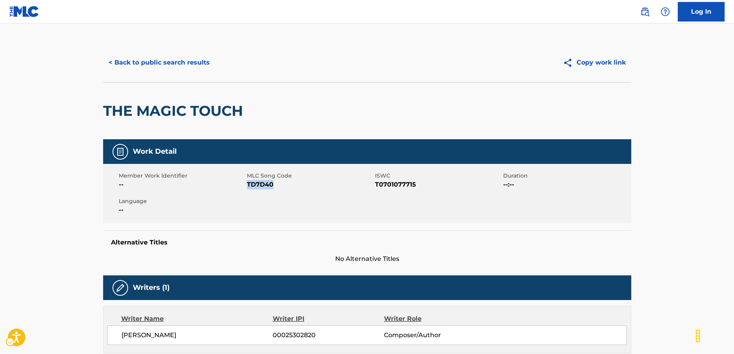
click at [402, 188] on span "ISWC - T0701077715" at bounding box center [438, 184] width 126 height 9
copy span "T0701077715"
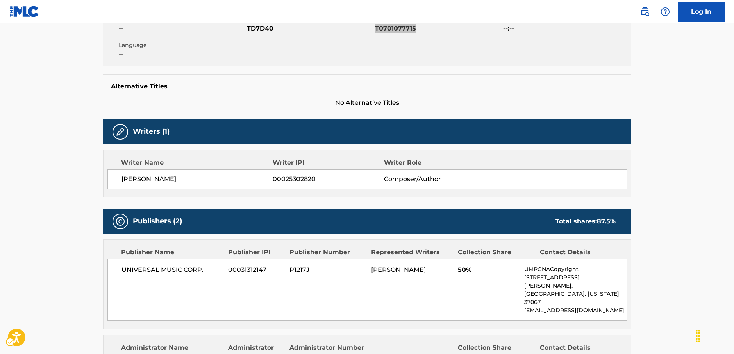
scroll to position [156, 0]
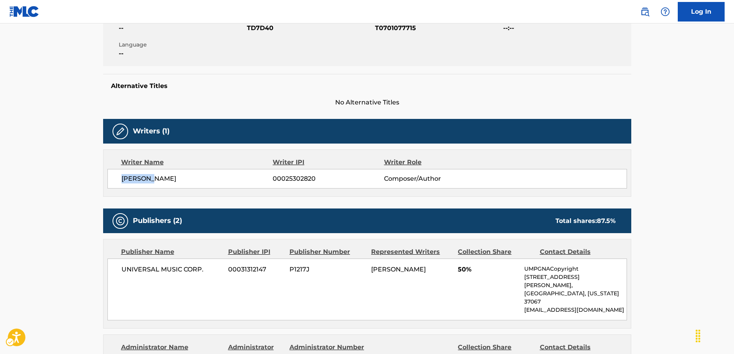
drag, startPoint x: 190, startPoint y: 180, endPoint x: 2, endPoint y: 185, distance: 188.0
click at [112, 179] on div "BUCK RAM 00025302820 Composer/Author" at bounding box center [367, 179] width 520 height 20
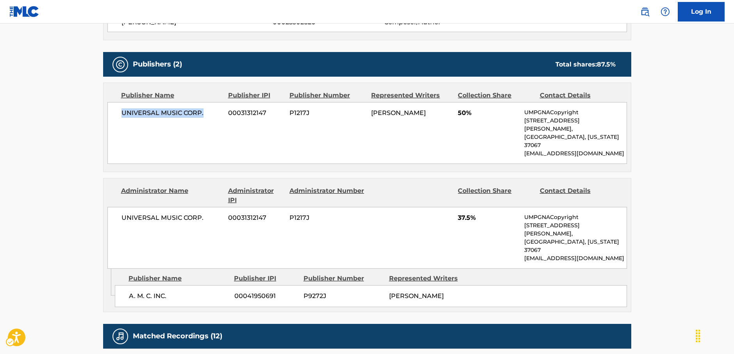
drag, startPoint x: 174, startPoint y: 116, endPoint x: 104, endPoint y: 115, distance: 69.2
click at [104, 115] on div "Publisher Name Publisher IPI Publisher Number Represented Writers Collection Sh…" at bounding box center [368, 127] width 528 height 89
copy span "UNIVERSAL MUSIC CORP."
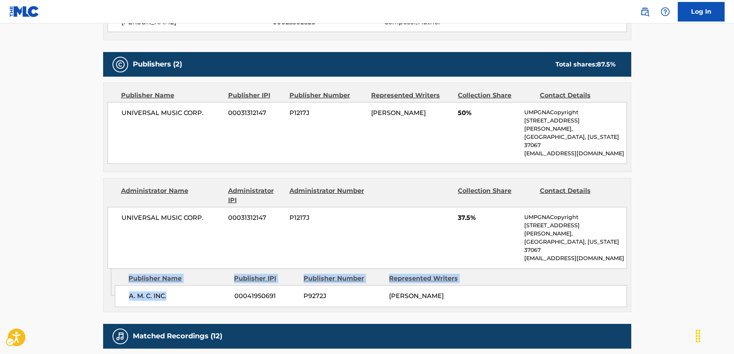
drag, startPoint x: 170, startPoint y: 260, endPoint x: 4, endPoint y: 262, distance: 166.9
click at [110, 268] on div "Admin Original Publisher Connecting Line Publisher Name Publisher IPI Publisher…" at bounding box center [368, 289] width 528 height 43
copy div "Publisher Name Publisher IPI Publisher Number Represented Writers A. M. C. INC."
click at [174, 291] on span "A. M. C. INC." at bounding box center [179, 295] width 100 height 9
click at [173, 291] on span "A. M. C. INC." at bounding box center [179, 295] width 100 height 9
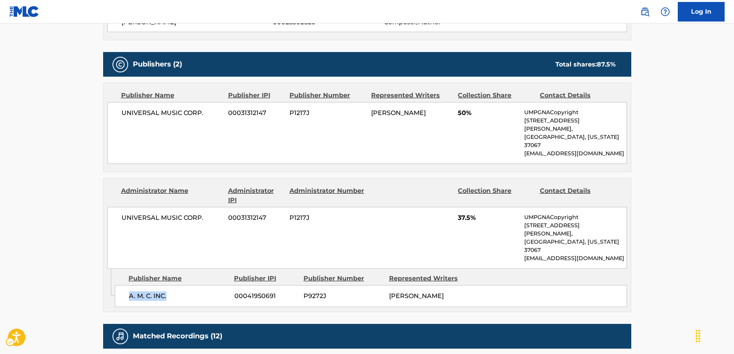
drag, startPoint x: 176, startPoint y: 265, endPoint x: 124, endPoint y: 267, distance: 52.0
click at [124, 285] on div "A. M. C. INC. 00041950691 P9272J BUCK RAM" at bounding box center [371, 296] width 512 height 22
copy span "A. M. C. INC."
drag, startPoint x: 208, startPoint y: 200, endPoint x: 116, endPoint y: 208, distance: 92.1
click at [116, 208] on div "UNIVERSAL MUSIC CORP. 00031312147 P1217J 37.5% UMPGNACopyright 1550 W. McEwen D…" at bounding box center [367, 238] width 520 height 62
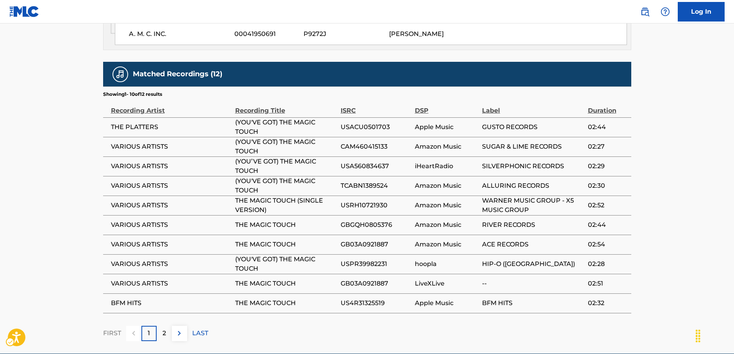
scroll to position [579, 0]
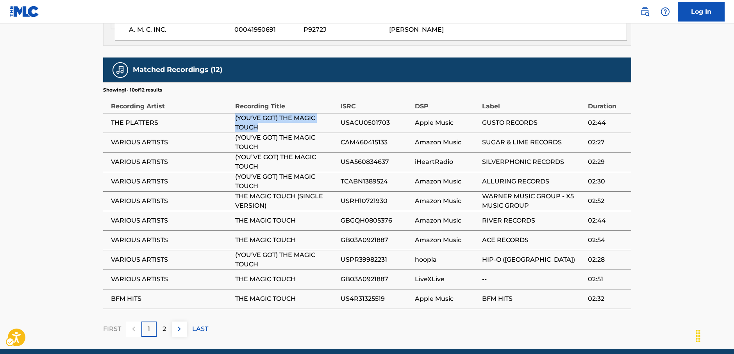
drag, startPoint x: 259, startPoint y: 94, endPoint x: 229, endPoint y: 88, distance: 30.8
click at [229, 113] on tr "THE PLATTERS (YOU'VE GOT) THE MAGIC TOUCH USACU0501703 Apple Music GUSTO RECORD…" at bounding box center [367, 123] width 528 height 20
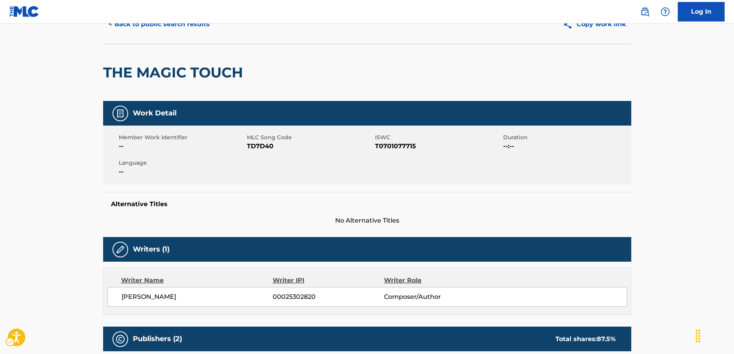
scroll to position [0, 0]
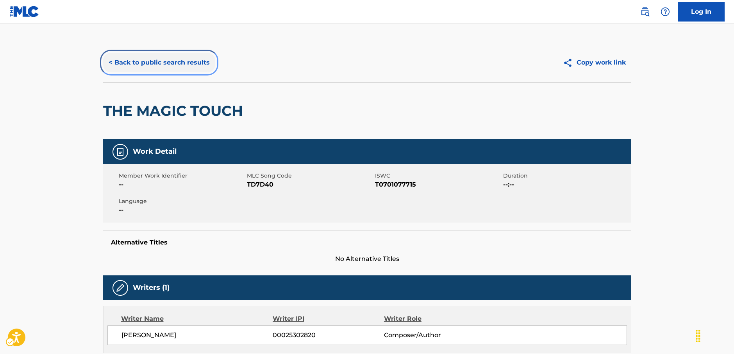
click at [184, 68] on button "< Back to public search results" at bounding box center [159, 63] width 112 height 20
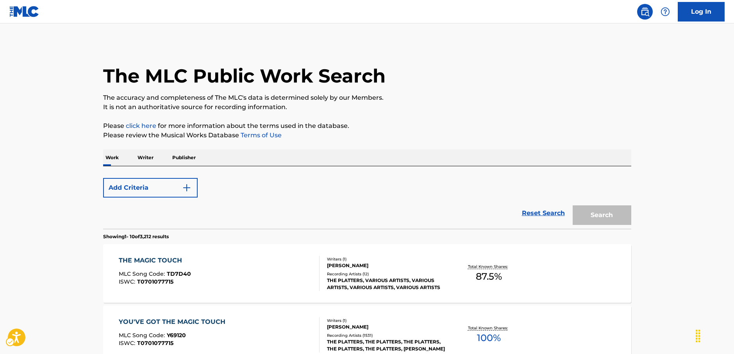
scroll to position [117, 0]
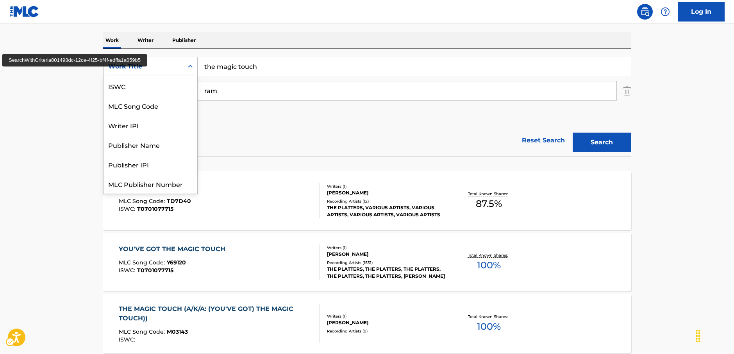
click at [188, 70] on div "Search Form" at bounding box center [190, 66] width 14 height 14
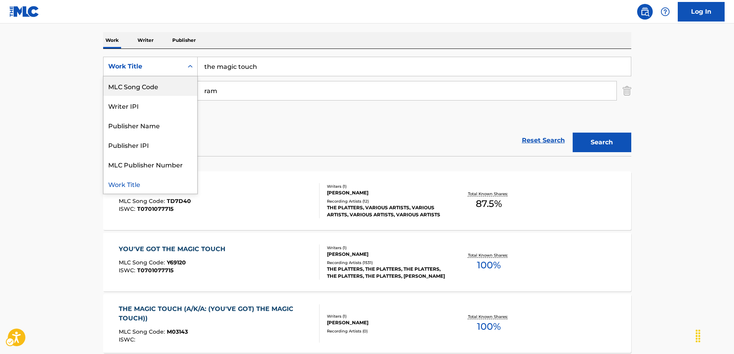
click at [165, 91] on div "MLC Song Code" at bounding box center [151, 86] width 94 height 20
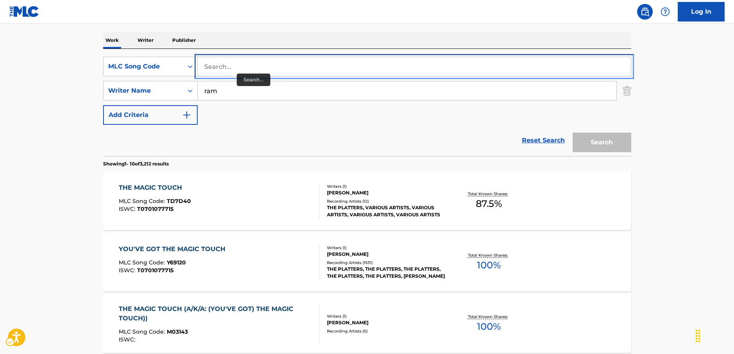
click at [254, 66] on input "Search..." at bounding box center [414, 66] width 433 height 19
paste input "F26236"
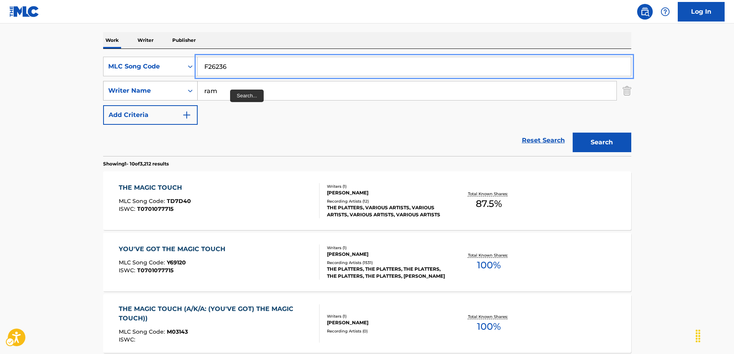
type input "F26236"
click at [182, 95] on div "SearchWithCriteria036cbc46-a486-4e28-af56-31561a9d3799 Writer Name ram" at bounding box center [367, 91] width 528 height 20
click at [573, 132] on button "Search" at bounding box center [602, 142] width 59 height 20
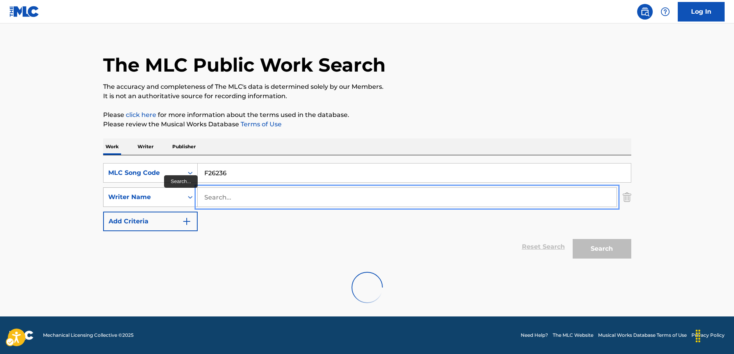
scroll to position [72, 0]
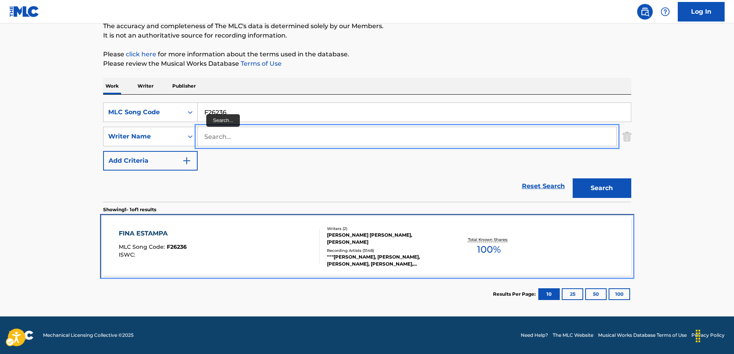
click at [263, 247] on div "FINA ESTAMPA MLC Song Code : F26236 ISWC :" at bounding box center [219, 246] width 201 height 35
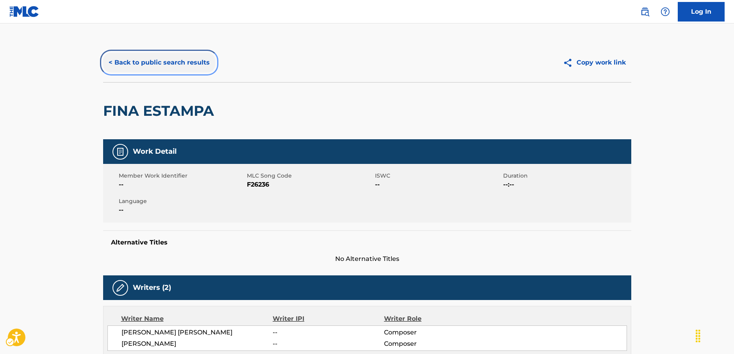
click at [154, 64] on button "< Back to public search results" at bounding box center [159, 63] width 112 height 20
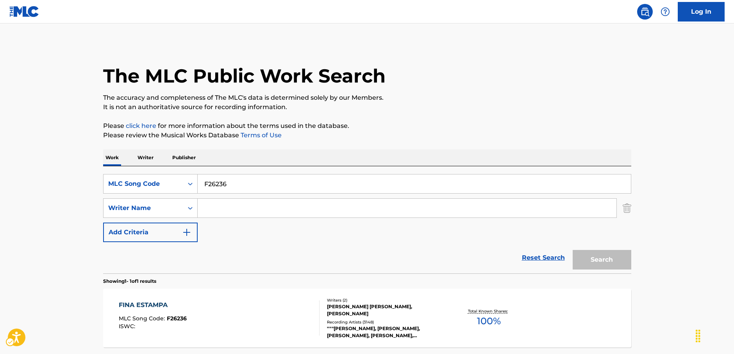
scroll to position [27, 0]
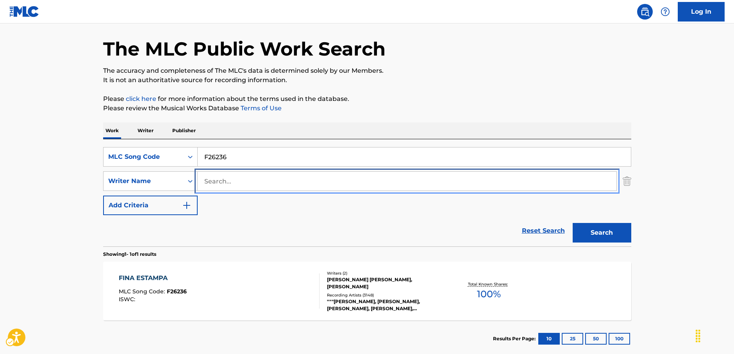
drag, startPoint x: 218, startPoint y: 183, endPoint x: 212, endPoint y: 179, distance: 7.6
click at [218, 183] on input "Search..." at bounding box center [407, 181] width 419 height 19
paste input "Chabuca"
type input "Chabuca"
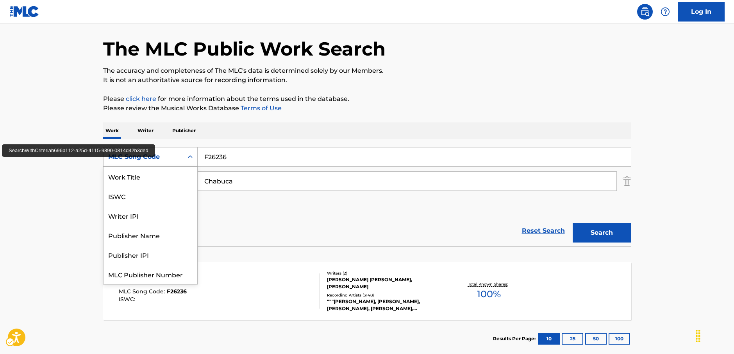
click at [193, 157] on icon "Search Form" at bounding box center [190, 157] width 8 height 8
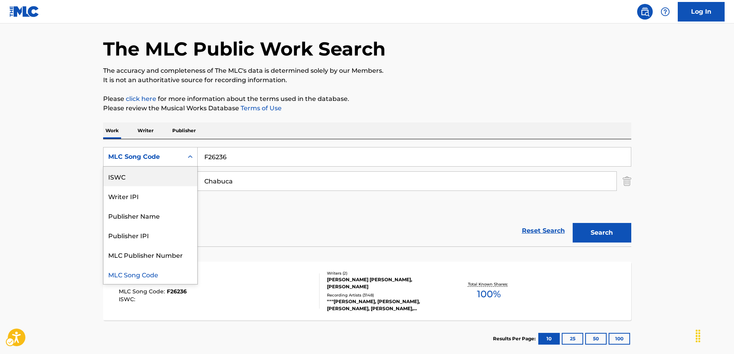
scroll to position [0, 0]
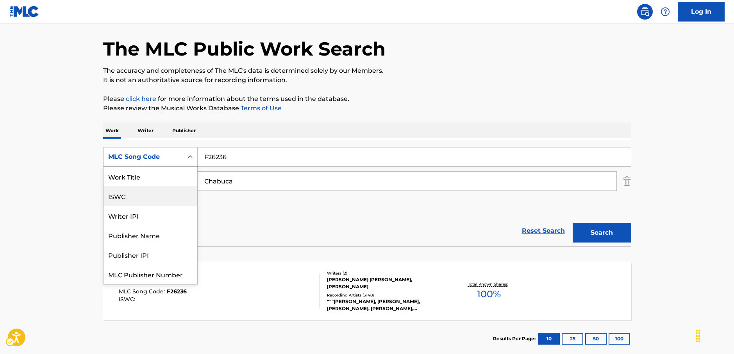
click at [149, 182] on div "Work Title" at bounding box center [151, 176] width 94 height 20
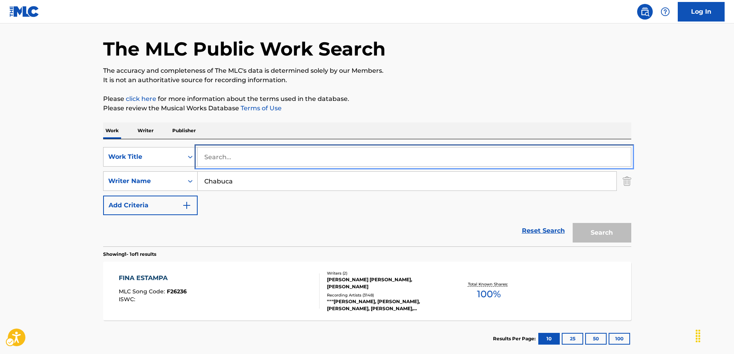
click at [218, 159] on input "Search..." at bounding box center [414, 156] width 433 height 19
paste input "Fina Estampa"
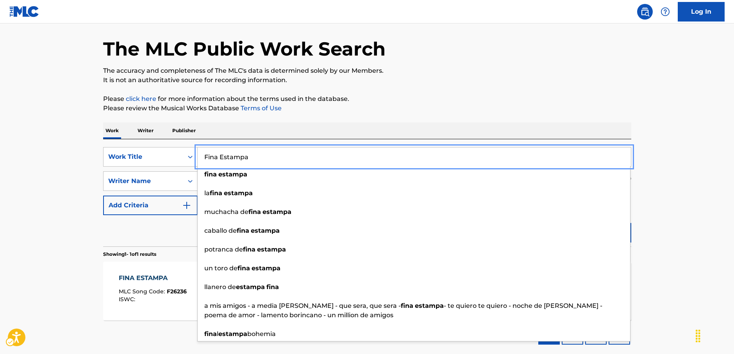
type input "Fina Estampa"
click at [686, 225] on main "The MLC Public Work Search The accuracy and completeness of The MLC's data is d…" at bounding box center [367, 178] width 734 height 364
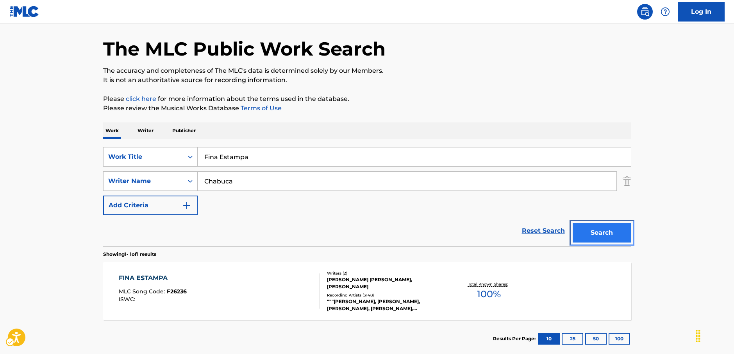
click at [609, 231] on button "Search" at bounding box center [602, 233] width 59 height 20
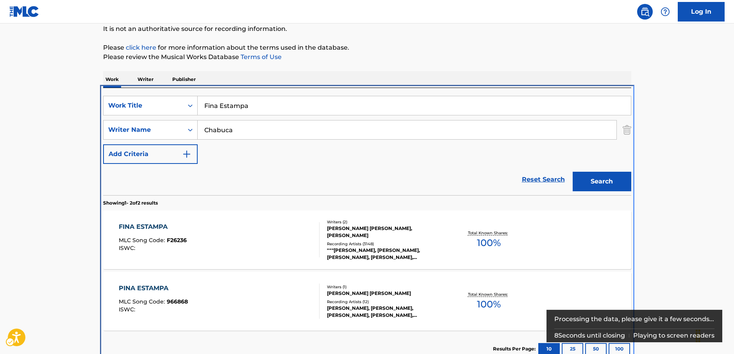
scroll to position [91, 0]
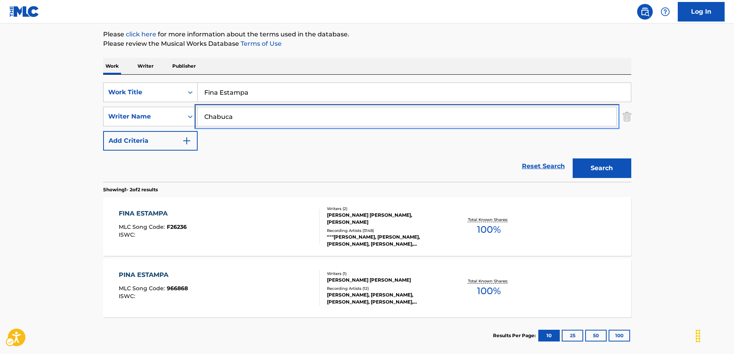
click at [170, 119] on div "SearchWithCriteria036cbc46-a486-4e28-af56-31561a9d3799 Writer Name Chabuca" at bounding box center [367, 117] width 528 height 20
paste input "Sotelo"
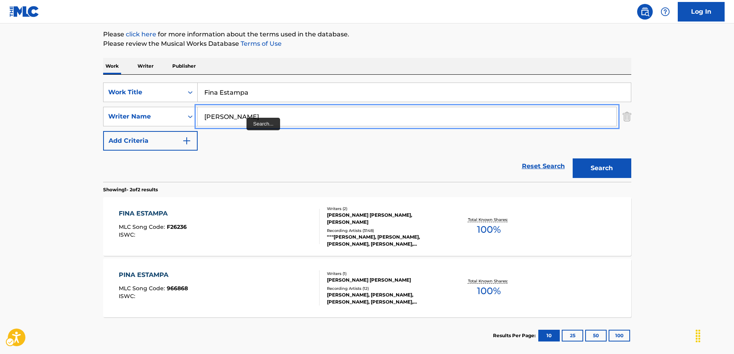
type input "Sotelo"
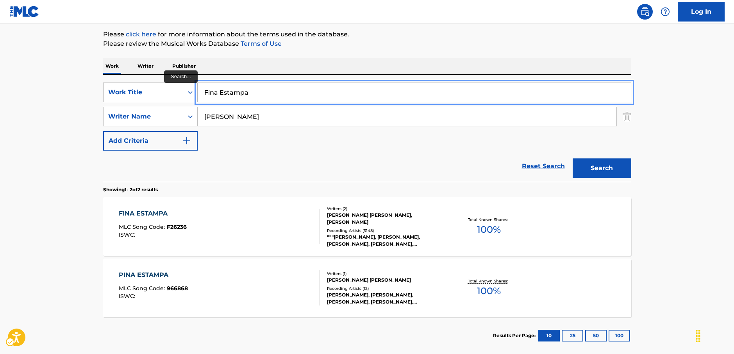
drag, startPoint x: 259, startPoint y: 96, endPoint x: 184, endPoint y: 98, distance: 75.9
click at [184, 98] on div "SearchWithCriteriaa7349c2f-7ed5-490c-9266-9716f9c810e7 Work Title Fina Estampa" at bounding box center [367, 92] width 528 height 20
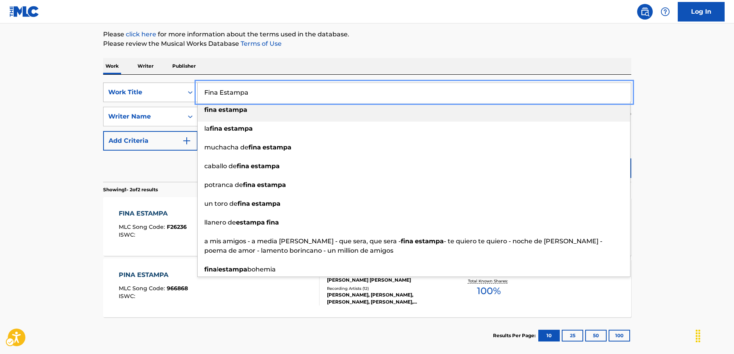
paste input "La Chuparros"
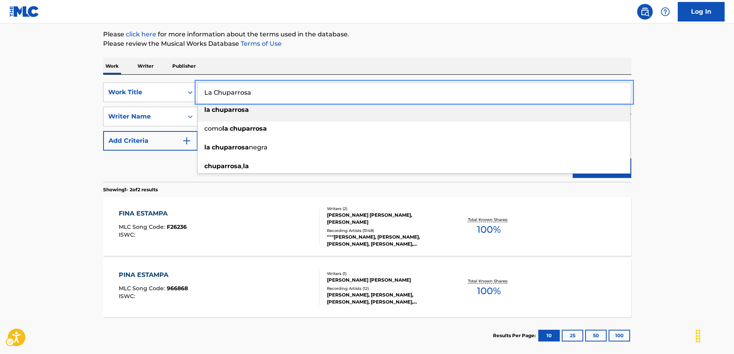
type input "La Chuparrosa"
click at [75, 150] on main "The MLC Public Work Search The accuracy and completeness of The MLC's data is d…" at bounding box center [367, 145] width 734 height 426
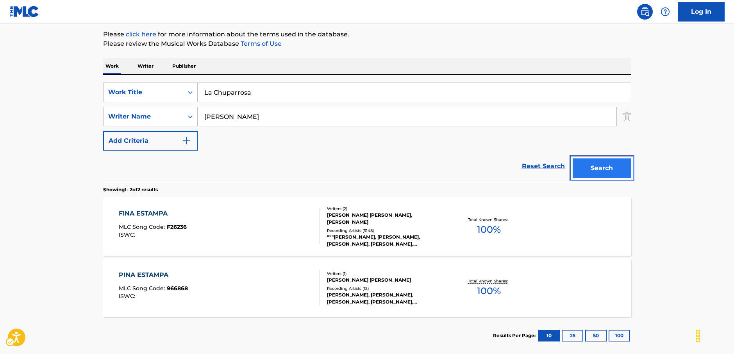
click at [599, 163] on button "Search" at bounding box center [602, 168] width 59 height 20
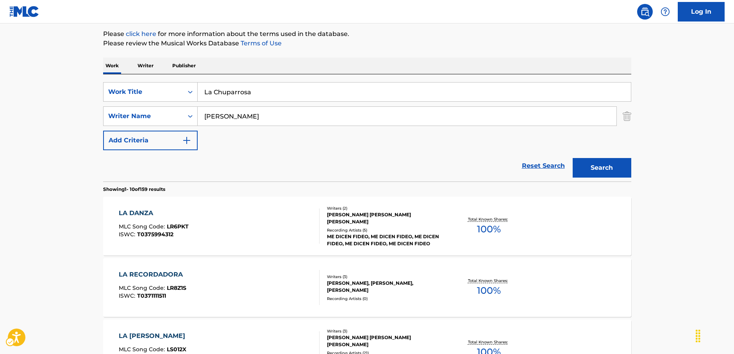
scroll to position [49, 0]
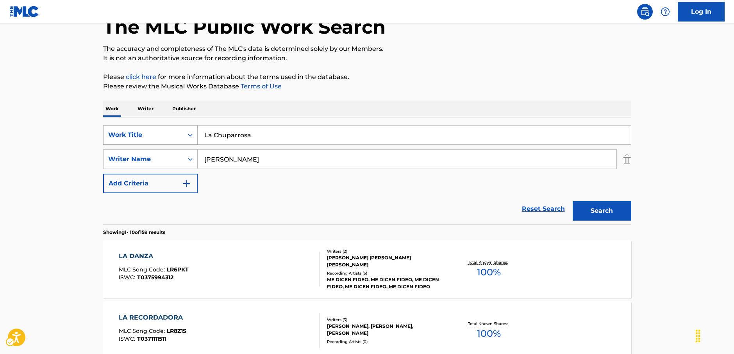
click at [186, 134] on icon "Search Form" at bounding box center [190, 135] width 8 height 8
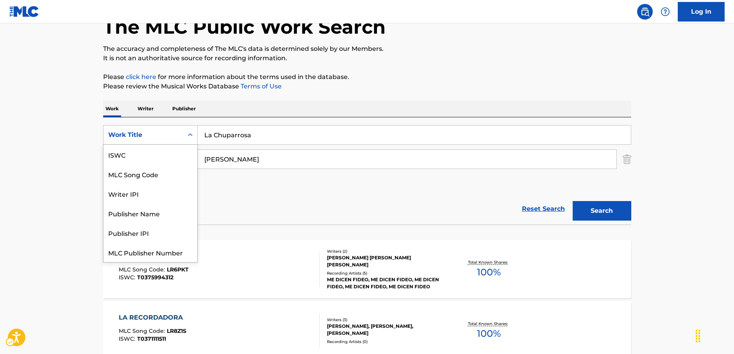
scroll to position [20, 0]
click at [147, 155] on div "MLC Song Code" at bounding box center [151, 155] width 94 height 20
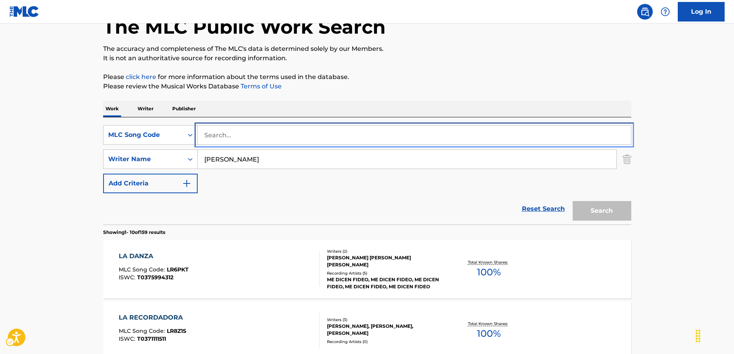
drag, startPoint x: 240, startPoint y: 134, endPoint x: 229, endPoint y: 145, distance: 14.6
click at [240, 134] on input "Search..." at bounding box center [414, 134] width 433 height 19
paste input "L23068"
type input "L23068"
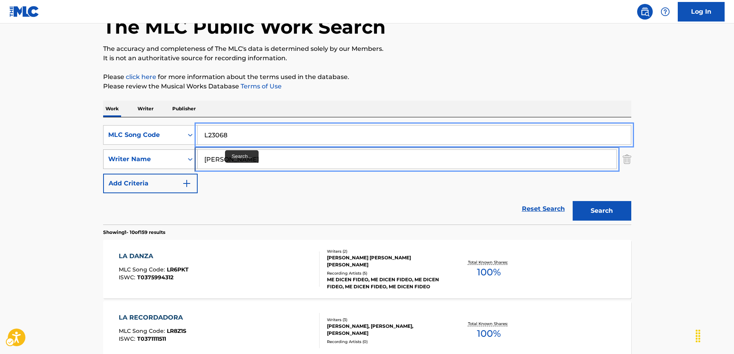
click at [175, 159] on div "SearchWithCriteria036cbc46-a486-4e28-af56-31561a9d3799 Writer Name Sotelo" at bounding box center [367, 159] width 528 height 20
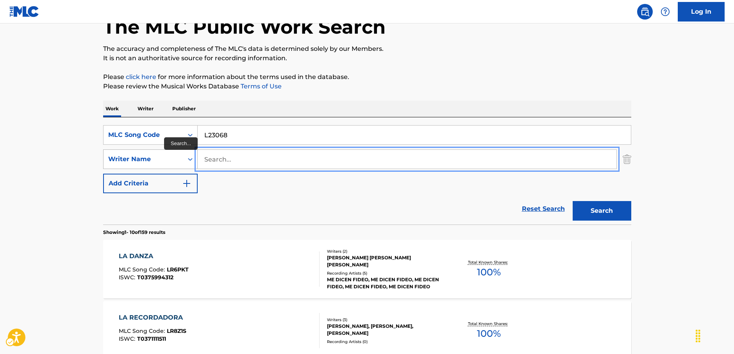
click at [573, 201] on button "Search" at bounding box center [602, 211] width 59 height 20
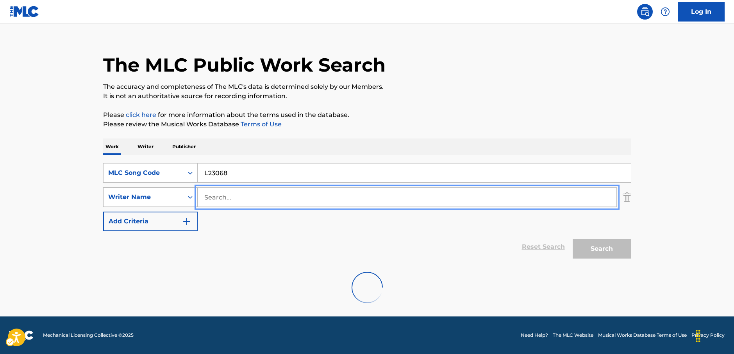
scroll to position [49, 0]
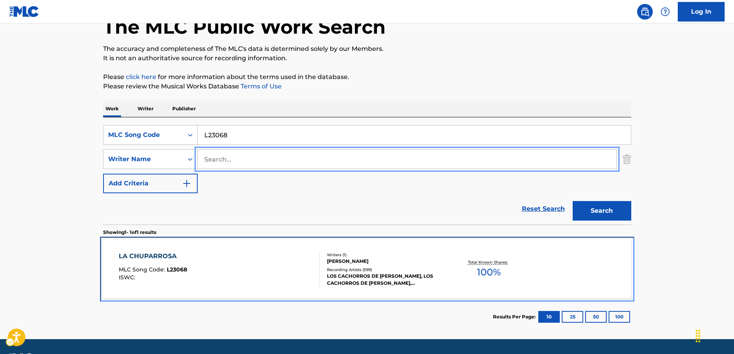
click at [272, 269] on div "LA CHUPARROSA MLC Song Code : L23068 ISWC :" at bounding box center [219, 268] width 201 height 35
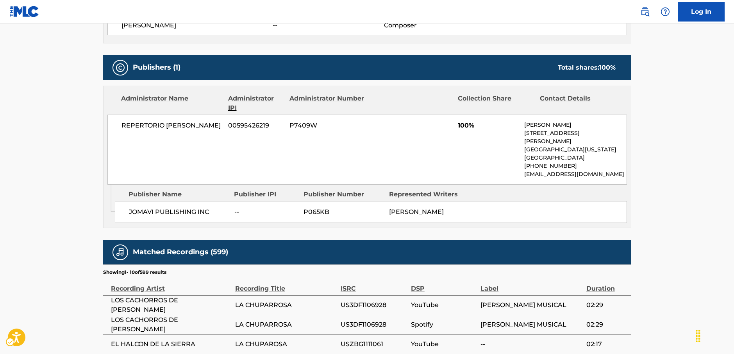
scroll to position [469, 0]
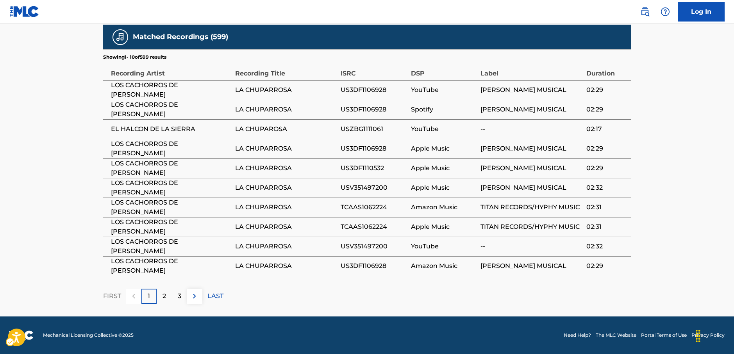
click at [167, 298] on div "2" at bounding box center [164, 295] width 15 height 15
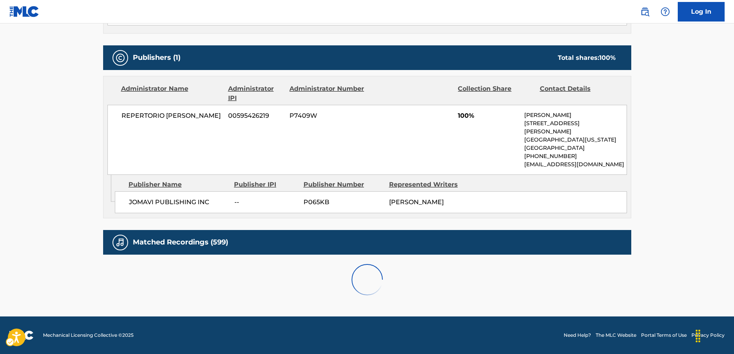
scroll to position [524, 0]
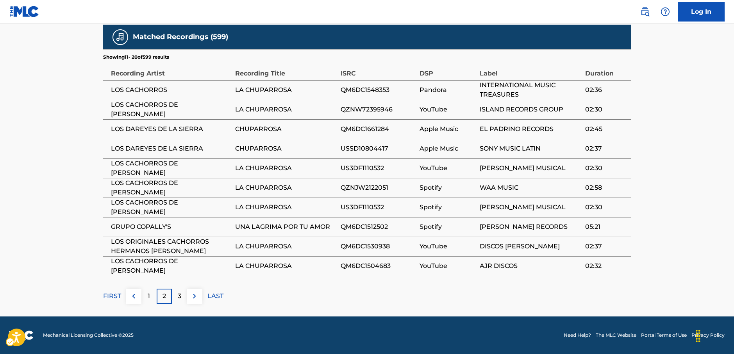
click at [180, 295] on p "3" at bounding box center [180, 295] width 4 height 9
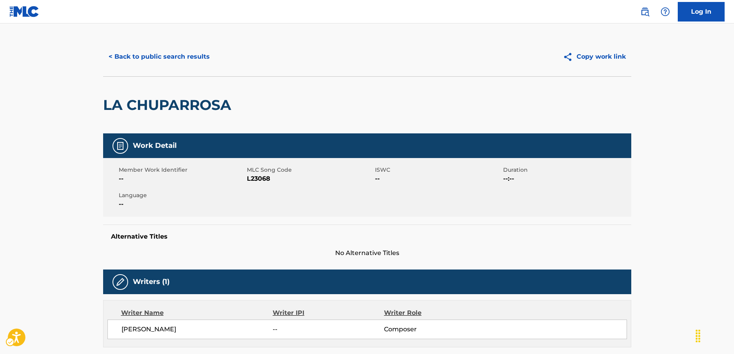
scroll to position [0, 0]
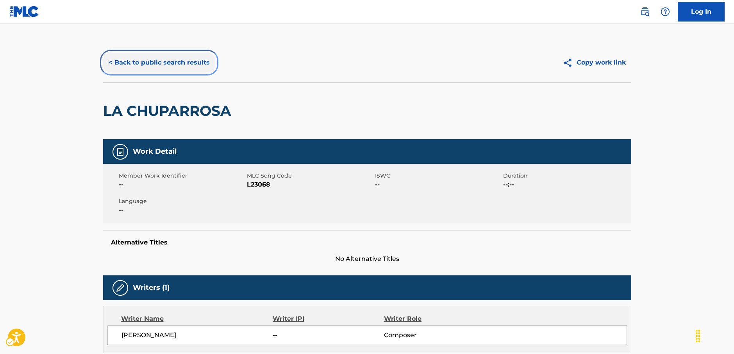
click at [158, 56] on button "< Back to public search results" at bounding box center [159, 63] width 112 height 20
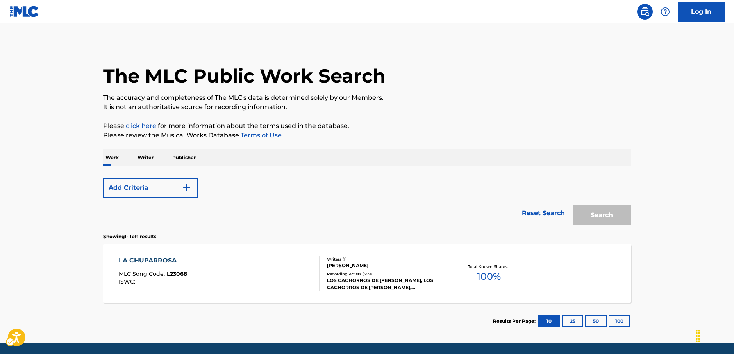
scroll to position [27, 0]
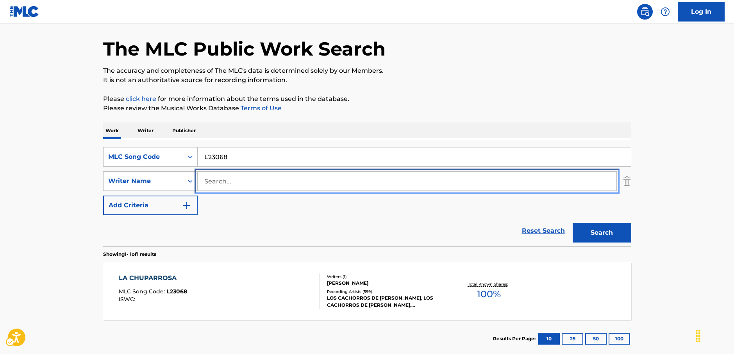
click at [211, 178] on input "Search..." at bounding box center [407, 181] width 419 height 19
paste input "Francisco"
type input "Francisco"
click at [183, 160] on div "MLC Song Code" at bounding box center [150, 157] width 95 height 20
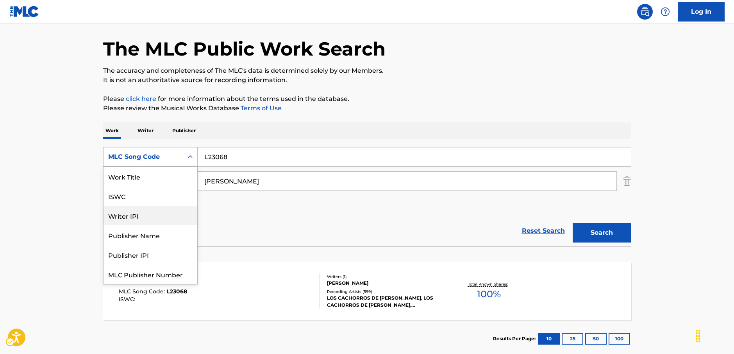
scroll to position [0, 0]
click at [131, 182] on div "Work Title" at bounding box center [151, 176] width 94 height 20
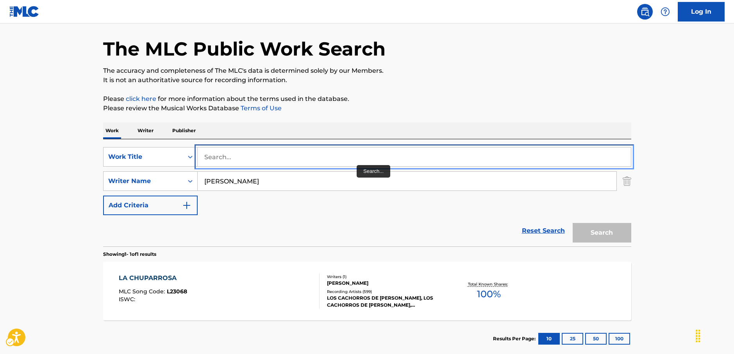
click at [328, 161] on input "Search..." at bounding box center [414, 156] width 433 height 19
paste input "Pocas Como Tu"
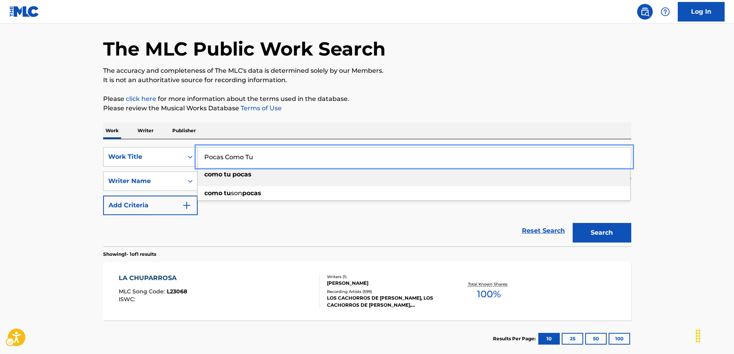
type input "Pocas Como Tu"
click at [597, 228] on button "Search" at bounding box center [602, 233] width 59 height 20
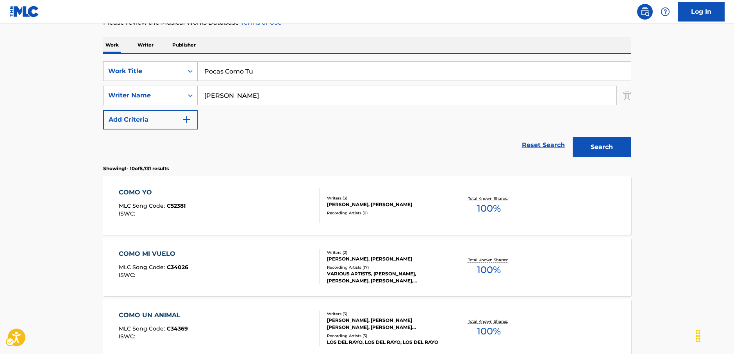
scroll to position [10, 0]
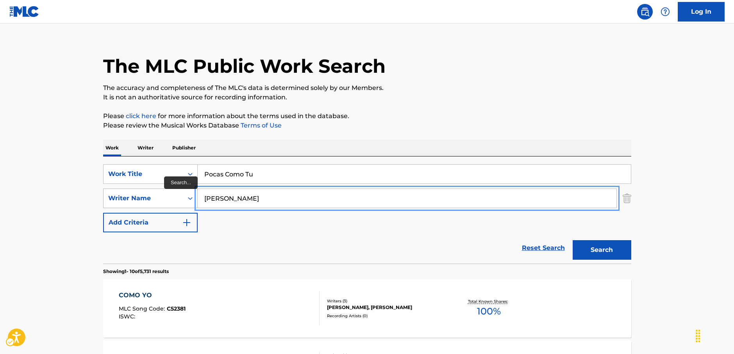
drag, startPoint x: 252, startPoint y: 197, endPoint x: 187, endPoint y: 199, distance: 65.3
click at [177, 199] on div "SearchWithCriteria036cbc46-a486-4e28-af56-31561a9d3799 Writer Name Francisco" at bounding box center [367, 198] width 528 height 20
paste input "Giannascoli"
type input "Giannascoli"
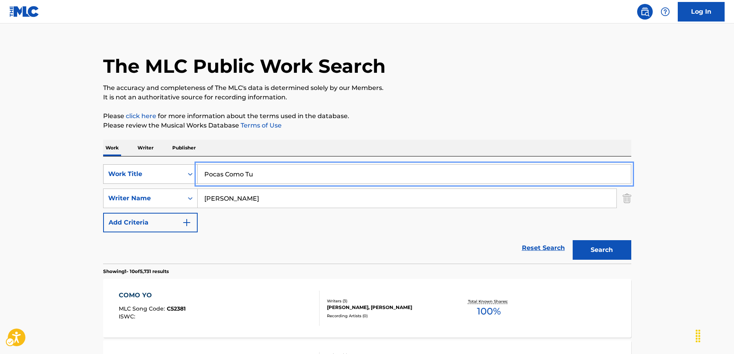
drag, startPoint x: 227, startPoint y: 176, endPoint x: 163, endPoint y: 176, distance: 63.3
click at [157, 180] on div "SearchWithCriteria2276c4d6-1cbd-4f4b-b81f-9f6f486843c4 Work Title Pocas Como Tu" at bounding box center [367, 174] width 528 height 20
paste input "Waiting for Yo"
type input "Waiting for You"
click at [621, 252] on button "Search" at bounding box center [602, 250] width 59 height 20
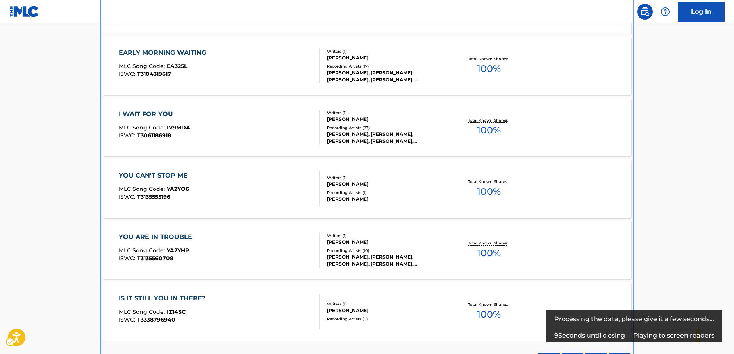
scroll to position [222, 0]
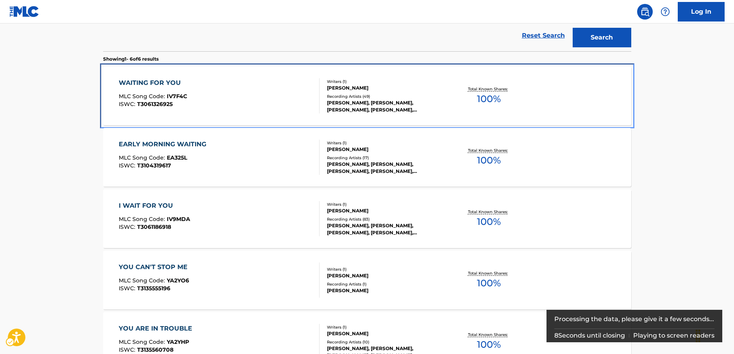
click at [253, 98] on div "WAITING FOR YOU MLC Song Code : IV7F4C ISWC : T3061326925" at bounding box center [219, 95] width 201 height 35
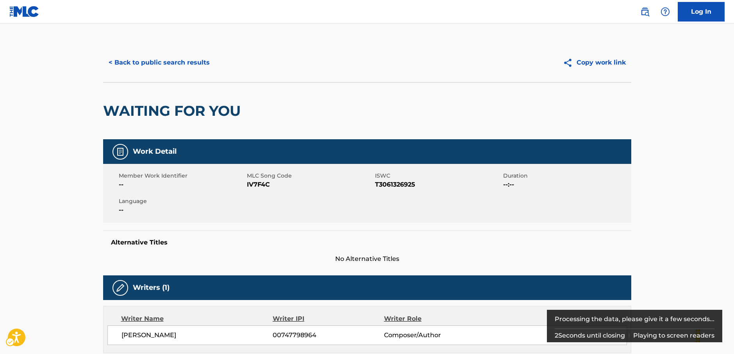
click at [185, 335] on span "ALEXANDER GIANNASCOLI" at bounding box center [198, 334] width 152 height 9
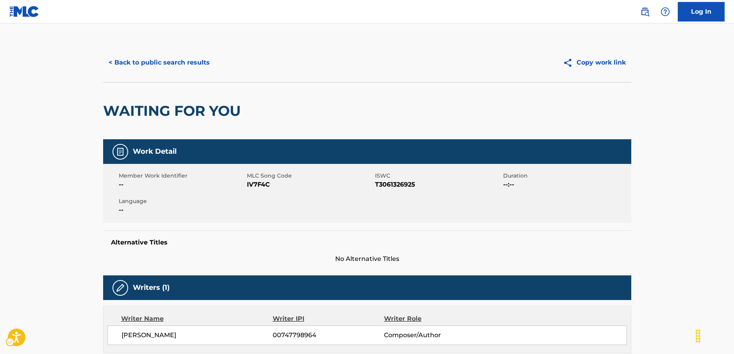
click at [264, 184] on span "MLC Song Code - IV7F4C" at bounding box center [310, 184] width 126 height 9
click at [392, 183] on span "ISWC - T3061326925" at bounding box center [438, 184] width 126 height 9
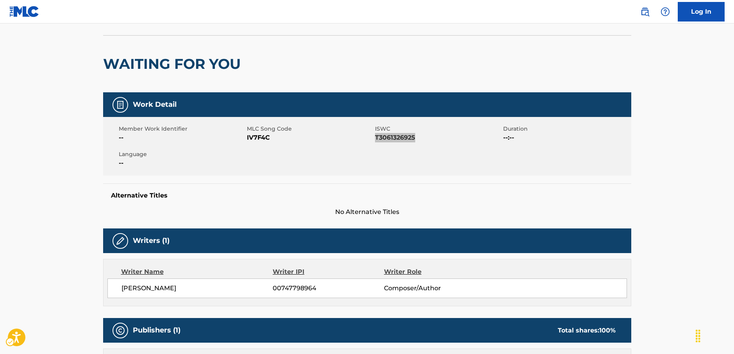
scroll to position [117, 0]
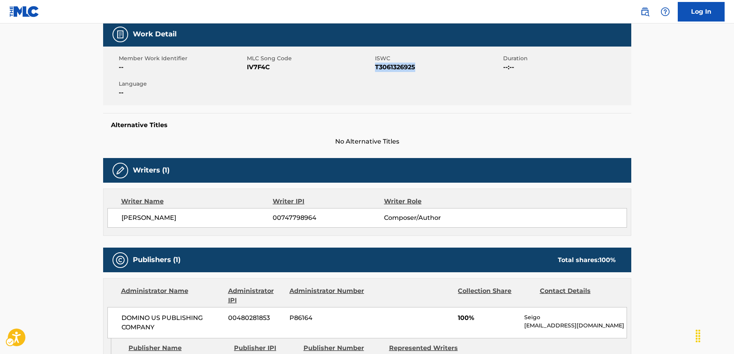
drag, startPoint x: 159, startPoint y: 220, endPoint x: 144, endPoint y: 211, distance: 17.3
click at [129, 217] on span "ALEXANDER GIANNASCOLI" at bounding box center [198, 217] width 152 height 9
click at [208, 215] on span "ALEXANDER GIANNASCOLI" at bounding box center [198, 217] width 152 height 9
click at [215, 218] on span "ALEXANDER GIANNASCOLI" at bounding box center [198, 217] width 152 height 9
click at [197, 218] on span "ALEXANDER GIANNASCOLI" at bounding box center [198, 217] width 152 height 9
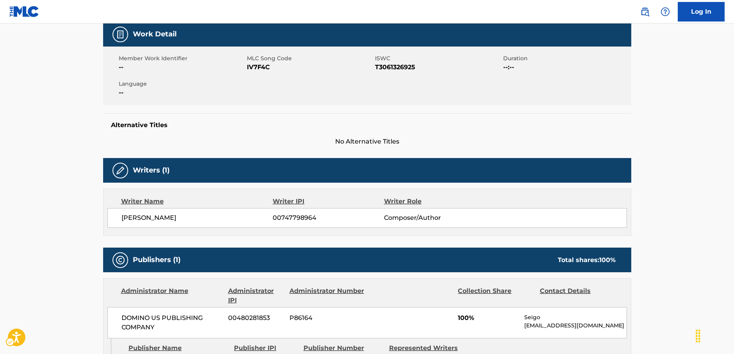
click at [198, 218] on span "ALEXANDER GIANNASCOLI" at bounding box center [198, 217] width 152 height 9
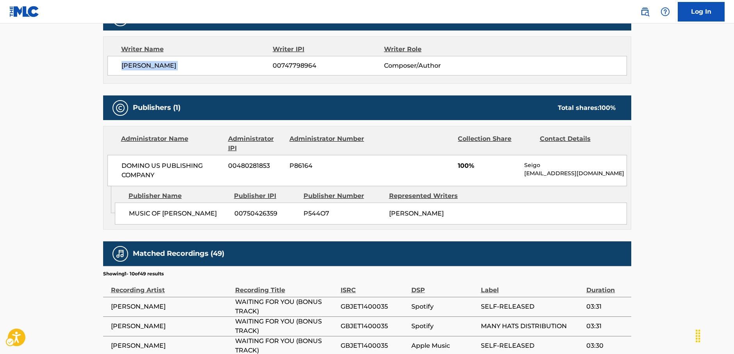
scroll to position [274, 0]
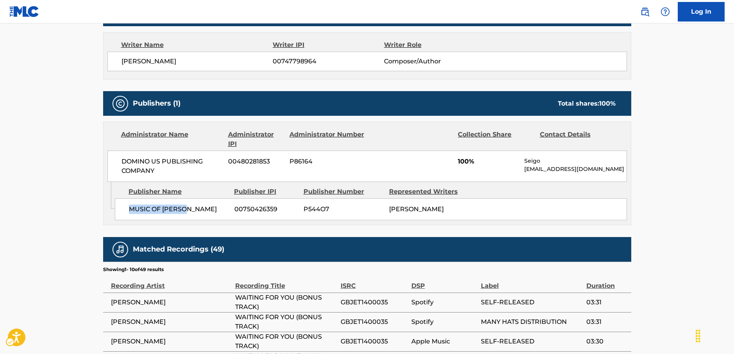
drag, startPoint x: 202, startPoint y: 212, endPoint x: 111, endPoint y: 218, distance: 91.3
click at [130, 215] on div "MUSIC OF ALEX G 00750426359 P544O7 ALEXANDER GIANNASCOLI" at bounding box center [371, 209] width 512 height 22
drag, startPoint x: 186, startPoint y: 171, endPoint x: 0, endPoint y: 156, distance: 186.3
click at [111, 158] on div "DOMINO US PUBLISHING COMPANY 00480281853 P86164 100% Seigo seigo@dominopublishi…" at bounding box center [367, 165] width 520 height 31
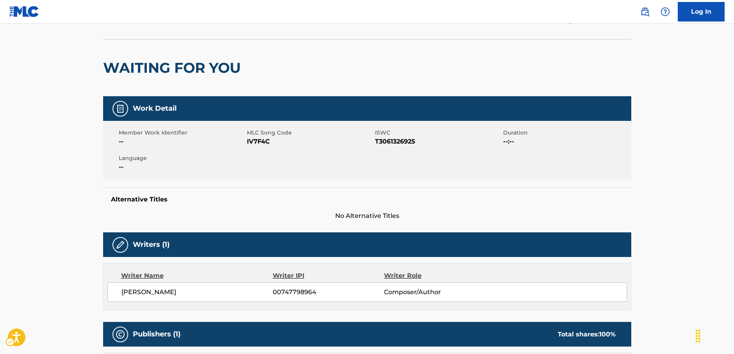
scroll to position [0, 0]
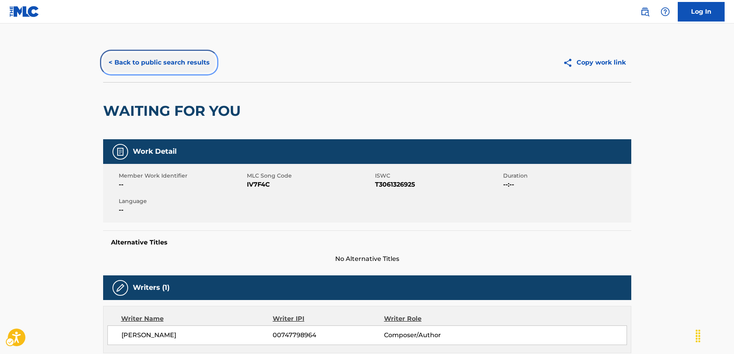
click at [146, 64] on button "< Back to public search results" at bounding box center [159, 63] width 112 height 20
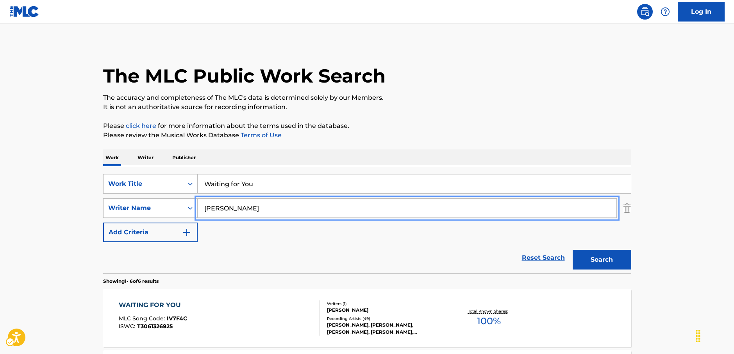
drag, startPoint x: 245, startPoint y: 208, endPoint x: 258, endPoint y: 250, distance: 44.1
click at [162, 208] on div "SearchWithCriteria036cbc46-a486-4e28-af56-31561a9d3799 Writer Name Giannascoli" at bounding box center [367, 208] width 528 height 20
paste input "Cabrera"
type input "Cabrera"
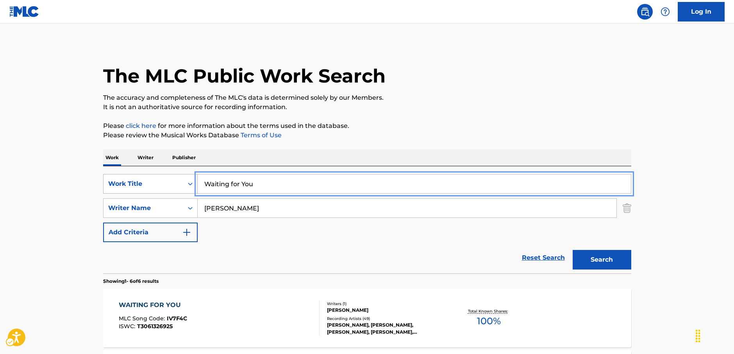
drag, startPoint x: 256, startPoint y: 181, endPoint x: 170, endPoint y: 183, distance: 86.0
click at [170, 183] on div "SearchWithCriteria2276c4d6-1cbd-4f4b-b81f-9f6f486843c4 Work Title Waiting for Y…" at bounding box center [367, 184] width 528 height 20
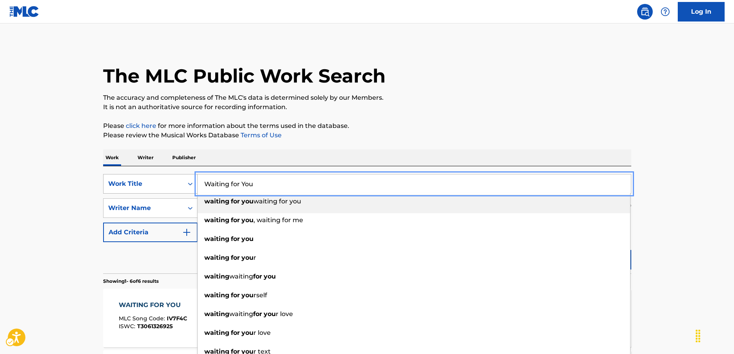
paste input "Perlas Negras"
type input "Perlas Negras"
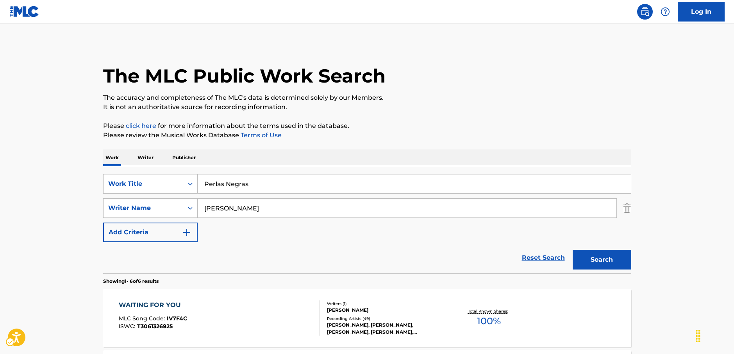
click at [59, 199] on main "The MLC Public Work Search The accuracy and completeness of The MLC's data is d…" at bounding box center [367, 358] width 734 height 671
click at [608, 259] on button "Search" at bounding box center [602, 260] width 59 height 20
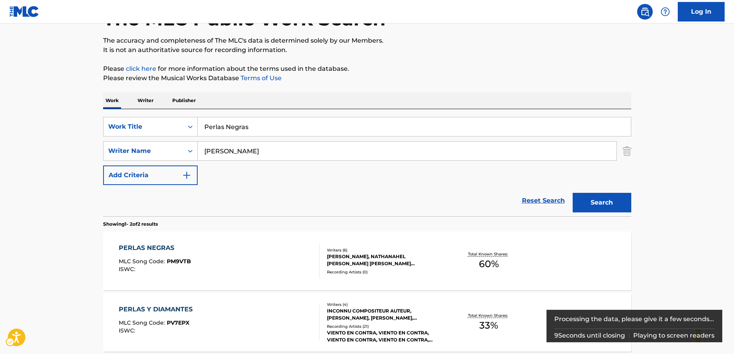
scroll to position [133, 0]
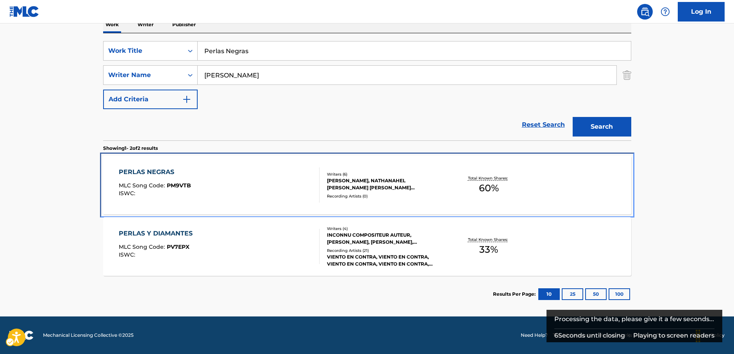
click at [260, 192] on div "PERLAS NEGRAS MLC Song Code : PM9VTB ISWC :" at bounding box center [219, 184] width 201 height 35
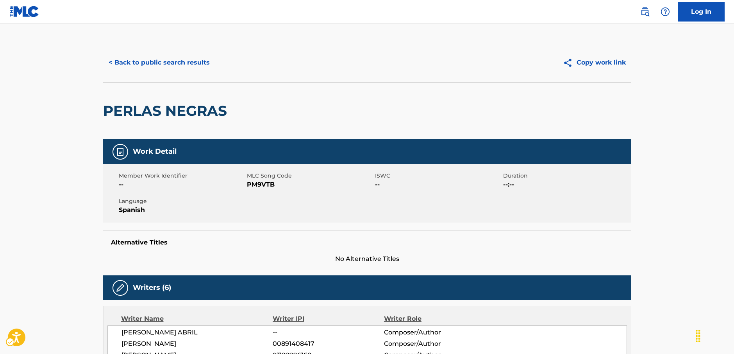
click at [270, 184] on span "MLC Song Code - PM9VTB" at bounding box center [310, 184] width 126 height 9
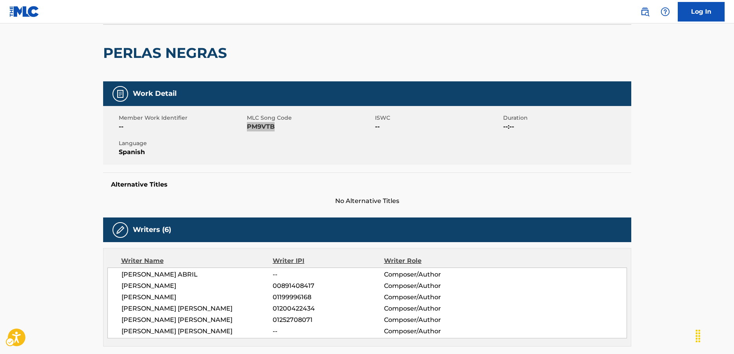
scroll to position [117, 0]
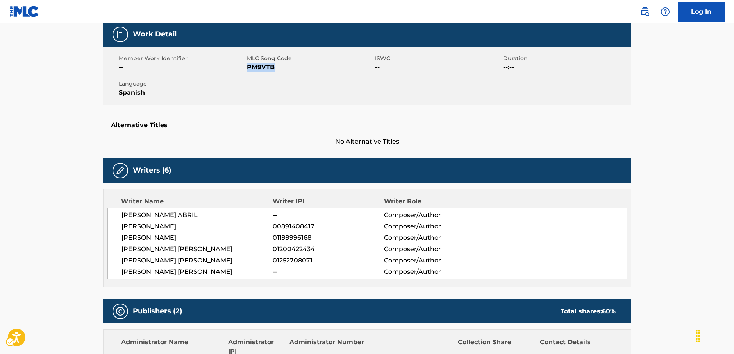
drag, startPoint x: 244, startPoint y: 272, endPoint x: 104, endPoint y: 214, distance: 152.3
click at [103, 214] on div "Writer Name Writer IPI Writer Role GABRIEL BALLESTEROS ABRIL -- Composer/Author…" at bounding box center [367, 237] width 528 height 98
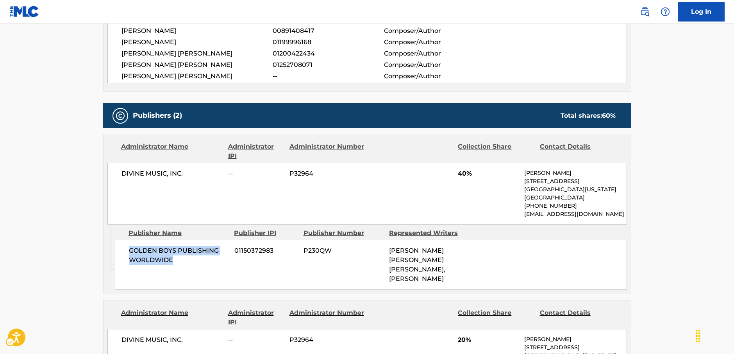
drag, startPoint x: 135, startPoint y: 259, endPoint x: 129, endPoint y: 258, distance: 6.8
click at [129, 258] on span "GOLDEN BOYS PUBLISHING WORLDWIDE" at bounding box center [179, 255] width 100 height 19
drag, startPoint x: 196, startPoint y: 174, endPoint x: 114, endPoint y: 179, distance: 81.8
click at [116, 178] on div "DIVINE MUSIC, INC. -- P32964 40% Claudia Pieragostino 10636 MAGNOLIA BLVD., NOR…" at bounding box center [367, 194] width 520 height 62
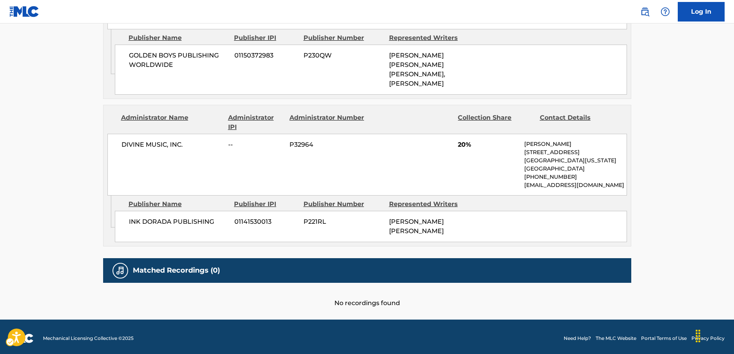
scroll to position [508, 0]
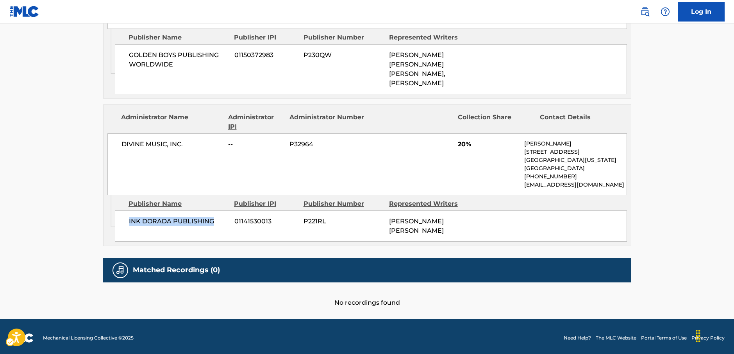
drag, startPoint x: 217, startPoint y: 248, endPoint x: 117, endPoint y: 245, distance: 100.1
click at [117, 242] on div "INK DORADA PUBLISHING 01141530013 P221RL ALVARO ENRIQUE FARIAS CABRERA" at bounding box center [371, 225] width 512 height 31
drag, startPoint x: 170, startPoint y: 161, endPoint x: 118, endPoint y: 164, distance: 52.0
click at [118, 164] on div "DIVINE MUSIC, INC. -- P32964 20% Claudia Pieragostino 10636 MAGNOLIA BLVD., NOR…" at bounding box center [367, 164] width 520 height 62
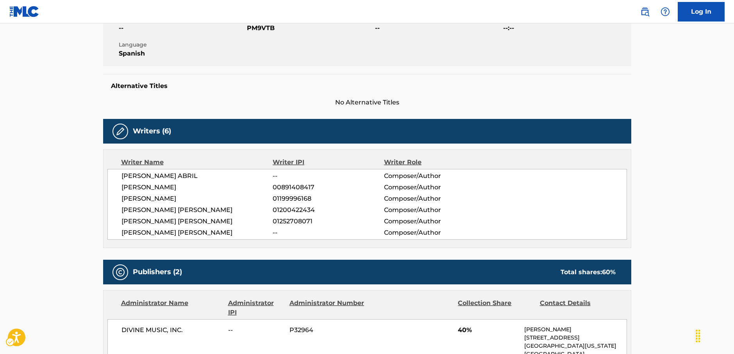
scroll to position [0, 0]
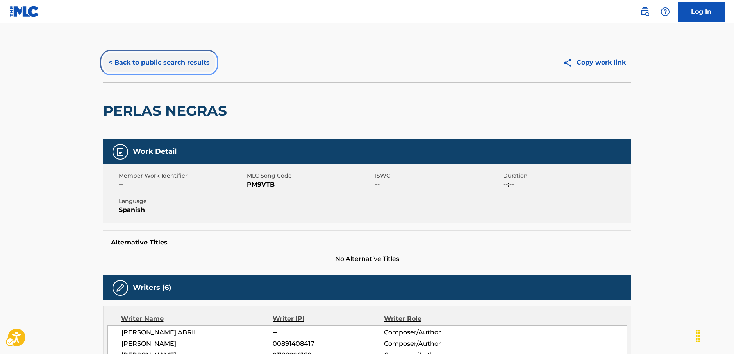
click at [152, 64] on button "< Back to public search results" at bounding box center [159, 63] width 112 height 20
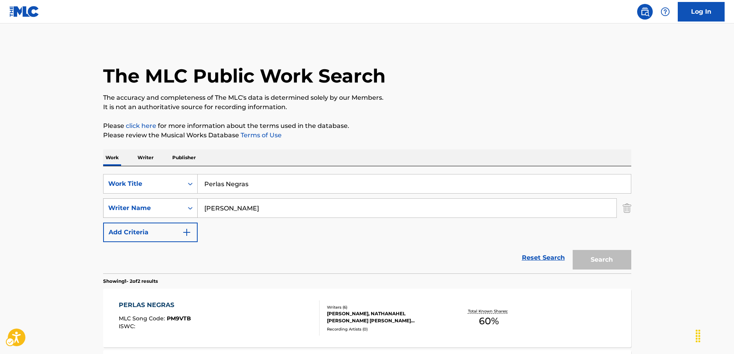
scroll to position [88, 0]
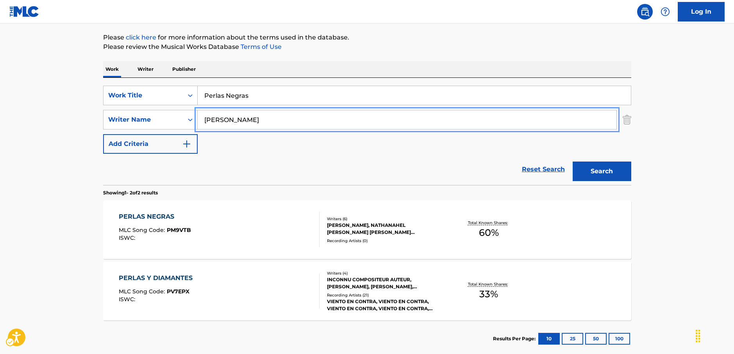
drag, startPoint x: 184, startPoint y: 122, endPoint x: 225, endPoint y: 116, distance: 41.6
click at [184, 122] on div "SearchWithCriteria036cbc46-a486-4e28-af56-31561a9d3799 Writer Name Cabrera" at bounding box center [367, 120] width 528 height 20
paste input "Sasaki"
type input "Sasaki"
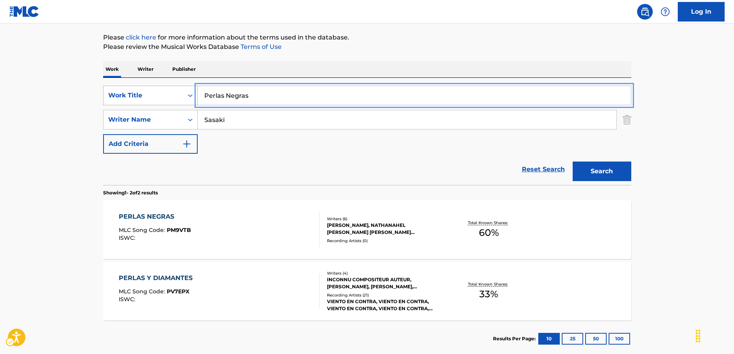
drag, startPoint x: 195, startPoint y: 93, endPoint x: 184, endPoint y: 93, distance: 10.9
click at [177, 93] on div "SearchWithCriteria2276c4d6-1cbd-4f4b-b81f-9f6f486843c4 Work Title Perlas Negras" at bounding box center [367, 96] width 528 height 20
paste input "Gate of Steiner"
type input "Gate of Steiner"
click at [65, 110] on main "The MLC Public Work Search The accuracy and completeness of The MLC's data is d…" at bounding box center [367, 148] width 734 height 426
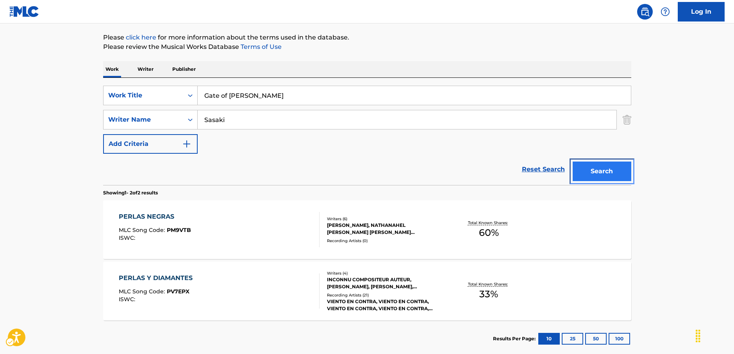
click at [598, 167] on button "Search" at bounding box center [602, 171] width 59 height 20
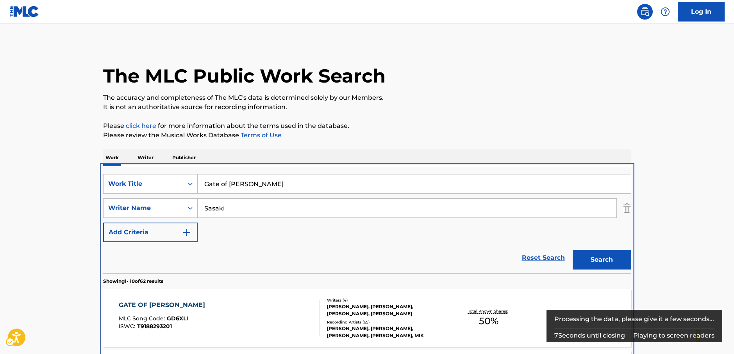
scroll to position [166, 0]
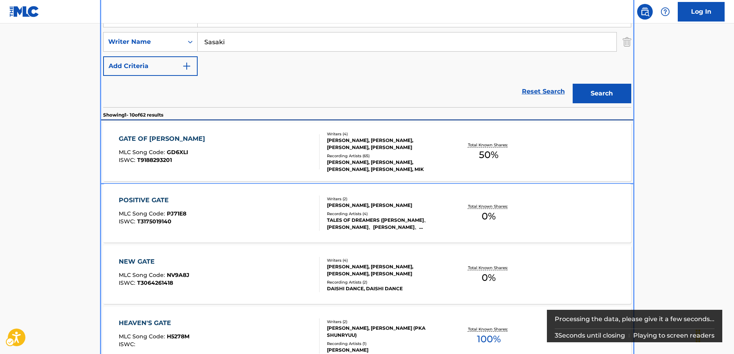
click at [248, 156] on div "GATE OF STEINER MLC Song Code : GD6XLI ISWC : T9188293201" at bounding box center [219, 151] width 201 height 35
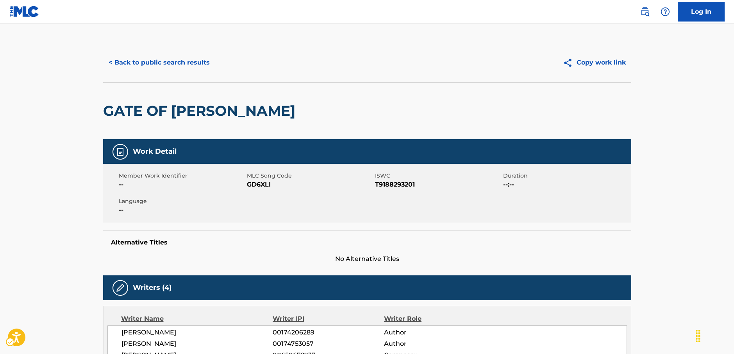
click at [259, 187] on span "MLC Song Code - GD6XLI" at bounding box center [310, 184] width 126 height 9
click at [401, 186] on span "ISWC - T9188293201" at bounding box center [438, 184] width 126 height 9
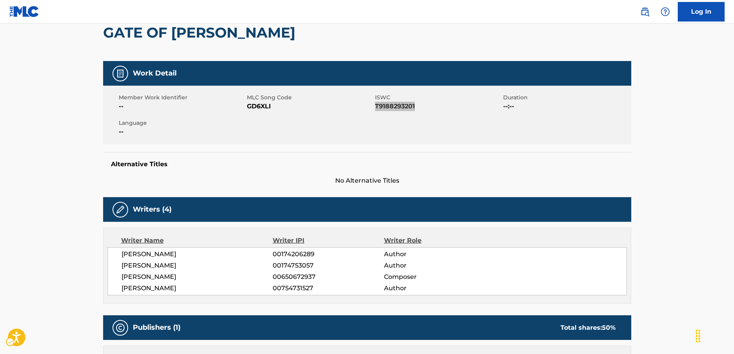
scroll to position [156, 0]
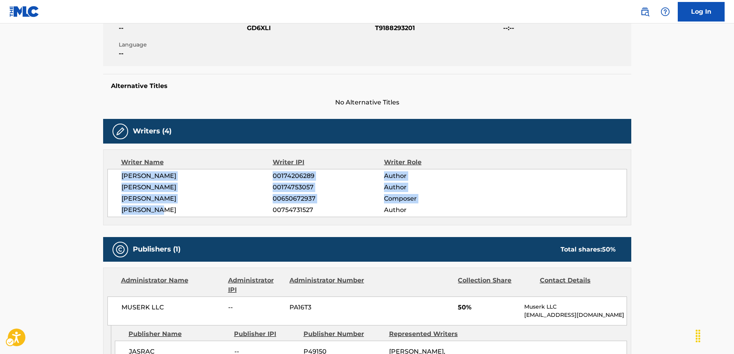
drag, startPoint x: 172, startPoint y: 213, endPoint x: 108, endPoint y: 170, distance: 77.2
click at [107, 171] on div "CHIYOMARU SHIKURA 00174206289 Author SEIJI MOTOYAMA 00174753057 Author TAKESHI …" at bounding box center [367, 193] width 520 height 48
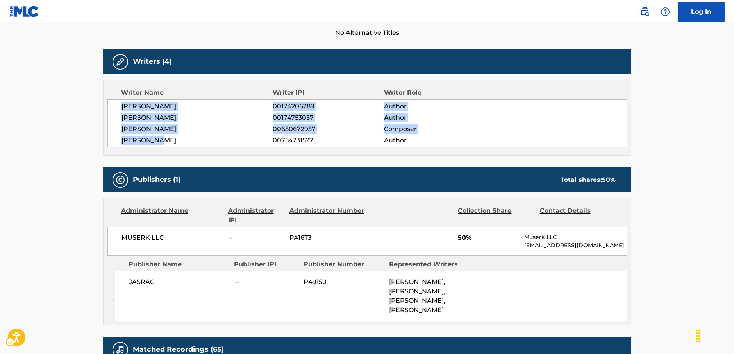
scroll to position [313, 0]
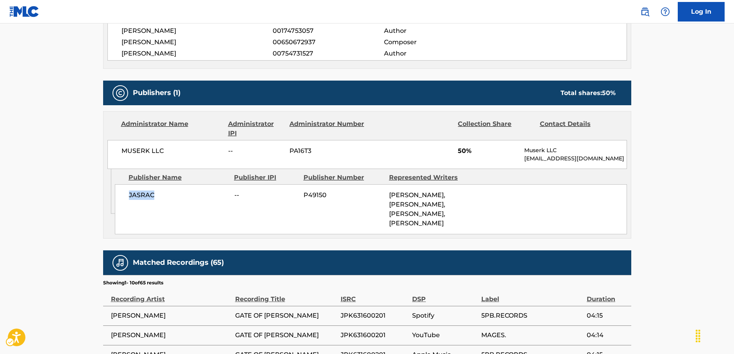
drag, startPoint x: 154, startPoint y: 193, endPoint x: 124, endPoint y: 194, distance: 30.1
click at [124, 194] on div "JASRAC -- P49150 ERI SASAKI, TAKESHI ABO, SEIJI MOTOYAMA, CHIYOMARU SHIKURA" at bounding box center [371, 209] width 512 height 50
drag, startPoint x: 188, startPoint y: 148, endPoint x: 114, endPoint y: 150, distance: 74.3
click at [114, 150] on div "MUSERK LLC -- PA16T3 50% Muserk LLC info@muserk.com" at bounding box center [367, 154] width 520 height 29
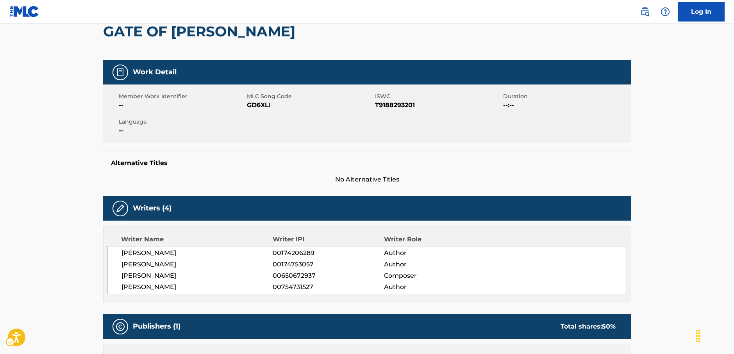
scroll to position [0, 0]
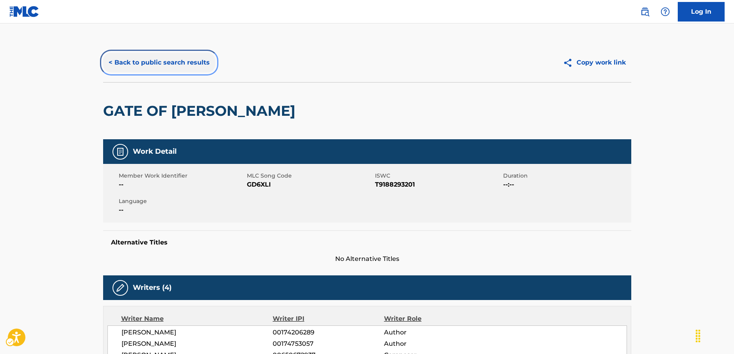
click at [163, 60] on button "< Back to public search results" at bounding box center [159, 63] width 112 height 20
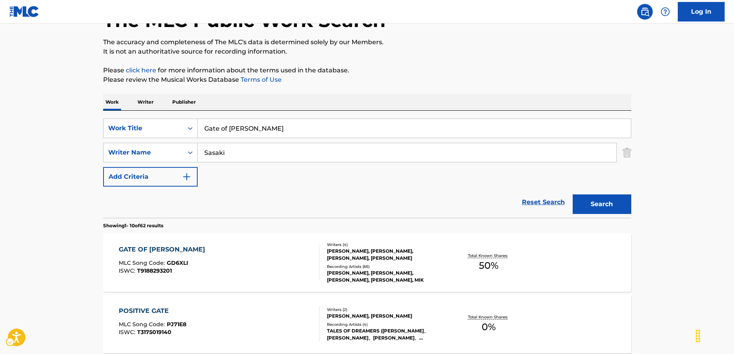
scroll to position [49, 0]
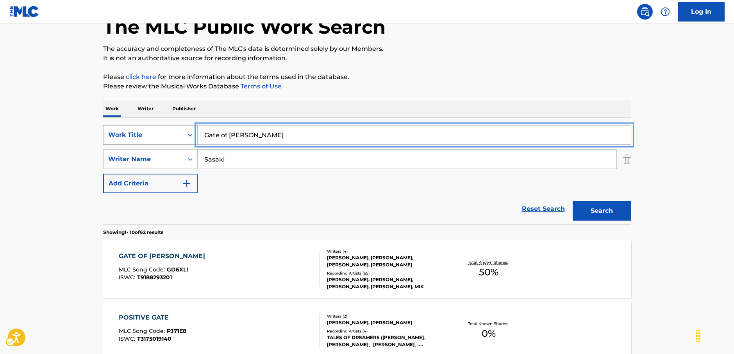
drag, startPoint x: 191, startPoint y: 137, endPoint x: 47, endPoint y: 135, distance: 144.2
click at [143, 137] on div "SearchWithCriteria2276c4d6-1cbd-4f4b-b81f-9f6f486843c4 Work Title Gate of Stein…" at bounding box center [367, 135] width 528 height 20
paste input "Claudia"
type input "Claudia"
drag, startPoint x: 27, startPoint y: 132, endPoint x: 175, endPoint y: 159, distance: 150.5
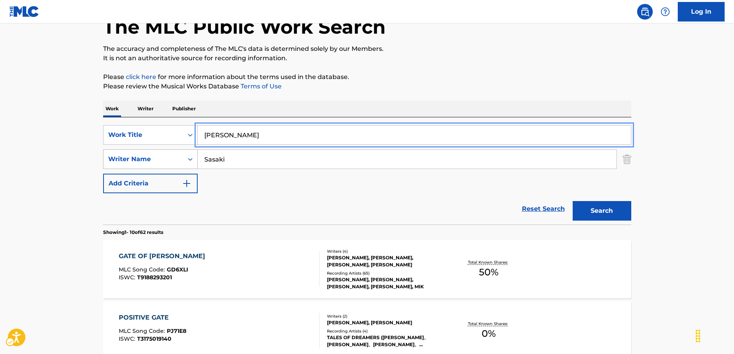
click at [175, 158] on div "SearchWithCriteria036cbc46-a486-4e28-af56-31561a9d3799 Writer Name Sasaki" at bounding box center [367, 159] width 528 height 20
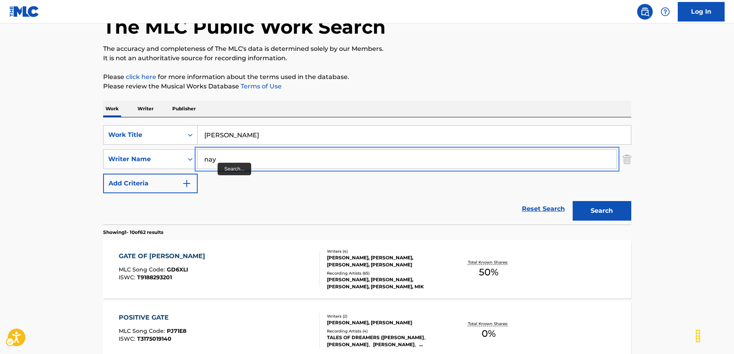
type input "nay"
click at [573, 201] on button "Search" at bounding box center [602, 211] width 59 height 20
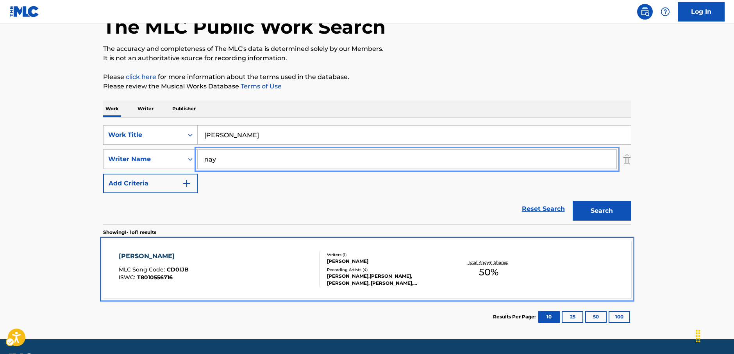
click at [258, 257] on div "CLAUDIA MLC Song Code : CD0IJB ISWC : T8010556716" at bounding box center [219, 268] width 201 height 35
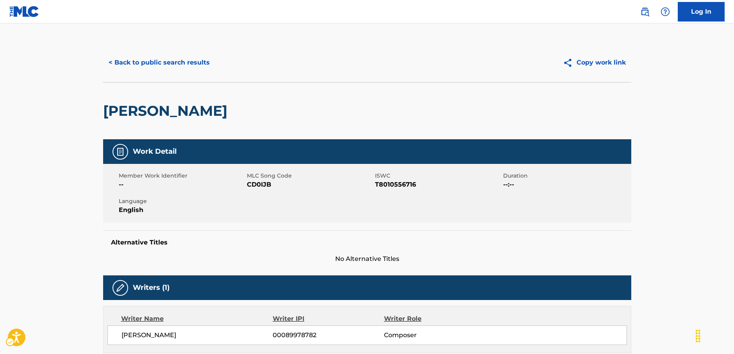
click at [264, 184] on span "MLC Song Code - CD0IJB" at bounding box center [310, 184] width 126 height 9
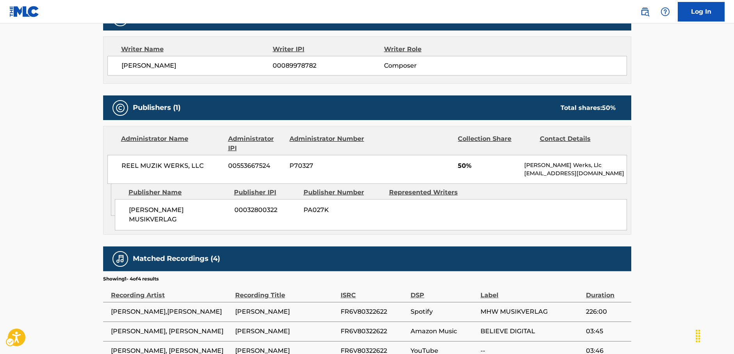
scroll to position [274, 0]
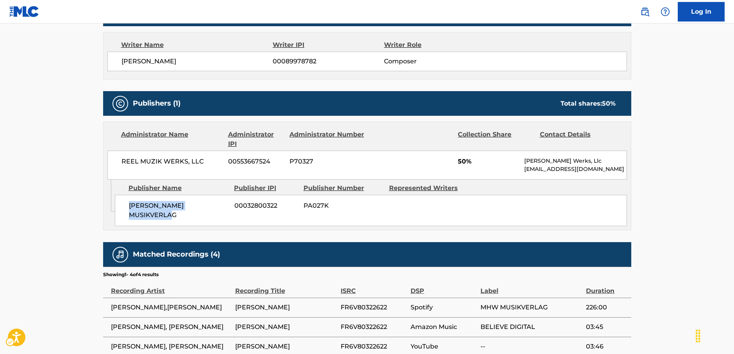
drag, startPoint x: 184, startPoint y: 215, endPoint x: 125, endPoint y: 207, distance: 59.2
click at [125, 207] on div "WEWERKA HANS MUSIKVERLAG 00032800322 PA027K" at bounding box center [371, 210] width 512 height 31
drag, startPoint x: 213, startPoint y: 161, endPoint x: 101, endPoint y: 164, distance: 112.2
click at [101, 164] on div "< Back to public search results Copy work link CLAUDIA Work Detail Member Work …" at bounding box center [367, 72] width 547 height 607
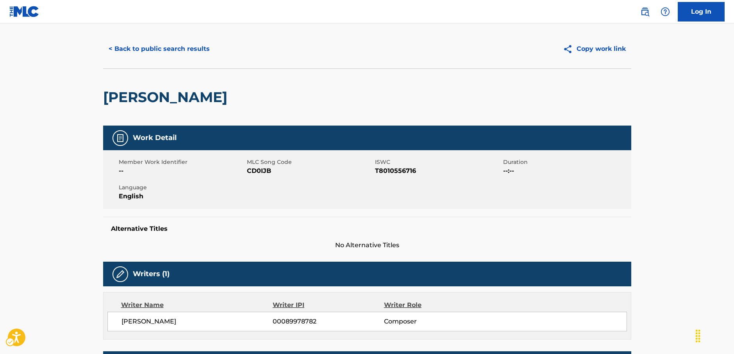
scroll to position [0, 0]
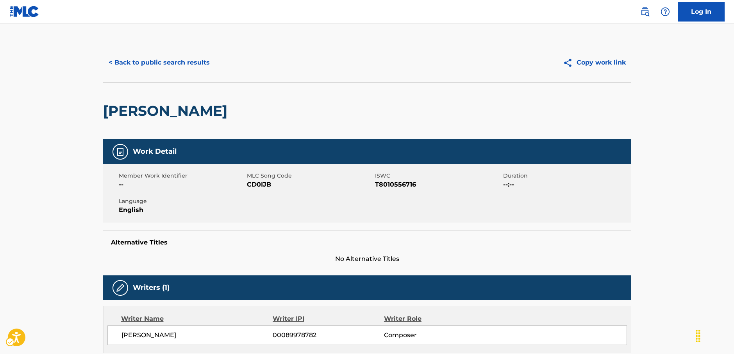
click at [401, 184] on span "ISWC - T8010556716" at bounding box center [438, 184] width 126 height 9
click at [160, 59] on button "< Back to public search results" at bounding box center [159, 63] width 112 height 20
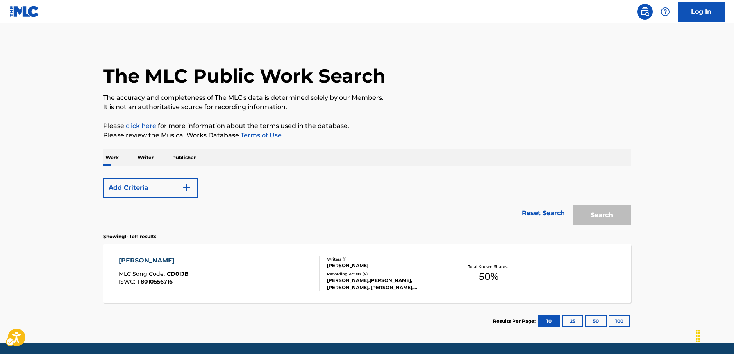
scroll to position [27, 0]
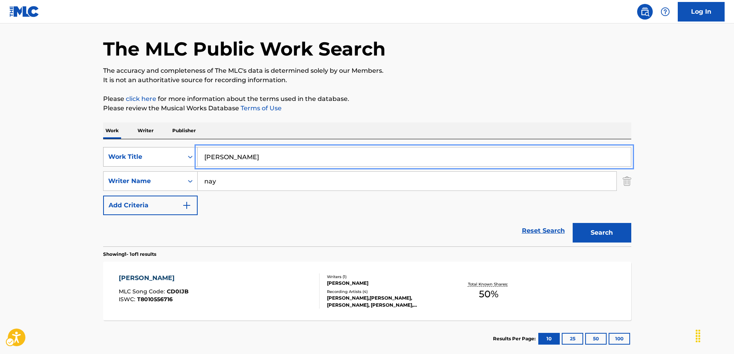
drag, startPoint x: 242, startPoint y: 155, endPoint x: 169, endPoint y: 156, distance: 73.1
click at [170, 156] on div "SearchWithCriteria2276c4d6-1cbd-4f4b-b81f-9f6f486843c4 Work Title Claudia" at bounding box center [367, 157] width 528 height 20
paste input "vic chesnutt whatever the reason"
drag, startPoint x: 244, startPoint y: 156, endPoint x: 215, endPoint y: 158, distance: 29.8
click at [215, 158] on input "vic chesnutt whatever the reason" at bounding box center [414, 156] width 433 height 19
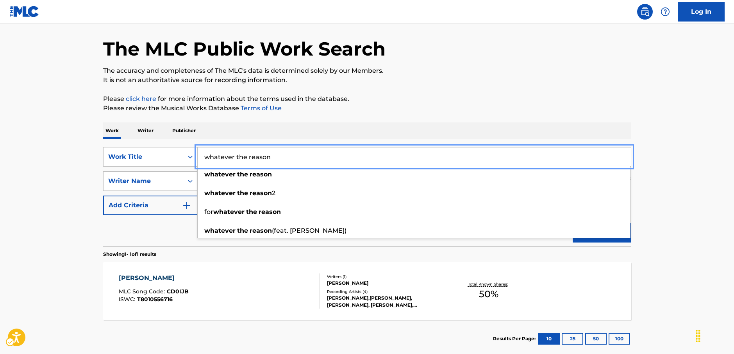
type input "whatever the reason"
click at [47, 180] on main "The MLC Public Work Search The accuracy and completeness of The MLC's data is d…" at bounding box center [367, 178] width 734 height 364
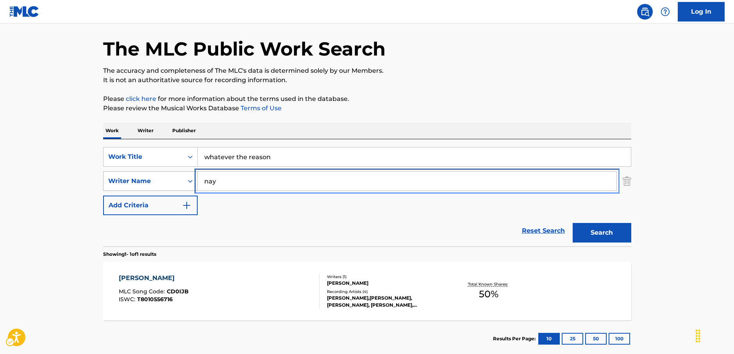
click at [177, 183] on div "SearchWithCriteria036cbc46-a486-4e28-af56-31561a9d3799 Writer Name nay" at bounding box center [367, 181] width 528 height 20
paste input "chesnutt"
click at [603, 234] on button "Search" at bounding box center [602, 233] width 59 height 20
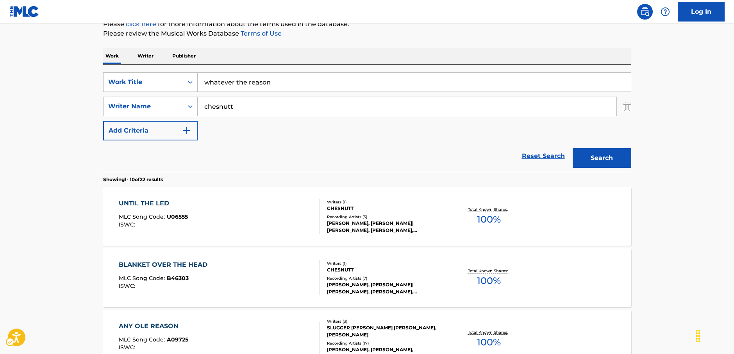
scroll to position [49, 0]
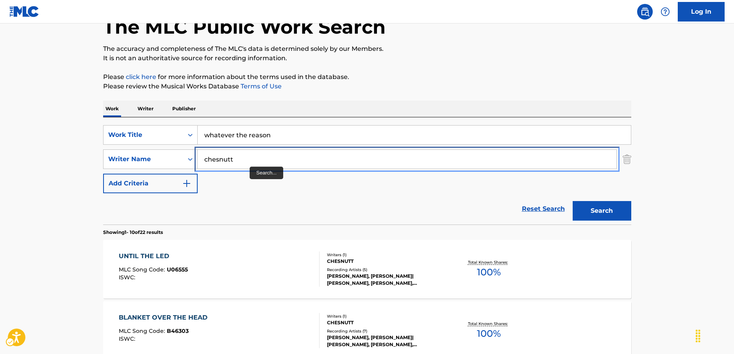
drag, startPoint x: 235, startPoint y: 158, endPoint x: 284, endPoint y: 134, distance: 54.4
click at [177, 160] on div "SearchWithCriteria036cbc46-a486-4e28-af56-31561a9d3799 Writer Name chesnutt" at bounding box center [367, 159] width 528 height 20
paste input "Koulianos"
type input "Koulianos"
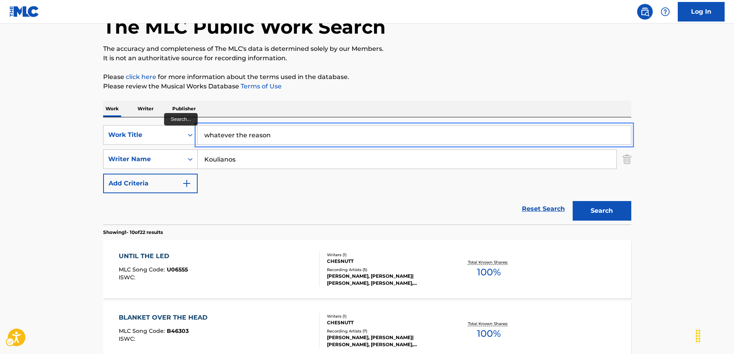
click at [284, 134] on input "whatever the reason" at bounding box center [414, 134] width 433 height 19
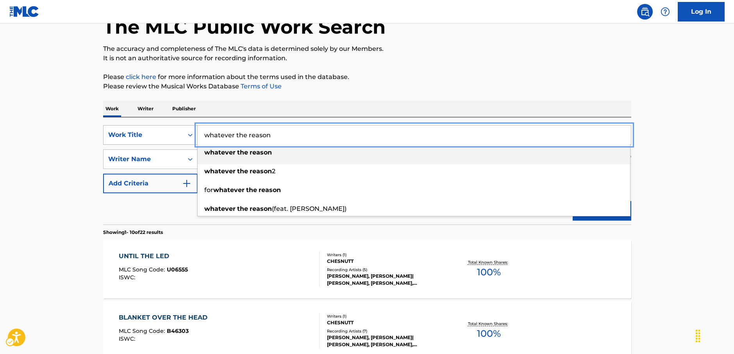
drag, startPoint x: 284, startPoint y: 134, endPoint x: 159, endPoint y: 130, distance: 125.1
click at [159, 130] on div "SearchWithCriteria2276c4d6-1cbd-4f4b-b81f-9f6f486843c4 Work Title whatever the …" at bounding box center [367, 135] width 528 height 20
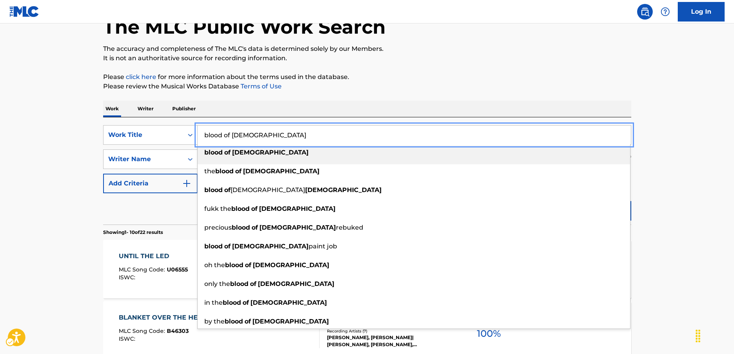
type input "blood of christ"
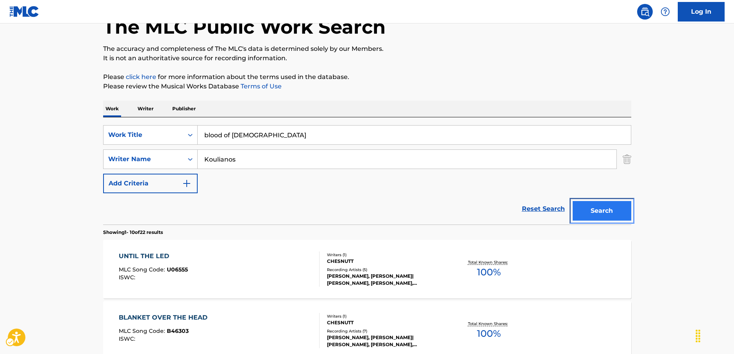
click at [594, 212] on button "Search" at bounding box center [602, 211] width 59 height 20
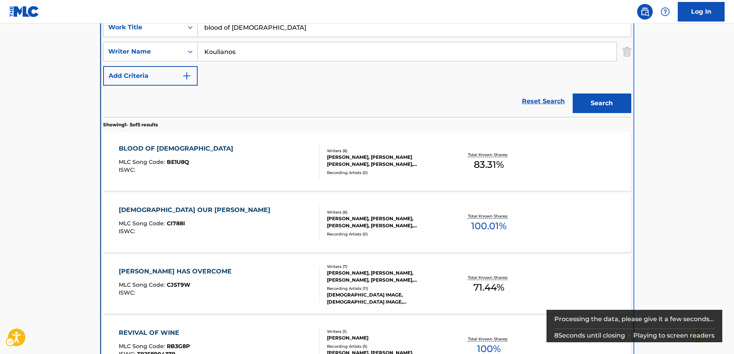
scroll to position [166, 0]
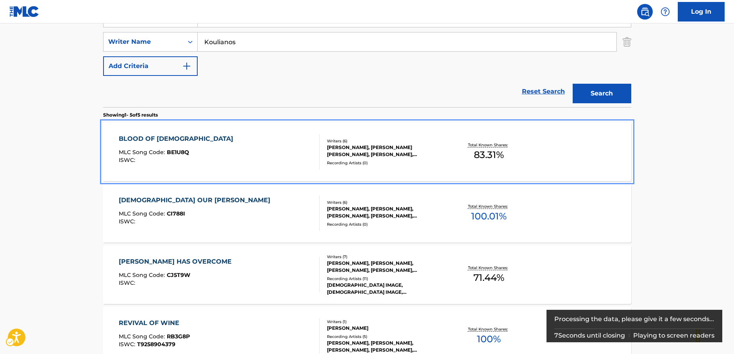
click at [258, 155] on div "BLOOD OF CHRIST MLC Song Code : BE1U8Q ISWC :" at bounding box center [219, 151] width 201 height 35
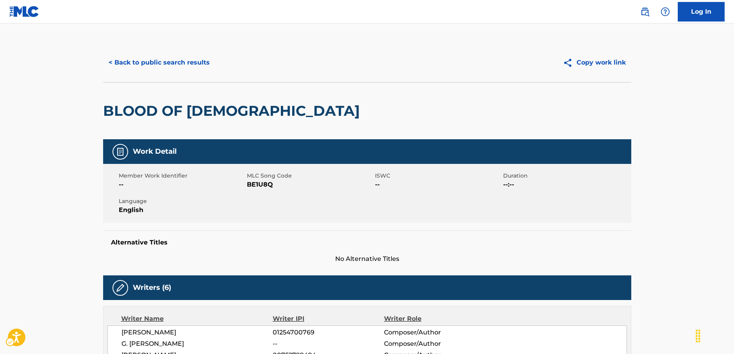
click at [266, 185] on span "MLC Song Code - BE1U8Q" at bounding box center [310, 184] width 126 height 9
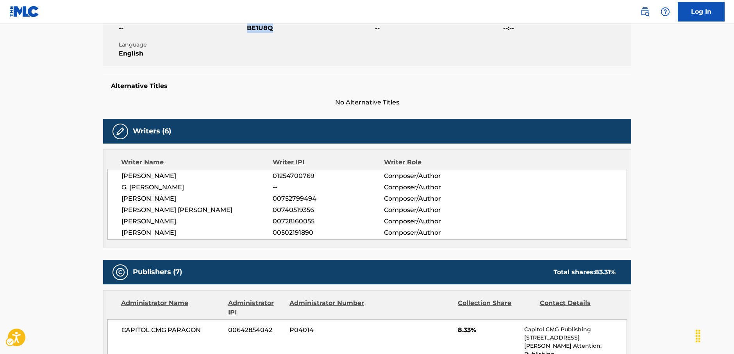
drag, startPoint x: 196, startPoint y: 235, endPoint x: 118, endPoint y: 178, distance: 96.5
click at [116, 179] on div "MICHAEL KOULIANOS 01254700769 Composer/Author G. ANTONIO MARIN -- Composer/Auth…" at bounding box center [367, 204] width 520 height 71
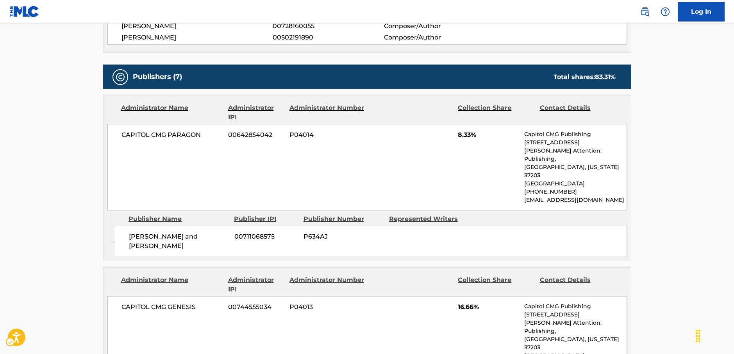
scroll to position [352, 0]
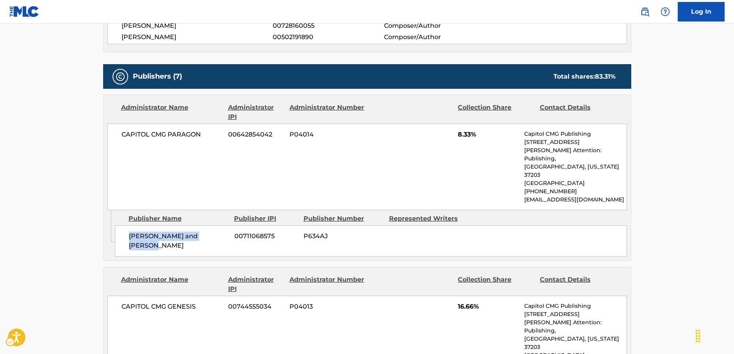
drag, startPoint x: 215, startPoint y: 227, endPoint x: 127, endPoint y: 229, distance: 87.2
click at [127, 229] on div "Antonio and Allison Marin 00711068575 P634AJ" at bounding box center [371, 240] width 512 height 31
drag, startPoint x: 203, startPoint y: 132, endPoint x: 121, endPoint y: 133, distance: 82.5
click at [121, 133] on div "CAPITOL CMG PARAGON 00642854042 P04014 8.33% Capitol CMG Publishing 1234 Martin…" at bounding box center [367, 166] width 520 height 86
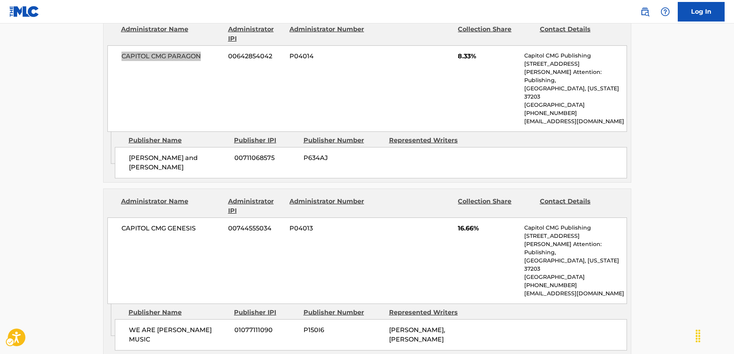
scroll to position [508, 0]
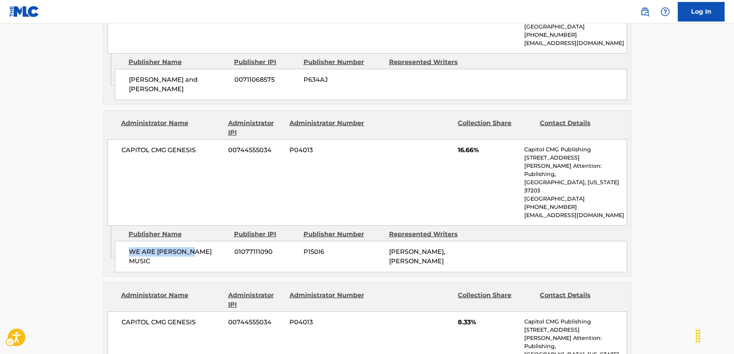
drag, startPoint x: 203, startPoint y: 233, endPoint x: 126, endPoint y: 233, distance: 77.0
click at [126, 241] on div "WE ARE TIM MUSIC 01077111090 P150I6 MICHAEL KOULIANOS, STEFFANY GRETZINGER" at bounding box center [371, 256] width 512 height 31
drag, startPoint x: 206, startPoint y: 143, endPoint x: 120, endPoint y: 142, distance: 86.4
click at [120, 142] on div "CAPITOL CMG GENESIS 00744555034 P04013 16.66% Capitol CMG Publishing 1234 Marti…" at bounding box center [367, 182] width 520 height 86
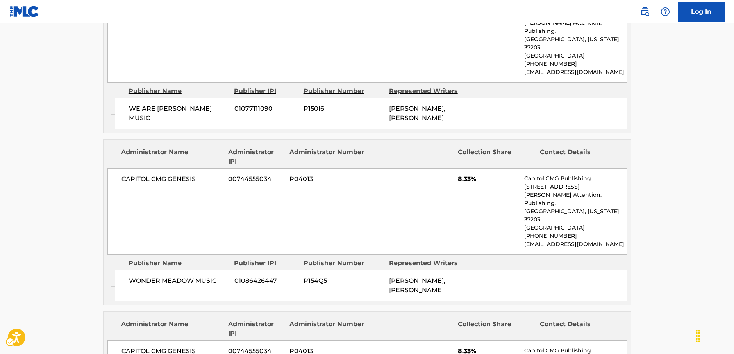
scroll to position [664, 0]
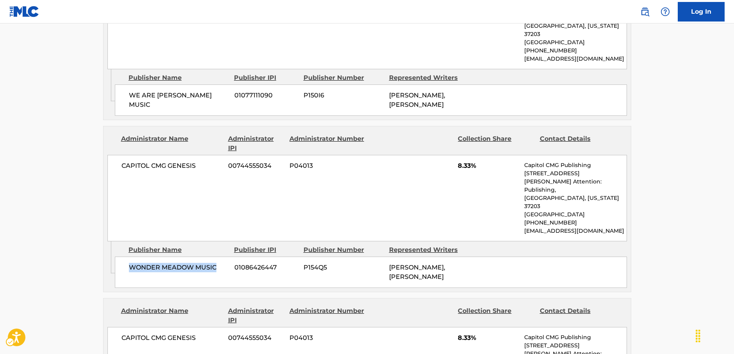
drag, startPoint x: 220, startPoint y: 234, endPoint x: 128, endPoint y: 236, distance: 91.9
click at [128, 256] on div "WONDER MEADOW MUSIC 01086426447 P154Q5 MICHAEL KOULIANOS, STEFFANY GRETZINGER" at bounding box center [371, 271] width 512 height 31
drag, startPoint x: 206, startPoint y: 143, endPoint x: 104, endPoint y: 144, distance: 101.2
click at [105, 144] on div "Administrator Name Administrator IPI Administrator Number Collection Share Cont…" at bounding box center [368, 183] width 528 height 115
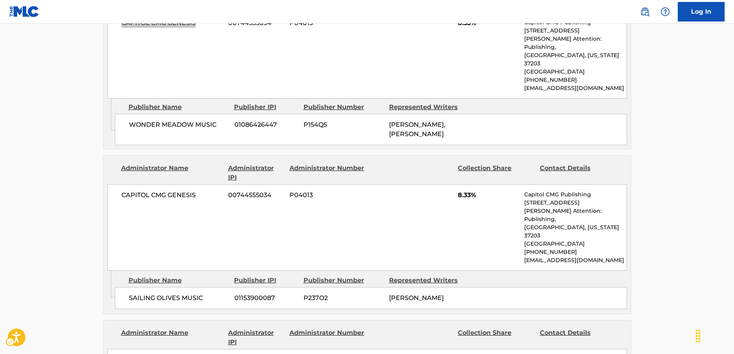
scroll to position [821, 0]
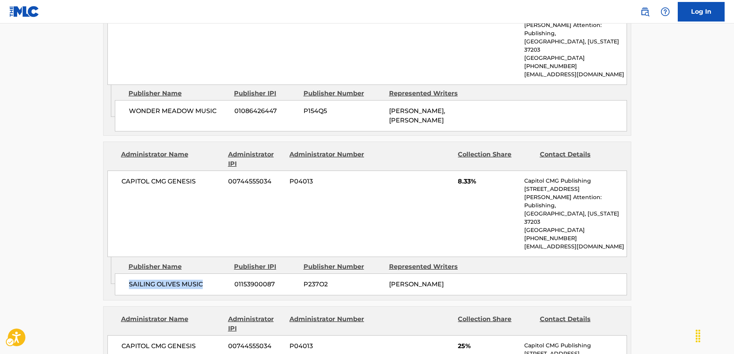
drag, startPoint x: 209, startPoint y: 249, endPoint x: 129, endPoint y: 244, distance: 79.5
click at [129, 273] on div "SAILING OLIVES MUSIC 01153900087 P237O2 KALLEY HEILIGENTHAL" at bounding box center [371, 284] width 512 height 22
drag, startPoint x: 179, startPoint y: 152, endPoint x: 113, endPoint y: 152, distance: 66.0
click at [113, 170] on div "CAPITOL CMG GENESIS 00744555034 P04013 8.33% Capitol CMG Publishing 1234 Martin…" at bounding box center [367, 213] width 520 height 86
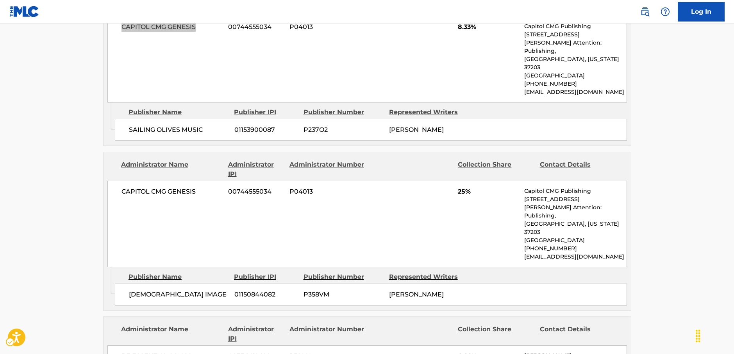
scroll to position [977, 0]
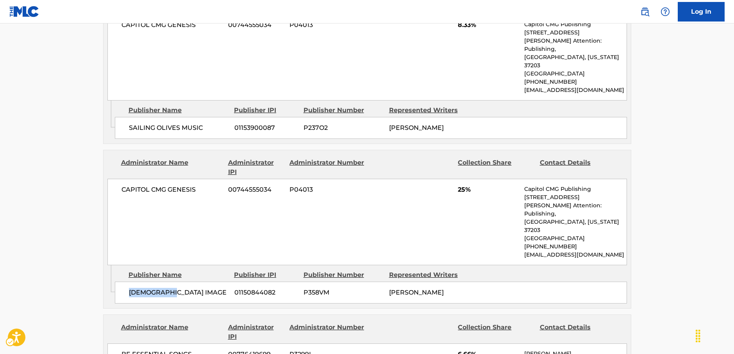
drag, startPoint x: 191, startPoint y: 245, endPoint x: 127, endPoint y: 245, distance: 63.3
click at [127, 281] on div "JESUS IMAGE 01150844082 P358VM MICHAEL KOULIANOS" at bounding box center [371, 292] width 512 height 22
drag, startPoint x: 209, startPoint y: 147, endPoint x: 115, endPoint y: 156, distance: 94.2
click at [115, 179] on div "CAPITOL CMG GENESIS 00744555034 P04013 25% Capitol CMG Publishing 1234 Martin S…" at bounding box center [367, 222] width 520 height 86
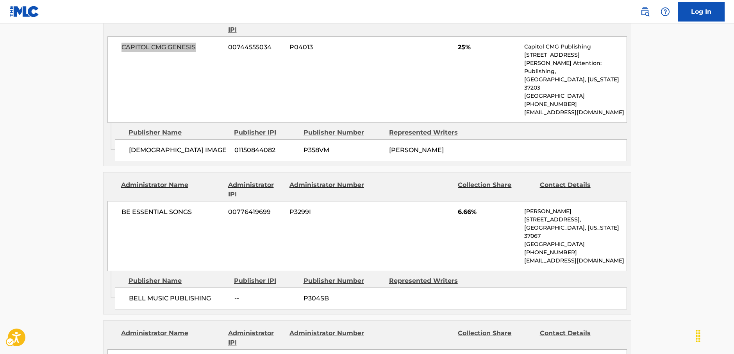
scroll to position [1133, 0]
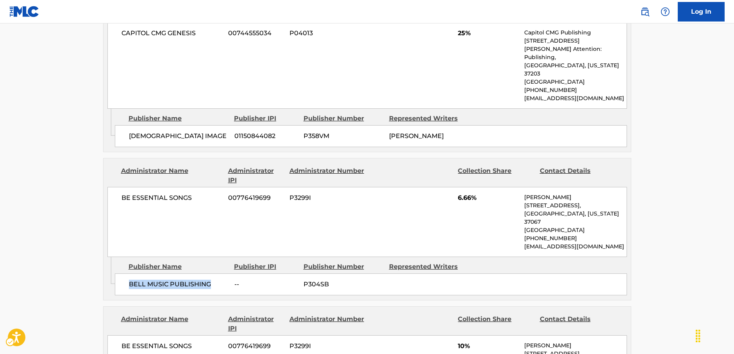
drag, startPoint x: 150, startPoint y: 239, endPoint x: 117, endPoint y: 241, distance: 33.3
click at [117, 273] on div "BELL MUSIC PUBLISHING -- P304SB" at bounding box center [371, 284] width 512 height 22
drag, startPoint x: 170, startPoint y: 149, endPoint x: 116, endPoint y: 149, distance: 54.3
click at [116, 187] on div "BE ESSENTIAL SONGS 00776419699 P3299I 6.66% Andie Rankins 741 Cool Springs Blvd…" at bounding box center [367, 222] width 520 height 70
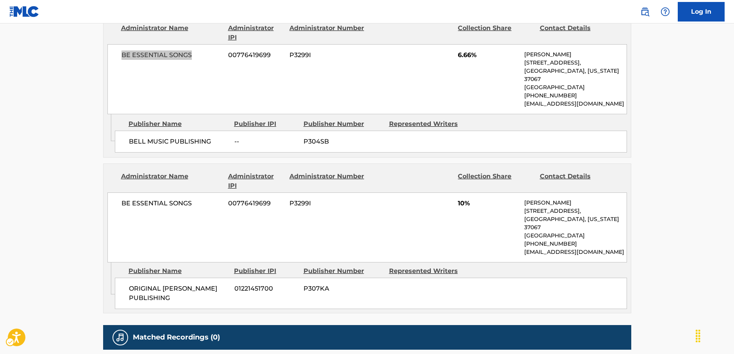
scroll to position [1290, 0]
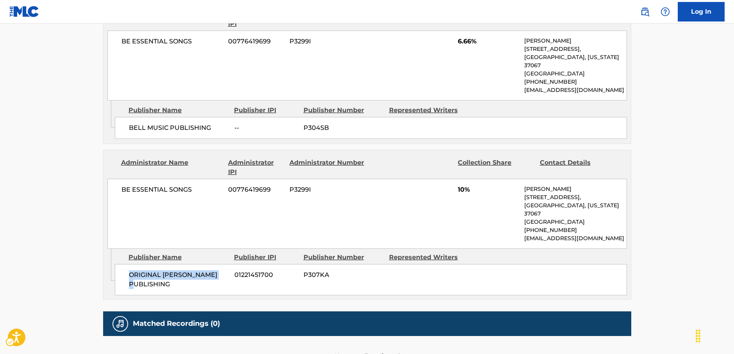
drag, startPoint x: 231, startPoint y: 226, endPoint x: 127, endPoint y: 228, distance: 104.0
click at [127, 264] on div "ORIGINAL WONG PUBLISHING 01221451700 P307KA" at bounding box center [371, 279] width 512 height 31
drag, startPoint x: 200, startPoint y: 147, endPoint x: 122, endPoint y: 149, distance: 77.4
click at [122, 179] on div "BE ESSENTIAL SONGS 00776419699 P3299I 10% Andie Rankins 741 Cool Springs Blvd, …" at bounding box center [367, 214] width 520 height 70
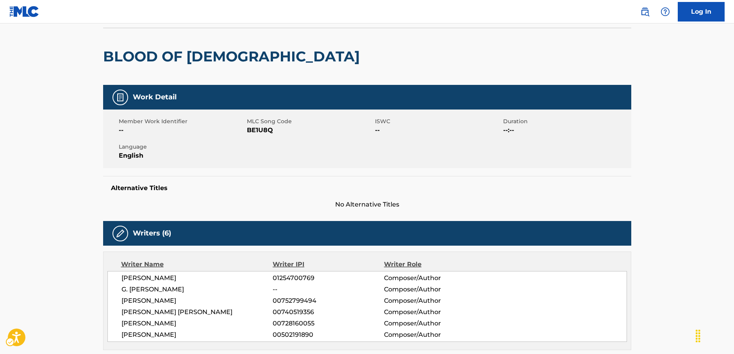
scroll to position [0, 0]
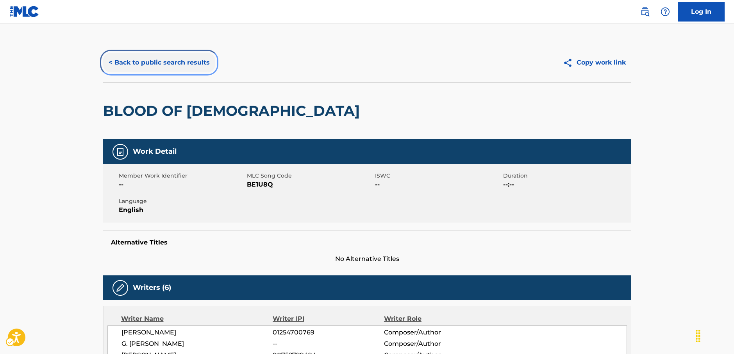
click at [161, 70] on button "< Back to public search results" at bounding box center [159, 63] width 112 height 20
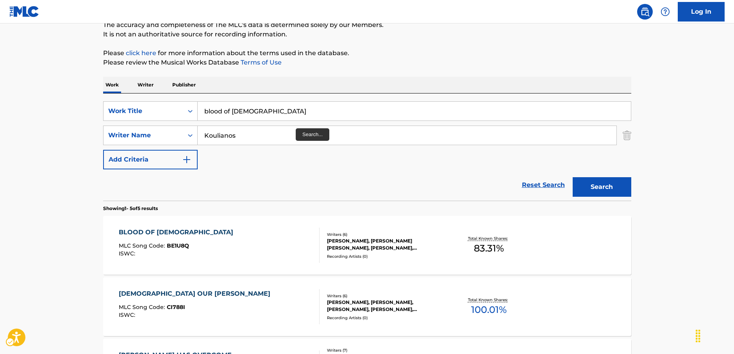
scroll to position [49, 0]
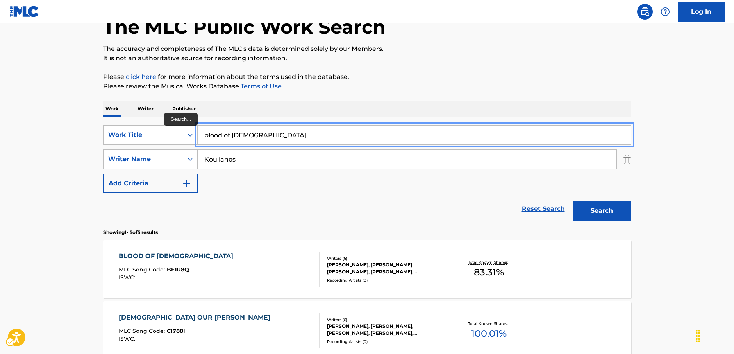
drag, startPoint x: 250, startPoint y: 135, endPoint x: 236, endPoint y: 137, distance: 14.3
click at [166, 129] on div "SearchWithCriteria2276c4d6-1cbd-4f4b-b81f-9f6f486843c4 Work Title blood of chri…" at bounding box center [367, 135] width 528 height 20
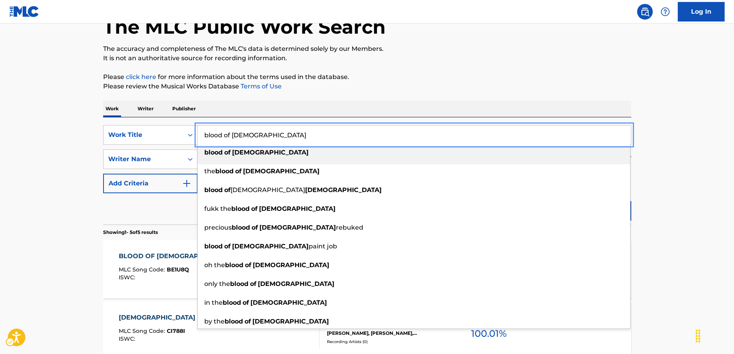
paste input "Monkey Magic"
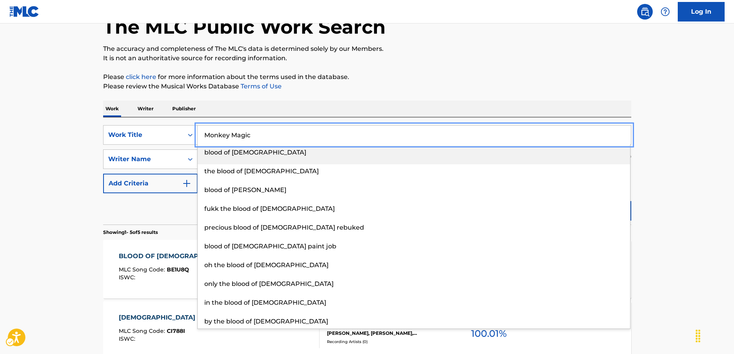
type input "Monkey Magic"
click at [45, 134] on main "The MLC Public Work Search The accuracy and completeness of The MLC's data is d…" at bounding box center [367, 280] width 734 height 610
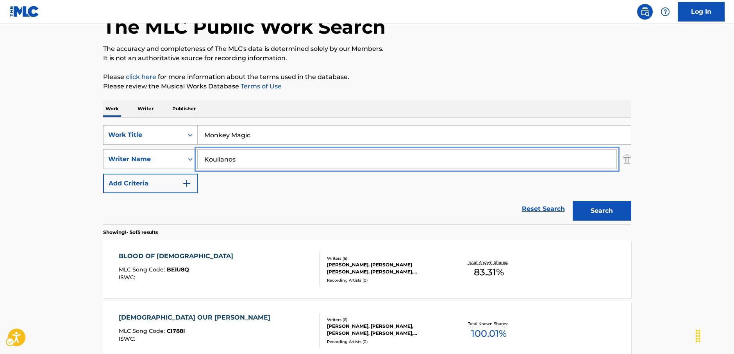
drag, startPoint x: 249, startPoint y: 159, endPoint x: 200, endPoint y: 153, distance: 50.0
click at [192, 158] on div "SearchWithCriteria036cbc46-a486-4e28-af56-31561a9d3799 Writer Name Koulianos" at bounding box center [367, 159] width 528 height 20
type input "yoko"
click at [573, 201] on button "Search" at bounding box center [602, 211] width 59 height 20
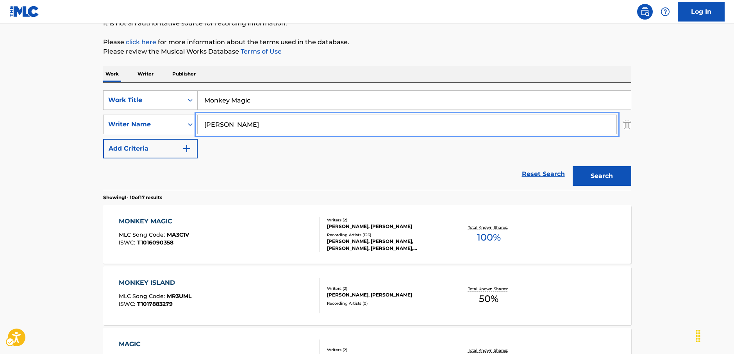
scroll to position [127, 0]
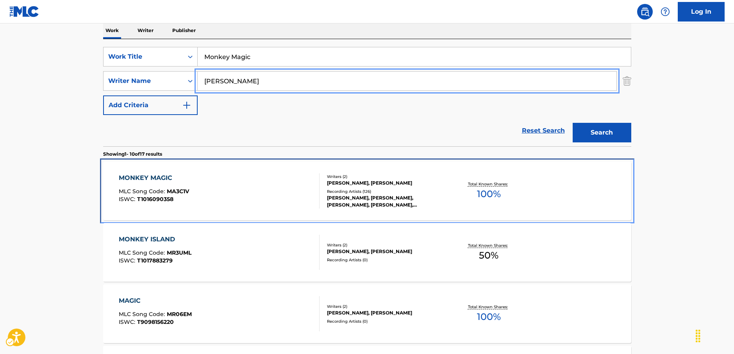
click at [249, 193] on div "MONKEY MAGIC MLC Song Code : MA3C1V ISWC : T1016090358" at bounding box center [219, 190] width 201 height 35
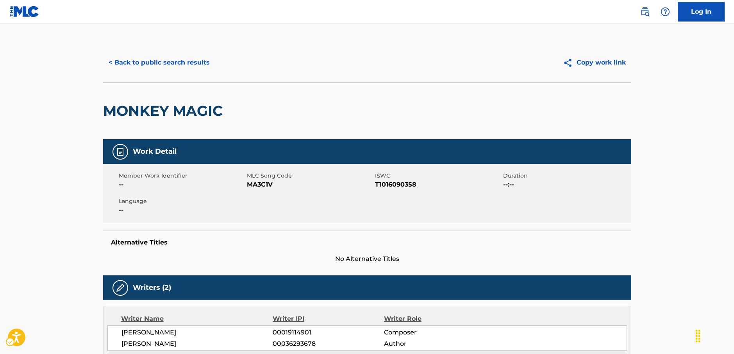
click at [252, 184] on span "MLC Song Code - MA3C1V" at bounding box center [310, 184] width 126 height 9
click at [251, 184] on span "MLC Song Code - MA3C1V" at bounding box center [310, 184] width 126 height 9
click at [395, 183] on span "ISWC - T1016090358" at bounding box center [438, 184] width 126 height 9
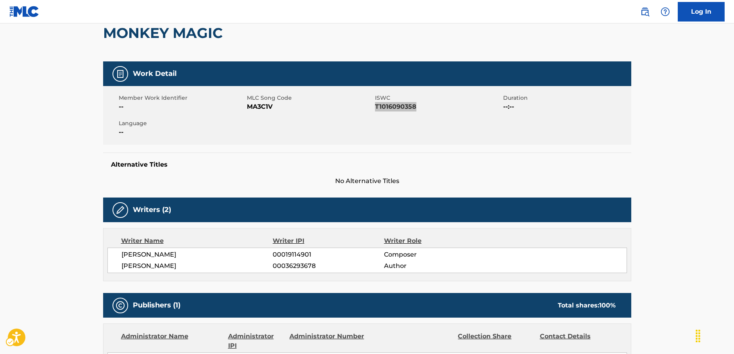
scroll to position [78, 0]
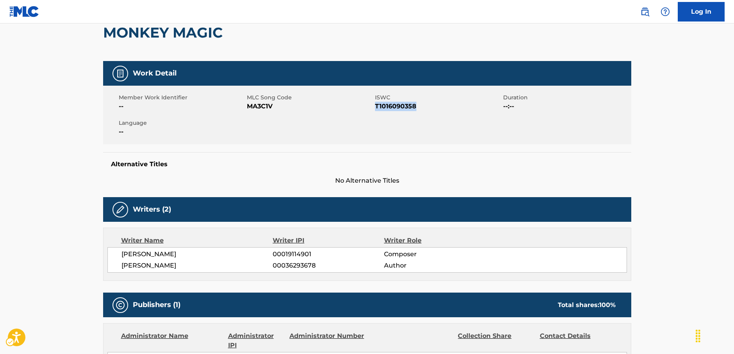
drag, startPoint x: 191, startPoint y: 262, endPoint x: 120, endPoint y: 255, distance: 71.5
click at [120, 255] on div "YUKIHIDE TAKEKAWA 00019114901 Composer YOKO NARAHASHI 00036293678 Author" at bounding box center [367, 259] width 520 height 25
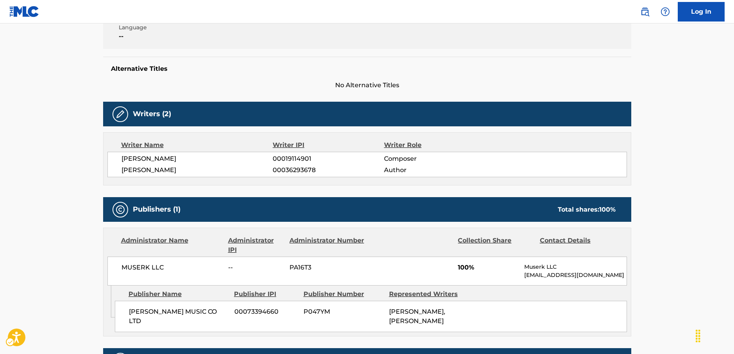
scroll to position [234, 0]
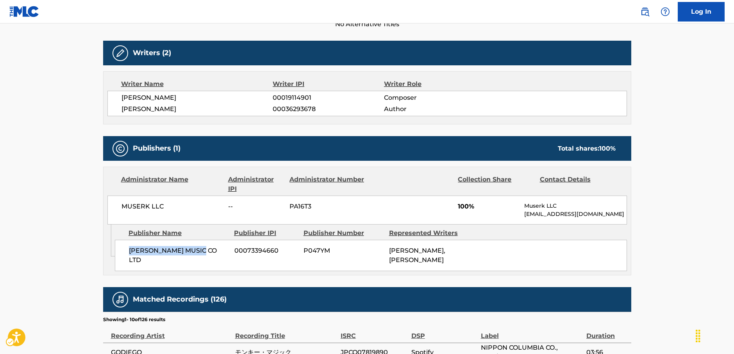
drag, startPoint x: 202, startPoint y: 251, endPoint x: 128, endPoint y: 251, distance: 74.6
click at [128, 251] on div "JENIKA MUSIC CO LTD 00073394660 P047YM YOKO NARAHASHI, YUKIHIDE TAKEKAWA" at bounding box center [371, 255] width 512 height 31
drag, startPoint x: 170, startPoint y: 204, endPoint x: 108, endPoint y: 205, distance: 62.1
click at [111, 205] on div "MUSERK LLC -- PA16T3 100% Muserk LLC info@muserk.com" at bounding box center [367, 209] width 520 height 29
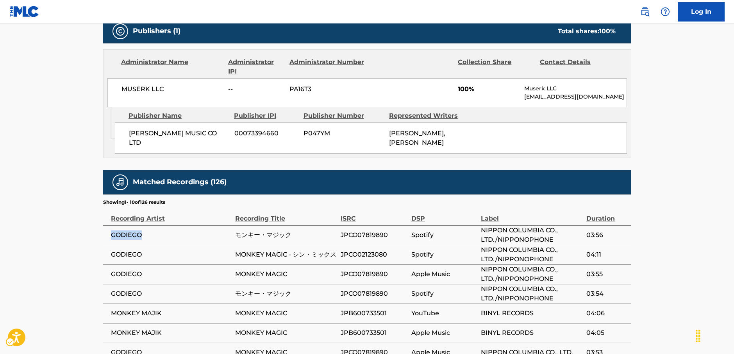
drag, startPoint x: 157, startPoint y: 229, endPoint x: 484, endPoint y: 47, distance: 373.8
click at [116, 230] on td "GODIEGO" at bounding box center [169, 235] width 132 height 20
click at [127, 236] on span "GODIEGO" at bounding box center [171, 234] width 120 height 9
drag, startPoint x: 142, startPoint y: 235, endPoint x: 434, endPoint y: 76, distance: 332.1
click at [116, 235] on span "GODIEGO" at bounding box center [171, 234] width 120 height 9
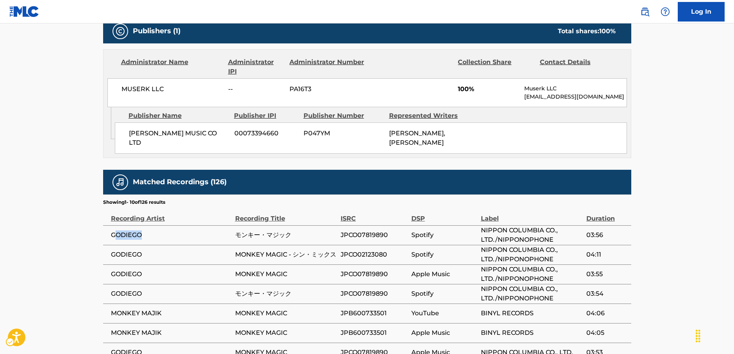
click at [129, 237] on span "GODIEGO" at bounding box center [171, 234] width 120 height 9
click at [147, 236] on span "GODIEGO" at bounding box center [171, 234] width 120 height 9
click at [126, 235] on span "GODIEGO" at bounding box center [171, 234] width 120 height 9
click at [126, 234] on span "GODIEGO" at bounding box center [171, 234] width 120 height 9
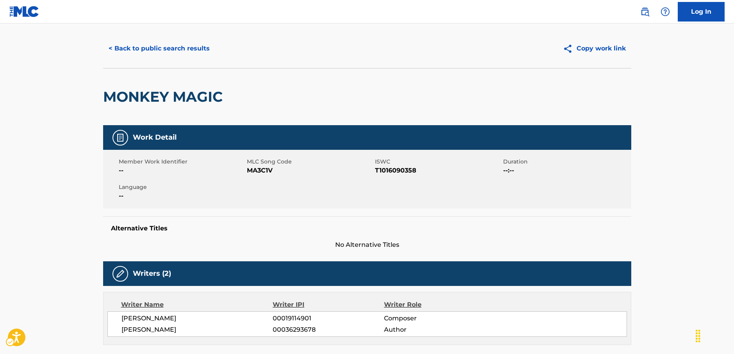
scroll to position [0, 0]
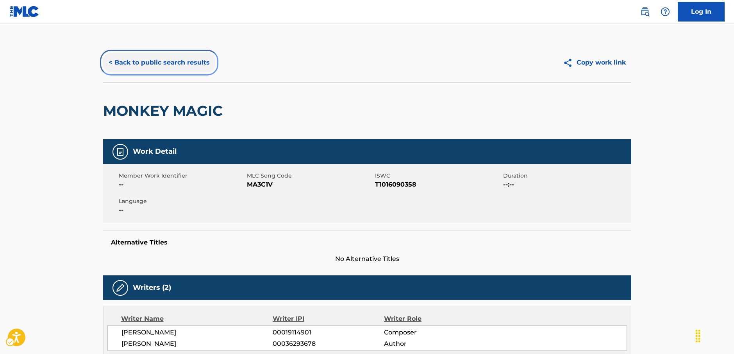
drag, startPoint x: 187, startPoint y: 57, endPoint x: 235, endPoint y: 107, distance: 69.7
click at [187, 57] on button "< Back to public search results" at bounding box center [159, 63] width 112 height 20
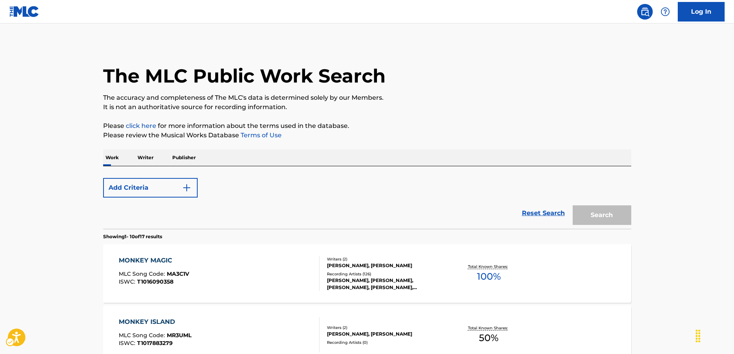
scroll to position [127, 0]
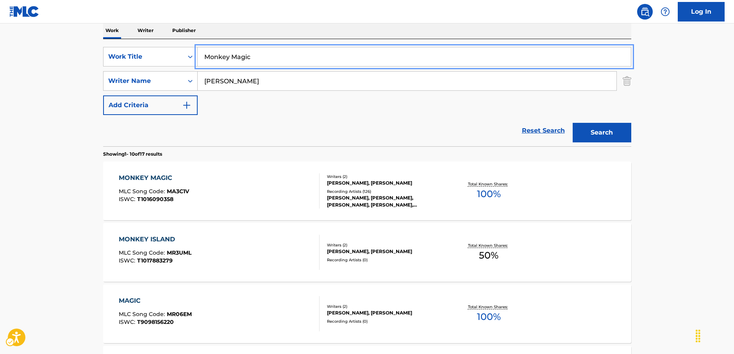
drag, startPoint x: 252, startPoint y: 56, endPoint x: 131, endPoint y: 71, distance: 122.4
click at [186, 57] on div "SearchWithCriteria2276c4d6-1cbd-4f4b-b81f-9f6f486843c4 Work Title Monkey Magic" at bounding box center [367, 57] width 528 height 20
paste input "Sajan Bin"
type input "Sajan Bin"
click at [47, 93] on main "The MLC Public Work Search The accuracy and completeness of The MLC's data is d…" at bounding box center [367, 356] width 734 height 920
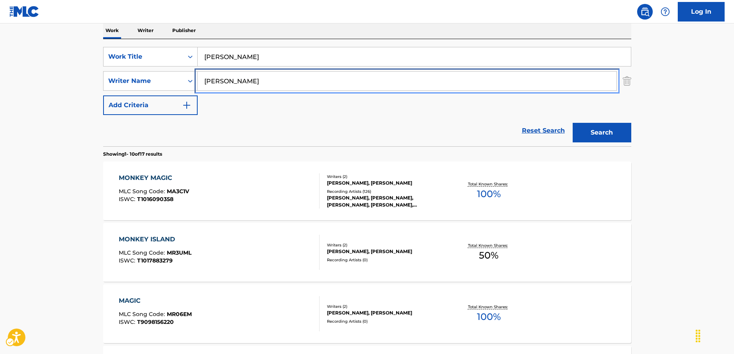
drag, startPoint x: 230, startPoint y: 84, endPoint x: 207, endPoint y: 82, distance: 23.1
click at [207, 82] on input "yoko" at bounding box center [407, 81] width 419 height 19
type input "y"
type input "shankar"
click at [573, 123] on button "Search" at bounding box center [602, 133] width 59 height 20
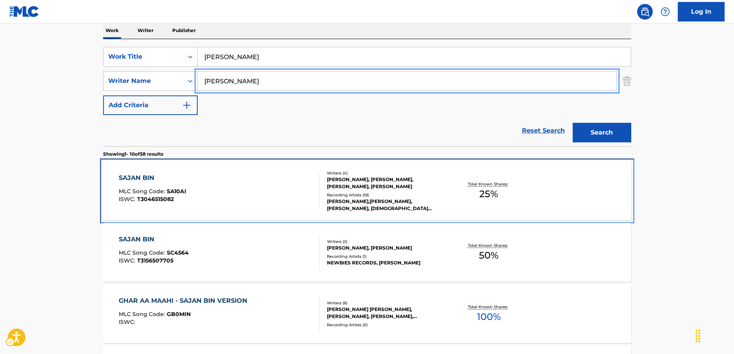
click at [234, 191] on div "SAJAN BIN MLC Song Code : SA10AI ISWC : T3046515082" at bounding box center [219, 190] width 201 height 35
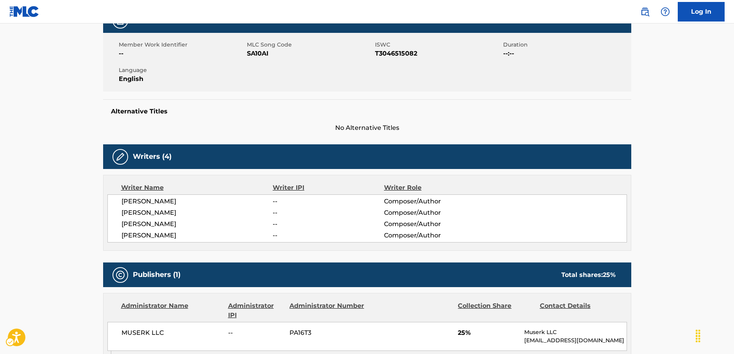
scroll to position [117, 0]
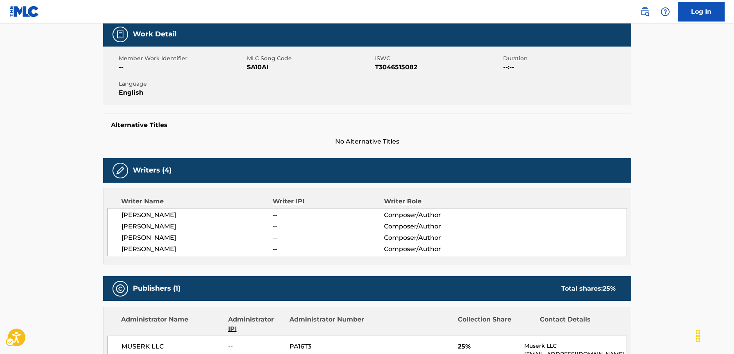
click at [258, 65] on span "MLC Song Code - SA10AI" at bounding box center [310, 67] width 126 height 9
click at [383, 68] on span "ISWC - T3046515082" at bounding box center [438, 67] width 126 height 9
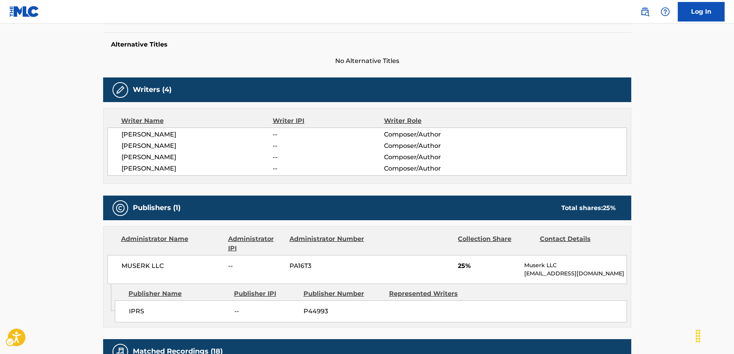
scroll to position [195, 0]
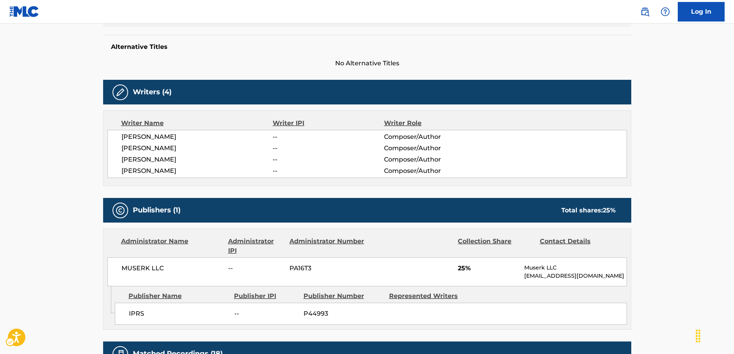
drag, startPoint x: 181, startPoint y: 166, endPoint x: 120, endPoint y: 138, distance: 67.5
click at [120, 138] on div "MAHADEVAN SHANKAR -- Composer/Author MENDONSA PETER -- Composer/Author MALHOTRA…" at bounding box center [367, 154] width 520 height 48
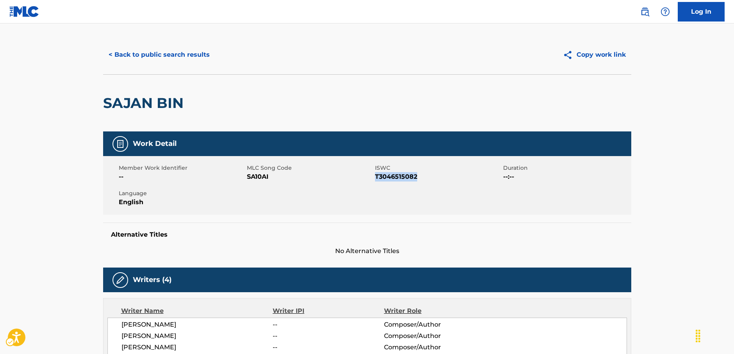
scroll to position [0, 0]
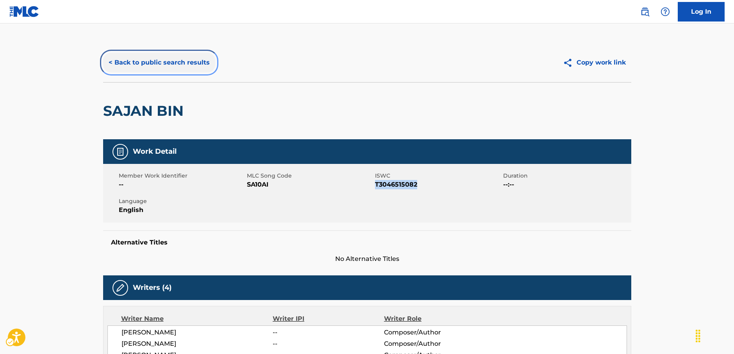
click at [172, 65] on button "< Back to public search results" at bounding box center [159, 63] width 112 height 20
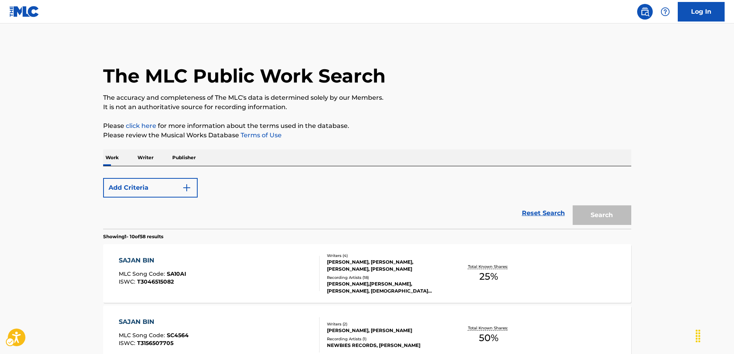
scroll to position [127, 0]
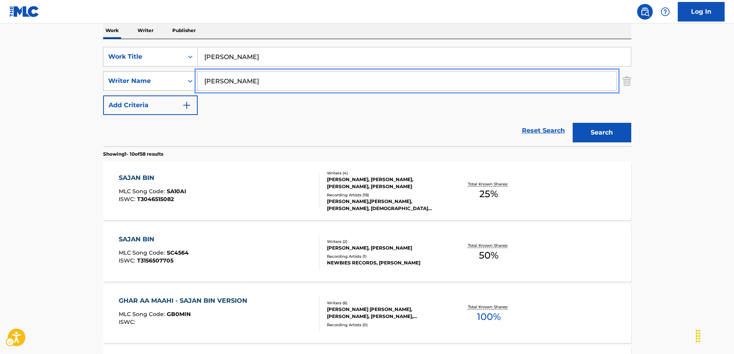
drag, startPoint x: 247, startPoint y: 79, endPoint x: 170, endPoint y: 77, distance: 76.6
click at [170, 77] on div "SearchWithCriteria036cbc46-a486-4e28-af56-31561a9d3799 Writer Name shankar" at bounding box center [367, 81] width 528 height 20
paste input "Lindgren"
type input "Lindgren"
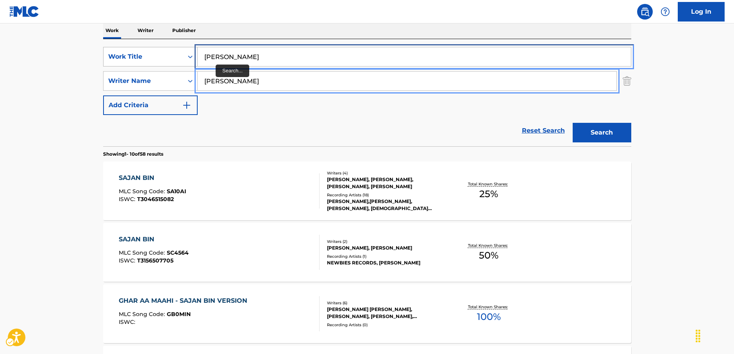
drag, startPoint x: 232, startPoint y: 55, endPoint x: 159, endPoint y: 56, distance: 72.7
click at [159, 56] on div "SearchWithCriteria2276c4d6-1cbd-4f4b-b81f-9f6f486843c4 Work Title Sajan Bin" at bounding box center [367, 57] width 528 height 20
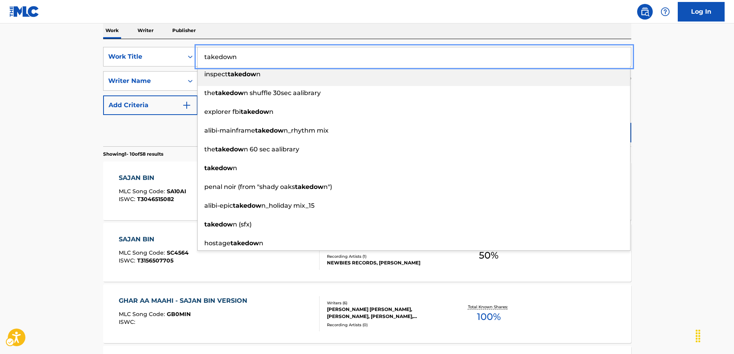
type input "takedown"
click at [42, 89] on main "The MLC Public Work Search The accuracy and completeness of The MLC's data is d…" at bounding box center [367, 356] width 734 height 920
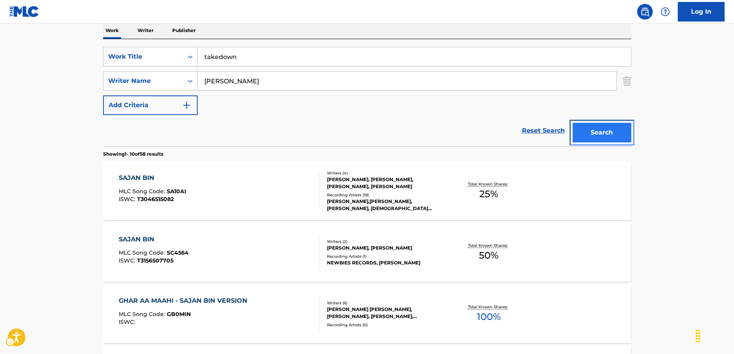
click at [607, 129] on button "Search" at bounding box center [602, 133] width 59 height 20
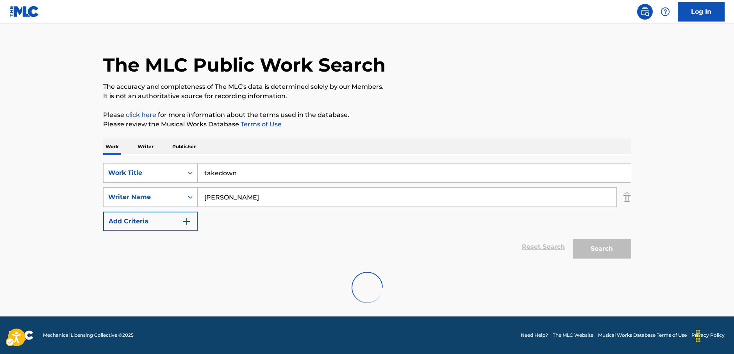
scroll to position [0, 0]
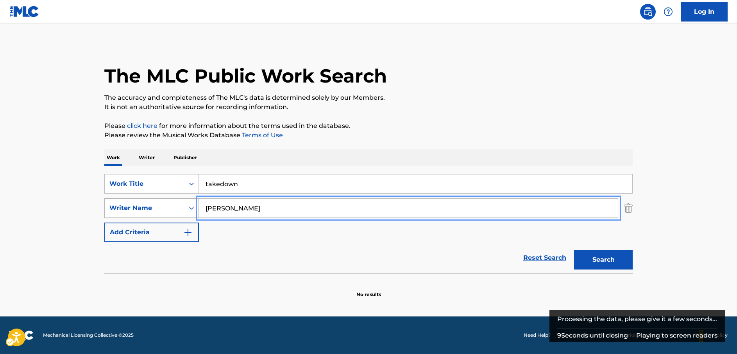
drag, startPoint x: 259, startPoint y: 210, endPoint x: 141, endPoint y: 213, distance: 118.1
click at [141, 213] on div "SearchWithCriteria036cbc46-a486-4e28-af56-31561a9d3799 Writer Name Lindgren" at bounding box center [368, 208] width 528 height 20
type input "ian"
click at [574, 250] on button "Search" at bounding box center [603, 260] width 59 height 20
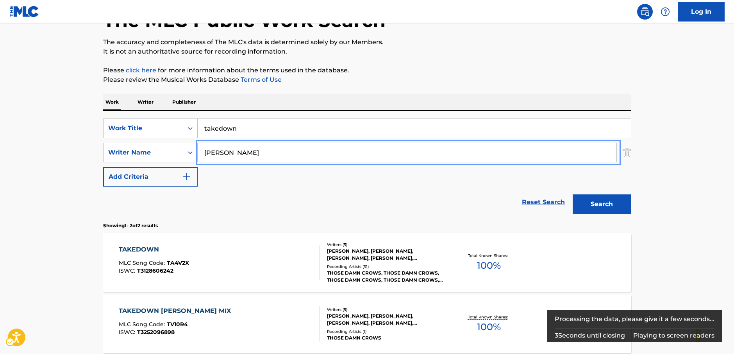
scroll to position [117, 0]
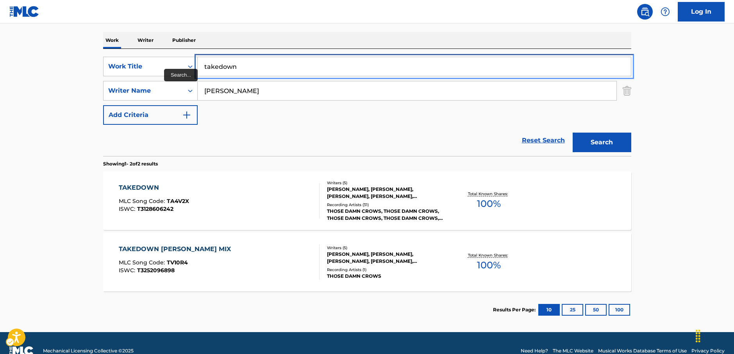
click at [196, 65] on div "SearchWithCriteria2276c4d6-1cbd-4f4b-b81f-9f6f486843c4 Work Title takedown" at bounding box center [367, 67] width 528 height 20
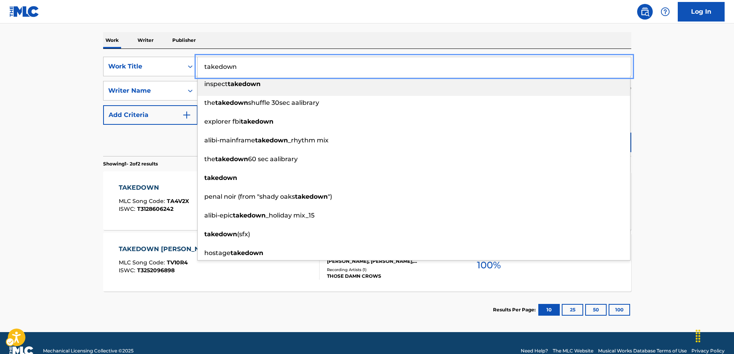
paste input "Maya Lagaise"
type input "Maya Lagaise"
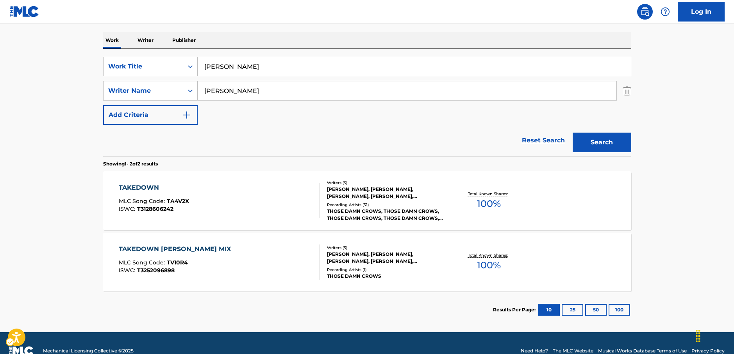
click at [55, 105] on main "The MLC Public Work Search The accuracy and completeness of The MLC's data is d…" at bounding box center [367, 119] width 734 height 426
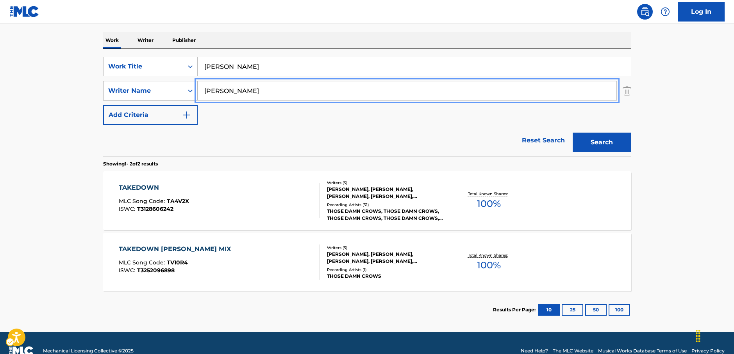
drag, startPoint x: 190, startPoint y: 90, endPoint x: 184, endPoint y: 89, distance: 5.9
click at [184, 89] on div "SearchWithCriteria036cbc46-a486-4e28-af56-31561a9d3799 Writer Name ian" at bounding box center [367, 91] width 528 height 20
click at [573, 132] on button "Search" at bounding box center [602, 142] width 59 height 20
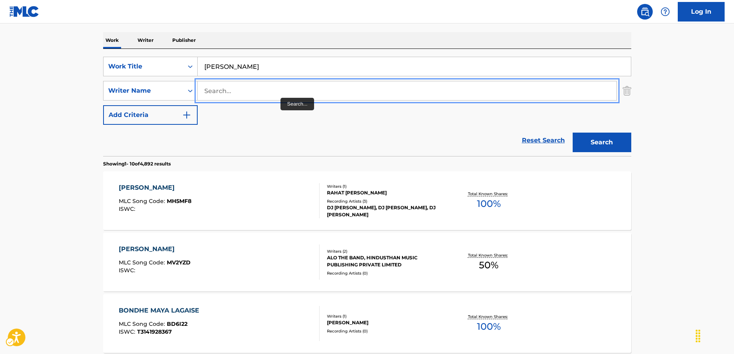
paste input "Karim"
type input "Karim"
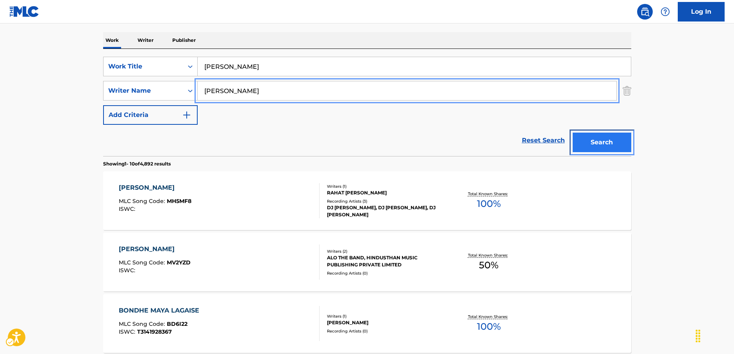
click at [626, 150] on button "Search" at bounding box center [602, 142] width 59 height 20
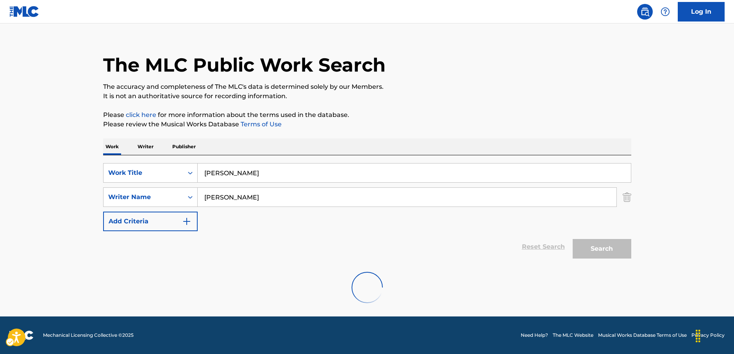
scroll to position [0, 0]
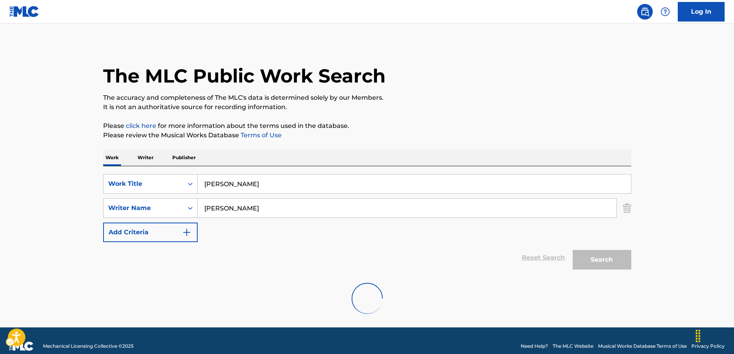
click at [607, 141] on div "The MLC Public Work Search The accuracy and completeness of The MLC's data is d…" at bounding box center [367, 183] width 547 height 280
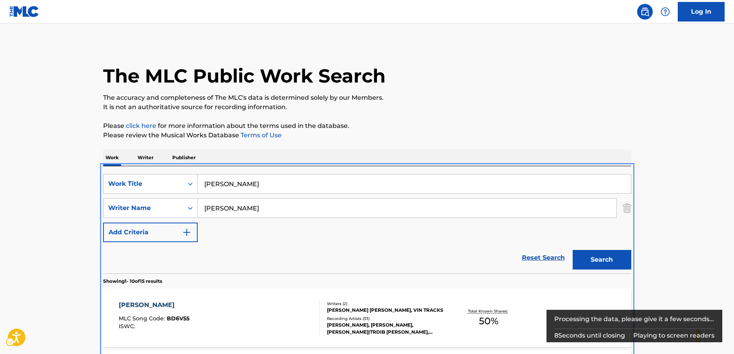
scroll to position [166, 0]
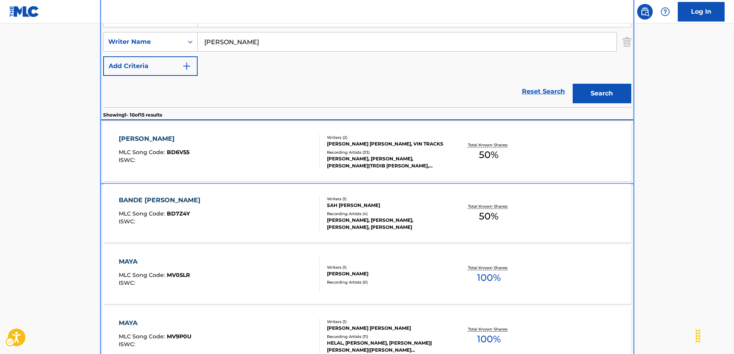
click at [247, 154] on div "BONDE MAYA LAGAISE MLC Song Code : BD6V55 ISWC :" at bounding box center [219, 151] width 201 height 35
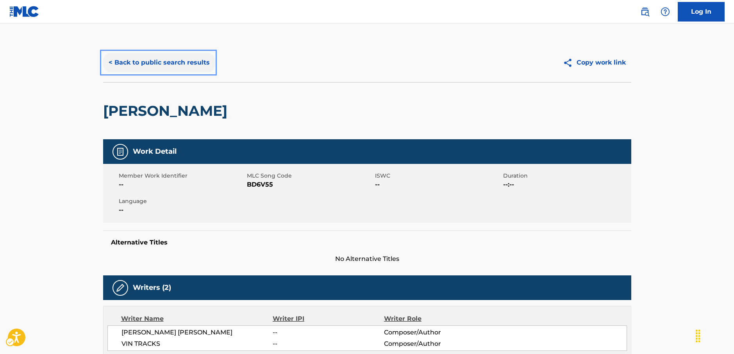
click at [162, 68] on button "< Back to public search results" at bounding box center [159, 63] width 112 height 20
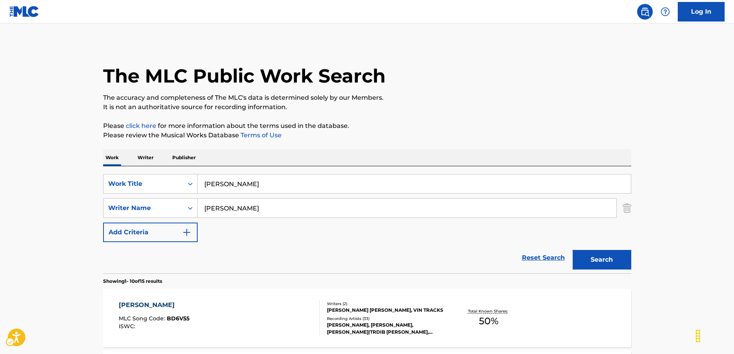
scroll to position [166, 0]
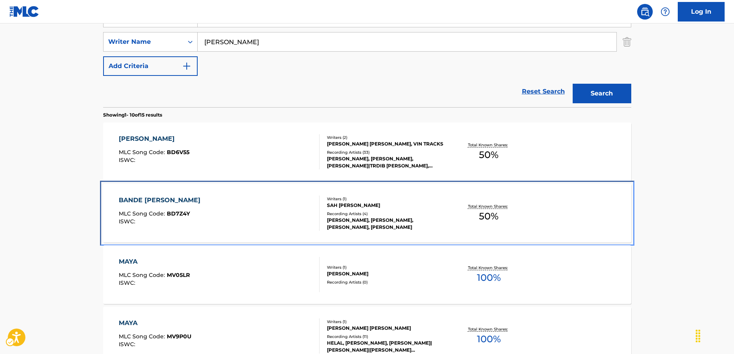
click at [214, 218] on div "BANDE MAYA LAGAISE MLC Song Code : BD7Z4Y ISWC :" at bounding box center [219, 212] width 201 height 35
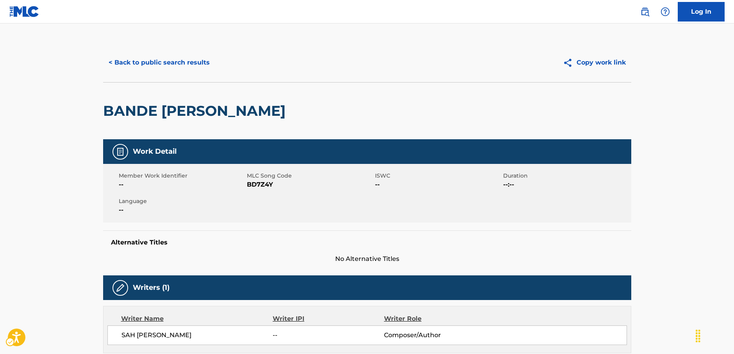
click at [263, 187] on span "MLC Song Code - BD7Z4Y" at bounding box center [310, 184] width 126 height 9
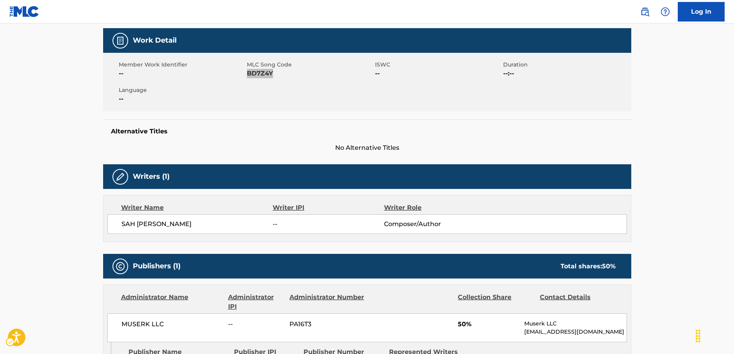
scroll to position [117, 0]
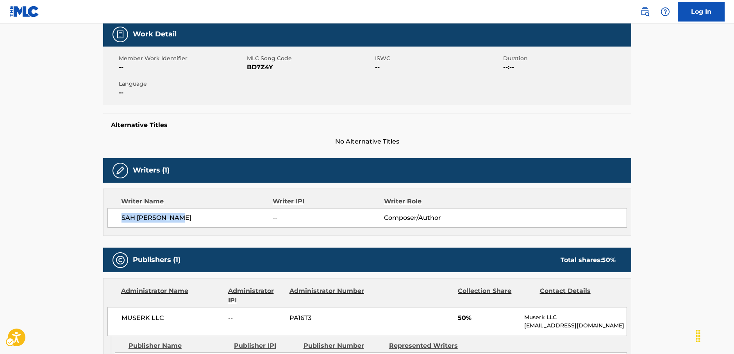
drag, startPoint x: 201, startPoint y: 214, endPoint x: 122, endPoint y: 216, distance: 79.0
click at [122, 216] on span "SAH ABDUL KARIM" at bounding box center [198, 217] width 152 height 9
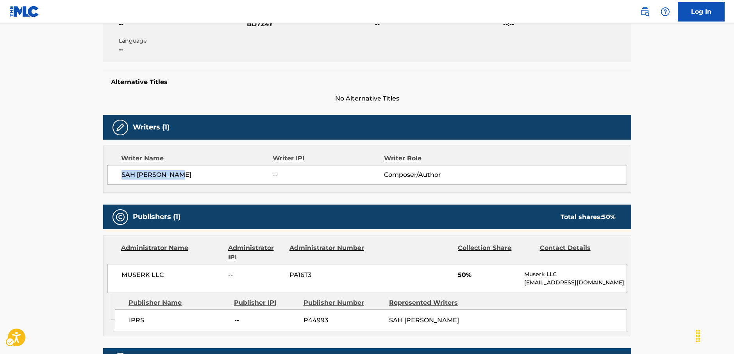
scroll to position [234, 0]
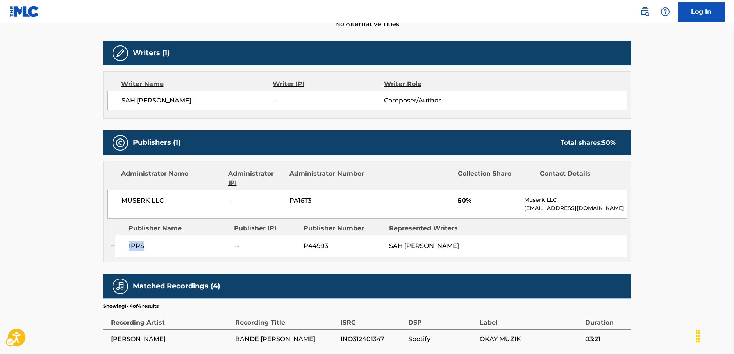
drag, startPoint x: 150, startPoint y: 244, endPoint x: 122, endPoint y: 243, distance: 27.4
click at [122, 243] on div "IPRS -- P44993 SAH ABDUL KARIM" at bounding box center [371, 246] width 512 height 22
drag, startPoint x: 166, startPoint y: 200, endPoint x: 1, endPoint y: 211, distance: 165.3
click at [104, 203] on div "Administrator Name Administrator IPI Administrator Number Collection Share Cont…" at bounding box center [368, 189] width 528 height 57
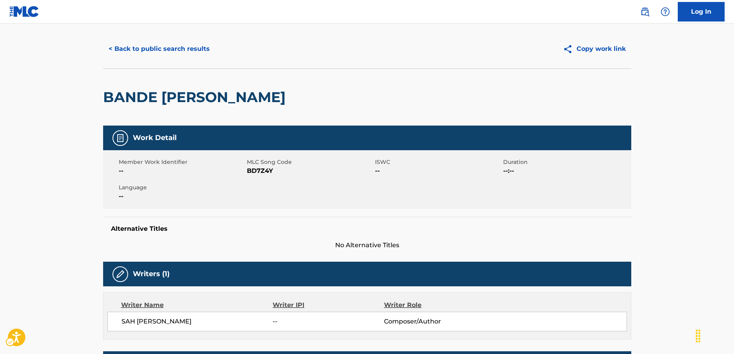
scroll to position [0, 0]
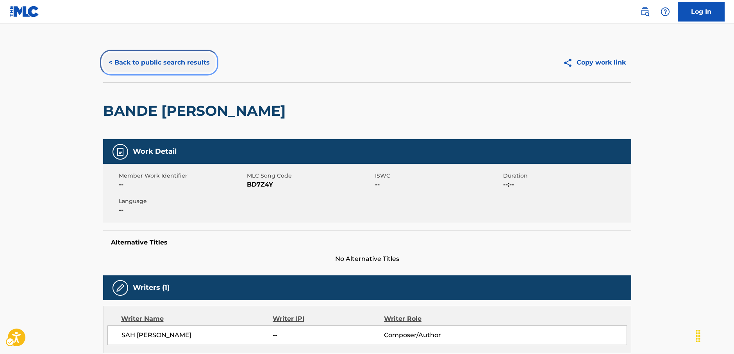
click at [168, 64] on button "< Back to public search results" at bounding box center [159, 63] width 112 height 20
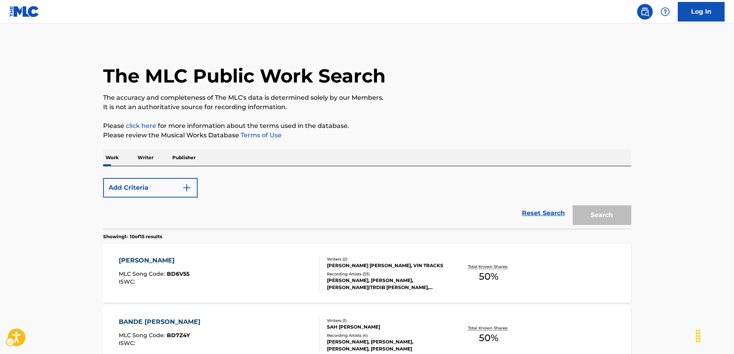
scroll to position [166, 0]
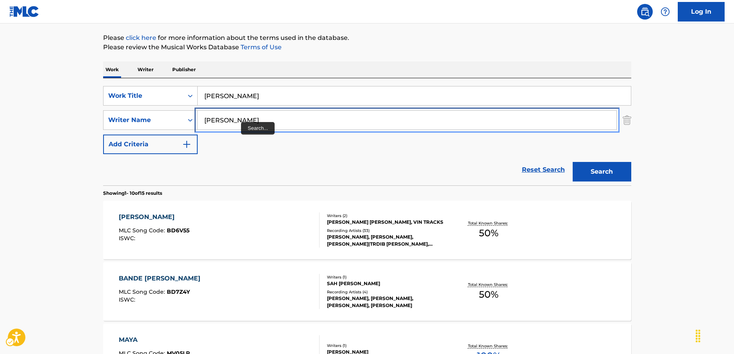
click at [241, 122] on input "Karim" at bounding box center [407, 120] width 419 height 19
drag, startPoint x: 234, startPoint y: 120, endPoint x: 277, endPoint y: 96, distance: 49.2
click at [189, 120] on div "SearchWithCriteria036cbc46-a486-4e28-af56-31561a9d3799 Writer Name Karim" at bounding box center [367, 120] width 528 height 20
paste input "Pinderhughes"
type input "Pinderhughes"
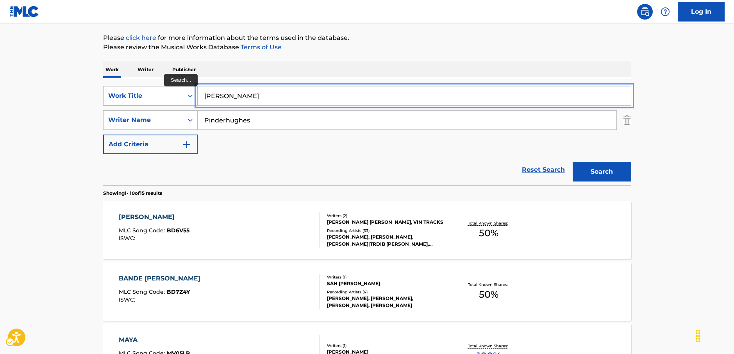
drag, startPoint x: 277, startPoint y: 96, endPoint x: 174, endPoint y: 94, distance: 102.8
click at [174, 94] on div "SearchWithCriteria2276c4d6-1cbd-4f4b-b81f-9f6f486843c4 Work Title Maya Lagaise" at bounding box center [367, 96] width 528 height 20
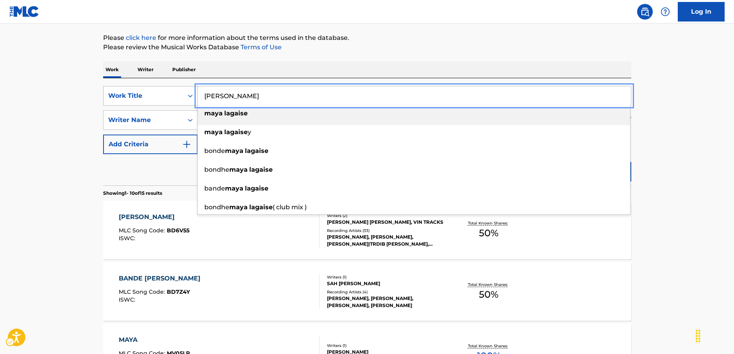
paste input "Cadillac"
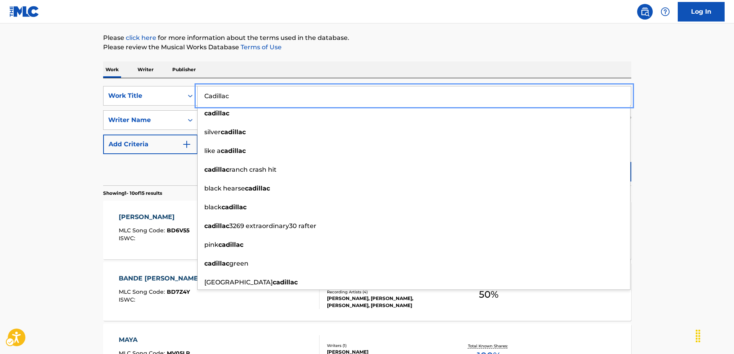
type input "Cadillac"
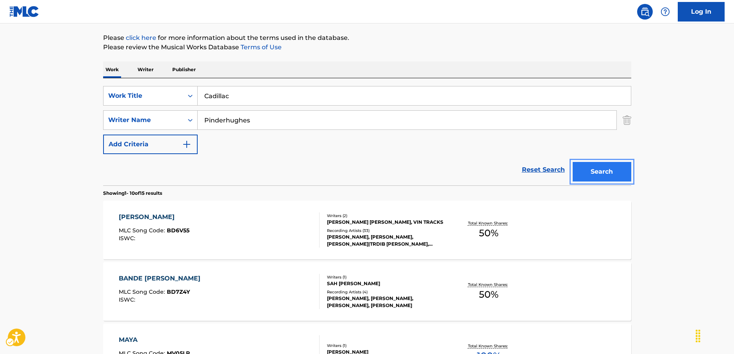
click at [604, 172] on button "Search" at bounding box center [602, 172] width 59 height 20
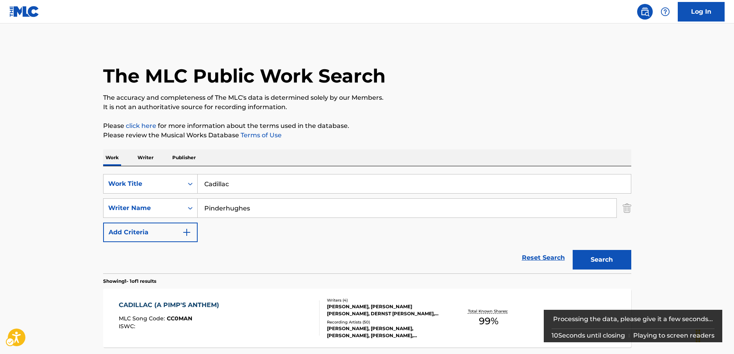
drag, startPoint x: 255, startPoint y: 259, endPoint x: 254, endPoint y: 249, distance: 9.5
click at [255, 259] on div "SearchWithCriteria2276c4d6-1cbd-4f4b-b81f-9f6f486843c4 Work Title Cadillac Sear…" at bounding box center [367, 275] width 528 height 218
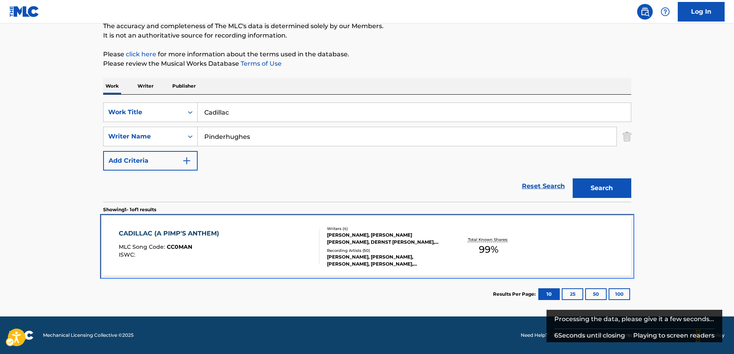
click at [277, 252] on div "CADILLAC (A PIMP'S ANTHEM) MLC Song Code : CC0MAN ISWC :" at bounding box center [219, 246] width 201 height 35
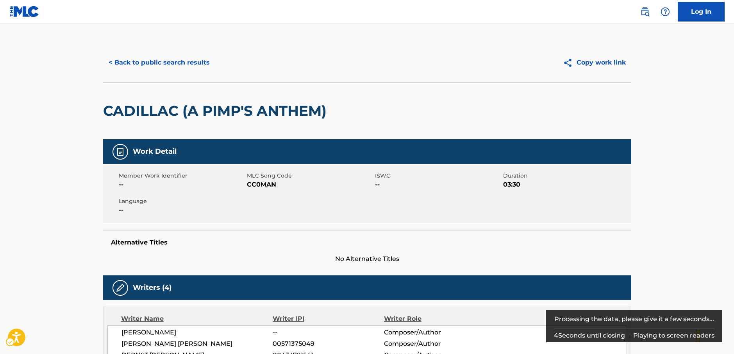
click at [262, 185] on span "MLC Song Code - CC0MAN" at bounding box center [310, 184] width 126 height 9
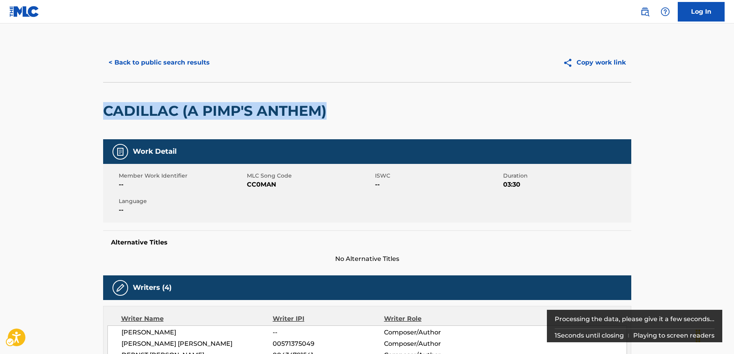
drag, startPoint x: 337, startPoint y: 116, endPoint x: 107, endPoint y: 120, distance: 229.8
click at [103, 122] on div "CADILLAC (A PIMP'S ANTHEM)" at bounding box center [367, 110] width 528 height 57
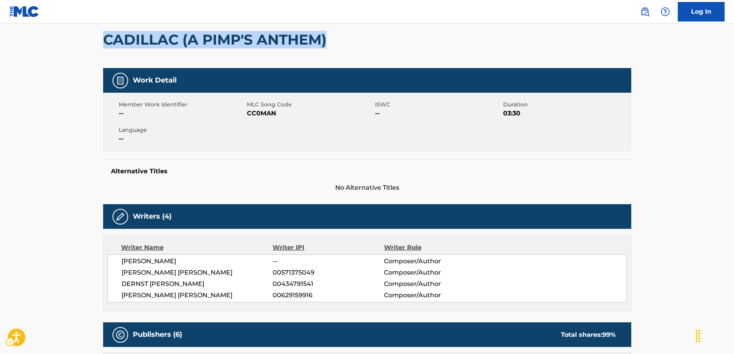
scroll to position [156, 0]
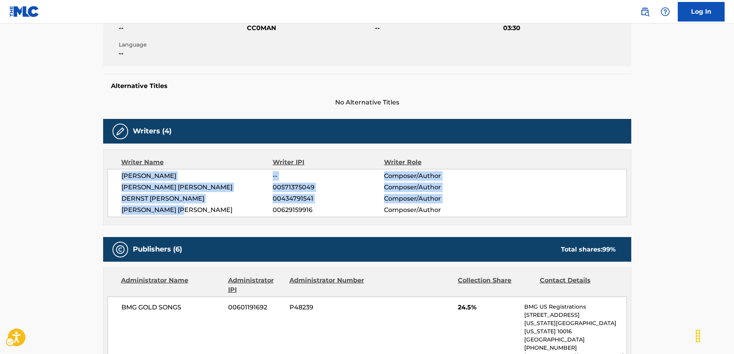
drag, startPoint x: 194, startPoint y: 209, endPoint x: 119, endPoint y: 176, distance: 81.7
click at [119, 176] on div "ELENA PINDERHUGHES -- Composer/Author VICTORIA MONET MCCANTS 00571375049 Compos…" at bounding box center [367, 193] width 520 height 48
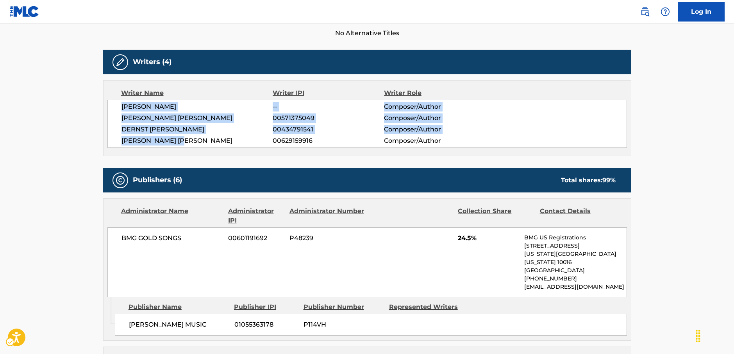
scroll to position [313, 0]
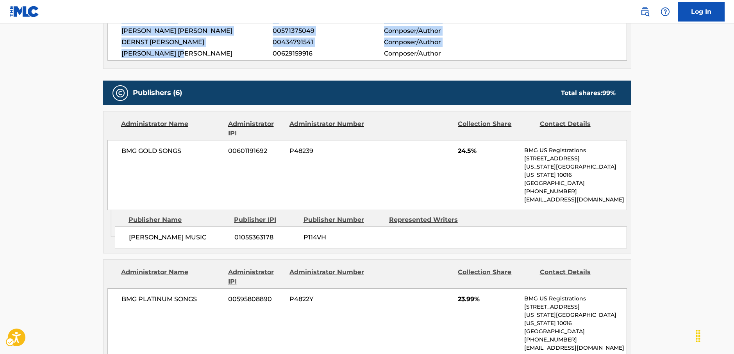
drag, startPoint x: 213, startPoint y: 230, endPoint x: 127, endPoint y: 231, distance: 86.0
click at [128, 231] on div "VICTORIA MONET MUSIC 01055363178 P114VH" at bounding box center [371, 237] width 512 height 22
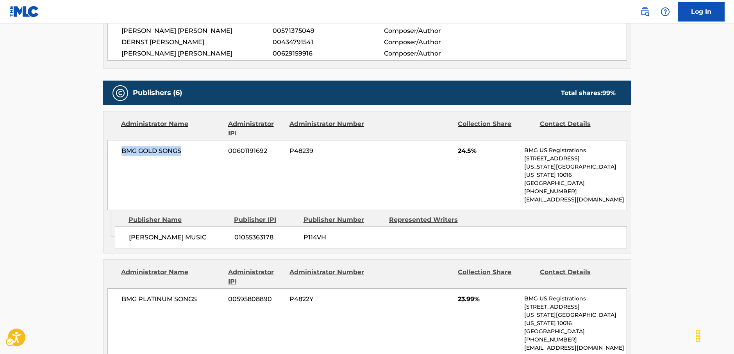
drag, startPoint x: 158, startPoint y: 150, endPoint x: 121, endPoint y: 150, distance: 36.7
click at [121, 150] on div "BMG GOLD SONGS 00601191692 P48239 24.5% BMG US Registrations 1 Park Ave, New Yo…" at bounding box center [367, 175] width 520 height 70
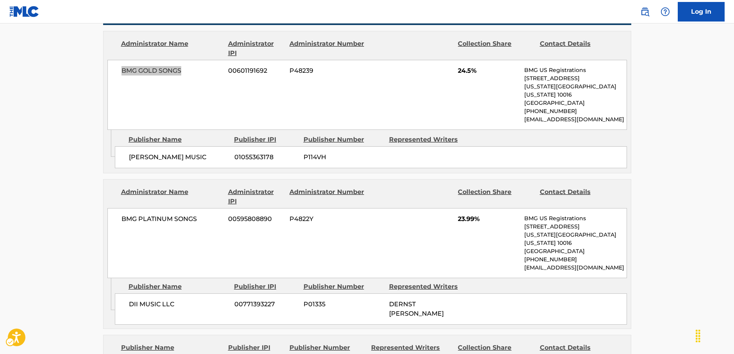
scroll to position [430, 0]
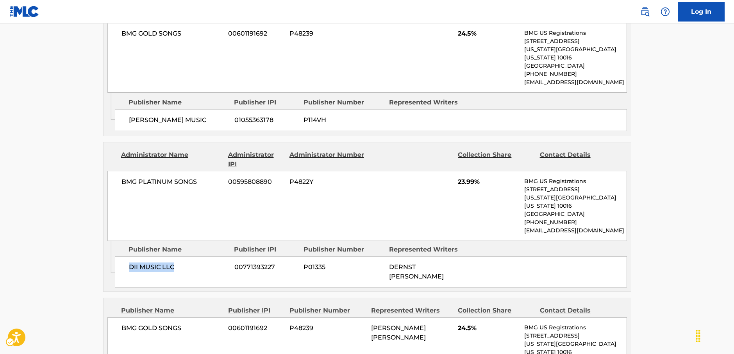
drag, startPoint x: 190, startPoint y: 250, endPoint x: 3, endPoint y: 240, distance: 187.5
click at [121, 256] on div "DII MUSIC LLC 00771393227 P01335 DERNST EMILE II" at bounding box center [371, 271] width 512 height 31
drag, startPoint x: 213, startPoint y: 172, endPoint x: 107, endPoint y: 174, distance: 106.3
click at [109, 175] on div "BMG PLATINUM SONGS 00595808890 P4822Y 23.99% BMG US Registrations 1 Park Ave, N…" at bounding box center [367, 206] width 520 height 70
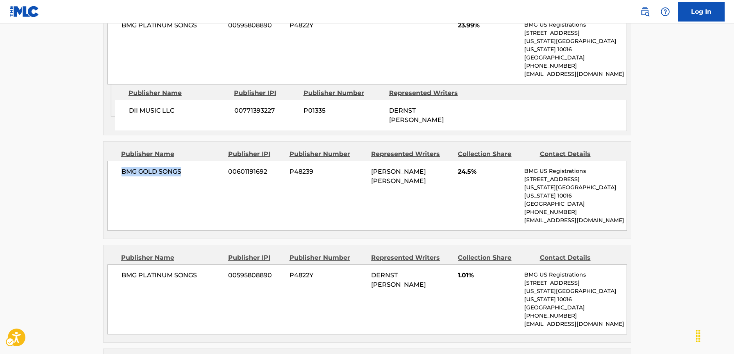
drag, startPoint x: 195, startPoint y: 150, endPoint x: 114, endPoint y: 148, distance: 81.3
click at [117, 161] on div "BMG GOLD SONGS 00601191692 P48239 VICTORIA MONET MCCANTS 24.5% BMG US Registrat…" at bounding box center [367, 196] width 520 height 70
drag, startPoint x: 199, startPoint y: 244, endPoint x: 105, endPoint y: 249, distance: 94.7
click at [105, 249] on div "Publisher Name Publisher IPI Publisher Number Represented Writers Collection Sh…" at bounding box center [368, 293] width 528 height 97
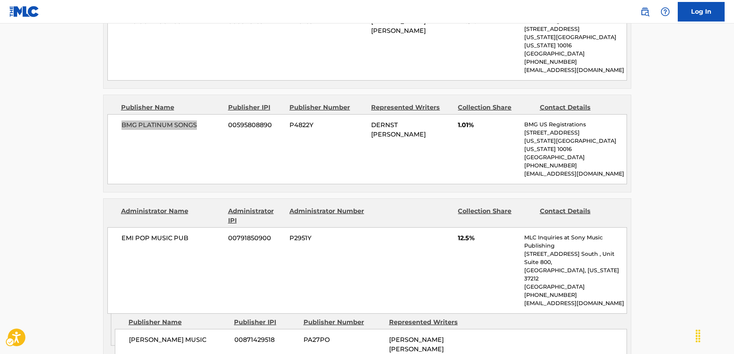
scroll to position [782, 0]
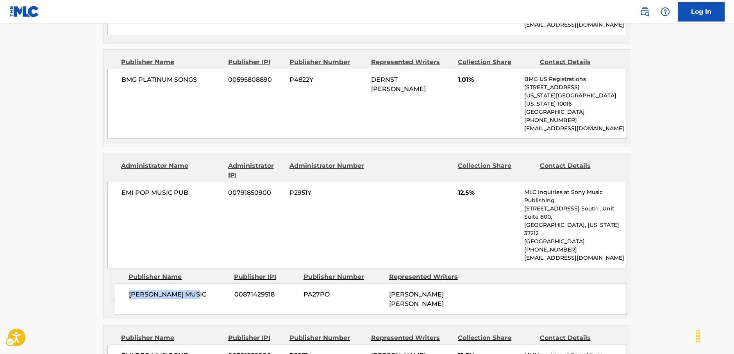
drag, startPoint x: 202, startPoint y: 236, endPoint x: 125, endPoint y: 236, distance: 76.6
click at [125, 283] on div "TIM MURDOCK MUSIC 00871429518 PA27PO TIM MURDOCK SUBY" at bounding box center [371, 298] width 512 height 31
drag, startPoint x: 188, startPoint y: 152, endPoint x: 116, endPoint y: 157, distance: 72.1
click at [116, 182] on div "EMI POP MUSIC PUB 00791850900 P2951Y 12.5% MLC Inquiries at Sony Music Publishi…" at bounding box center [367, 225] width 520 height 86
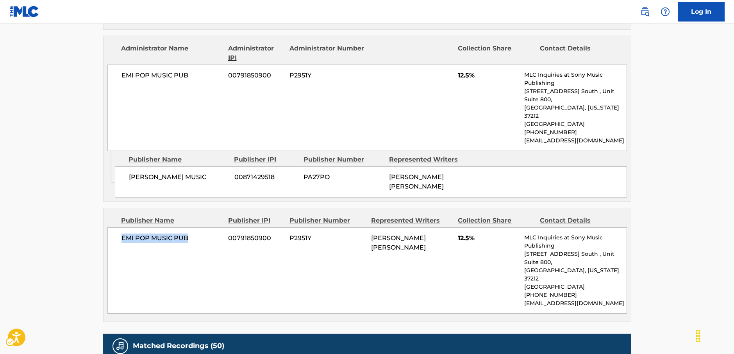
drag, startPoint x: 194, startPoint y: 175, endPoint x: 2, endPoint y: 199, distance: 193.7
click at [122, 227] on div "EMI POP MUSIC PUB 00791850900 P2951Y TIM MURDOCK SUBY 12.5% MLC Inquiries at So…" at bounding box center [367, 270] width 520 height 86
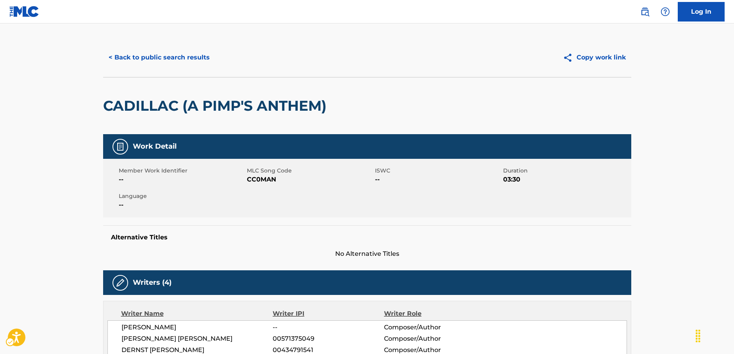
scroll to position [0, 0]
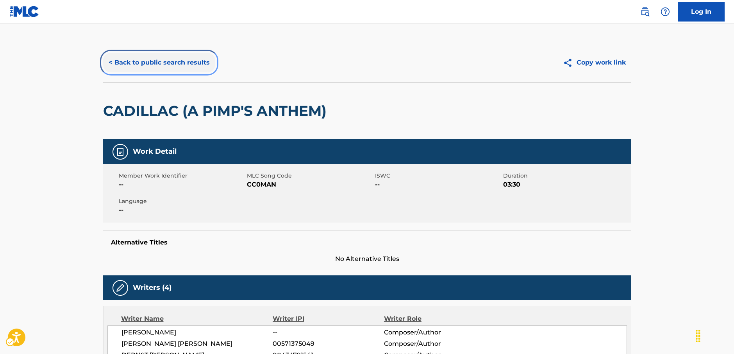
click at [185, 57] on button "< Back to public search results" at bounding box center [159, 63] width 112 height 20
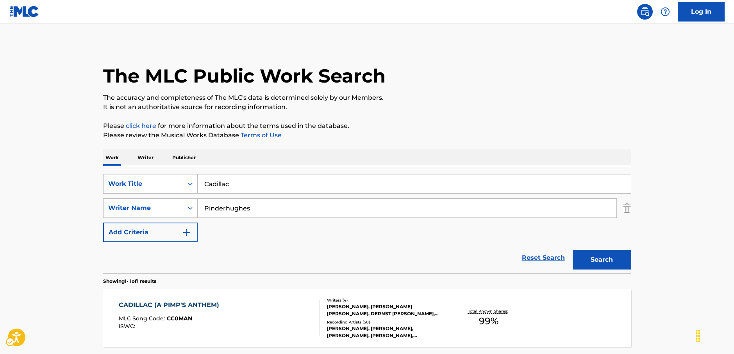
scroll to position [27, 0]
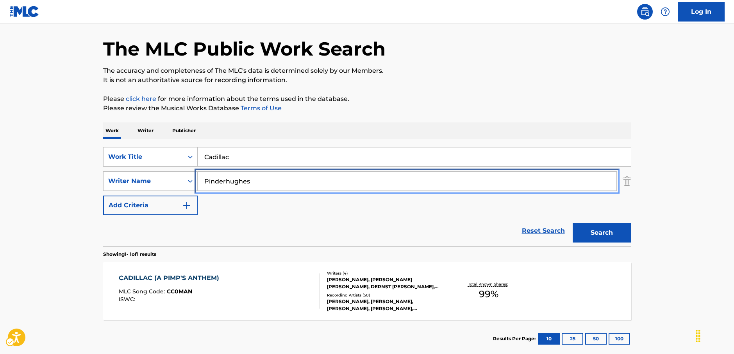
click at [165, 180] on div "SearchWithCriteria036cbc46-a486-4e28-af56-31561a9d3799 Writer Name Pinderhughes" at bounding box center [367, 181] width 528 height 20
paste input "Luft"
type input "Luft"
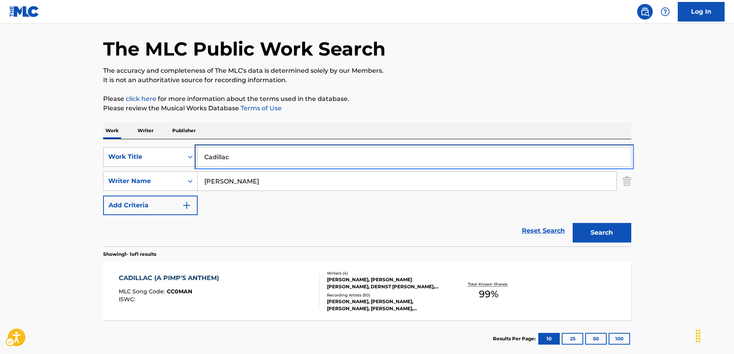
click at [167, 157] on div "SearchWithCriteria2276c4d6-1cbd-4f4b-b81f-9f6f486843c4 Work Title Cadillac" at bounding box center [367, 157] width 528 height 20
paste input "Something to Hold Onto"
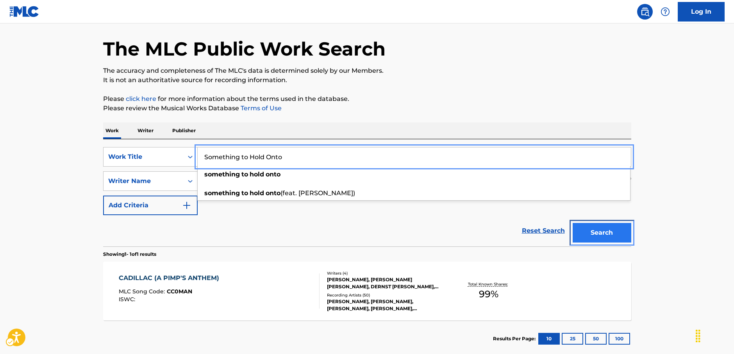
click at [604, 229] on button "Search" at bounding box center [602, 233] width 59 height 20
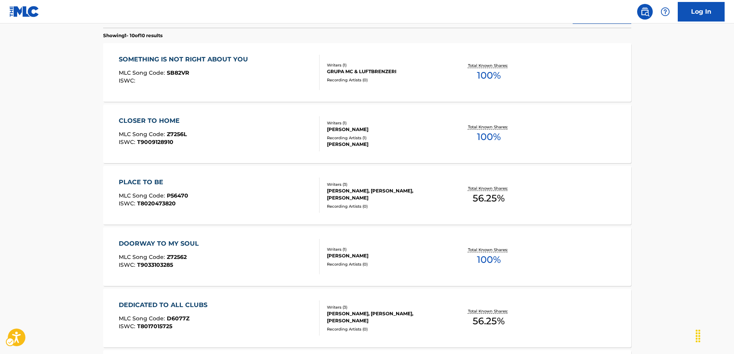
scroll to position [117, 0]
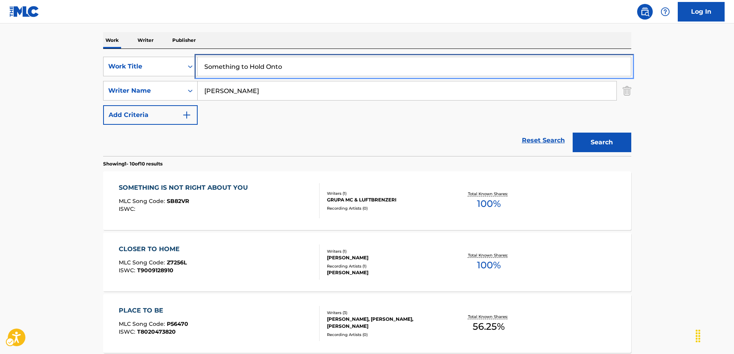
click at [179, 62] on div "SearchWithCriteria2276c4d6-1cbd-4f4b-b81f-9f6f486843c4 Work Title Something to …" at bounding box center [367, 67] width 528 height 20
paste input "Kansas coyote grace"
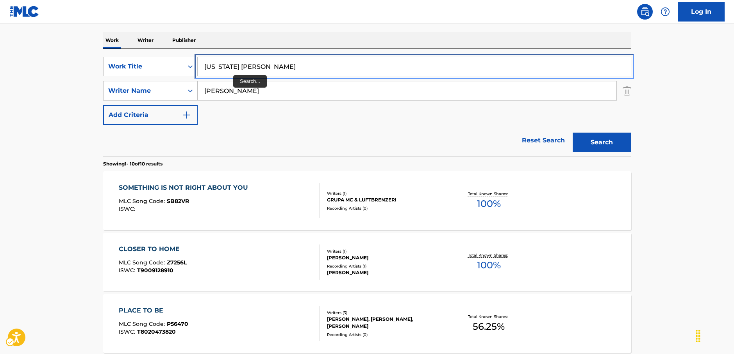
drag, startPoint x: 228, startPoint y: 66, endPoint x: 335, endPoint y: 61, distance: 106.8
click at [334, 61] on input "Kansas coyote grace" at bounding box center [414, 66] width 433 height 19
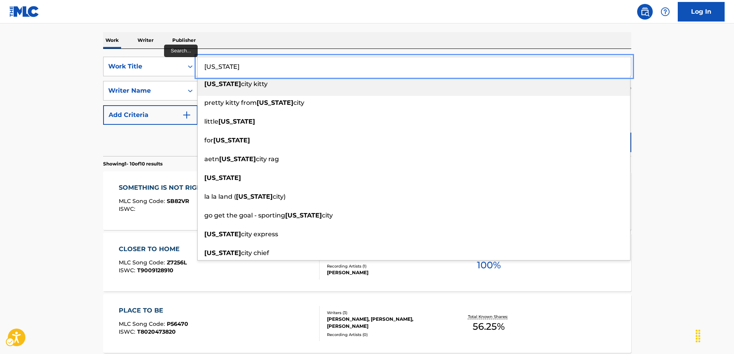
type input "Kansas"
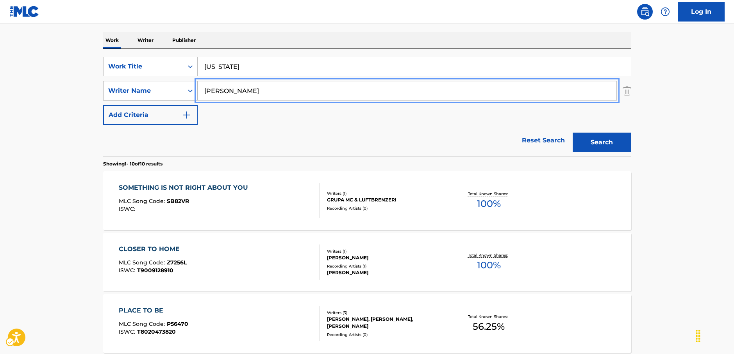
drag, startPoint x: 236, startPoint y: 95, endPoint x: 195, endPoint y: 95, distance: 40.6
click at [195, 95] on div "SearchWithCriteria036cbc46-a486-4e28-af56-31561a9d3799 Writer Name Luft" at bounding box center [367, 91] width 528 height 20
type input "ingrid"
click at [573, 132] on button "Search" at bounding box center [602, 142] width 59 height 20
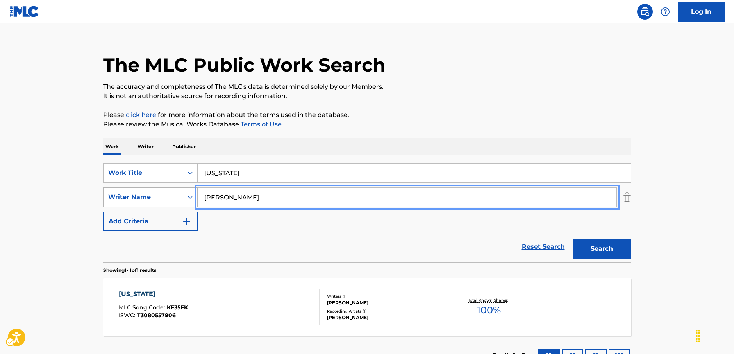
scroll to position [72, 0]
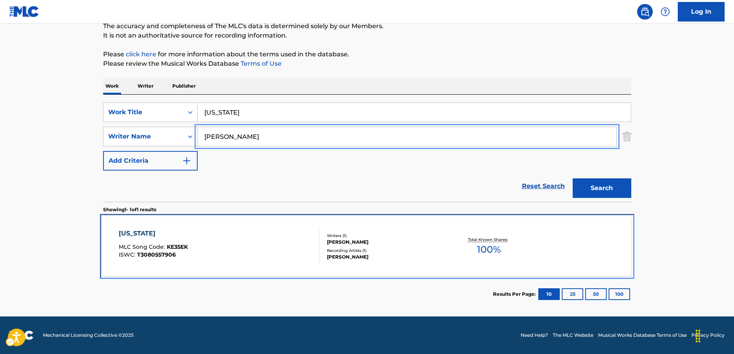
click at [218, 245] on div "KANSAS MLC Song Code : KE35EK ISWC : T3080557906" at bounding box center [219, 246] width 201 height 35
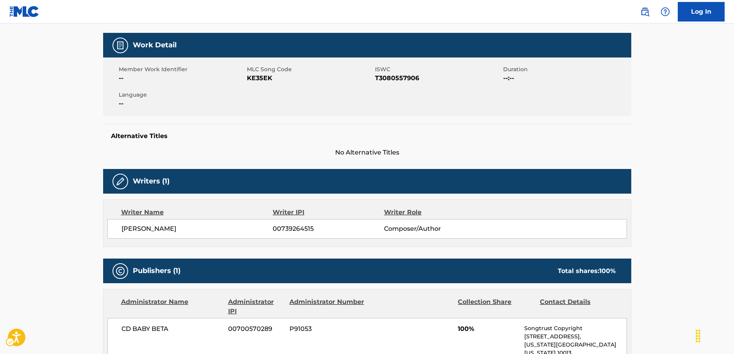
scroll to position [38, 0]
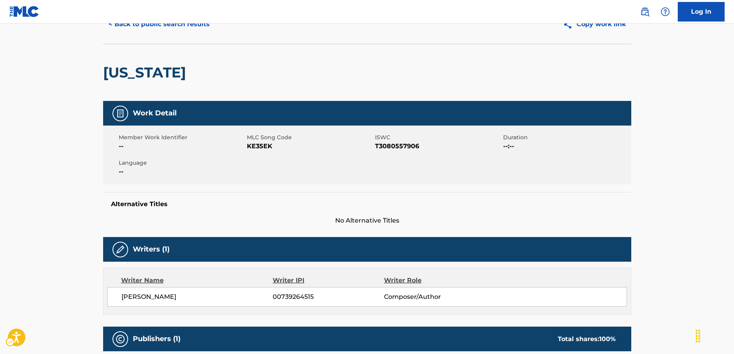
click at [251, 146] on span "MLC Song Code - KE35EK" at bounding box center [310, 145] width 126 height 9
click at [408, 145] on span "ISWC - T3080557906" at bounding box center [438, 145] width 126 height 9
drag, startPoint x: 142, startPoint y: 291, endPoint x: 408, endPoint y: 86, distance: 335.8
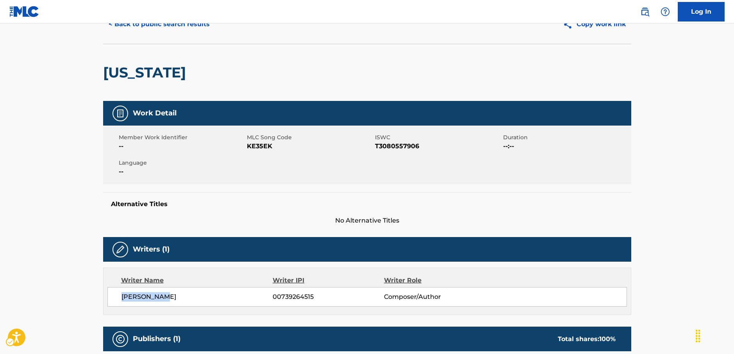
click at [121, 291] on div "INGRID EYEN 00739264515 Composer/Author" at bounding box center [367, 297] width 520 height 20
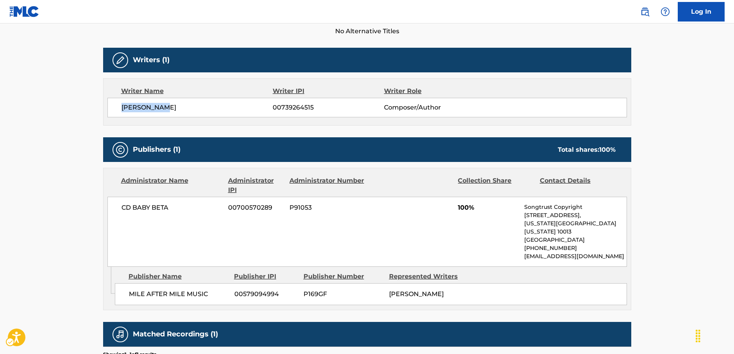
scroll to position [273, 0]
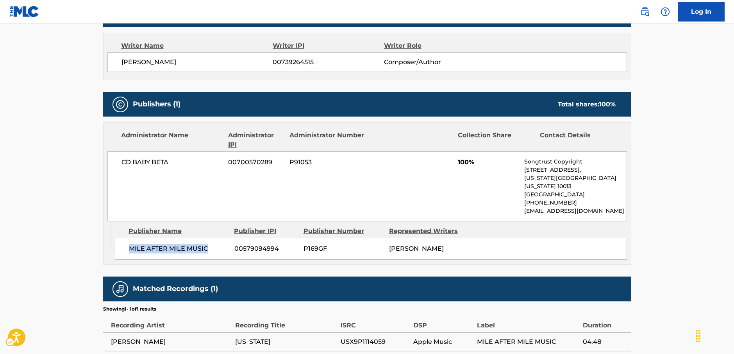
drag, startPoint x: 208, startPoint y: 239, endPoint x: 125, endPoint y: 243, distance: 83.3
click at [125, 243] on div "MILE AFTER MILE MUSIC 00579094994 P169GF INGRID EYEN" at bounding box center [371, 249] width 512 height 22
drag, startPoint x: 190, startPoint y: 168, endPoint x: 3, endPoint y: 172, distance: 186.8
click at [111, 166] on div "CD BABY BETA 00700570289 P91053 100% Songtrust Copyright 155 6th Ave, Unit Fl 1…" at bounding box center [367, 186] width 520 height 70
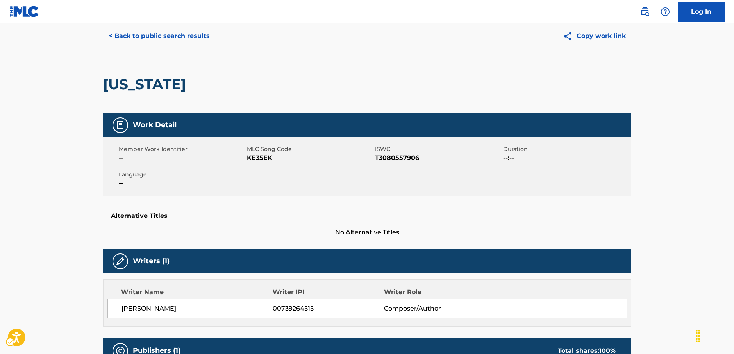
scroll to position [0, 0]
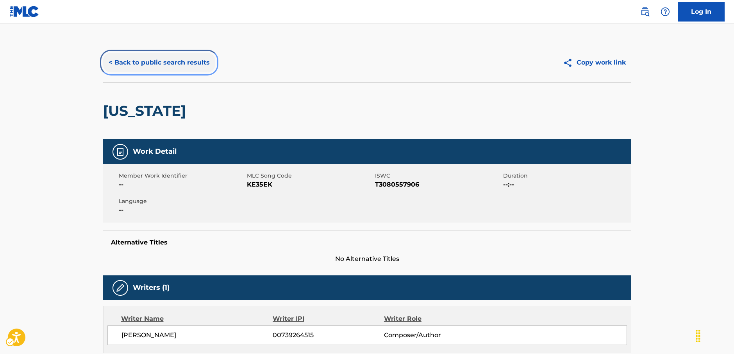
click at [156, 56] on button "< Back to public search results" at bounding box center [159, 63] width 112 height 20
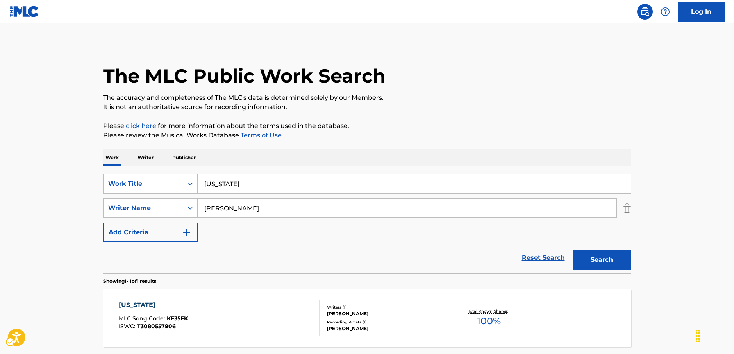
scroll to position [27, 0]
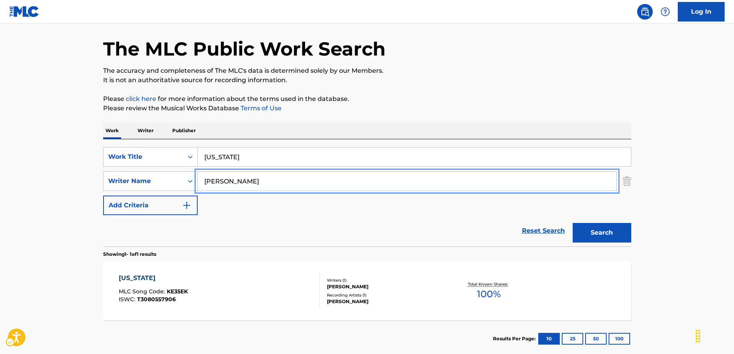
drag, startPoint x: 225, startPoint y: 182, endPoint x: 208, endPoint y: 170, distance: 21.0
click at [192, 182] on div "SearchWithCriteria036cbc46-a486-4e28-af56-31561a9d3799 Writer Name ingrid" at bounding box center [367, 181] width 528 height 20
paste input "Erika"
type input "Erika"
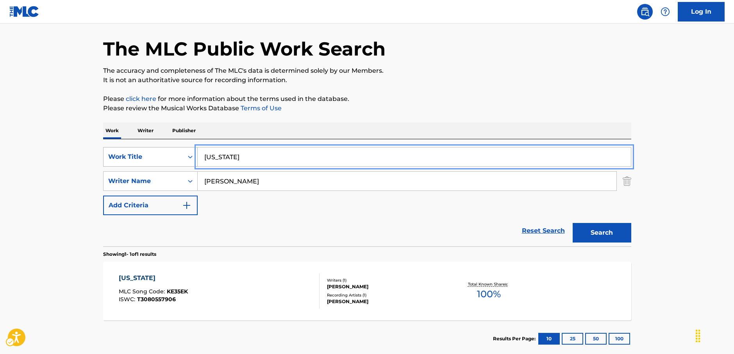
drag, startPoint x: 211, startPoint y: 157, endPoint x: 184, endPoint y: 151, distance: 27.9
click at [181, 157] on div "SearchWithCriteria2276c4d6-1cbd-4f4b-b81f-9f6f486843c4 Work Title Kansas" at bounding box center [367, 157] width 528 height 20
paste input "Come Back Down"
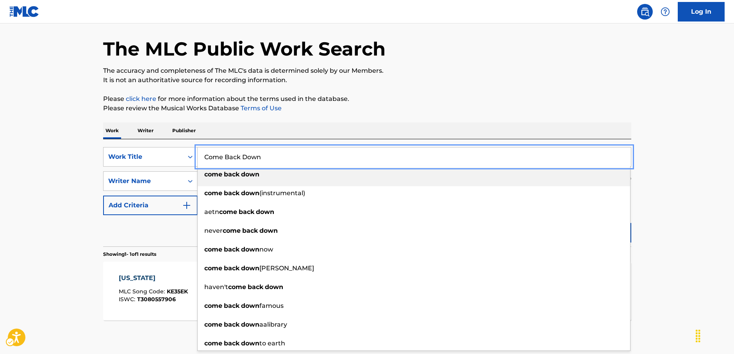
type input "Come Back Down"
click at [73, 178] on main "The MLC Public Work Search The accuracy and completeness of The MLC's data is d…" at bounding box center [367, 178] width 734 height 364
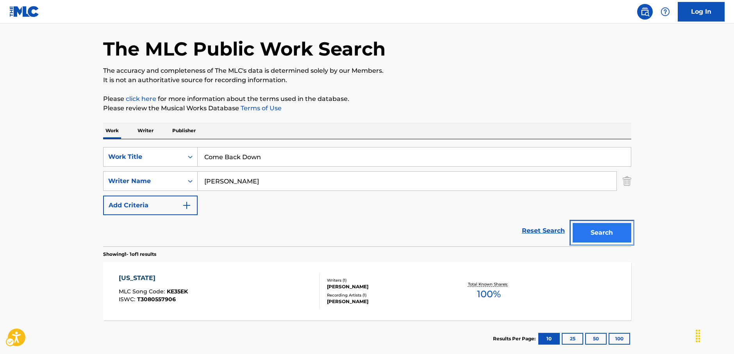
click at [592, 231] on button "Search" at bounding box center [602, 233] width 59 height 20
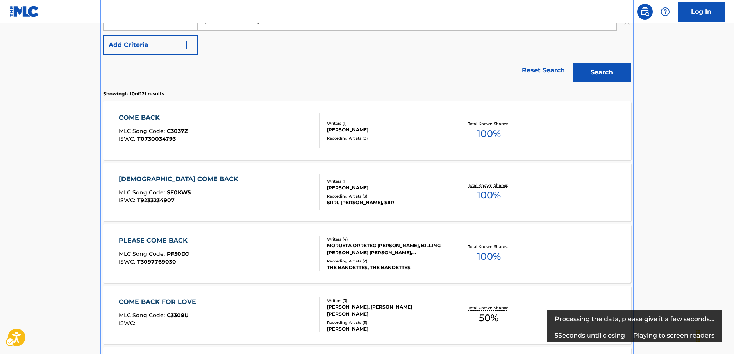
scroll to position [127, 0]
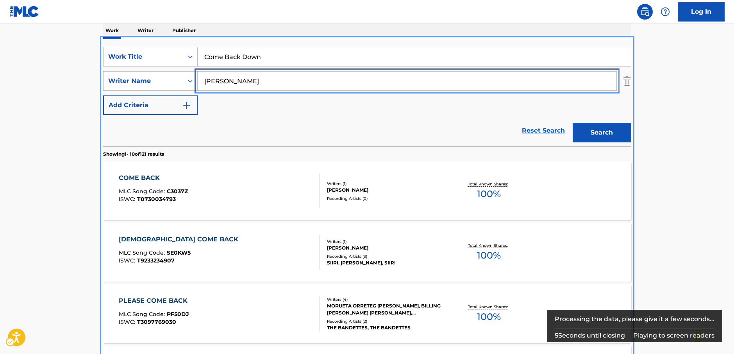
click at [177, 80] on div "SearchWithCriteria036cbc46-a486-4e28-af56-31561a9d3799 Writer Name Erika" at bounding box center [367, 81] width 528 height 20
paste input "Tietjen"
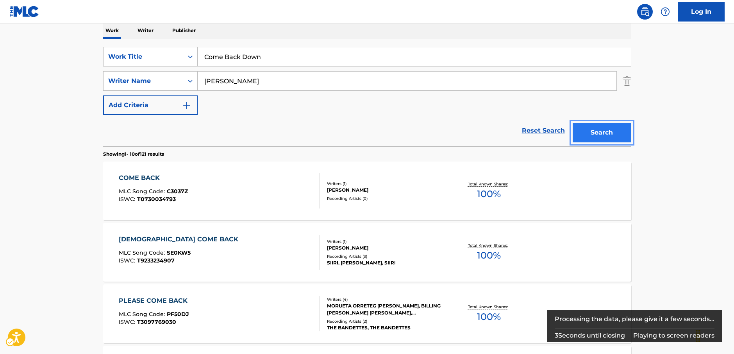
click at [609, 136] on button "Search" at bounding box center [602, 133] width 59 height 20
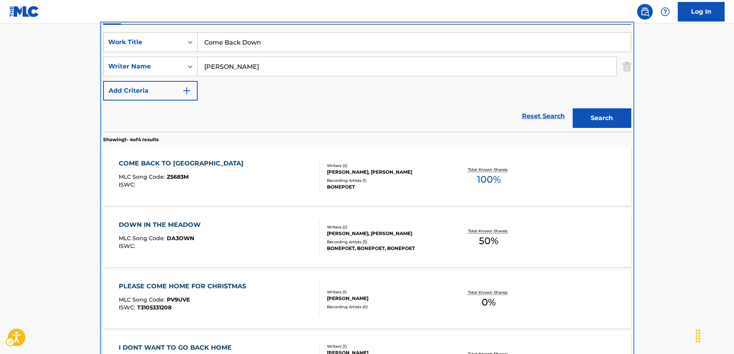
scroll to position [58, 0]
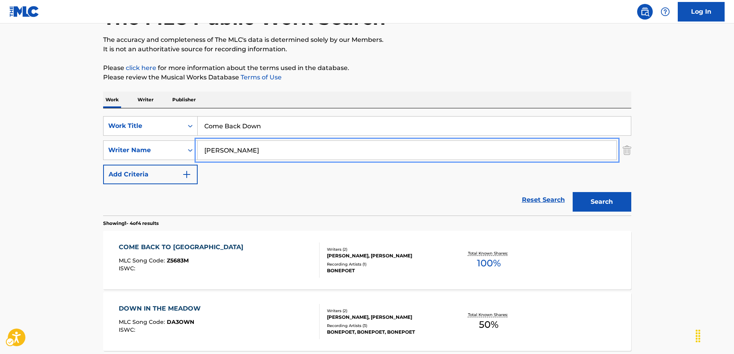
drag, startPoint x: 195, startPoint y: 152, endPoint x: 219, endPoint y: 140, distance: 27.3
click at [188, 152] on div "SearchWithCriteria036cbc46-a486-4e28-af56-31561a9d3799 Writer Name Tietjen" at bounding box center [367, 150] width 528 height 20
paste input "Mehta"
type input "Mehta"
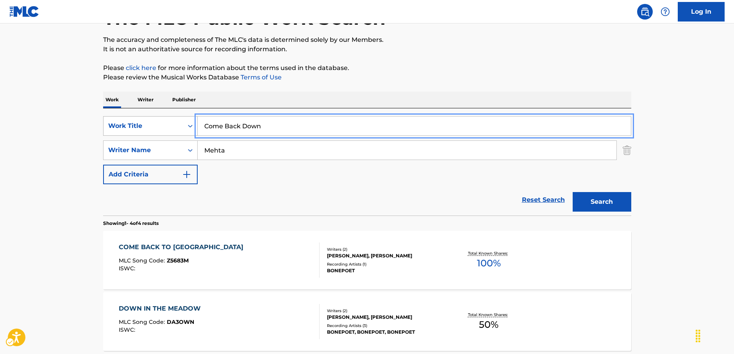
drag, startPoint x: 228, startPoint y: 122, endPoint x: 175, endPoint y: 123, distance: 52.4
click at [172, 127] on div "SearchWithCriteria2276c4d6-1cbd-4f4b-b81f-9f6f486843c4 Work Title Come Back Down" at bounding box center [367, 126] width 528 height 20
paste input "Arlingto"
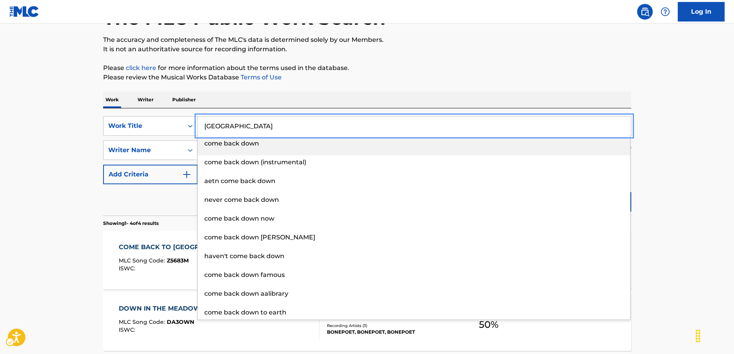
type input "Arlington"
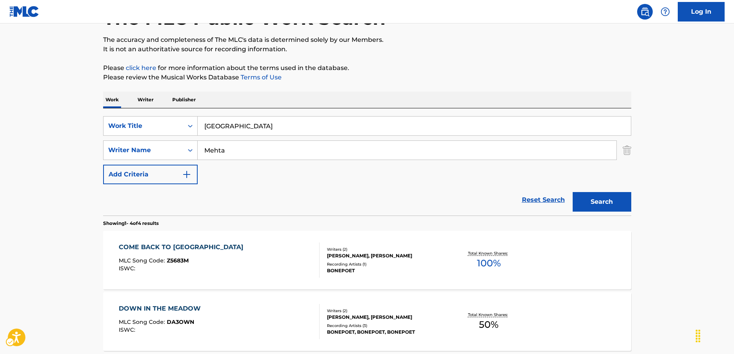
click at [77, 161] on main "The MLC Public Work Search The accuracy and completeness of The MLC's data is d…" at bounding box center [367, 240] width 734 height 548
click at [616, 202] on button "Search" at bounding box center [602, 202] width 59 height 20
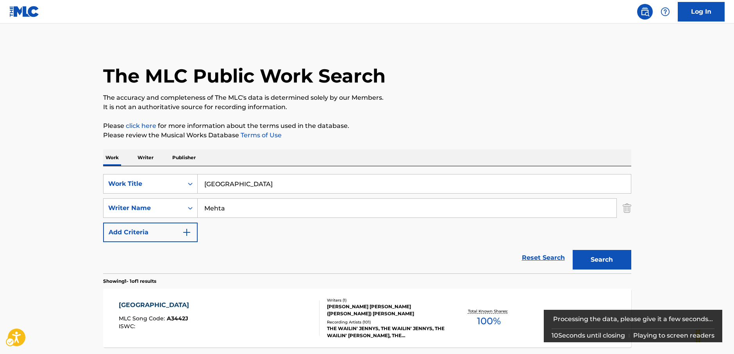
scroll to position [72, 0]
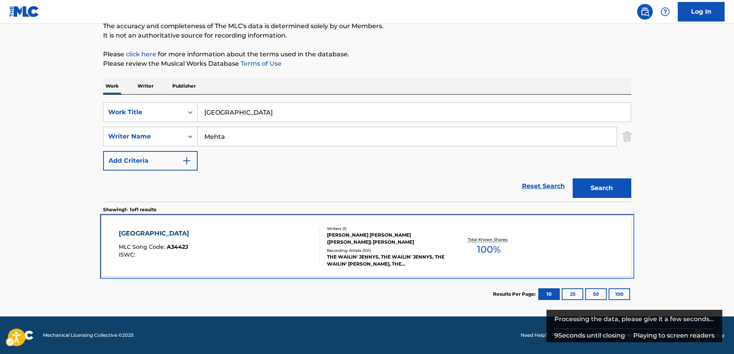
click at [236, 253] on div "ARLINGTON MLC Song Code : A3442J ISWC :" at bounding box center [219, 246] width 201 height 35
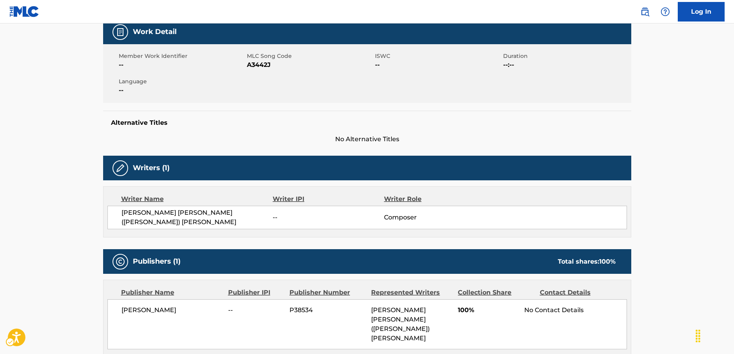
scroll to position [156, 0]
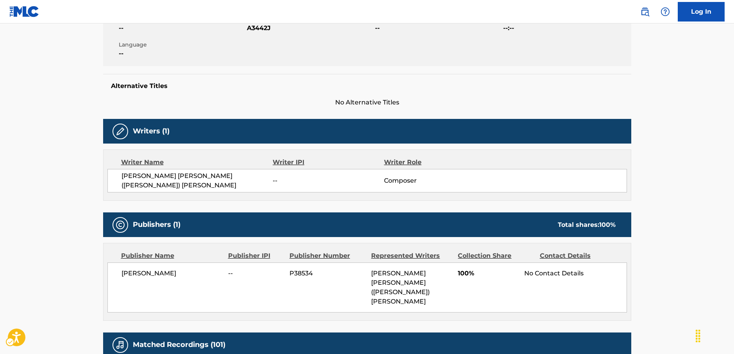
drag, startPoint x: 197, startPoint y: 270, endPoint x: 207, endPoint y: 187, distance: 83.1
click at [129, 268] on span "TARA NICOLE MEHTA" at bounding box center [172, 272] width 101 height 9
drag, startPoint x: 217, startPoint y: 178, endPoint x: 120, endPoint y: 179, distance: 97.7
click at [120, 179] on div "TARA NICOLE (NICKY) MEHTA -- Composer" at bounding box center [367, 180] width 520 height 23
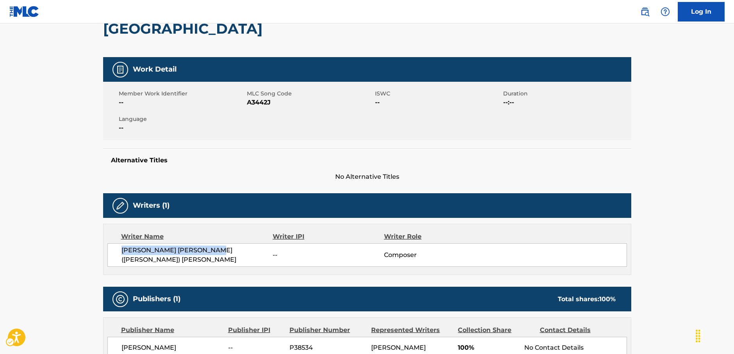
scroll to position [39, 0]
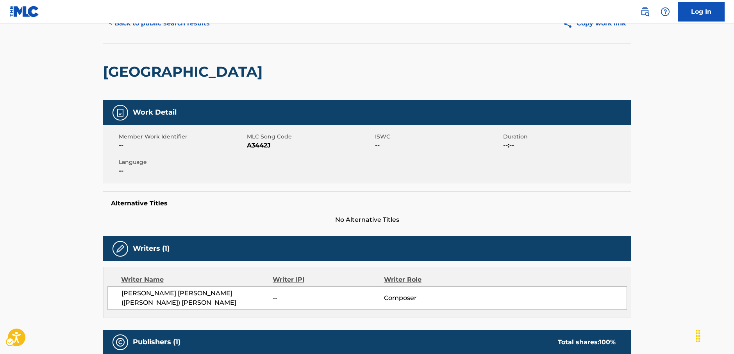
click at [256, 145] on span "MLC Song Code - A3442J" at bounding box center [310, 145] width 126 height 9
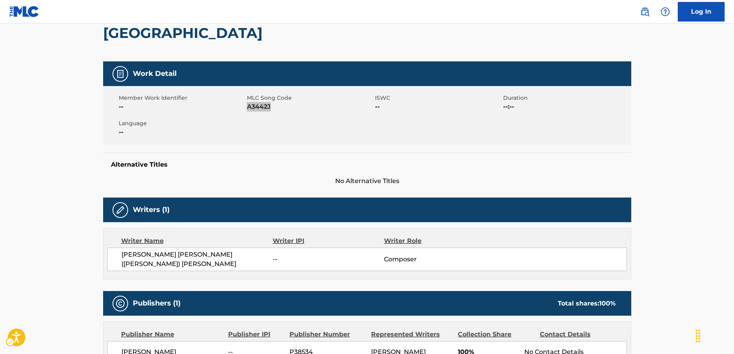
scroll to position [195, 0]
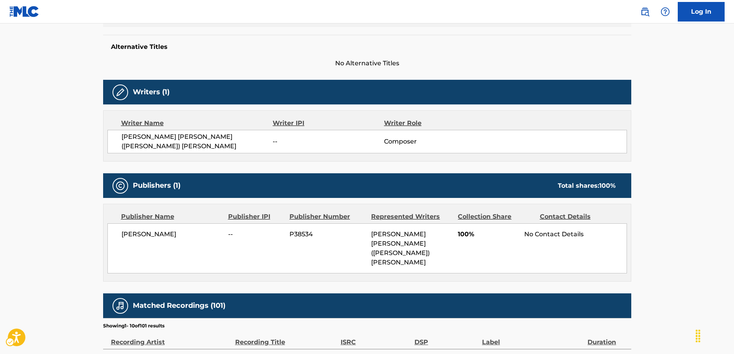
drag, startPoint x: 195, startPoint y: 233, endPoint x: 118, endPoint y: 236, distance: 77.1
click at [118, 236] on div "TARA NICOLE MEHTA -- P38534 TARA NICOLE (NICKY) MEHTA 100% No Contact Details" at bounding box center [367, 248] width 520 height 50
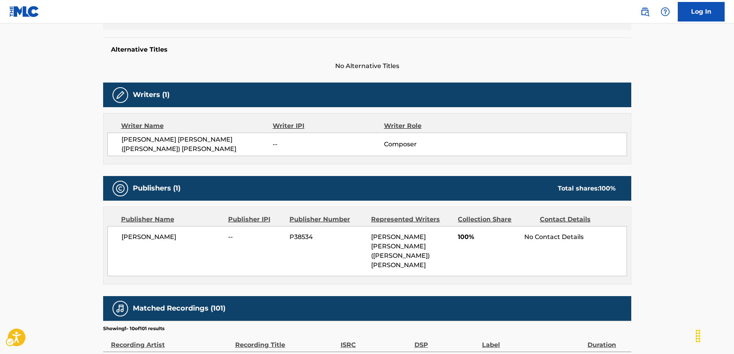
scroll to position [39, 0]
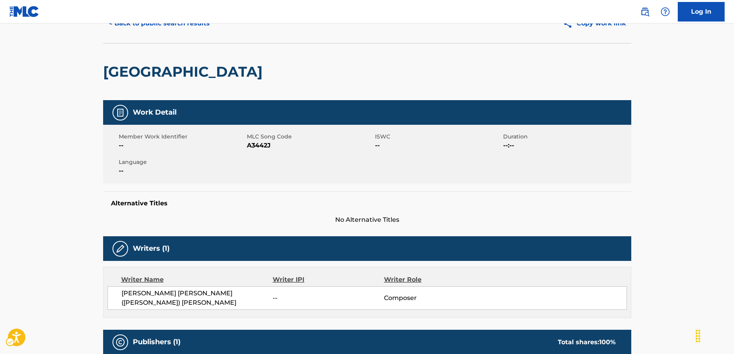
click at [256, 147] on span "MLC Song Code - A3442J" at bounding box center [310, 145] width 126 height 9
click at [177, 25] on button "< Back to public search results" at bounding box center [159, 24] width 112 height 20
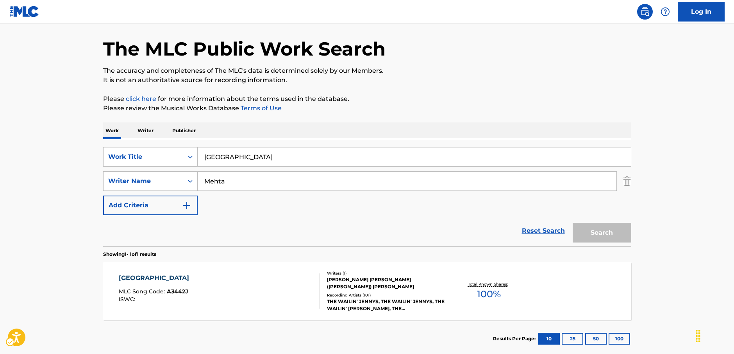
scroll to position [39, 0]
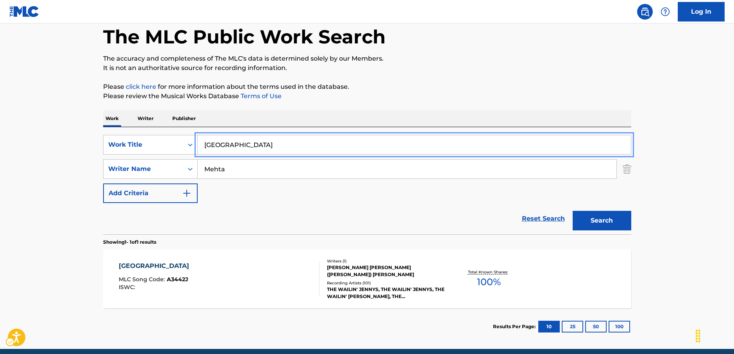
drag, startPoint x: 224, startPoint y: 146, endPoint x: 87, endPoint y: 140, distance: 137.3
click at [135, 143] on div "SearchWithCriteria2276c4d6-1cbd-4f4b-b81f-9f6f486843c4 Work Title Arlington" at bounding box center [367, 145] width 528 height 20
paste input "Something To Hold Onto"
type input "Something To Hold Onto"
click at [46, 125] on main "The MLC Public Work Search The accuracy and completeness of The MLC's data is d…" at bounding box center [367, 166] width 734 height 364
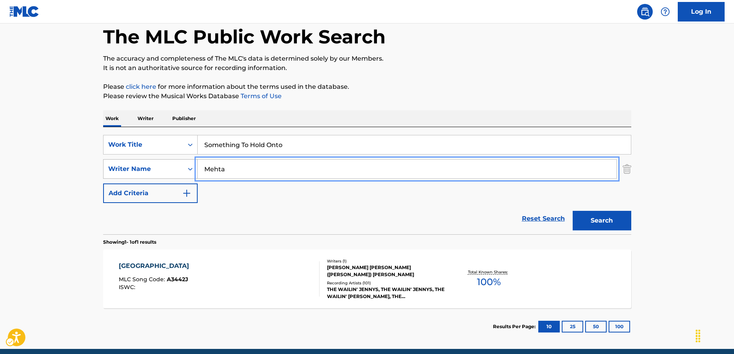
drag, startPoint x: 247, startPoint y: 170, endPoint x: 180, endPoint y: 171, distance: 67.6
click at [180, 171] on div "SearchWithCriteria036cbc46-a486-4e28-af56-31561a9d3799 Writer Name Mehta" at bounding box center [367, 169] width 528 height 20
type input "luft"
click at [573, 211] on button "Search" at bounding box center [602, 221] width 59 height 20
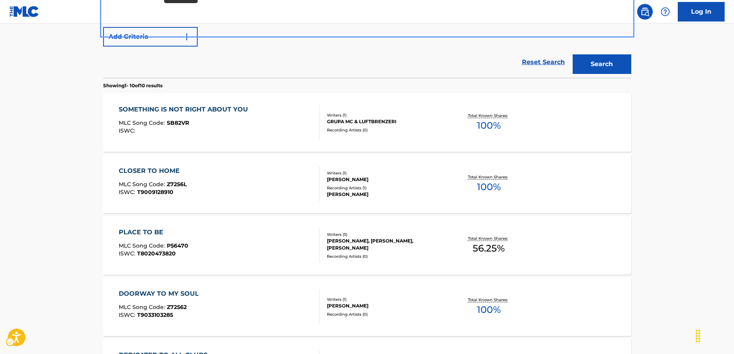
scroll to position [78, 0]
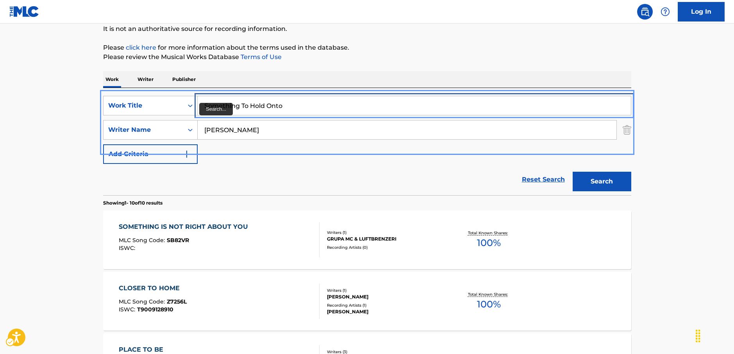
click at [287, 105] on input "Something To Hold Onto" at bounding box center [414, 105] width 433 height 19
click at [178, 106] on div "SearchWithCriteria2276c4d6-1cbd-4f4b-b81f-9f6f486843c4 Work Title Something To …" at bounding box center [367, 106] width 528 height 20
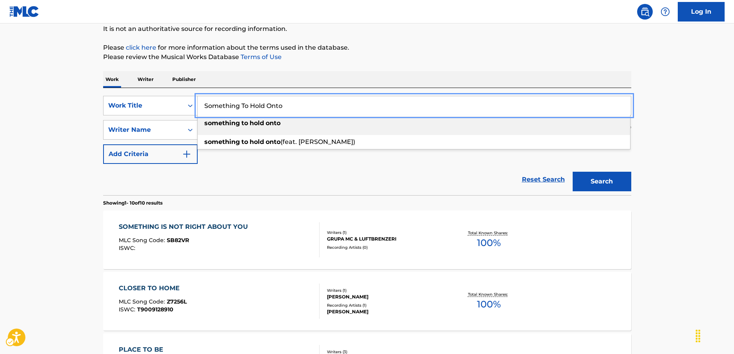
paste input "Over the Hills"
type input "Over the Hills"
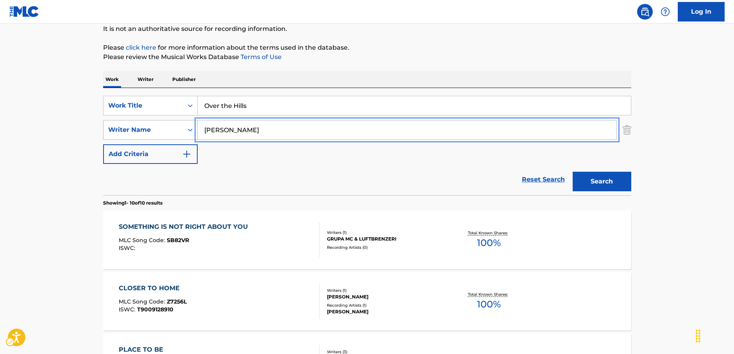
drag, startPoint x: 234, startPoint y: 132, endPoint x: 184, endPoint y: 134, distance: 49.6
click at [184, 134] on div "SearchWithCriteria036cbc46-a486-4e28-af56-31561a9d3799 Writer Name luft" at bounding box center [367, 130] width 528 height 20
click at [573, 172] on button "Search" at bounding box center [602, 182] width 59 height 20
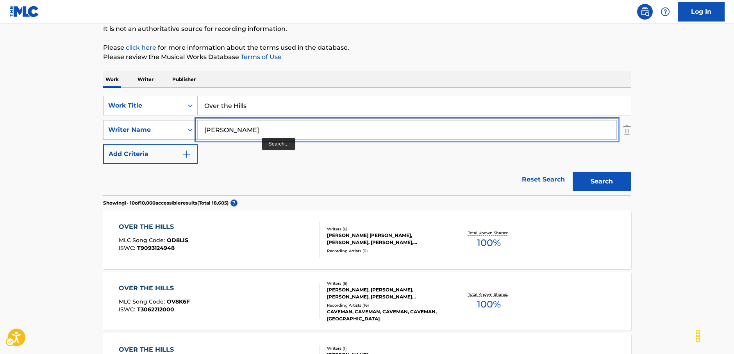
drag, startPoint x: 247, startPoint y: 131, endPoint x: 640, endPoint y: 194, distance: 397.4
click at [183, 131] on div "SearchWithCriteria036cbc46-a486-4e28-af56-31561a9d3799 Writer Name samuel" at bounding box center [367, 130] width 528 height 20
paste input "Samuel Coleridge-Taylor"
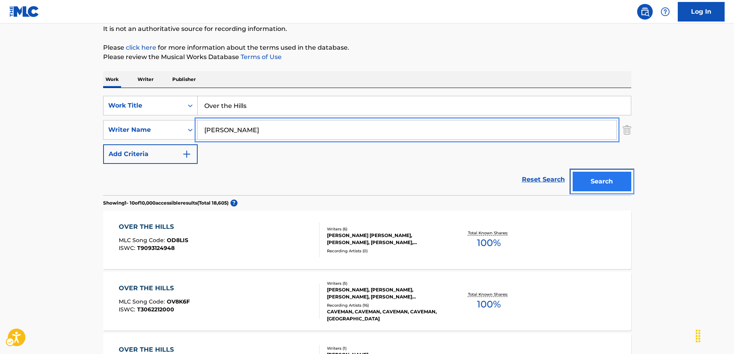
click at [603, 181] on button "Search" at bounding box center [602, 182] width 59 height 20
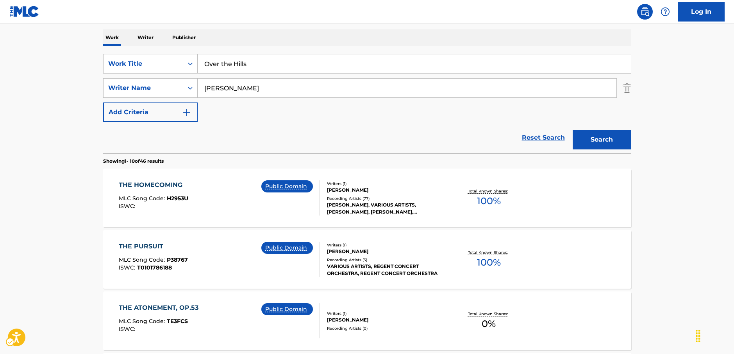
scroll to position [117, 0]
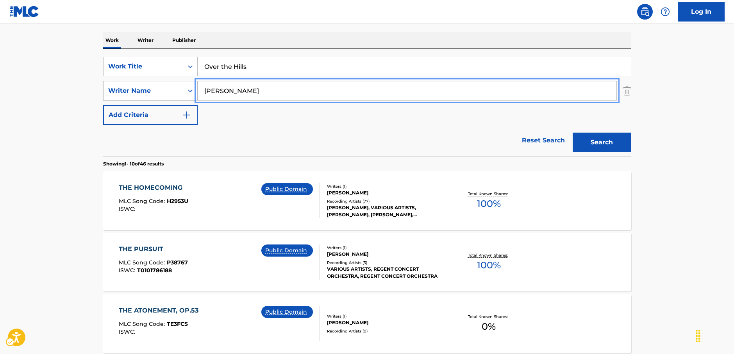
drag, startPoint x: 291, startPoint y: 89, endPoint x: 176, endPoint y: 94, distance: 115.4
click at [176, 93] on div "SearchWithCriteria036cbc46-a486-4e28-af56-31561a9d3799 Writer Name Samuel Coler…" at bounding box center [367, 91] width 528 height 20
type input "elizabeth"
click at [573, 132] on button "Search" at bounding box center [602, 142] width 59 height 20
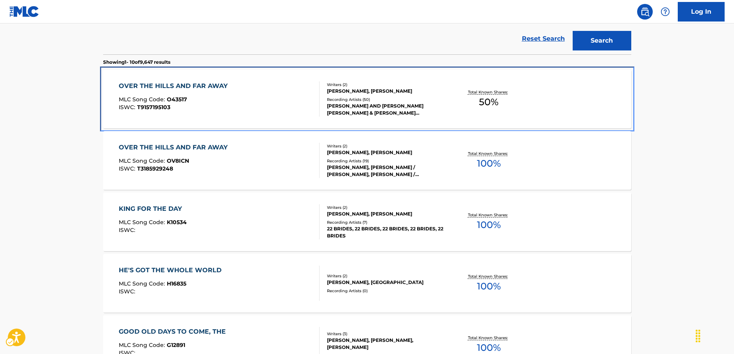
scroll to position [0, 0]
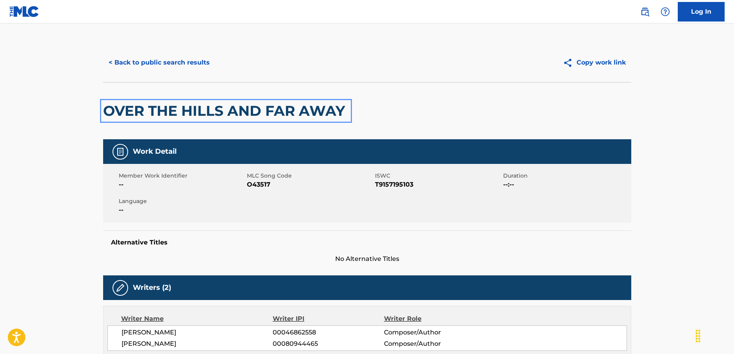
click at [0, 0] on div at bounding box center [0, 0] width 0 height 0
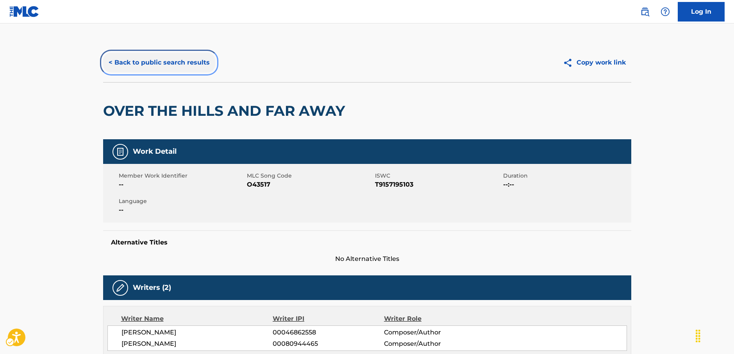
click at [116, 59] on button "< Back to public search results" at bounding box center [159, 63] width 112 height 20
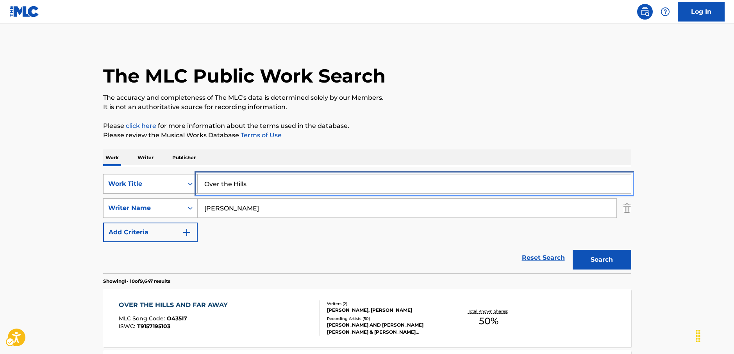
click at [181, 186] on div "SearchWithCriteria2276c4d6-1cbd-4f4b-b81f-9f6f486843c4 Work Title Over the Hills" at bounding box center [367, 184] width 528 height 20
click at [266, 184] on input "Over the Hills" at bounding box center [414, 183] width 433 height 19
paste input "A Starry Night"
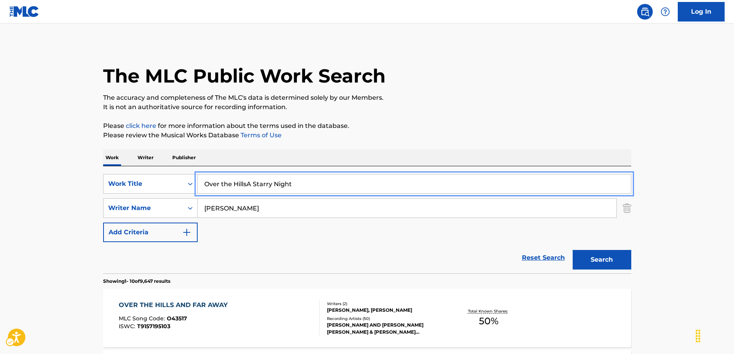
drag, startPoint x: 305, startPoint y: 181, endPoint x: 54, endPoint y: 177, distance: 250.5
click at [184, 189] on div "SearchWithCriteria2276c4d6-1cbd-4f4b-b81f-9f6f486843c4 Work Title Over the Hill…" at bounding box center [367, 184] width 528 height 20
paste input "Search..."
type input "A Starry Night"
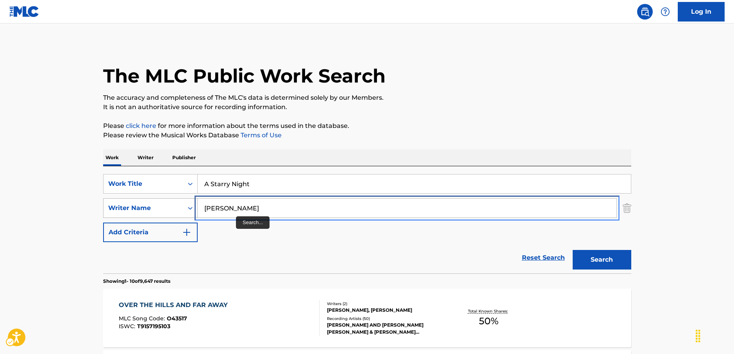
drag, startPoint x: 241, startPoint y: 209, endPoint x: 195, endPoint y: 209, distance: 46.1
click at [195, 209] on div "SearchWithCriteria036cbc46-a486-4e28-af56-31561a9d3799 Writer Name elizabeth" at bounding box center [367, 208] width 528 height 20
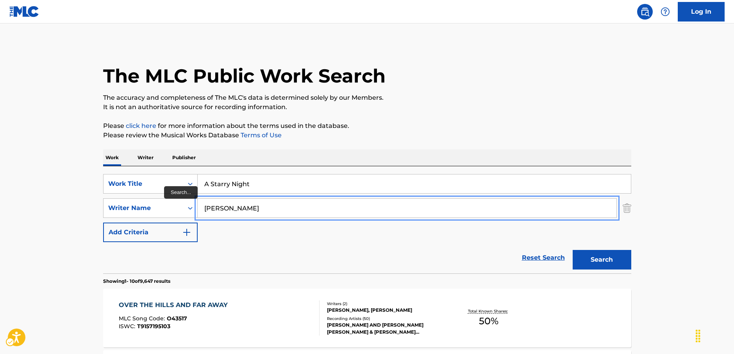
type input "samuel"
click at [603, 259] on button "Search" at bounding box center [602, 260] width 59 height 20
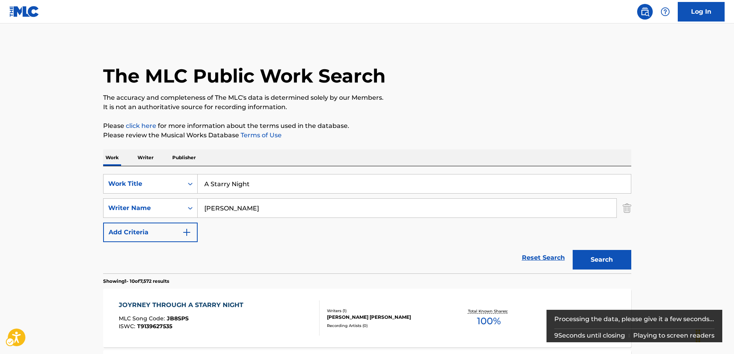
scroll to position [273, 0]
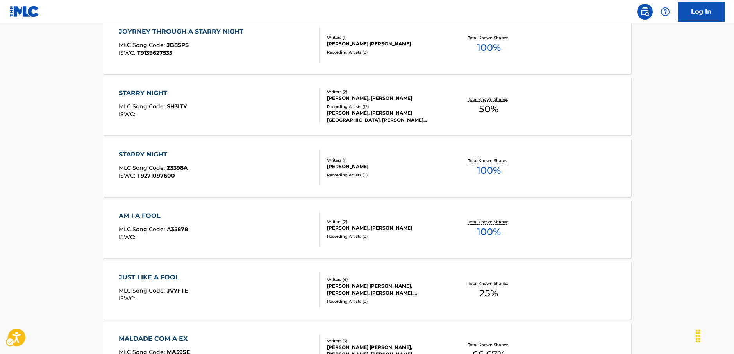
click at [50, 186] on main "The MLC Public Work Search The accuracy and completeness of The MLC's data is d…" at bounding box center [367, 210] width 734 height 920
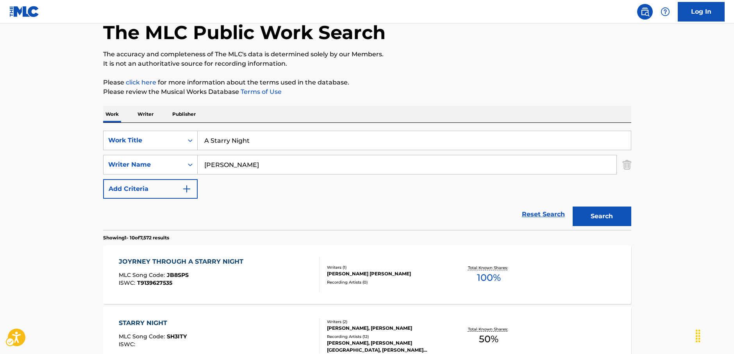
scroll to position [39, 0]
